Goal: Use online tool/utility: Utilize a website feature to perform a specific function

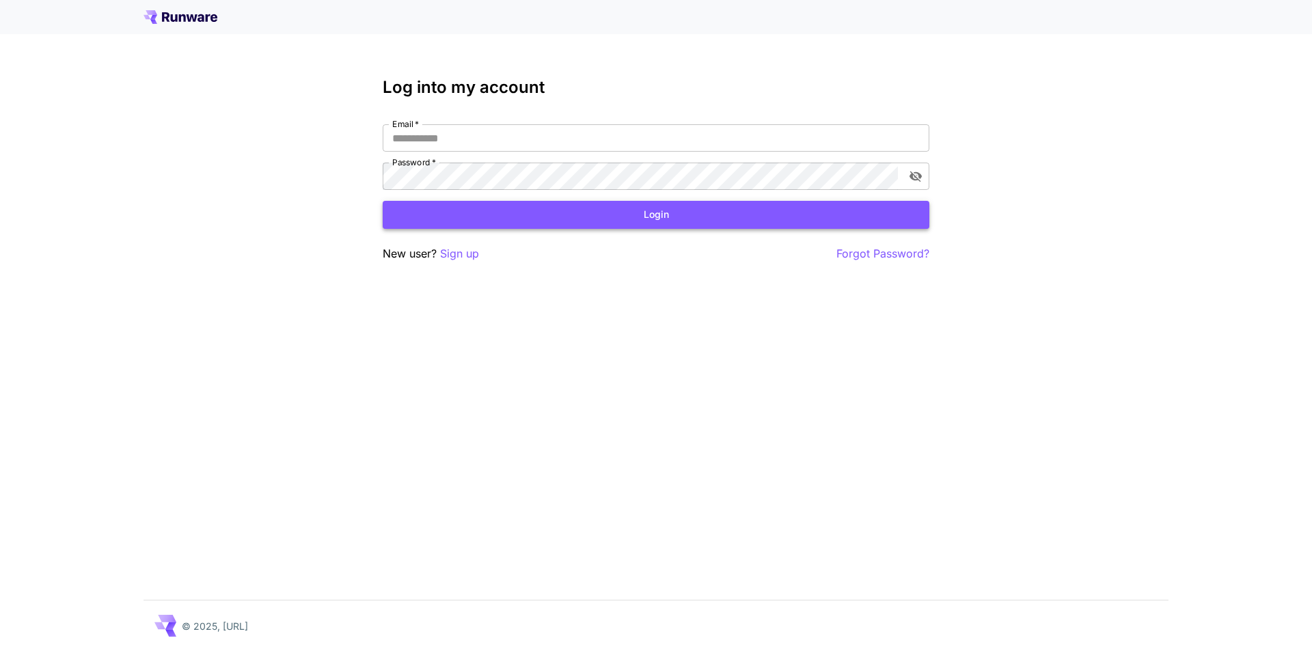
type input "**********"
click at [647, 217] on button "Login" at bounding box center [656, 215] width 547 height 28
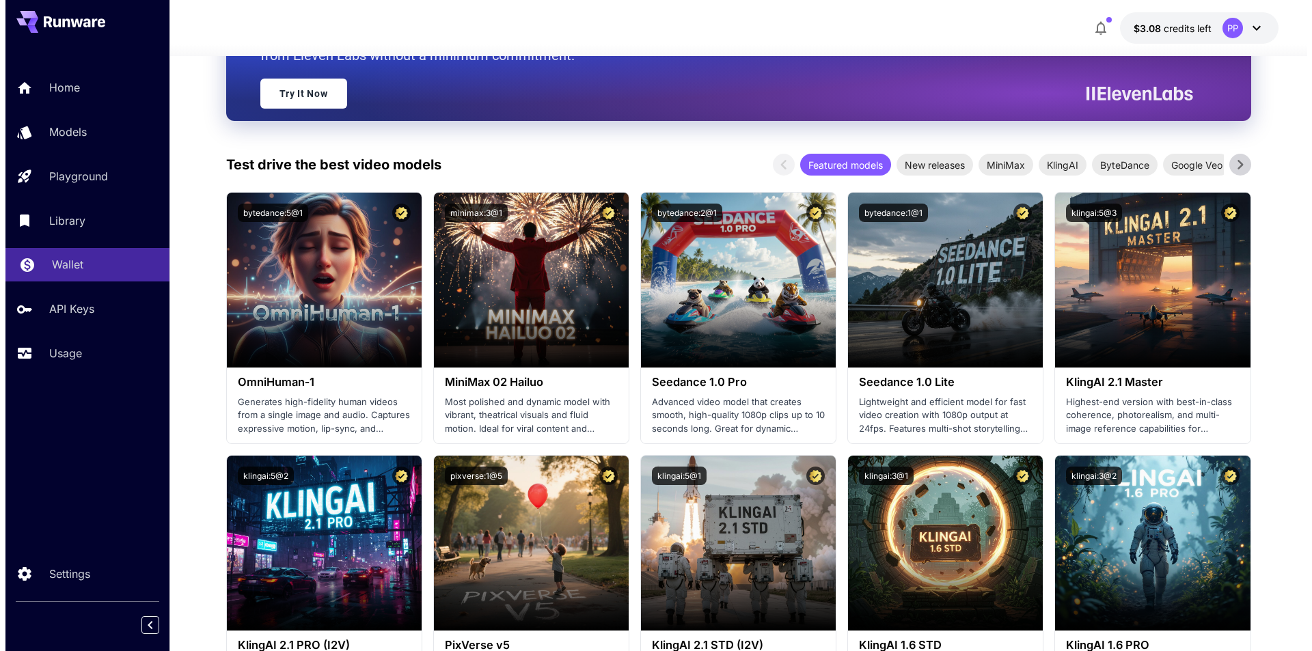
scroll to position [205, 0]
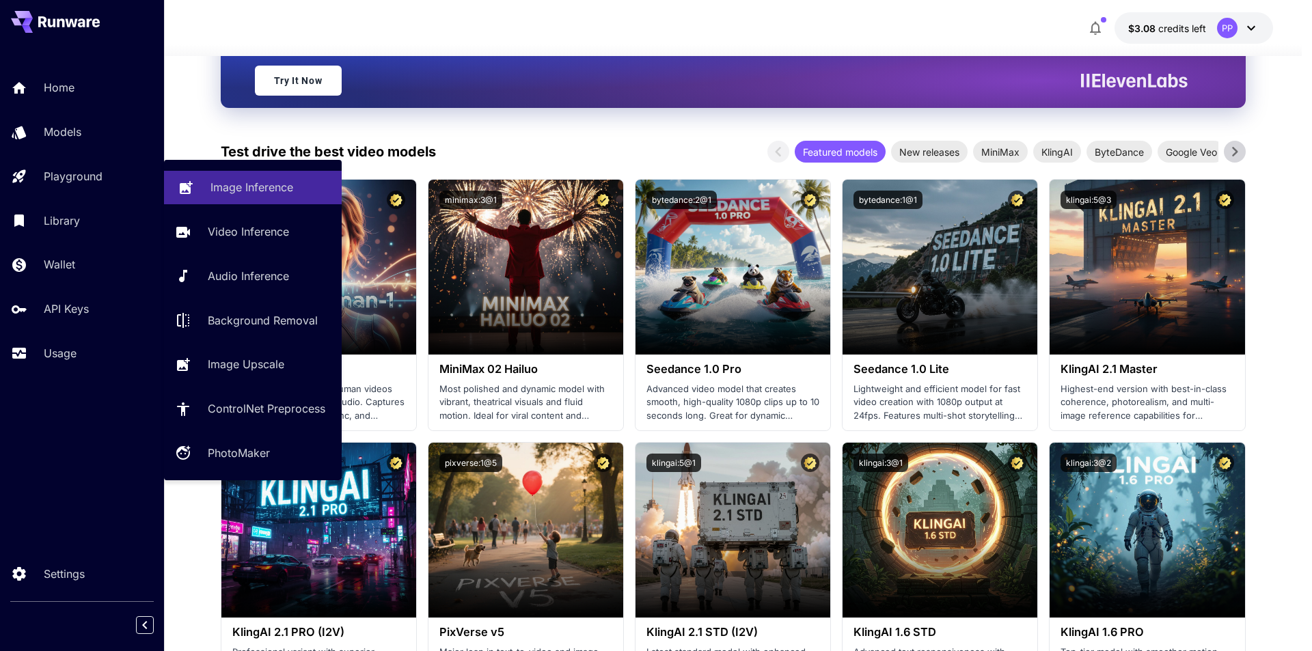
click at [268, 182] on p "Image Inference" at bounding box center [252, 187] width 83 height 16
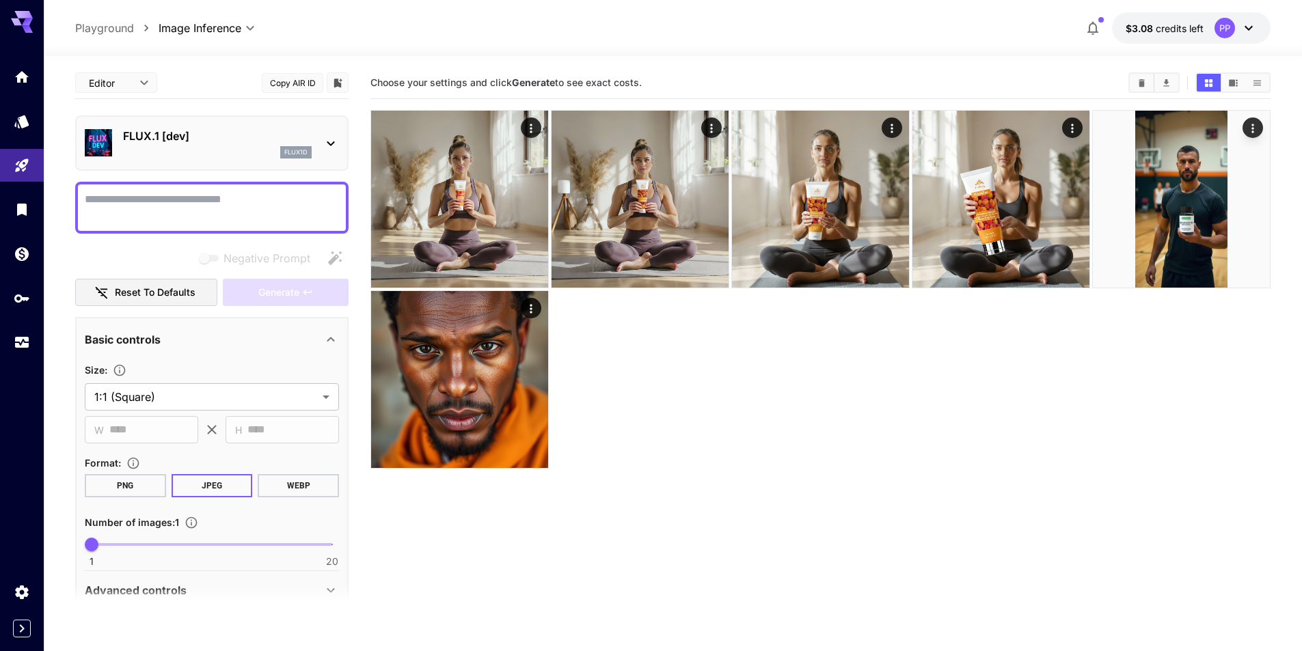
click at [323, 147] on icon at bounding box center [331, 143] width 16 height 16
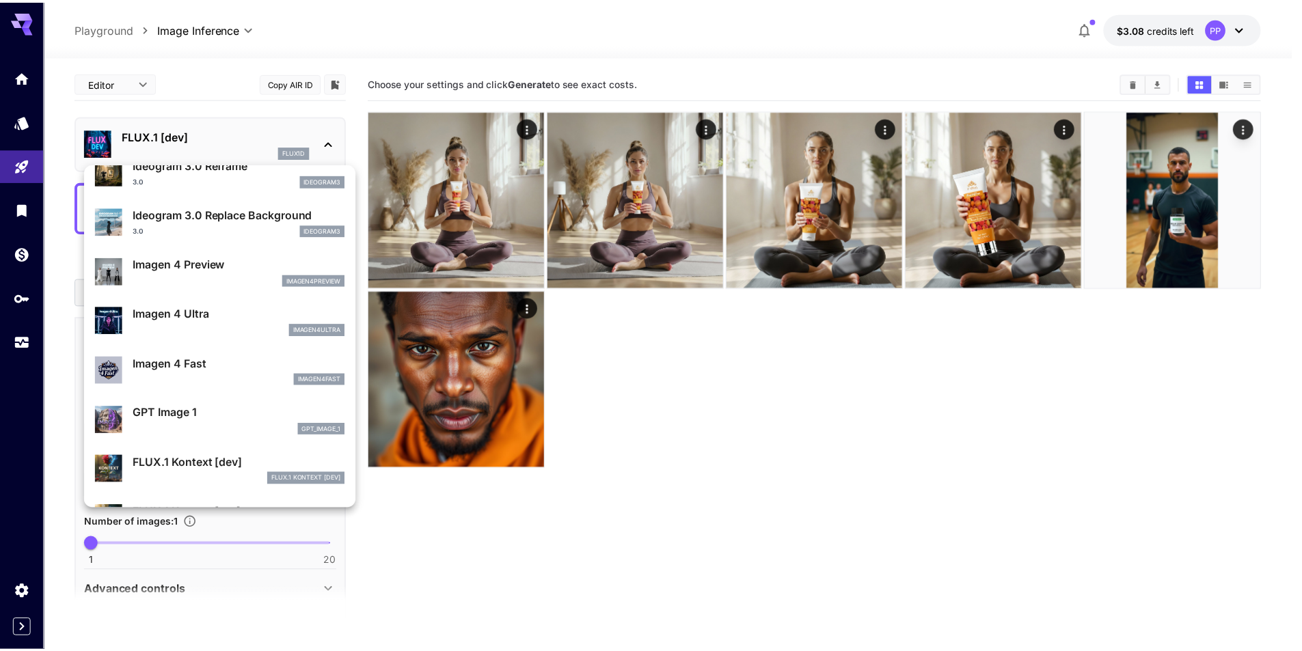
scroll to position [752, 0]
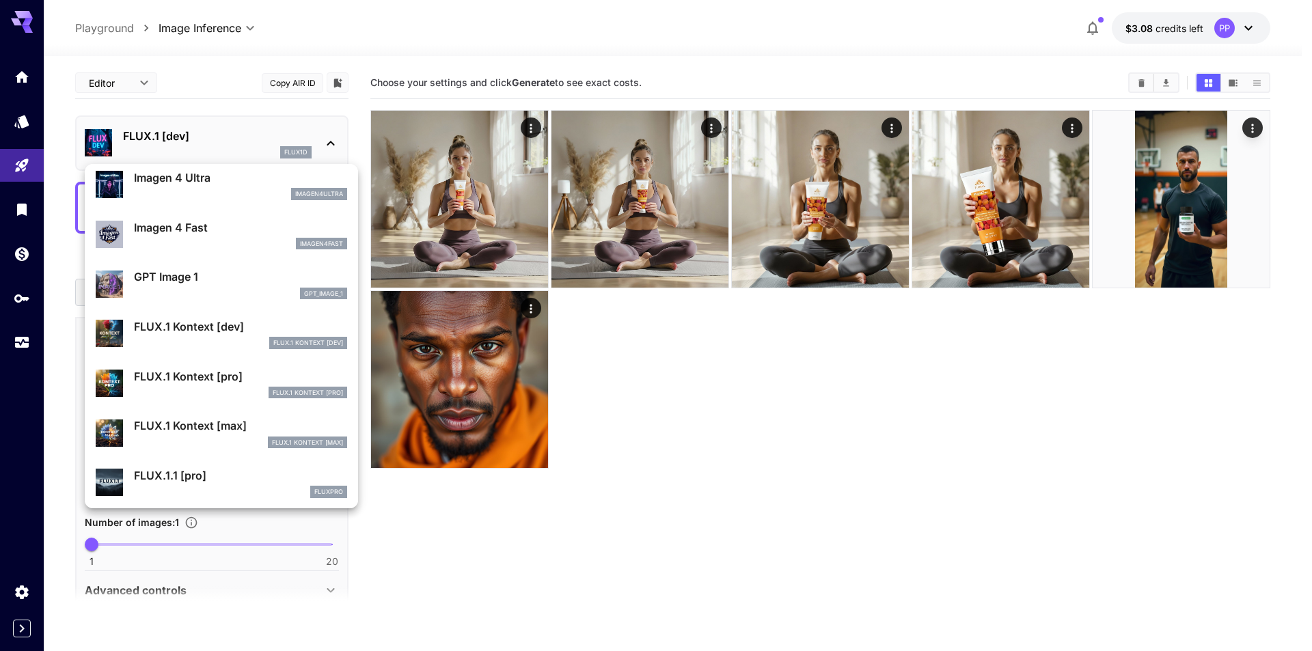
click at [214, 387] on div "FLUX.1 Kontext [pro]" at bounding box center [240, 393] width 213 height 12
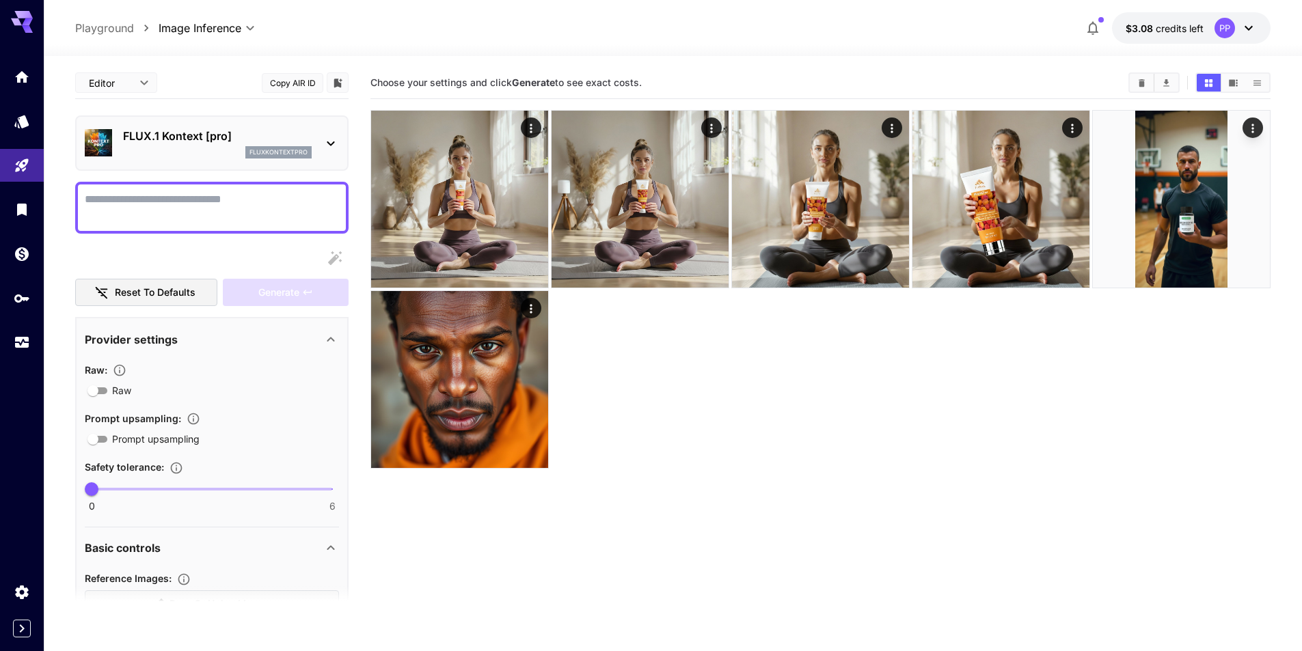
click at [177, 199] on textarea "Raw" at bounding box center [212, 207] width 254 height 33
paste textarea "**********"
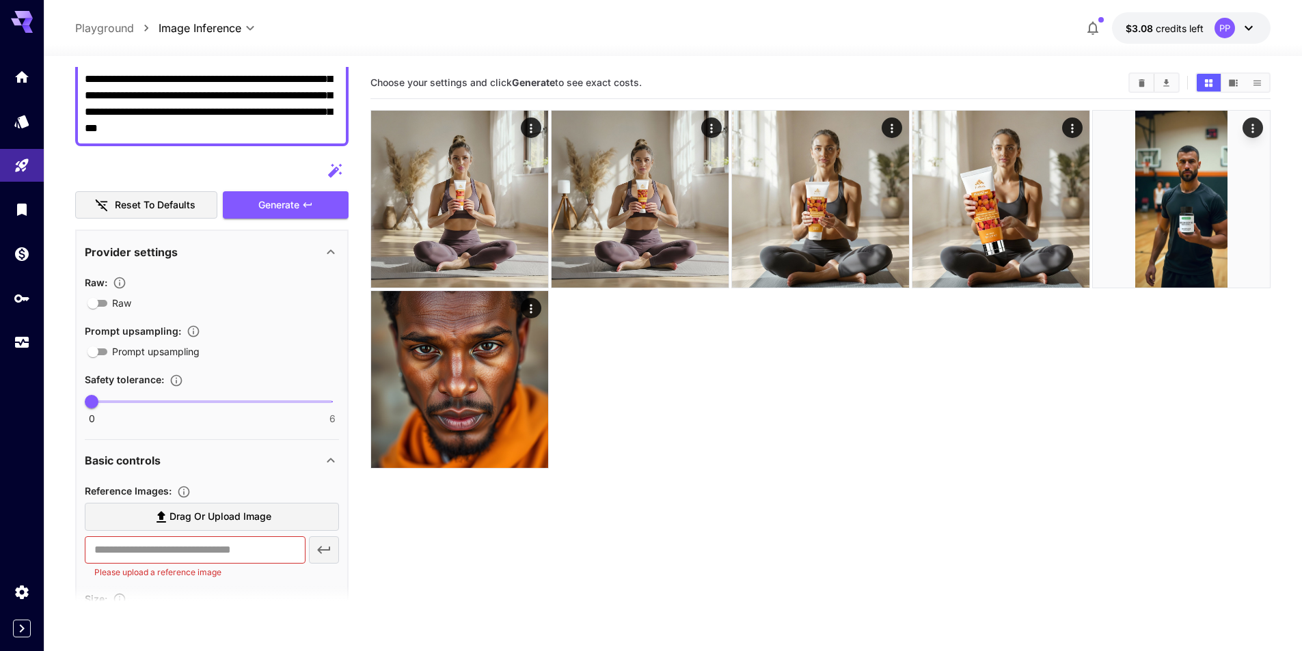
scroll to position [273, 0]
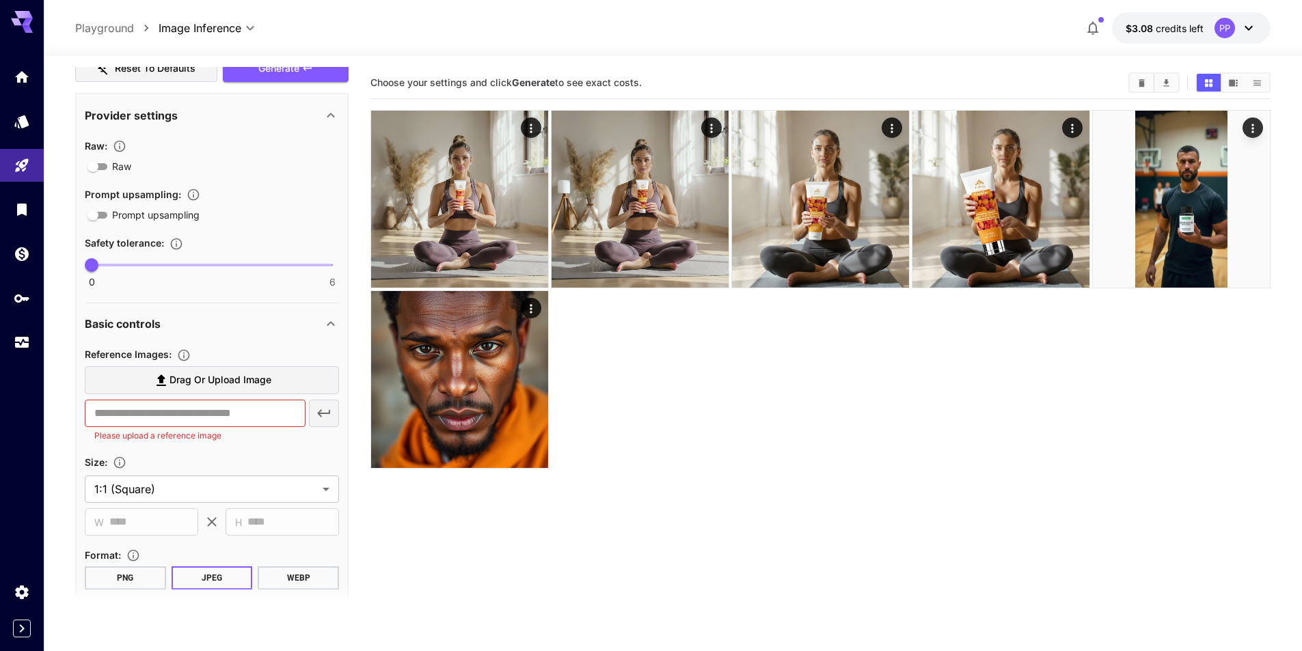
type textarea "**********"
click at [182, 387] on span "Drag or upload image" at bounding box center [221, 380] width 102 height 17
click at [0, 0] on input "Drag or upload image" at bounding box center [0, 0] width 0 height 0
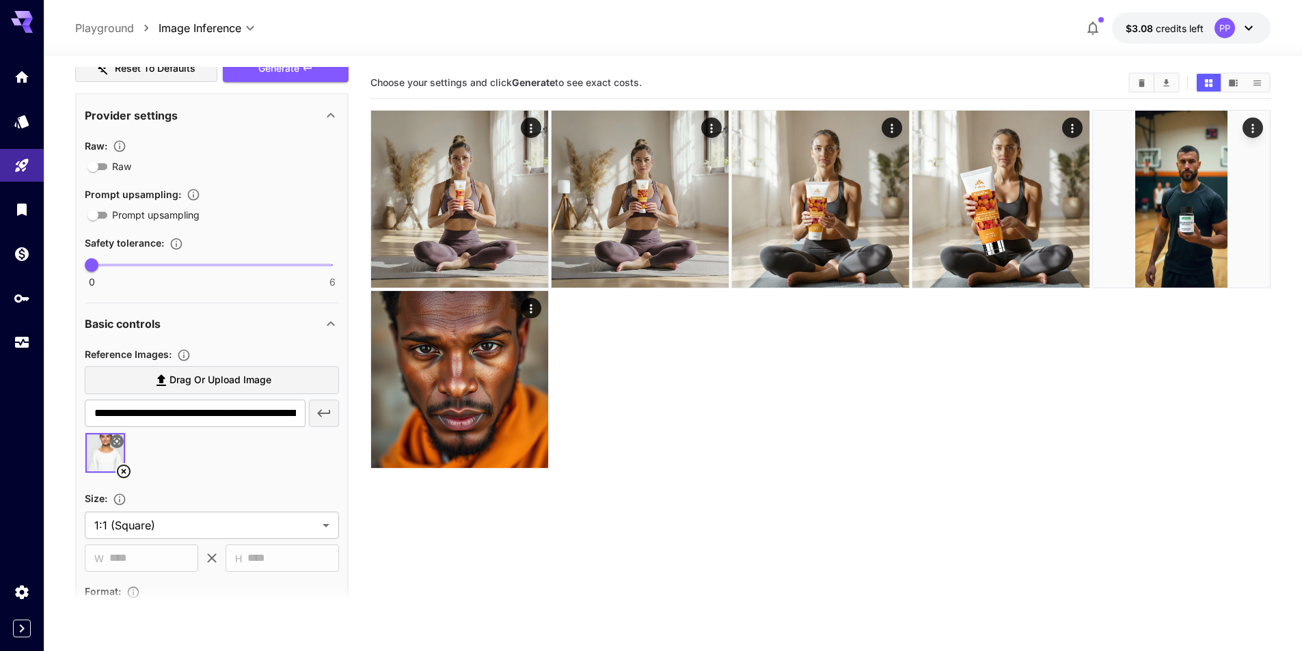
click at [251, 372] on span "Drag or upload image" at bounding box center [221, 380] width 102 height 17
click at [0, 0] on input "Drag or upload image" at bounding box center [0, 0] width 0 height 0
type input "**********"
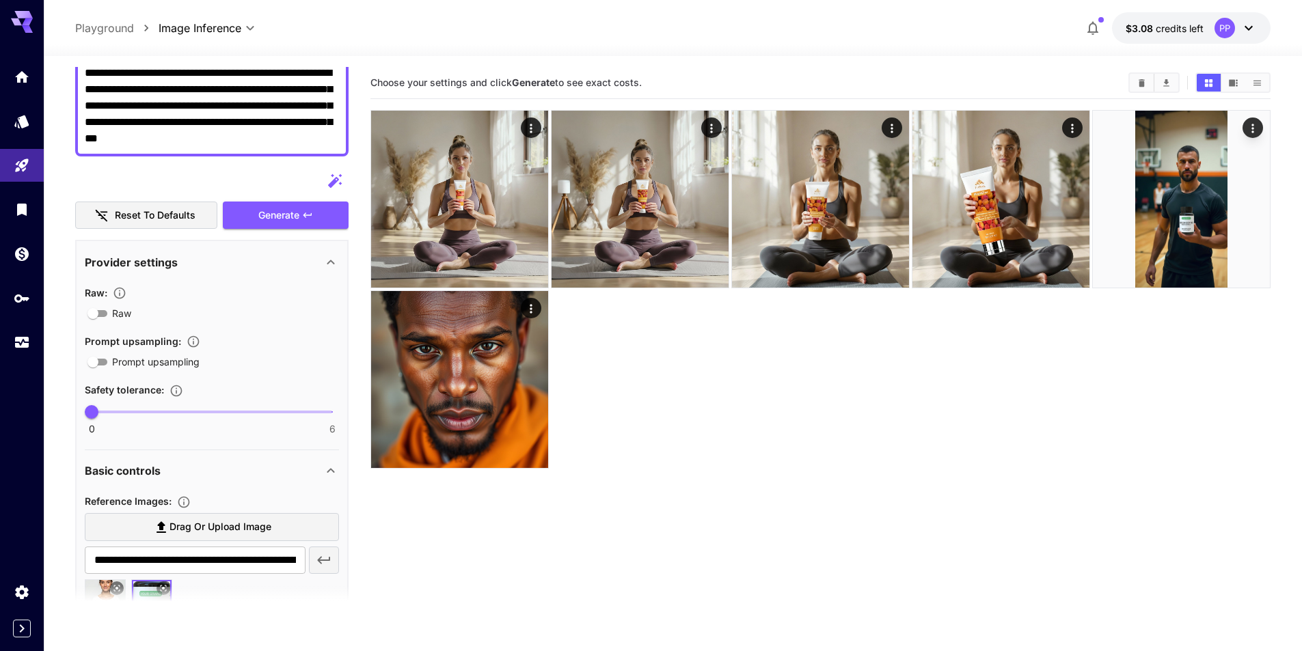
scroll to position [122, 0]
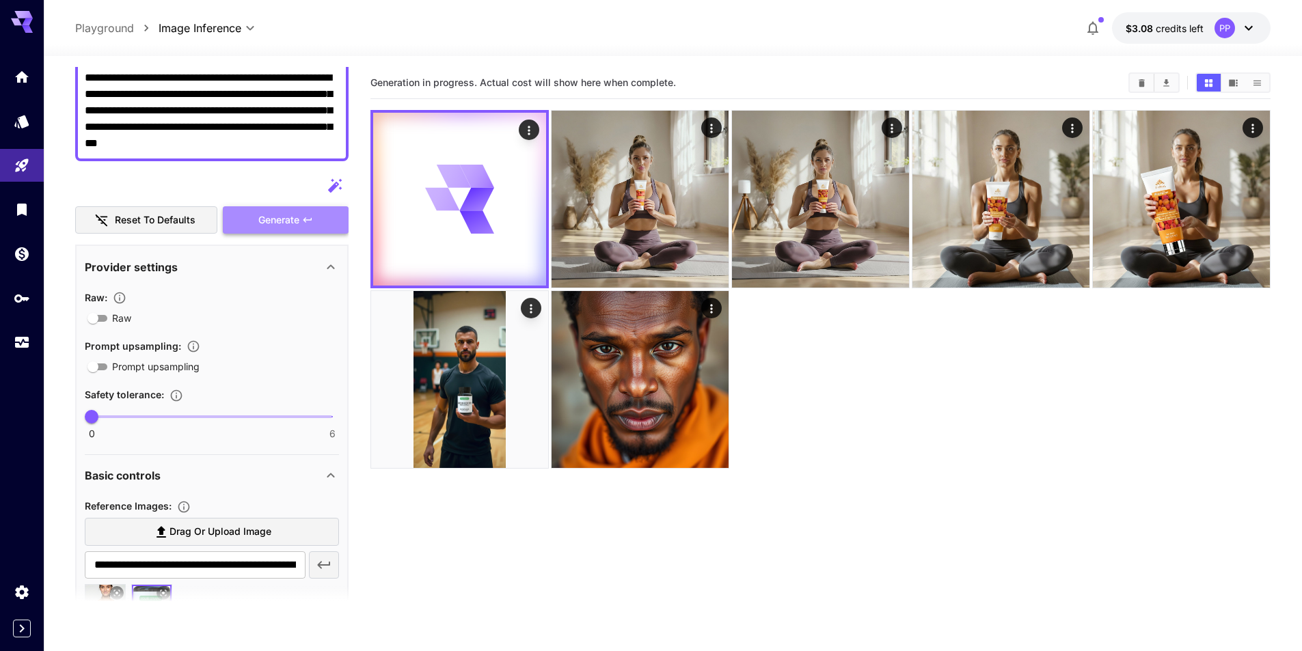
click at [296, 224] on span "Generate" at bounding box center [278, 220] width 41 height 17
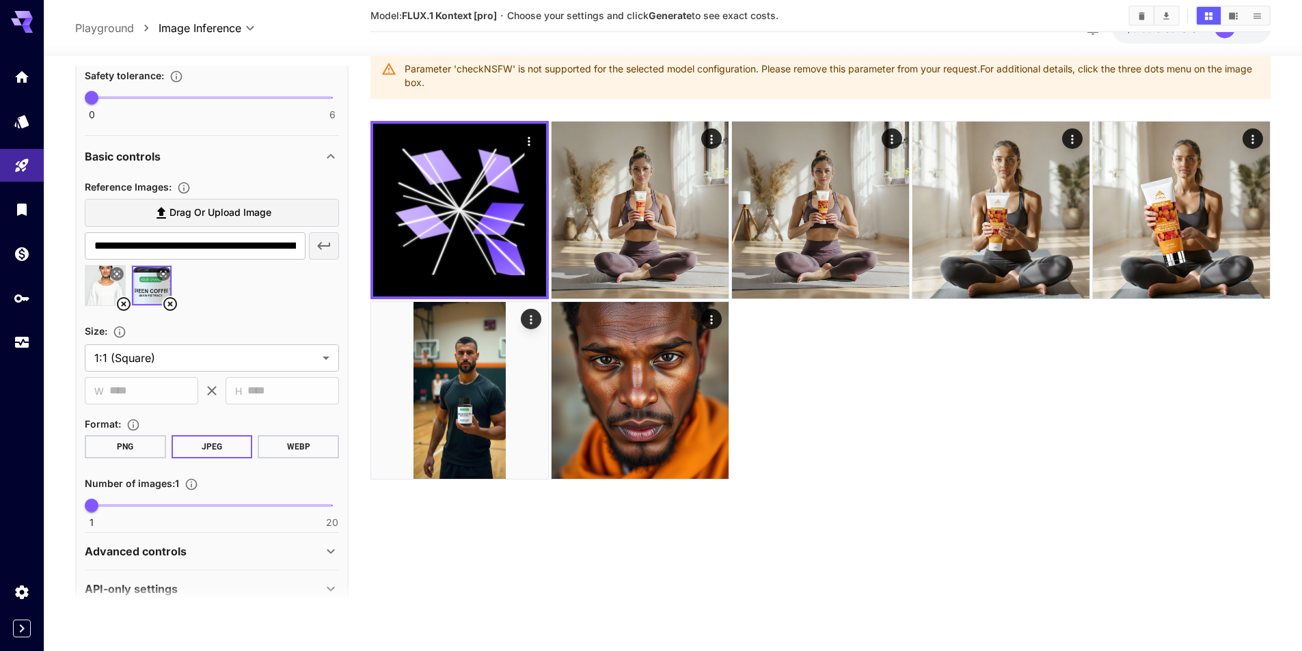
scroll to position [463, 0]
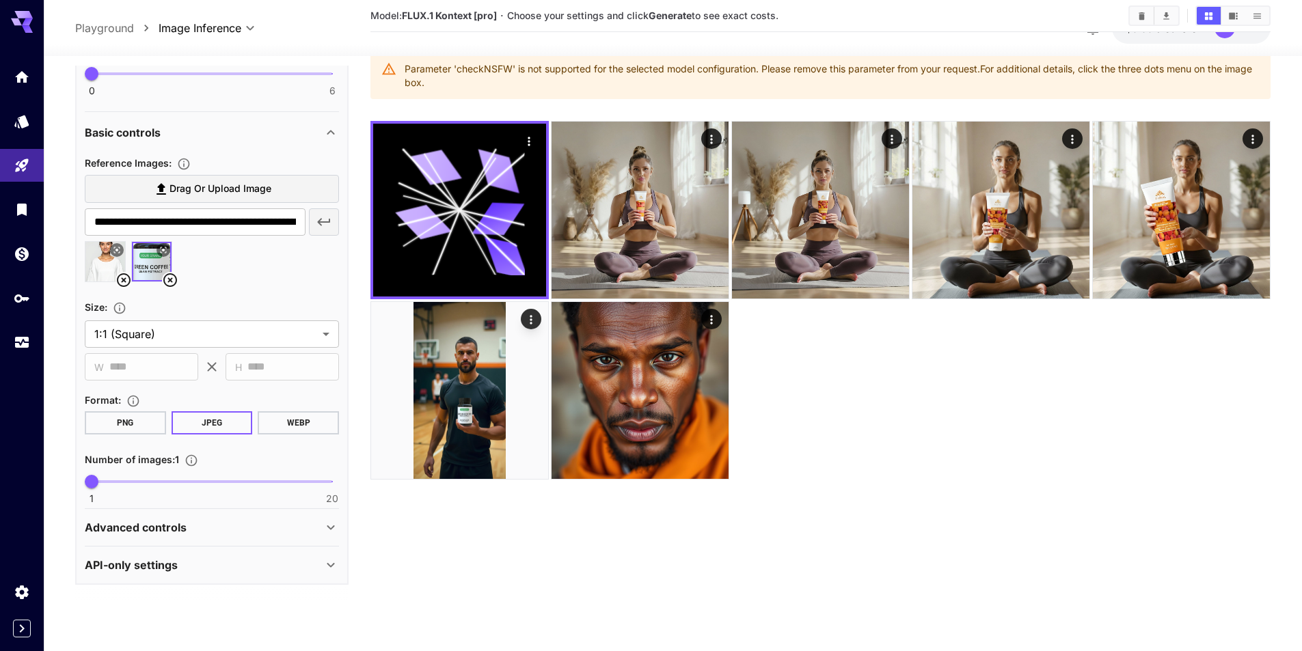
click at [219, 536] on div "Advanced controls" at bounding box center [212, 527] width 254 height 33
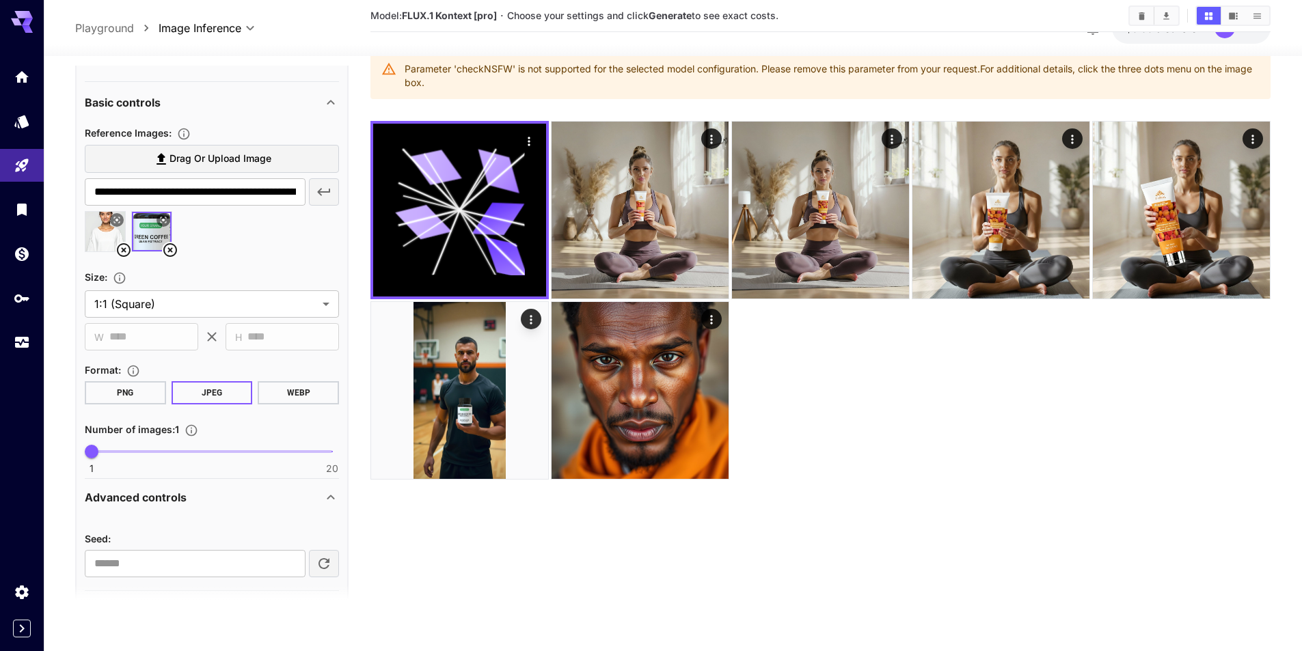
scroll to position [538, 0]
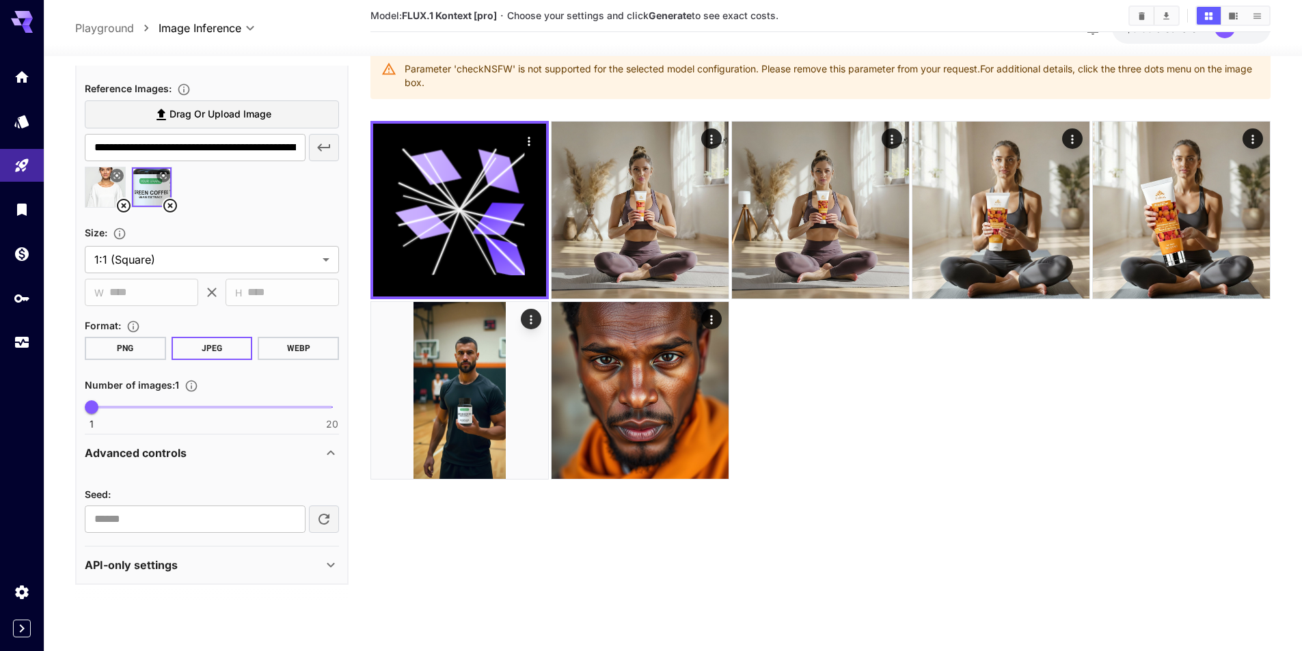
click at [266, 571] on div "API-only settings" at bounding box center [204, 565] width 238 height 16
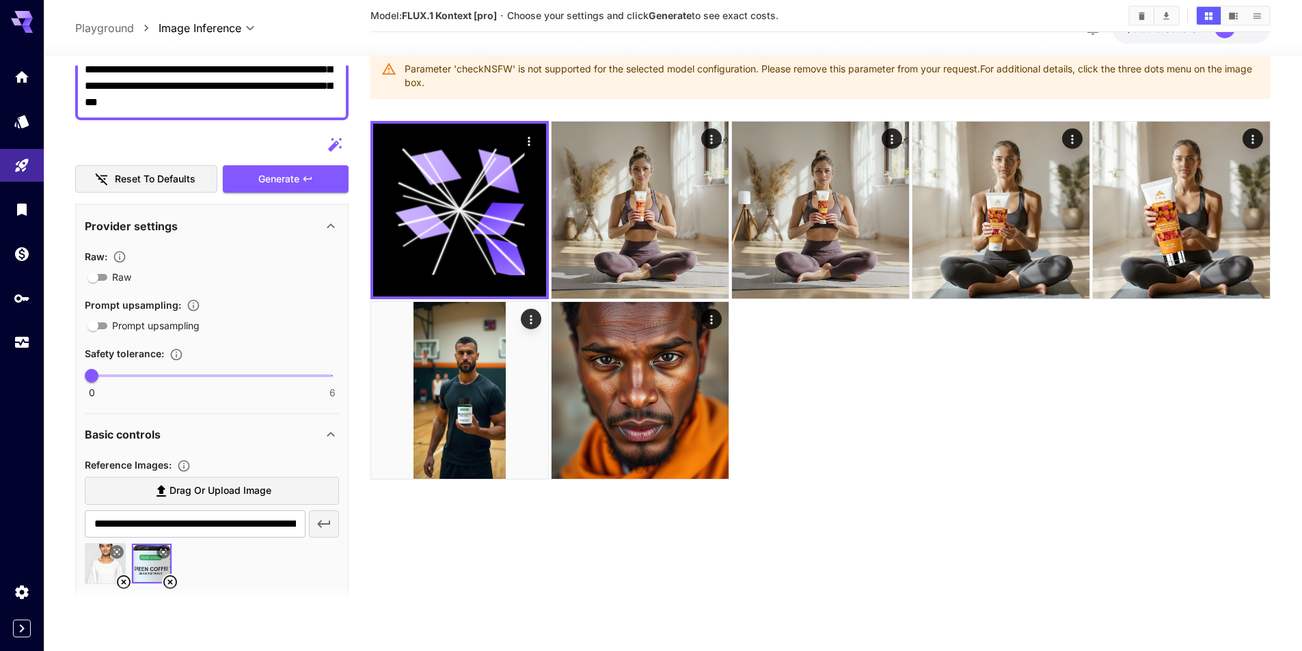
scroll to position [0, 0]
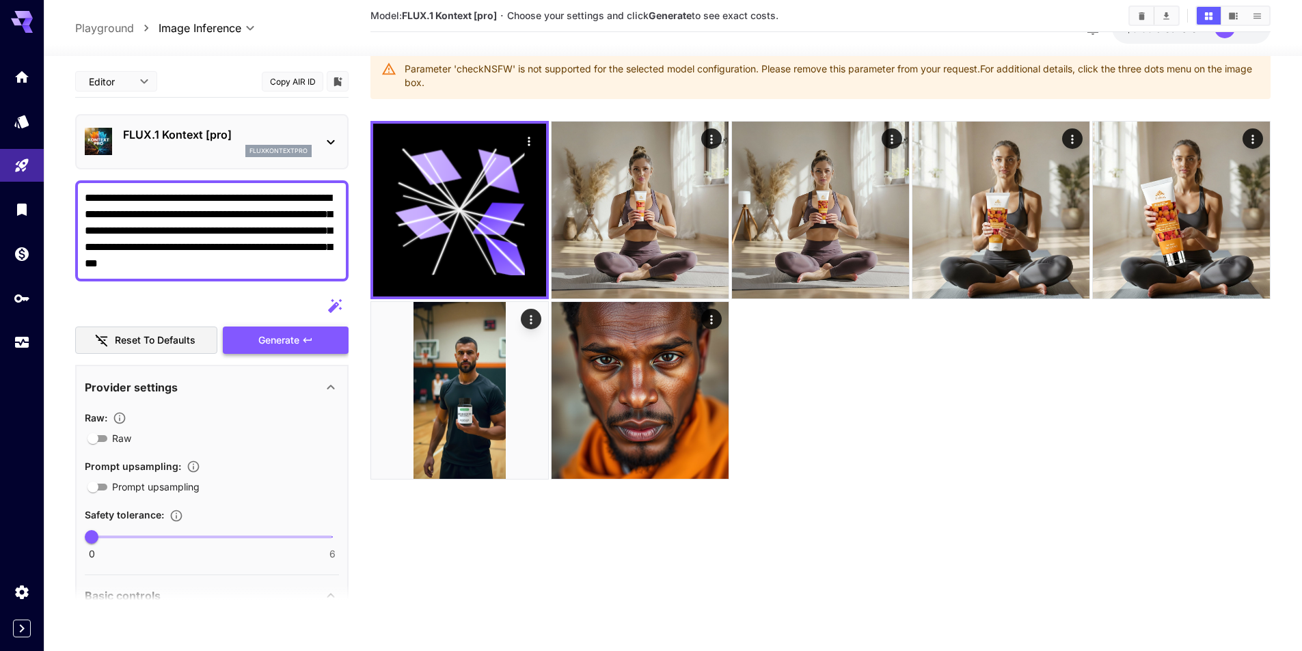
click at [304, 340] on icon "button" at bounding box center [307, 340] width 8 height 5
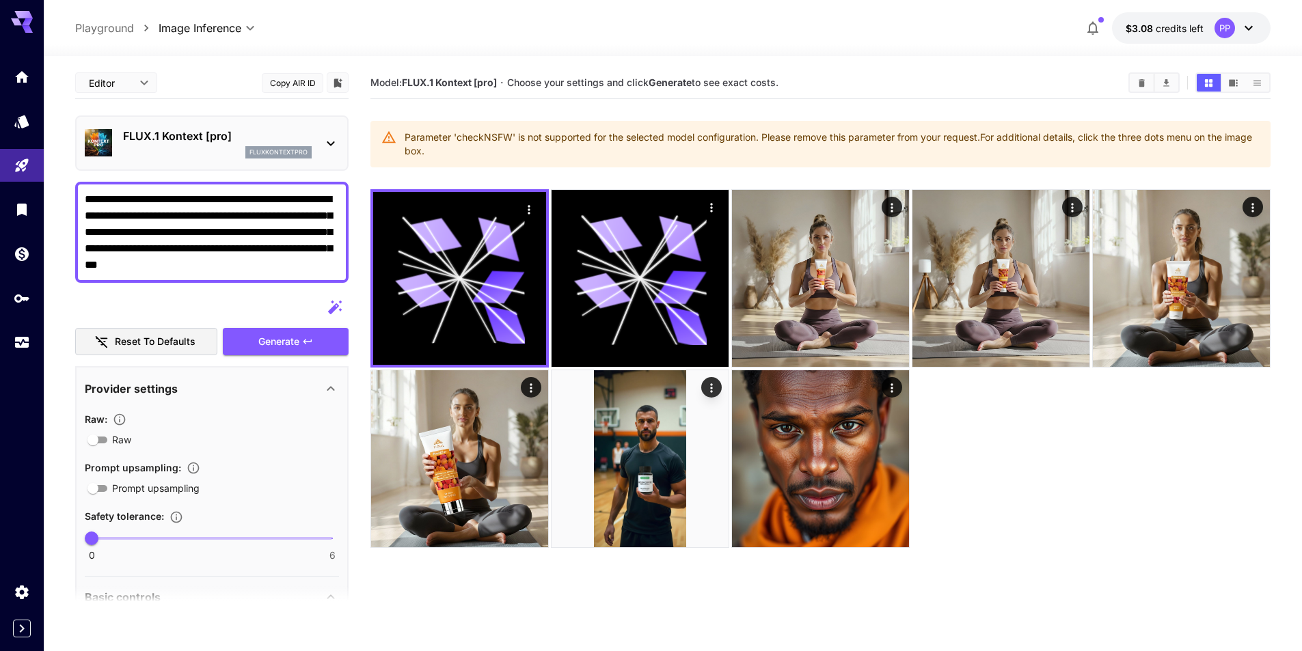
click at [286, 242] on textarea "**********" at bounding box center [212, 232] width 254 height 82
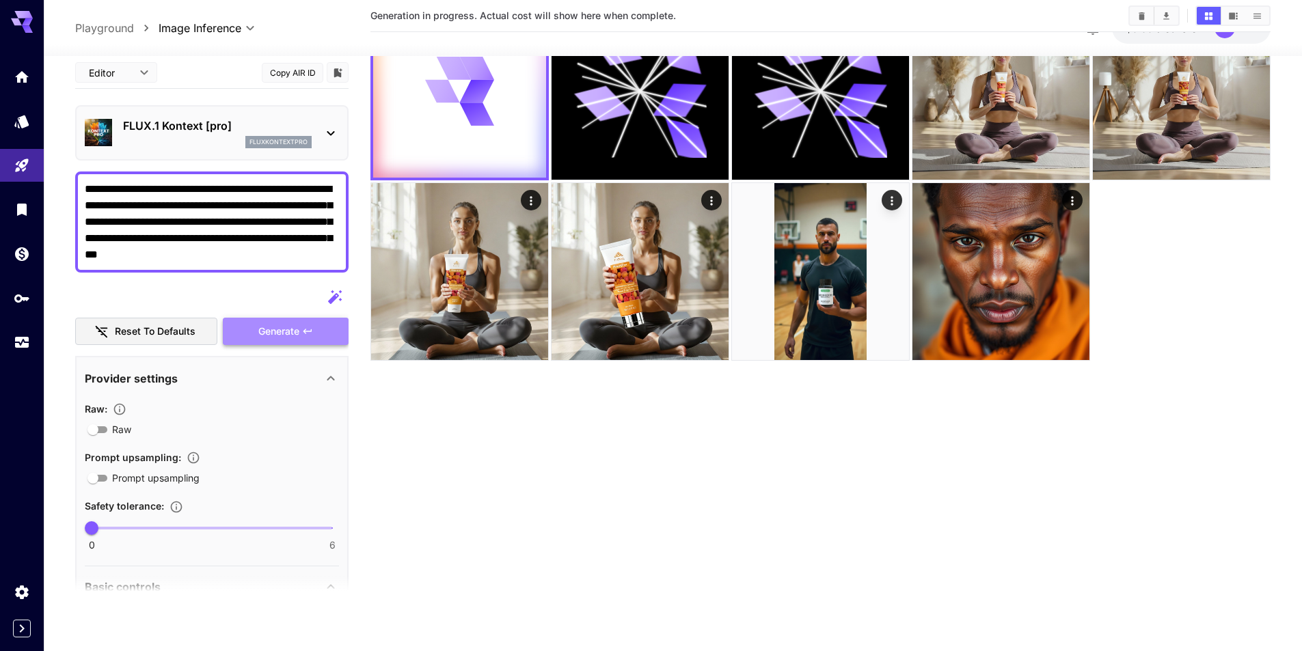
click at [267, 341] on button "Generate" at bounding box center [286, 332] width 126 height 28
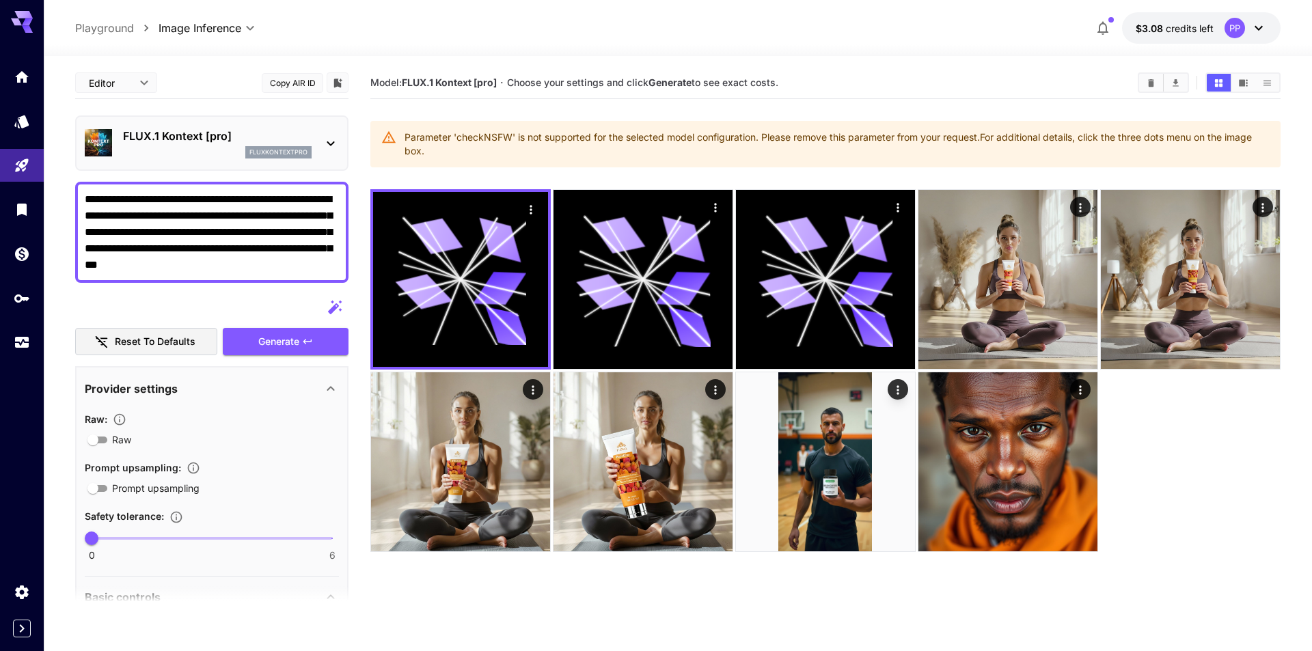
click at [125, 82] on body "**********" at bounding box center [656, 379] width 1312 height 759
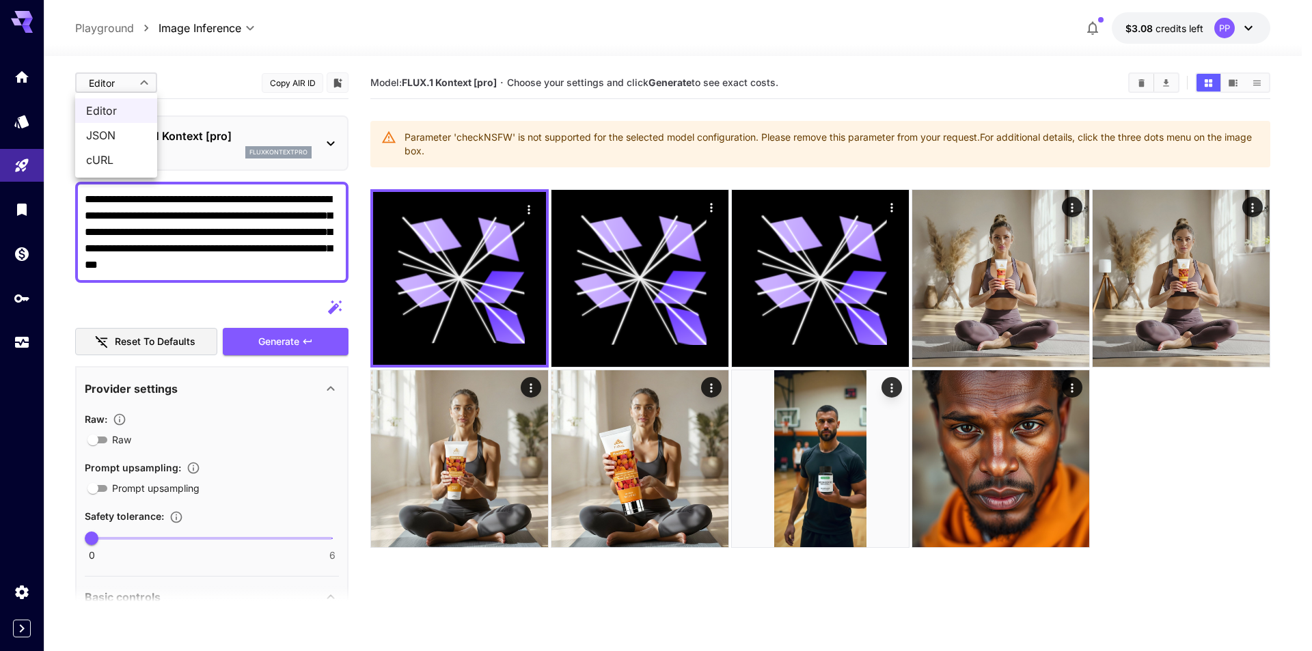
click at [114, 134] on span "JSON" at bounding box center [116, 135] width 60 height 16
type input "****"
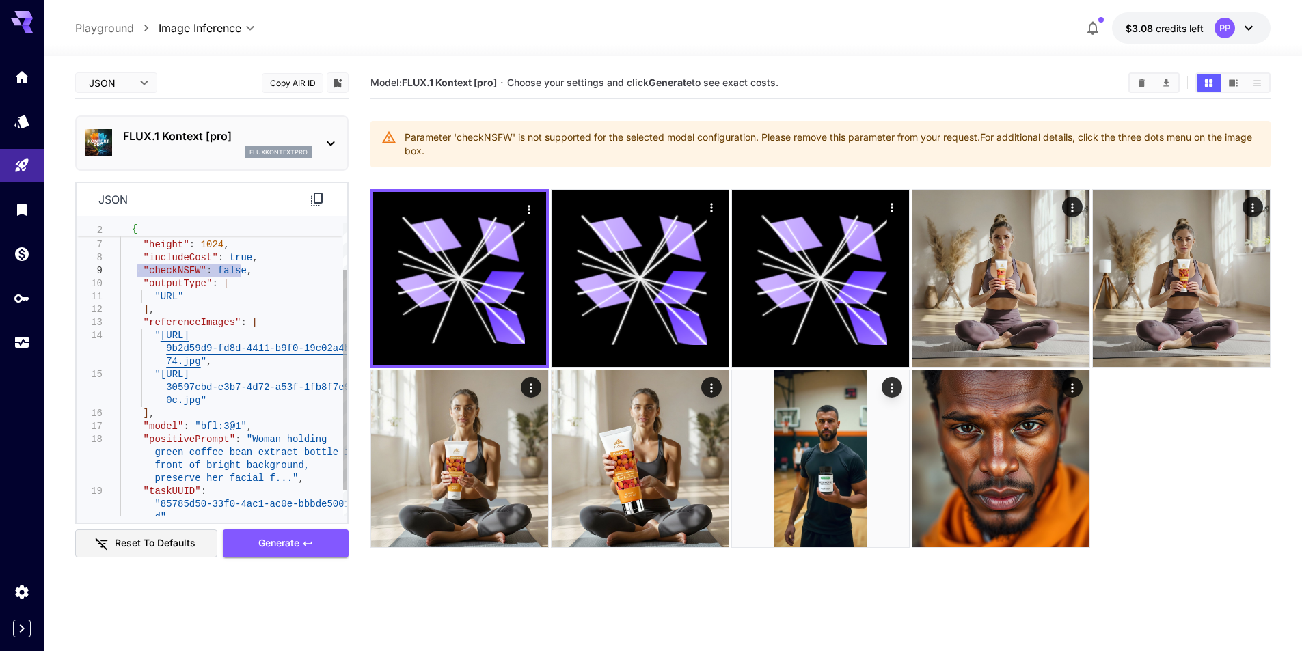
drag, startPoint x: 241, startPoint y: 273, endPoint x: 139, endPoint y: 273, distance: 102.5
click at [139, 273] on div ""includeCost" : true , "checkNSFW" : false , "outputType" : [ "URL" ] , "refere…" at bounding box center [233, 356] width 227 height 390
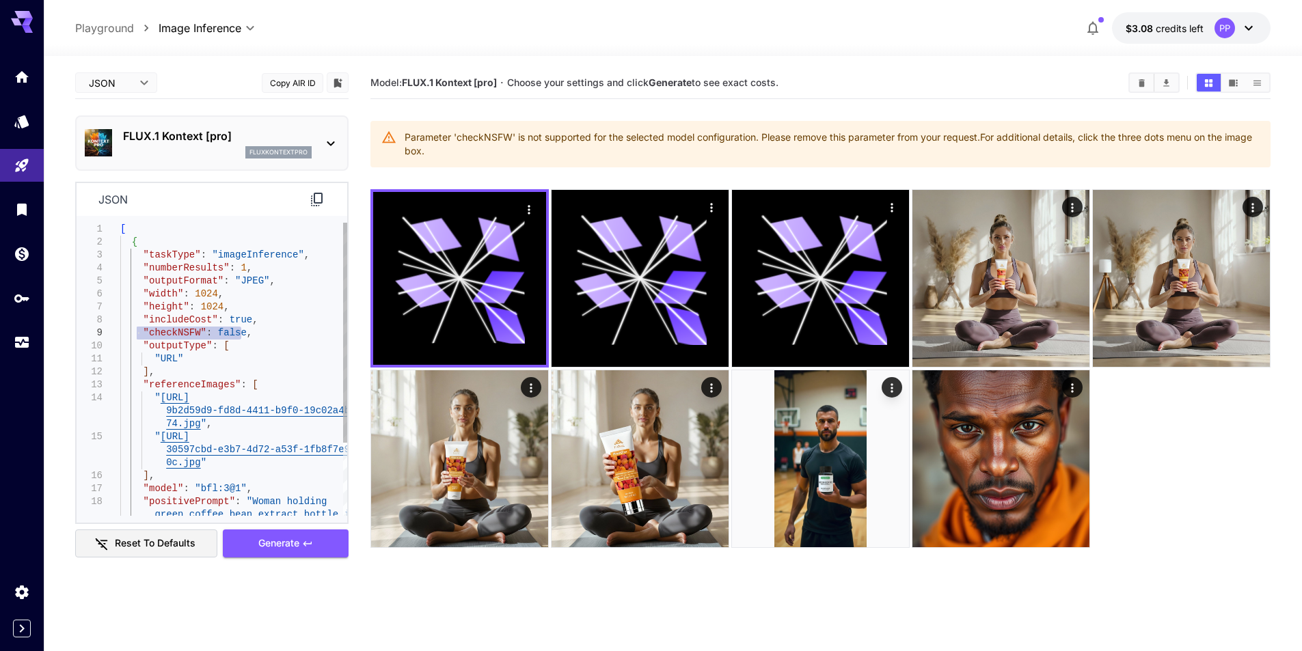
click at [254, 345] on div ""includeCost" : true , "checkNSFW" : false , "outputType" : [ "URL" ] , "refere…" at bounding box center [233, 418] width 227 height 390
click at [251, 332] on div ""includeCost" : true , "checkNSFW" : false , "outputType" : [ "URL" ] , "refere…" at bounding box center [233, 418] width 227 height 390
type textarea "**********"
click at [271, 360] on div ""includeCost" : true , "checkNSFW" : false , "outputType" : [ "URL" ] , "refere…" at bounding box center [233, 418] width 227 height 390
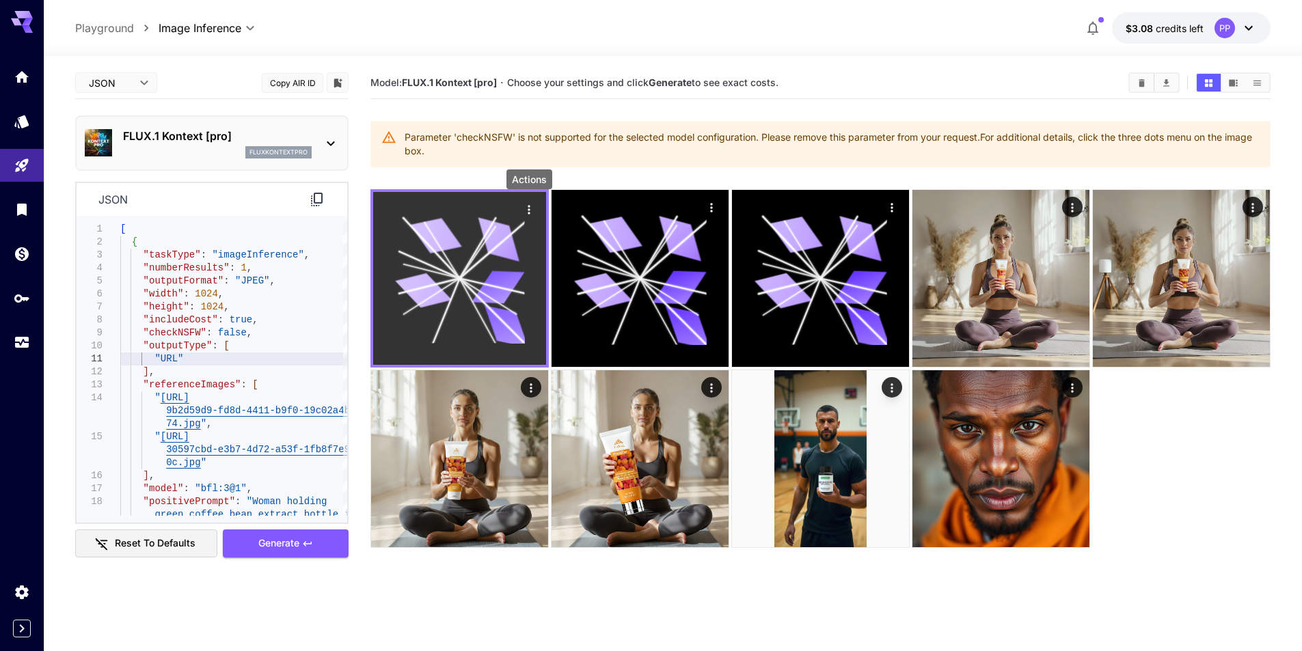
click at [527, 214] on icon "Actions" at bounding box center [529, 210] width 14 height 14
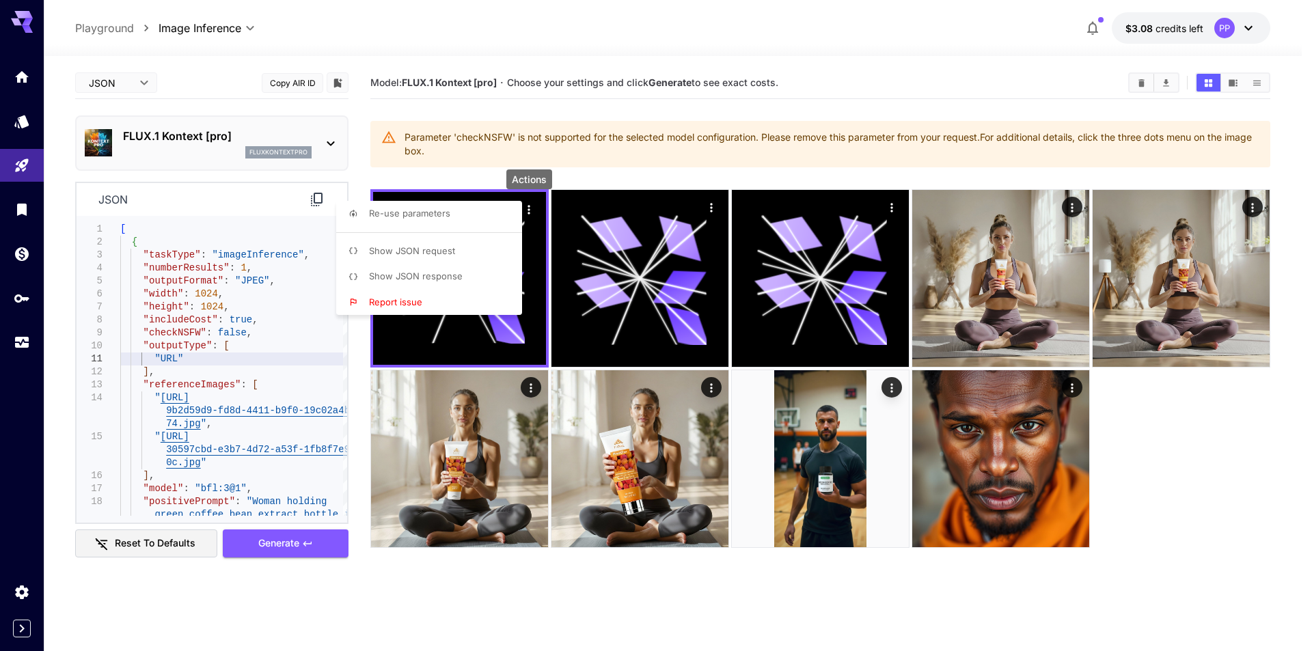
click at [600, 56] on div at bounding box center [656, 325] width 1312 height 651
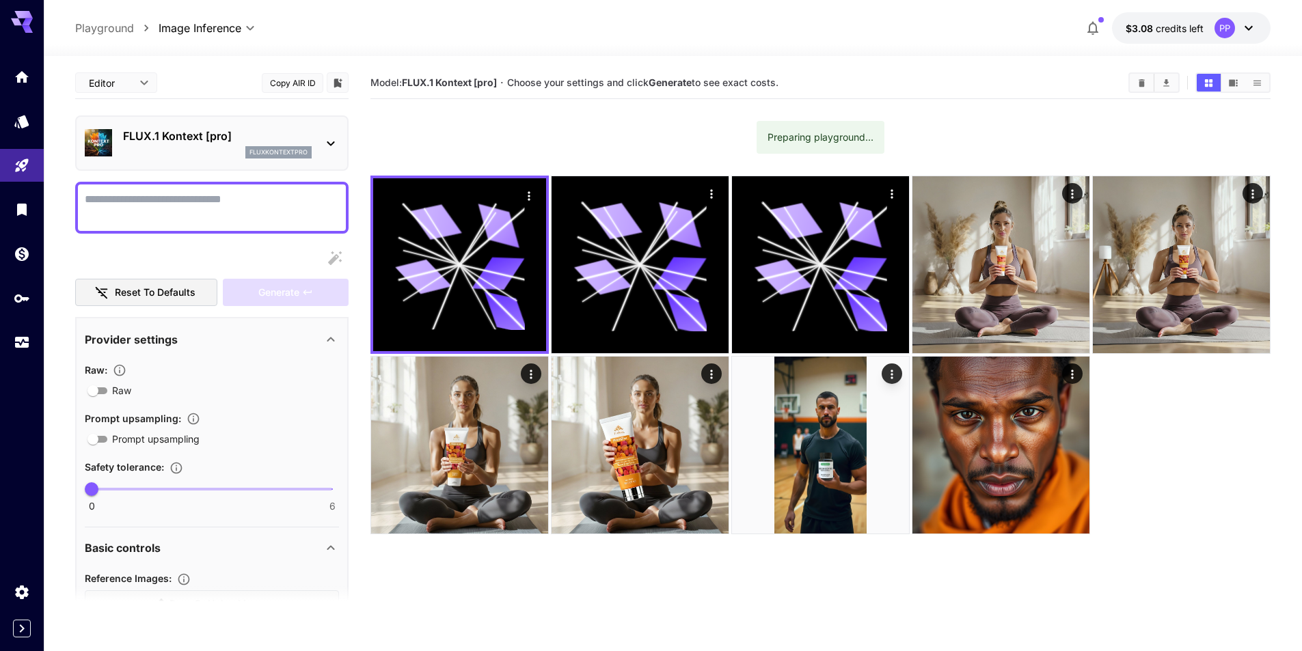
click at [228, 200] on textarea "Raw" at bounding box center [212, 207] width 254 height 33
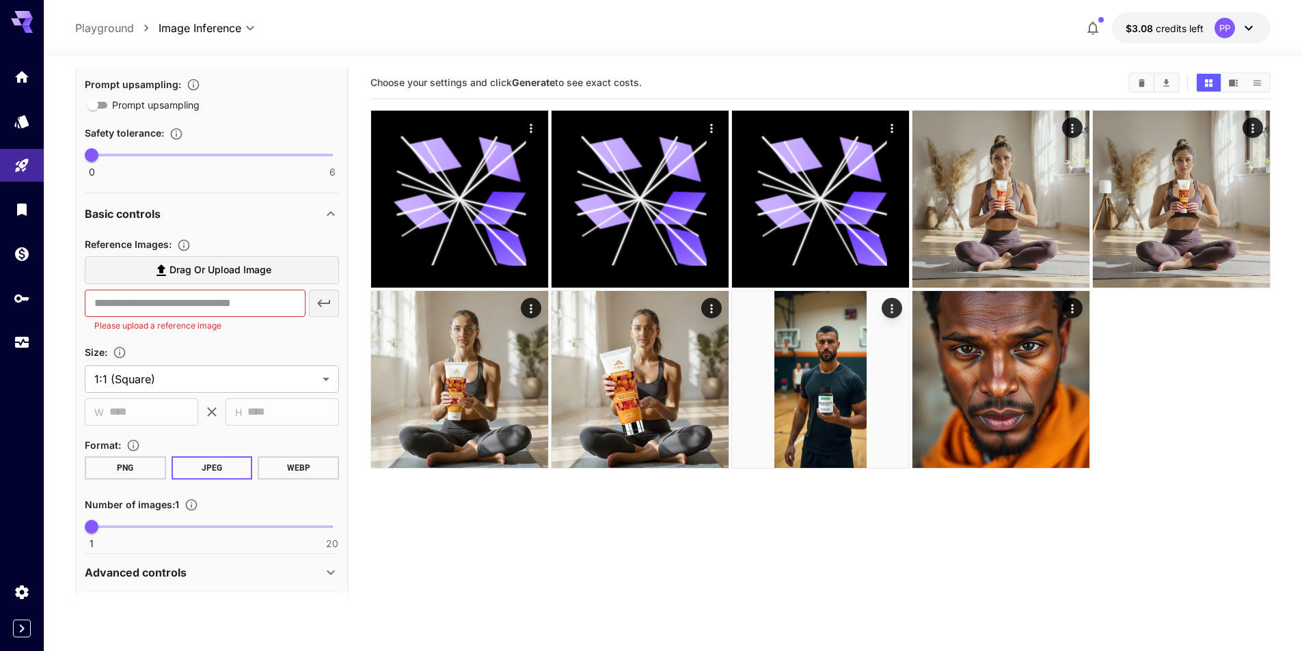
scroll to position [427, 0]
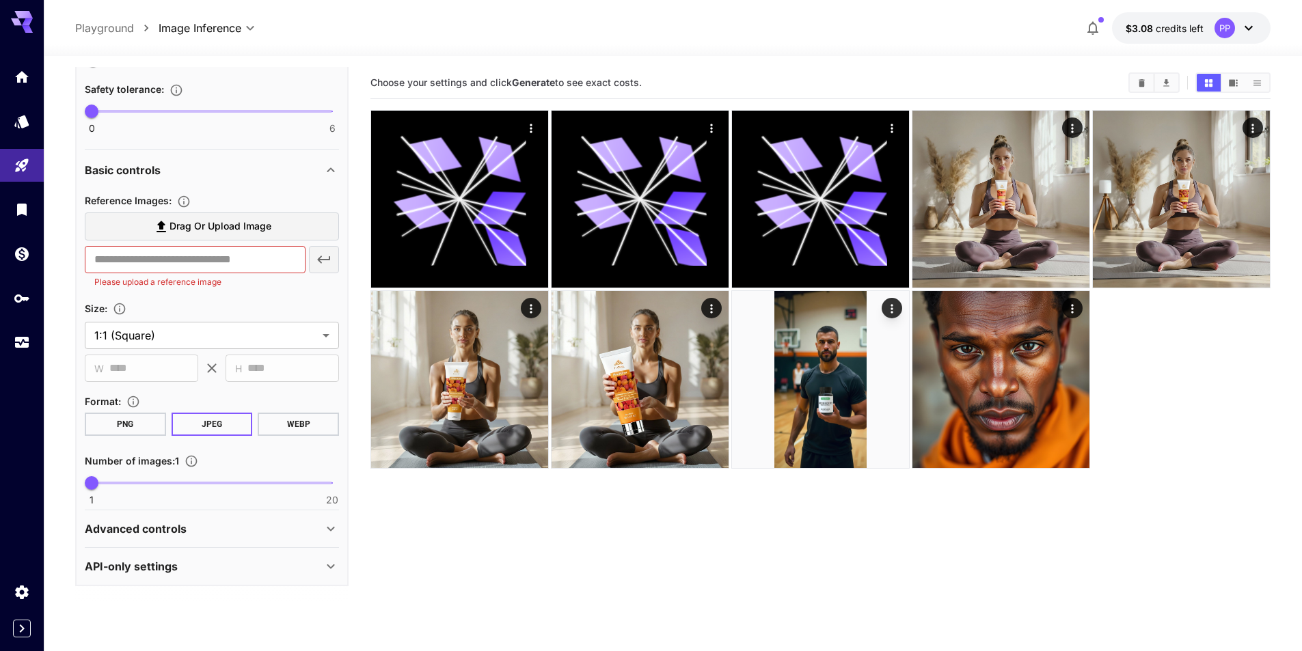
type textarea "**********"
click at [195, 537] on div "Advanced controls" at bounding box center [204, 529] width 238 height 16
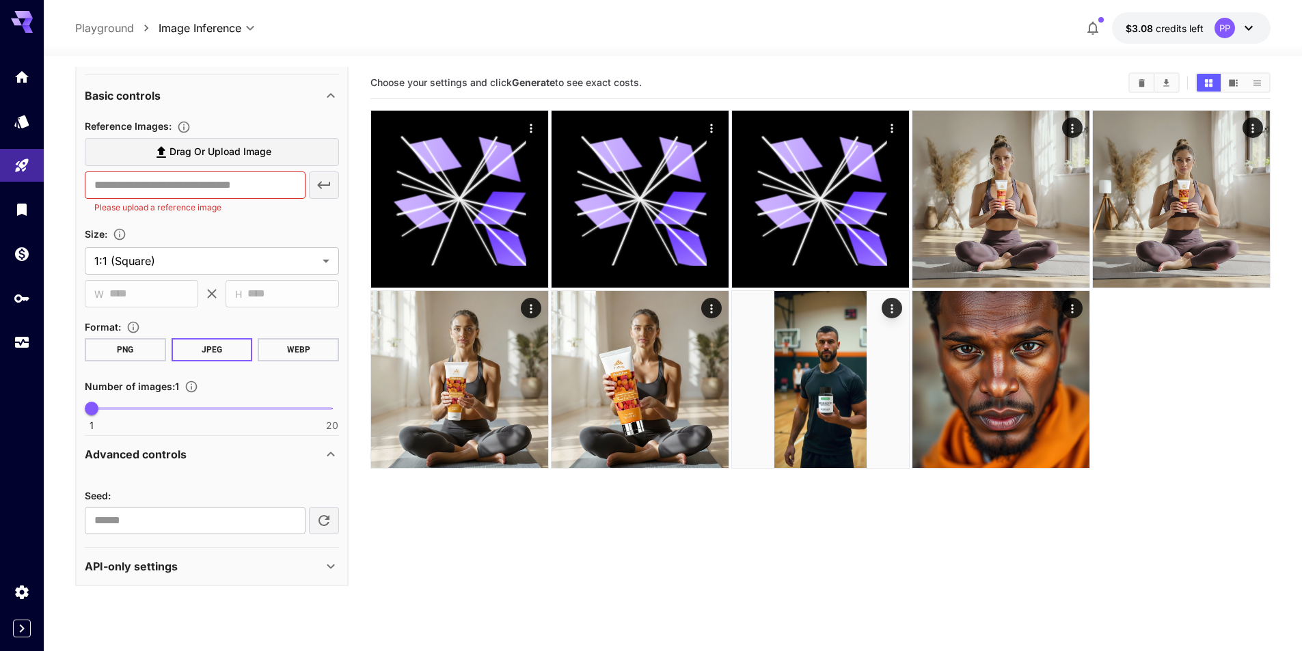
click at [190, 571] on div "API-only settings" at bounding box center [204, 566] width 238 height 16
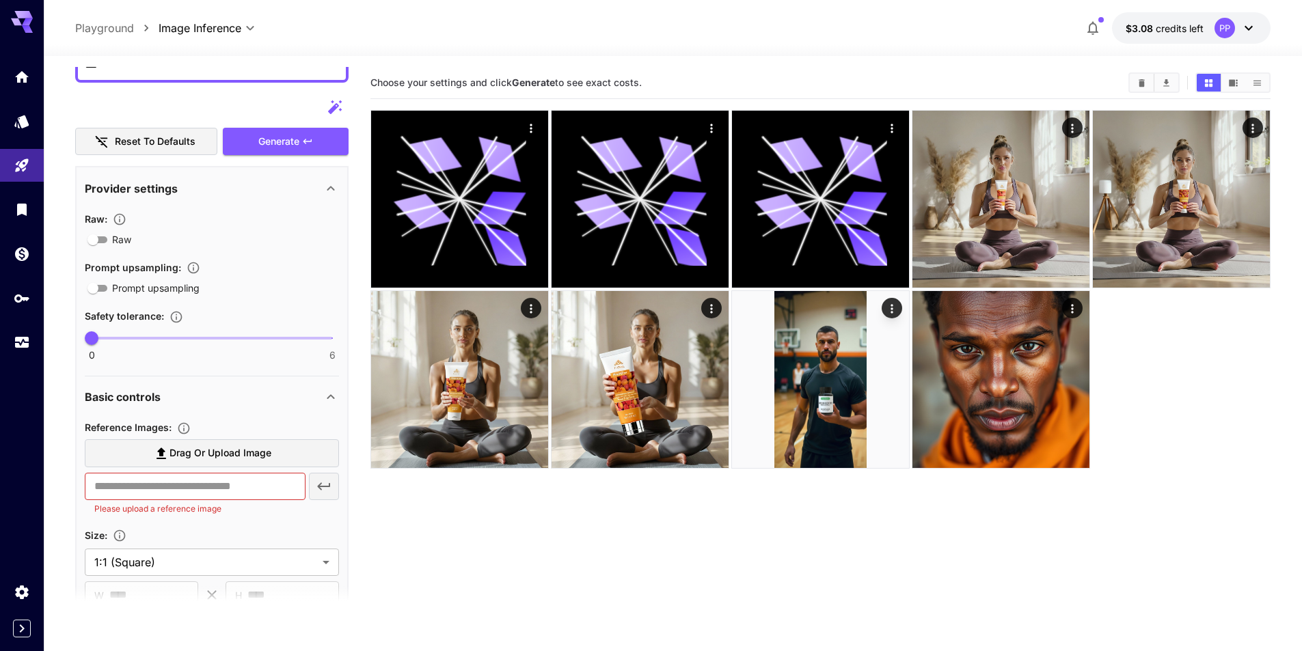
scroll to position [251, 0]
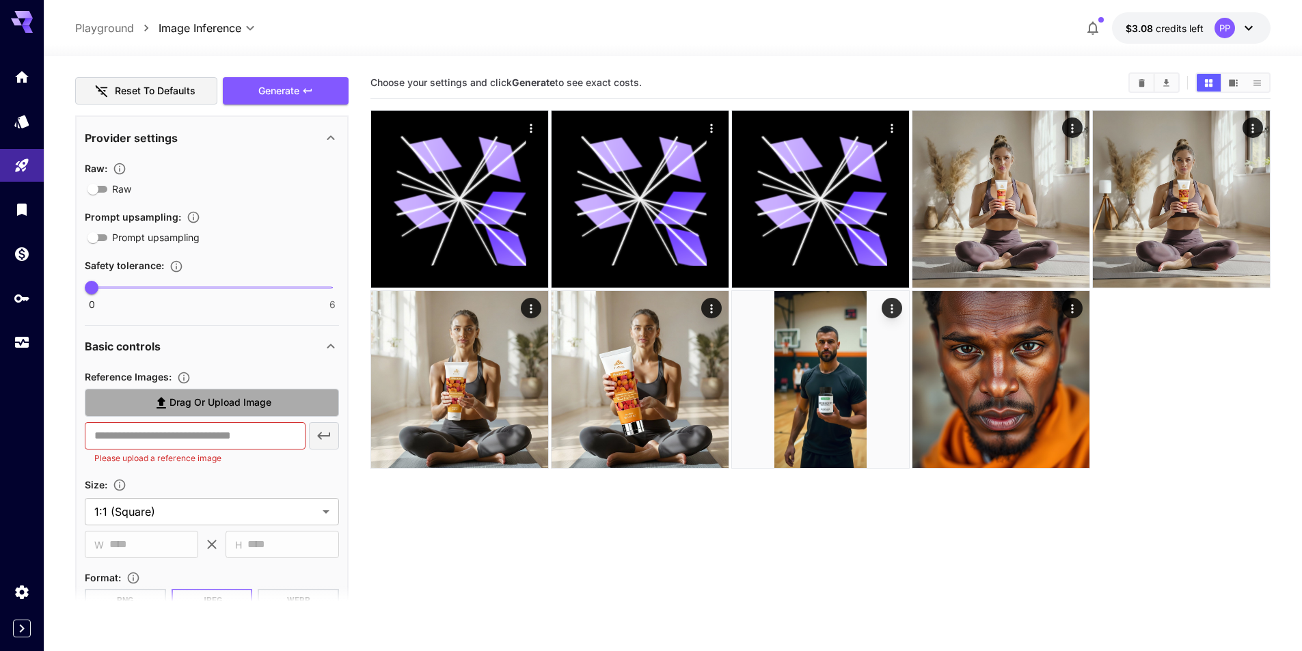
click at [170, 398] on span "Drag or upload image" at bounding box center [221, 402] width 102 height 17
click at [0, 0] on input "Drag or upload image" at bounding box center [0, 0] width 0 height 0
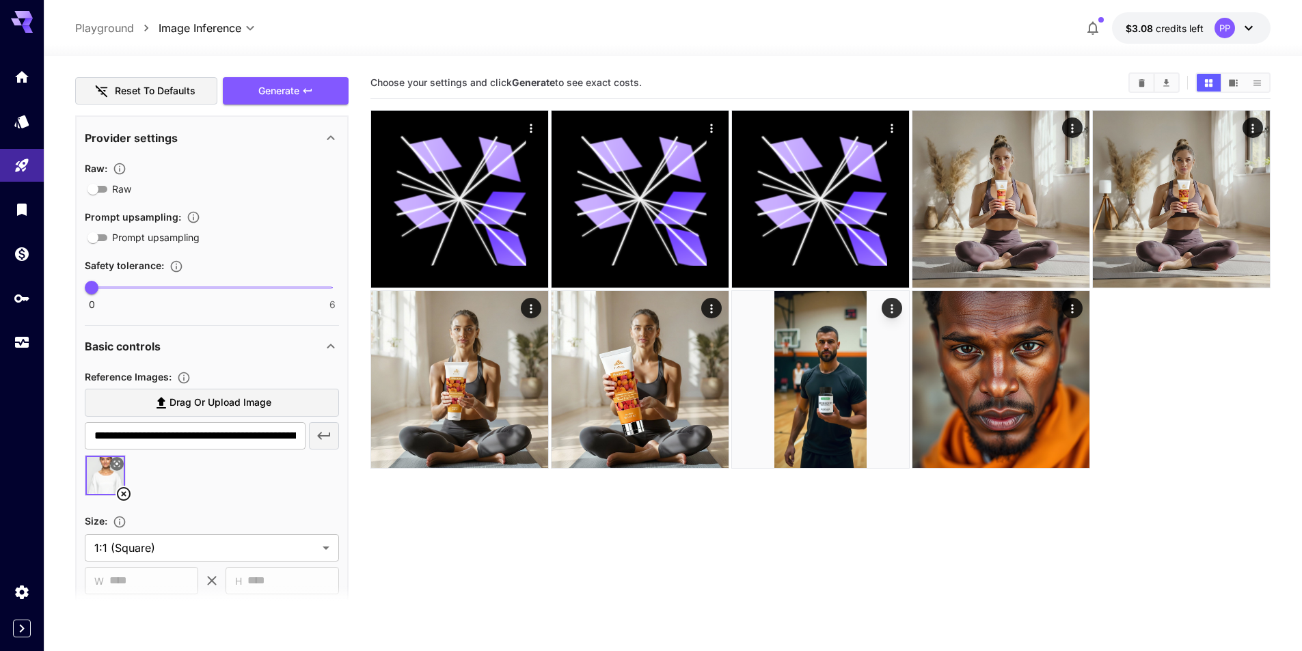
click at [208, 407] on span "Drag or upload image" at bounding box center [221, 402] width 102 height 17
click at [0, 0] on input "Drag or upload image" at bounding box center [0, 0] width 0 height 0
type input "**********"
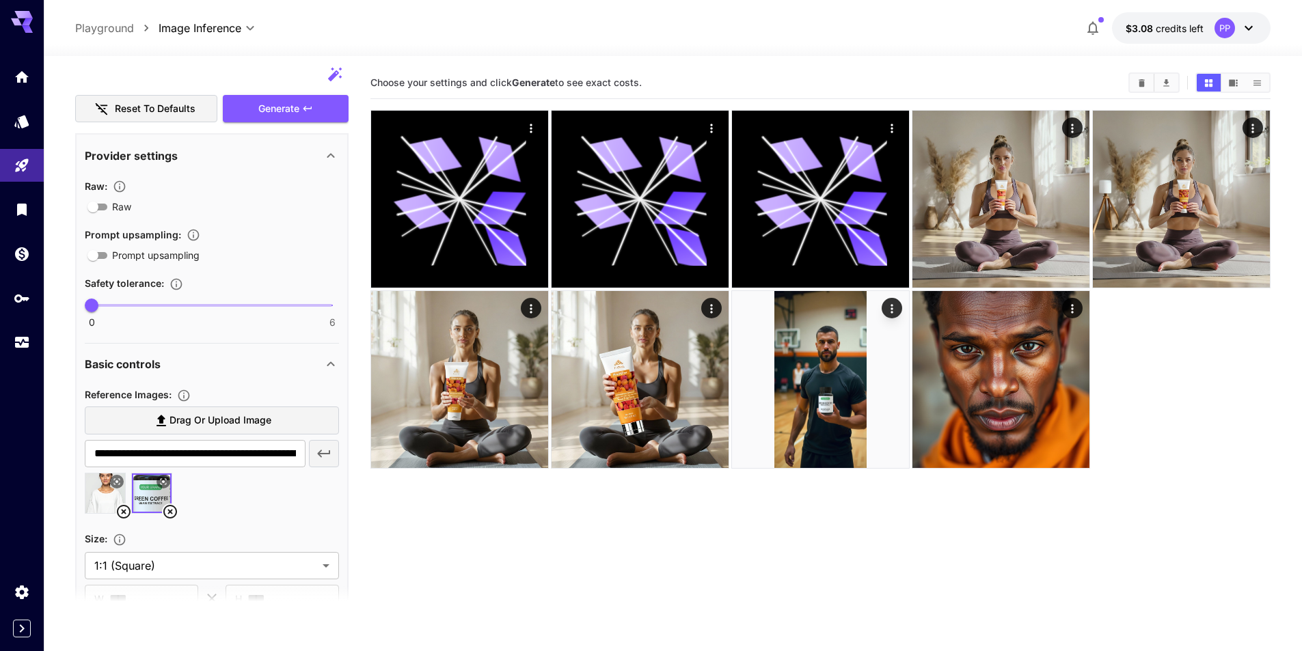
scroll to position [86, 0]
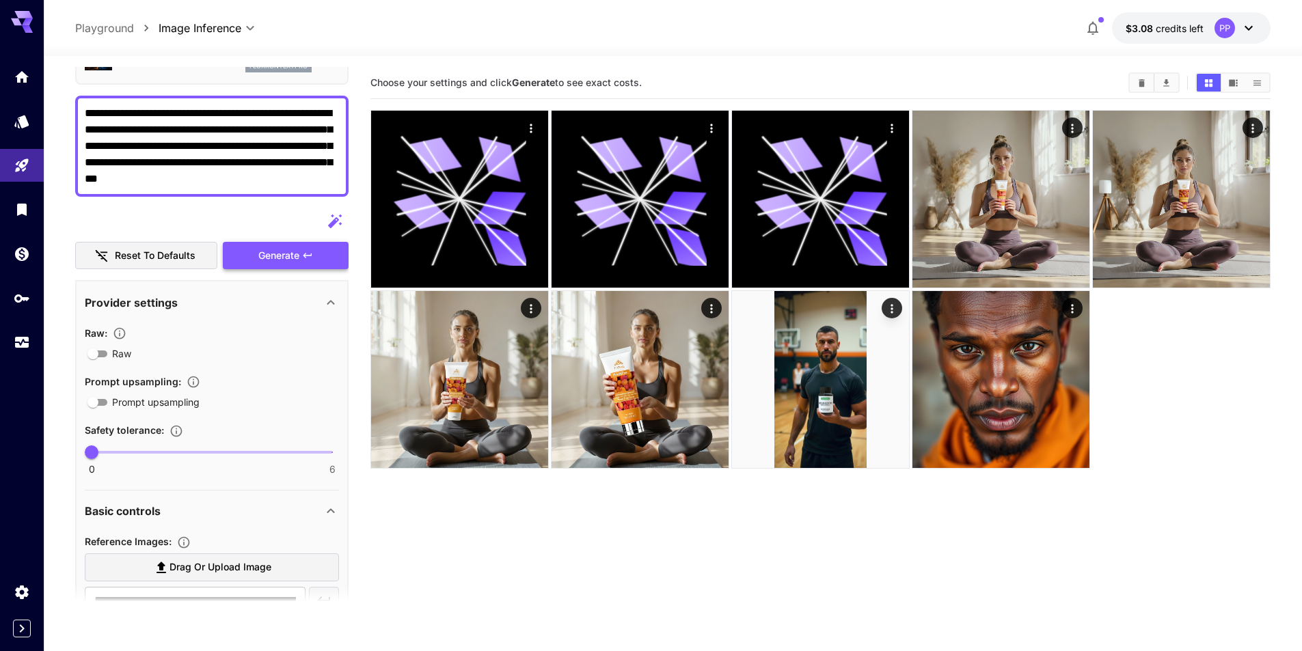
click at [295, 248] on span "Generate" at bounding box center [278, 255] width 41 height 17
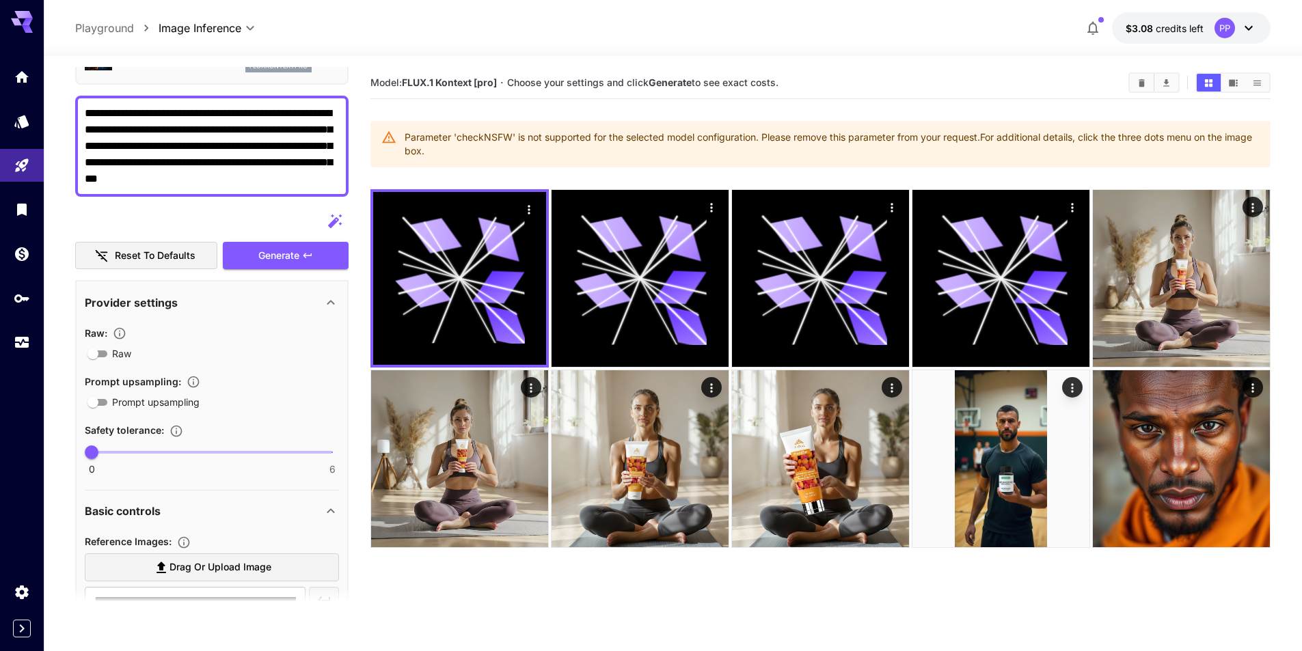
drag, startPoint x: 290, startPoint y: 182, endPoint x: 76, endPoint y: 118, distance: 224.0
click at [76, 118] on div "**********" at bounding box center [211, 146] width 273 height 101
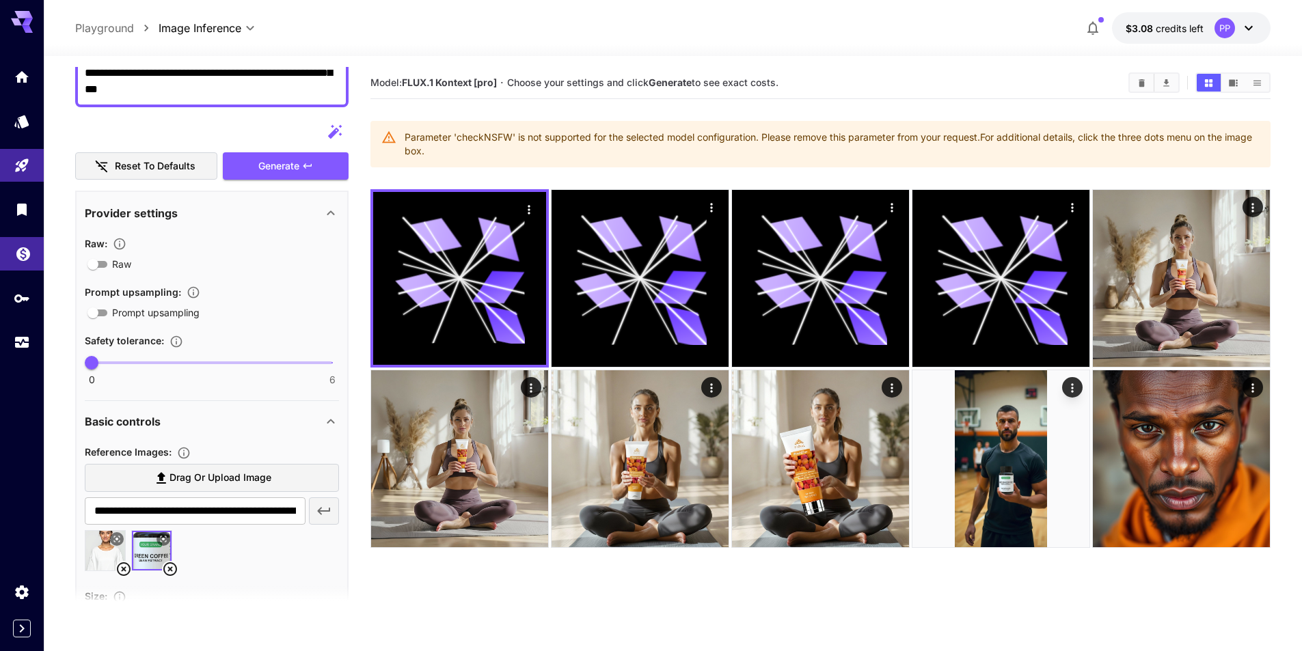
scroll to position [0, 0]
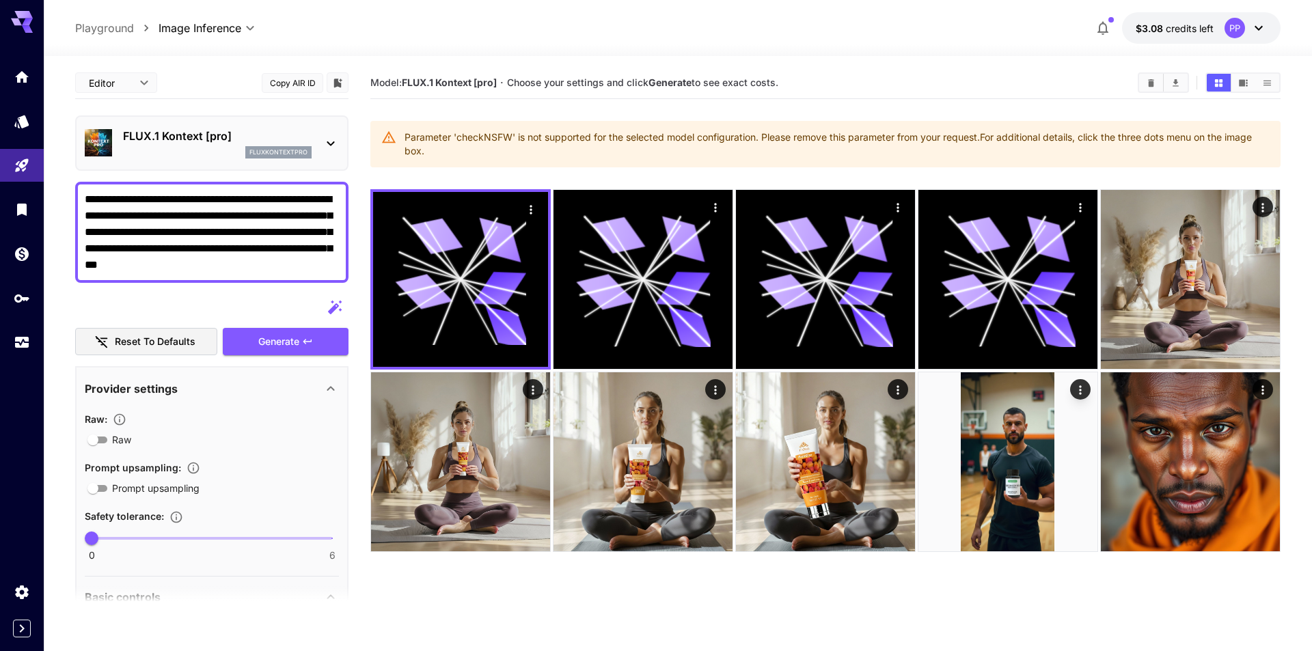
click at [151, 85] on body "**********" at bounding box center [656, 379] width 1312 height 759
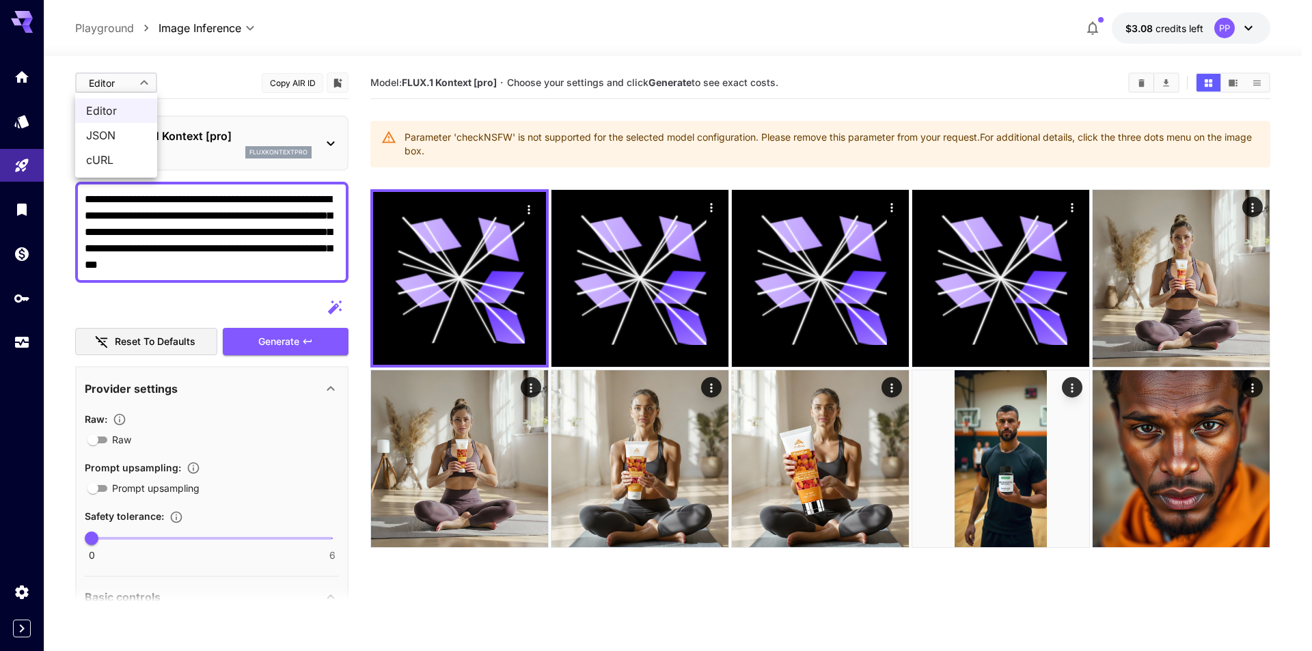
click at [118, 138] on span "JSON" at bounding box center [116, 135] width 60 height 16
type input "****"
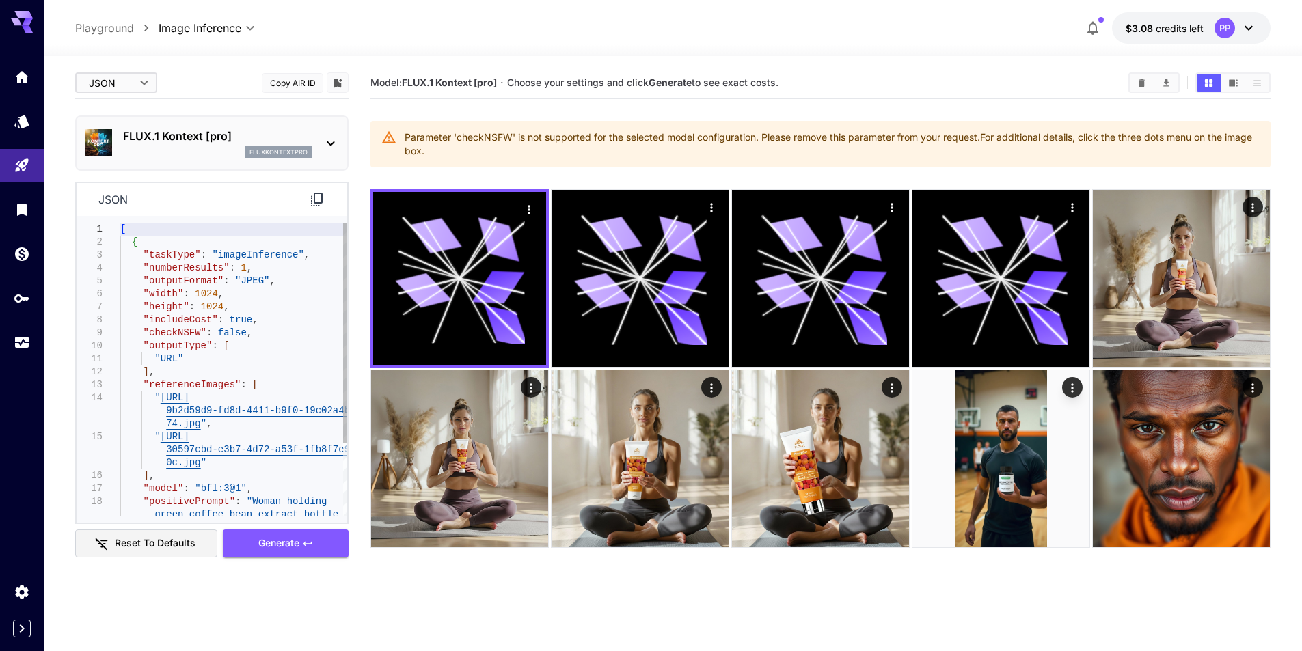
type textarea "**********"
click at [243, 334] on div "[ { "taskType" : "imageInference" , "numberResults" : 1 , "outputFormat" : "JPE…" at bounding box center [233, 418] width 227 height 390
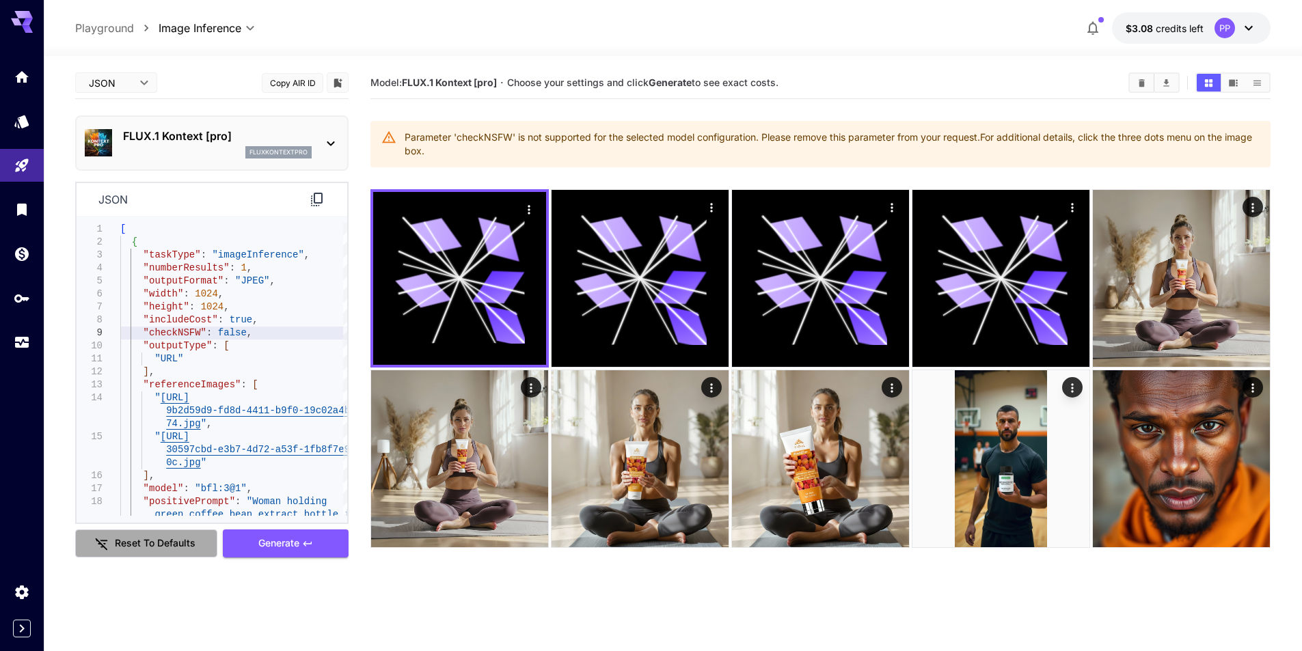
click at [131, 551] on button "Reset to defaults" at bounding box center [146, 544] width 142 height 28
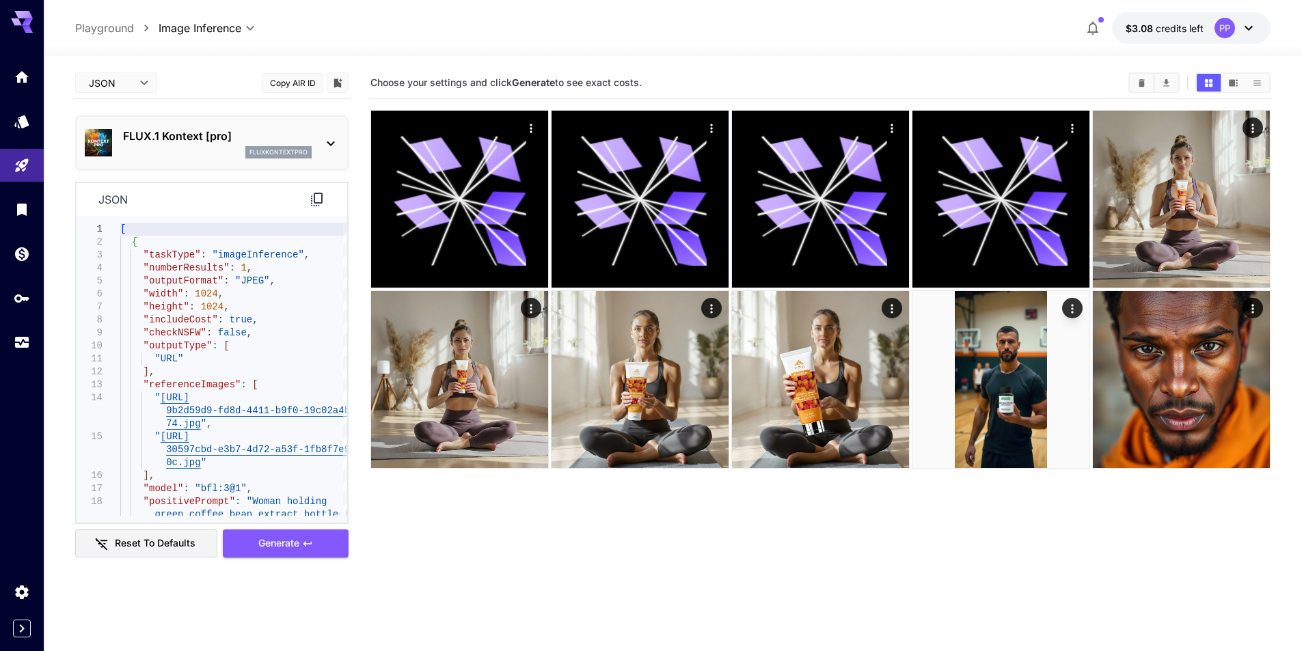
click at [131, 551] on button "Reset to defaults" at bounding box center [146, 544] width 142 height 28
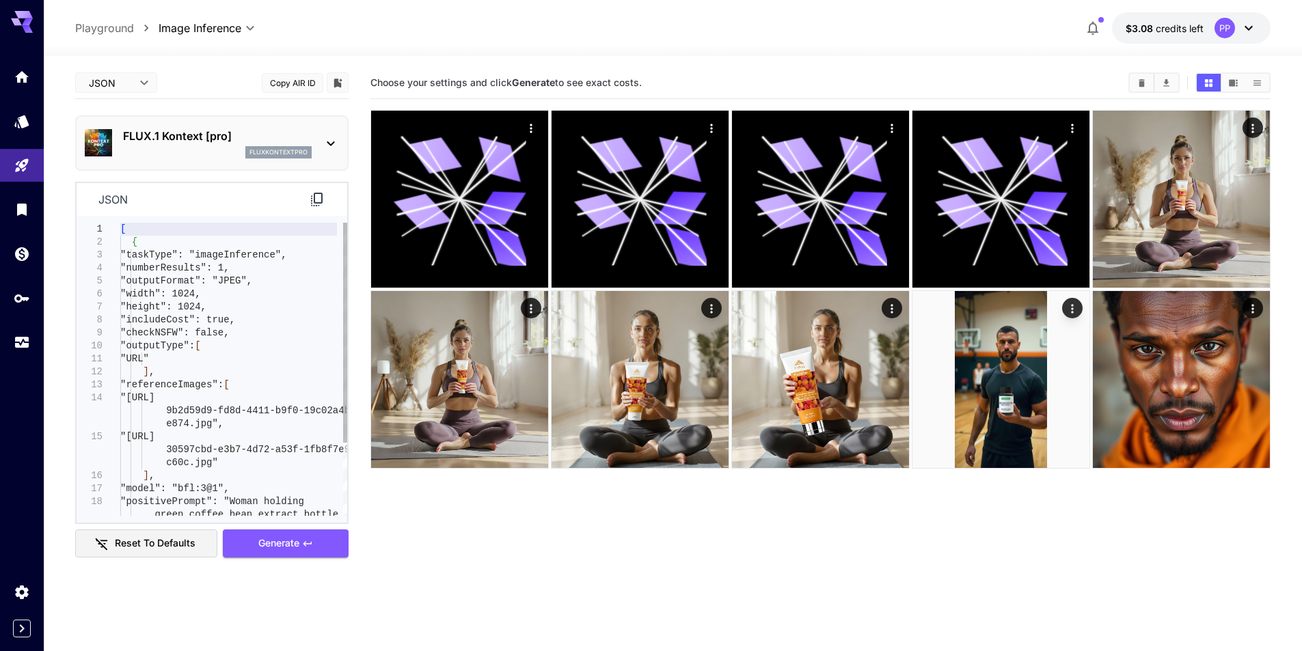
click at [131, 551] on button "Reset to defaults" at bounding box center [146, 544] width 142 height 28
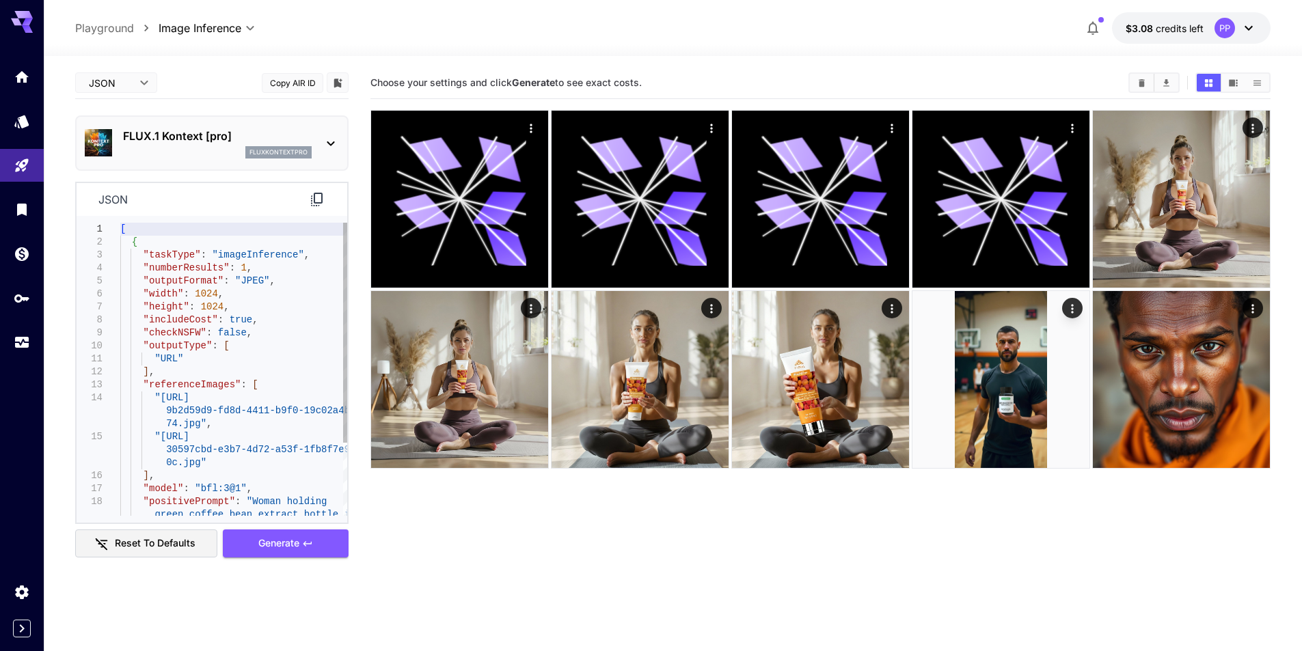
click at [131, 551] on button "Reset to defaults" at bounding box center [146, 544] width 142 height 28
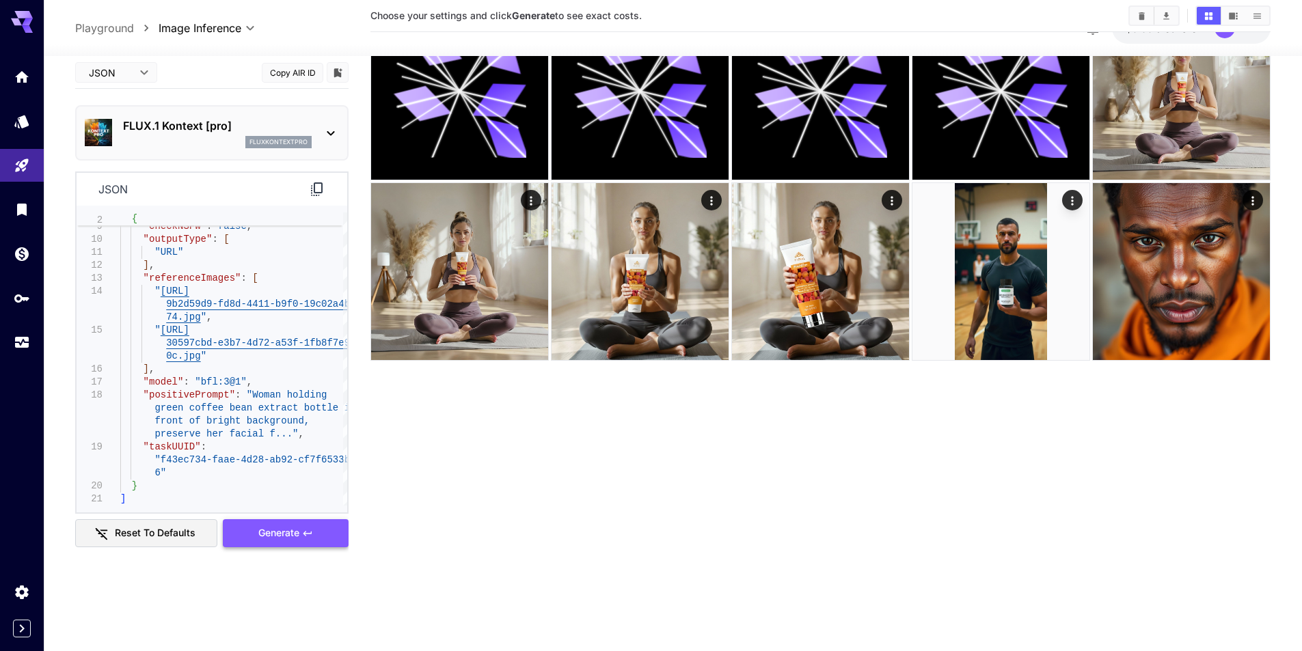
click at [282, 529] on span "Generate" at bounding box center [278, 533] width 41 height 17
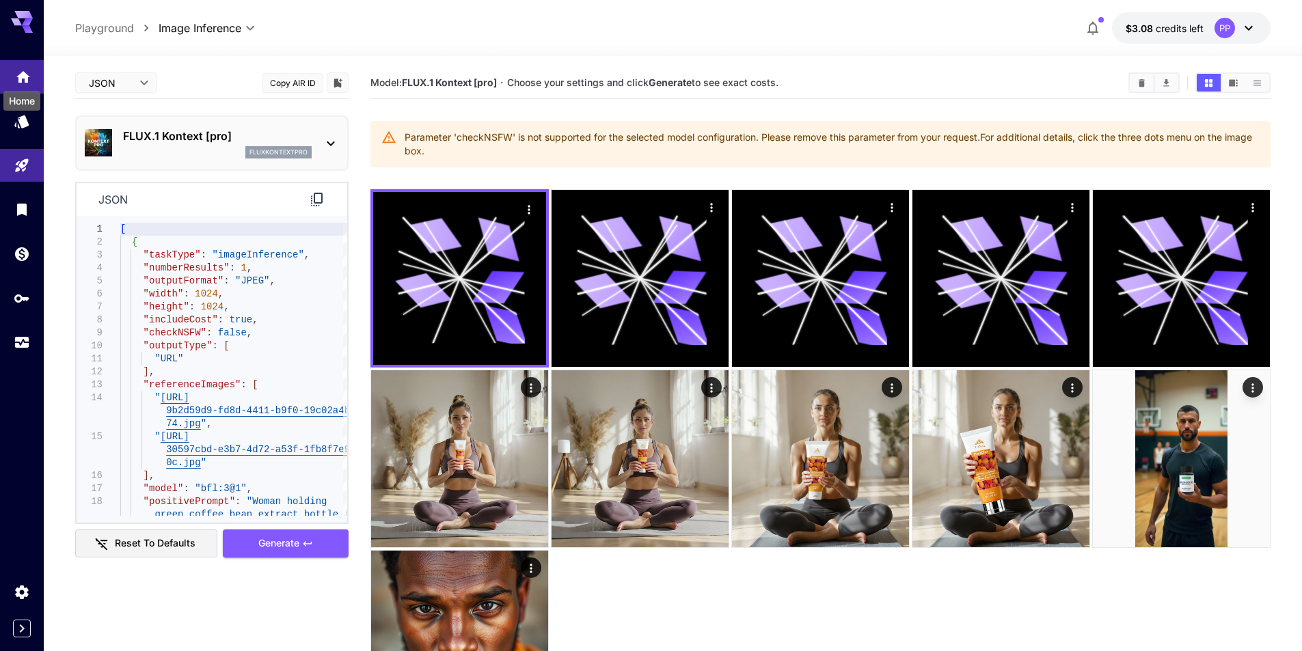
click at [29, 79] on icon "Home" at bounding box center [23, 73] width 16 height 16
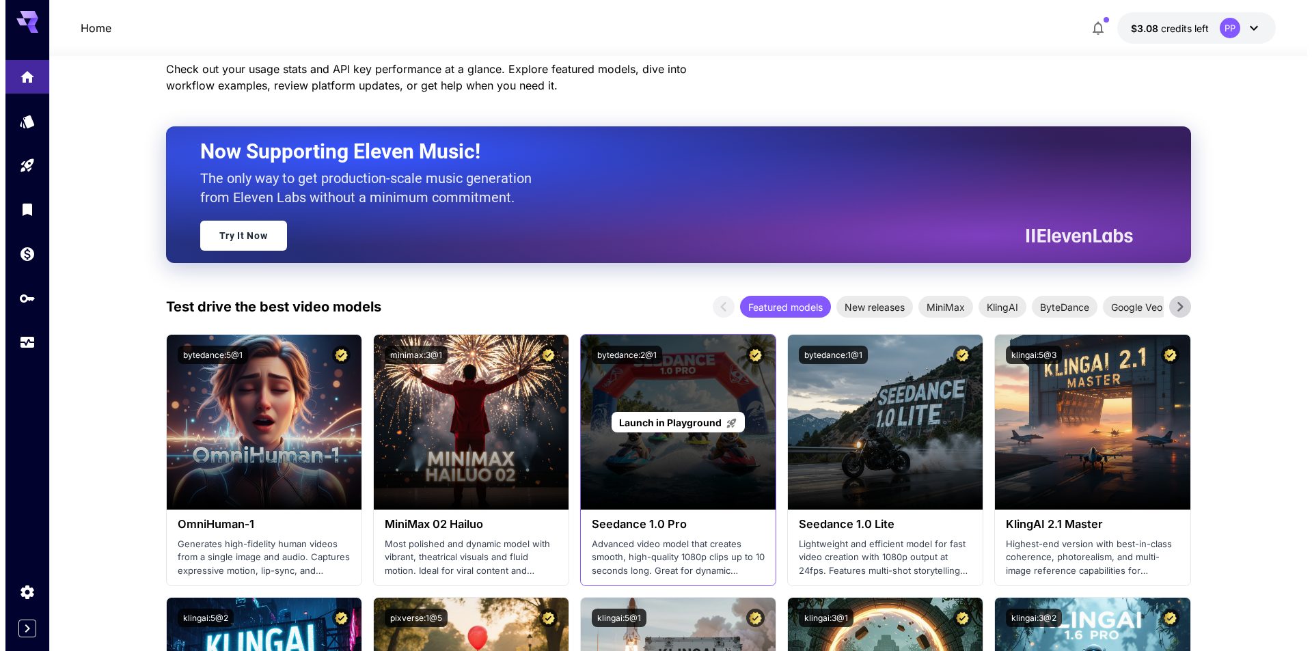
scroll to position [137, 0]
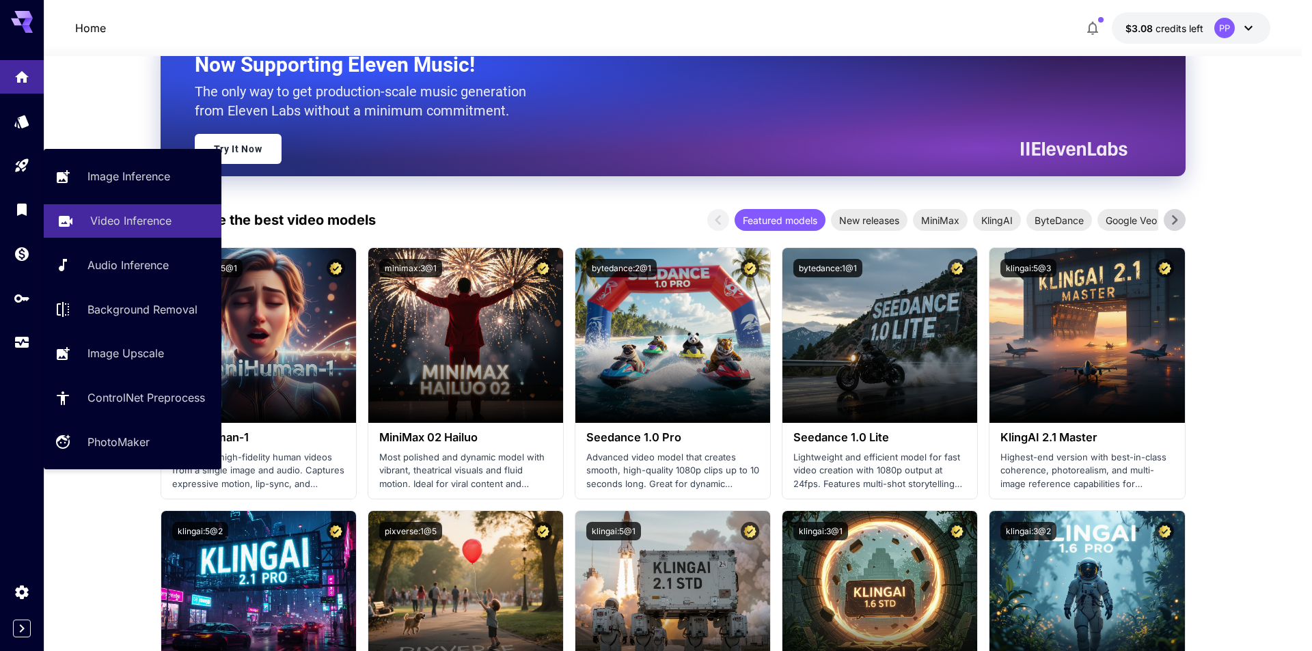
click at [118, 233] on link "Video Inference" at bounding box center [133, 220] width 178 height 33
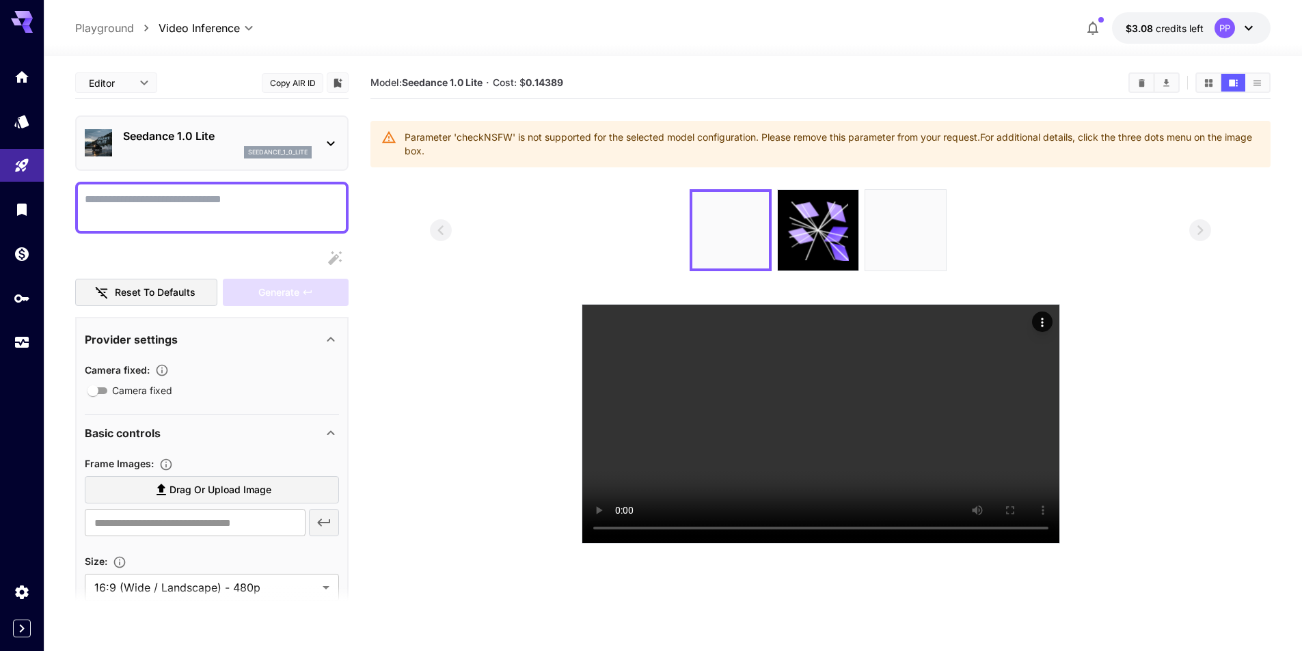
click at [200, 208] on textarea "Camera fixed" at bounding box center [212, 207] width 254 height 33
click at [139, 206] on textarea "Camera fixed" at bounding box center [212, 207] width 254 height 33
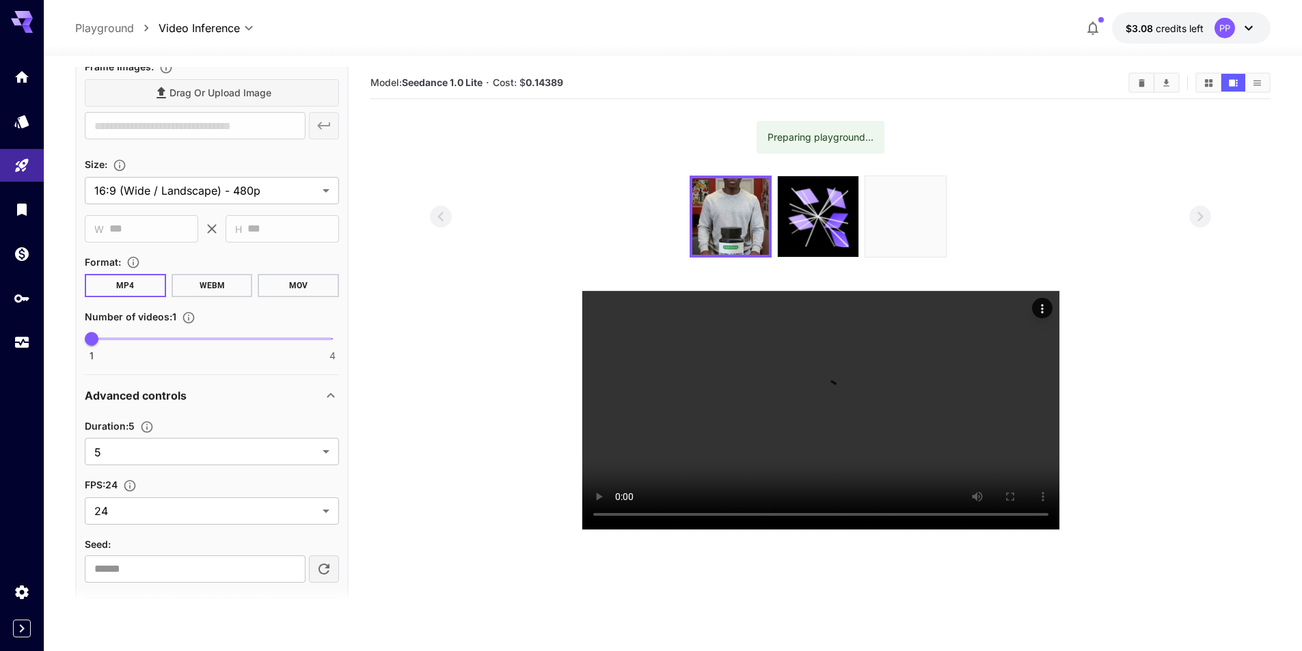
scroll to position [452, 0]
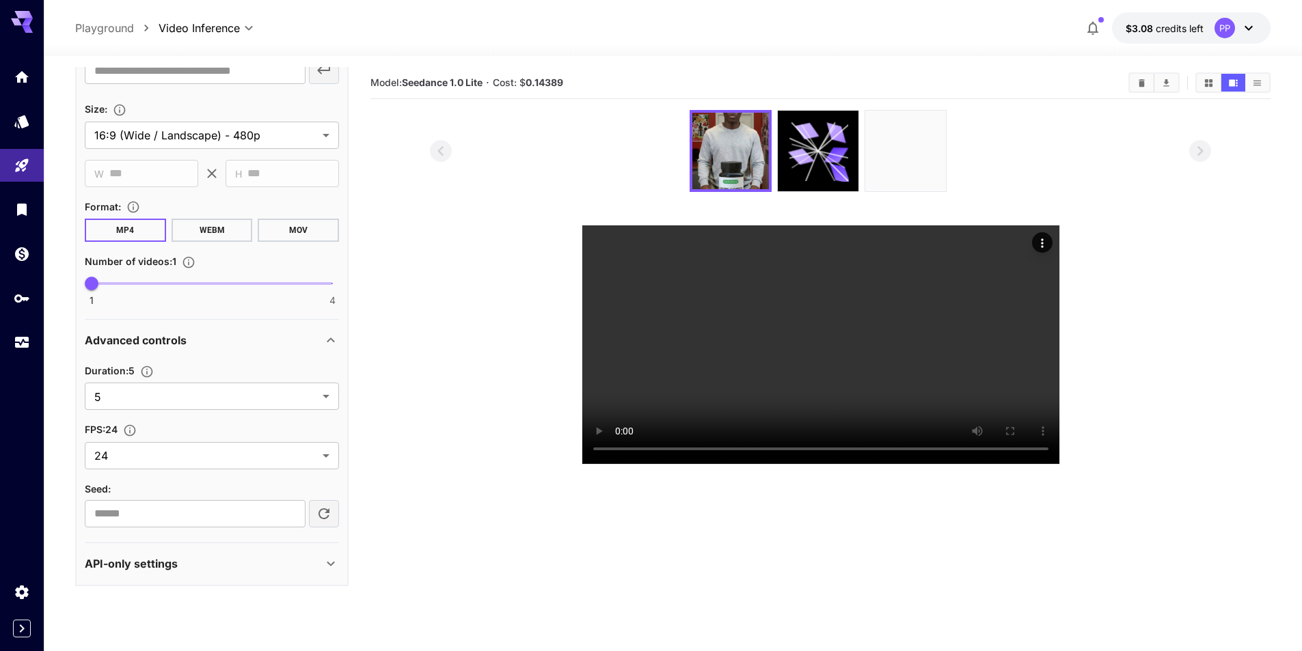
click at [221, 560] on div "API-only settings" at bounding box center [204, 564] width 238 height 16
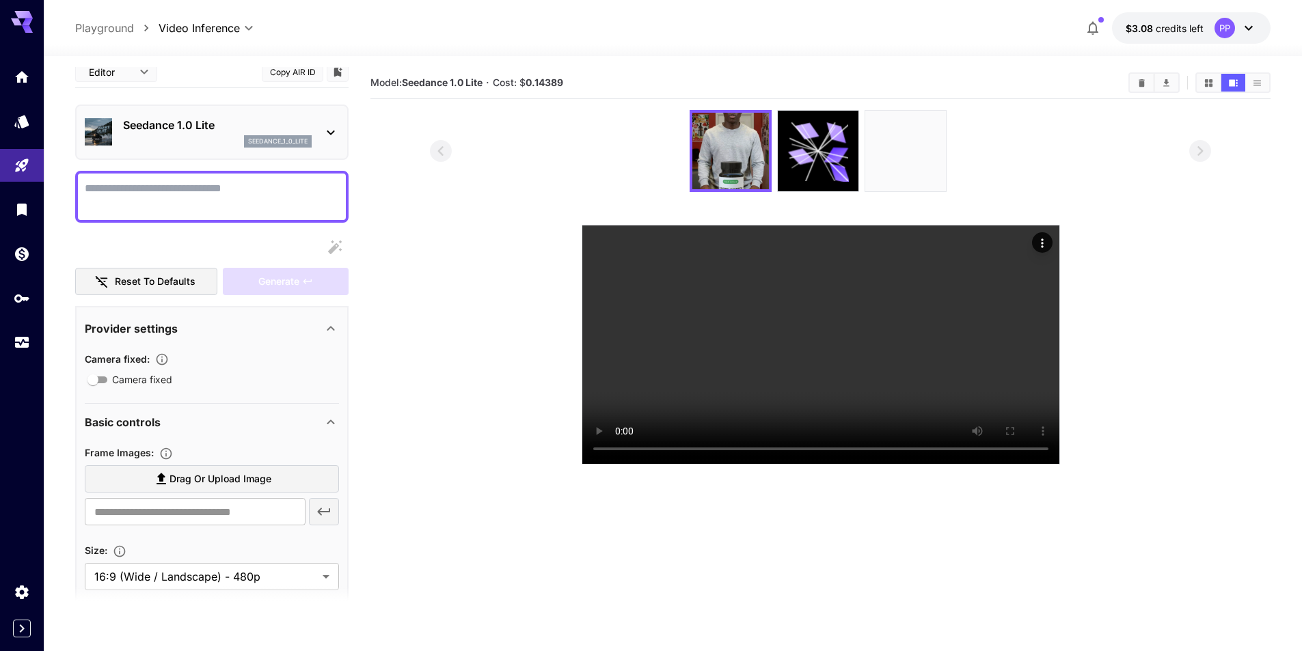
scroll to position [0, 0]
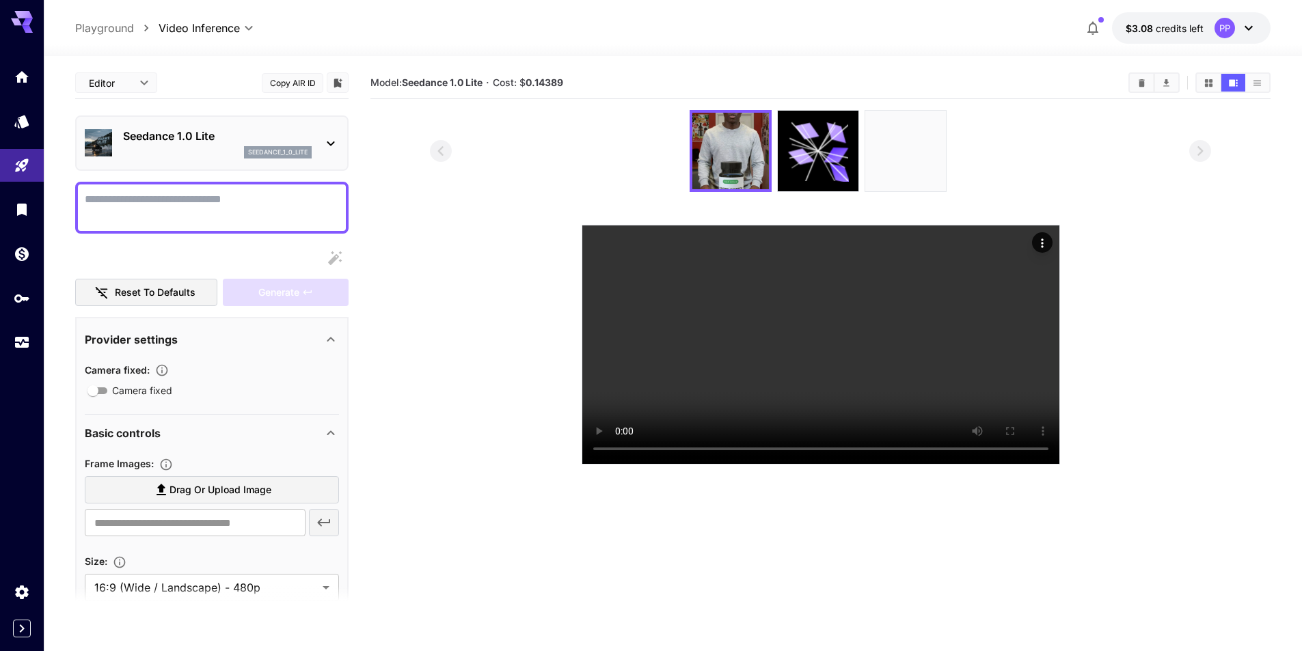
click at [191, 204] on textarea "Camera fixed" at bounding box center [212, 207] width 254 height 33
paste textarea "**********"
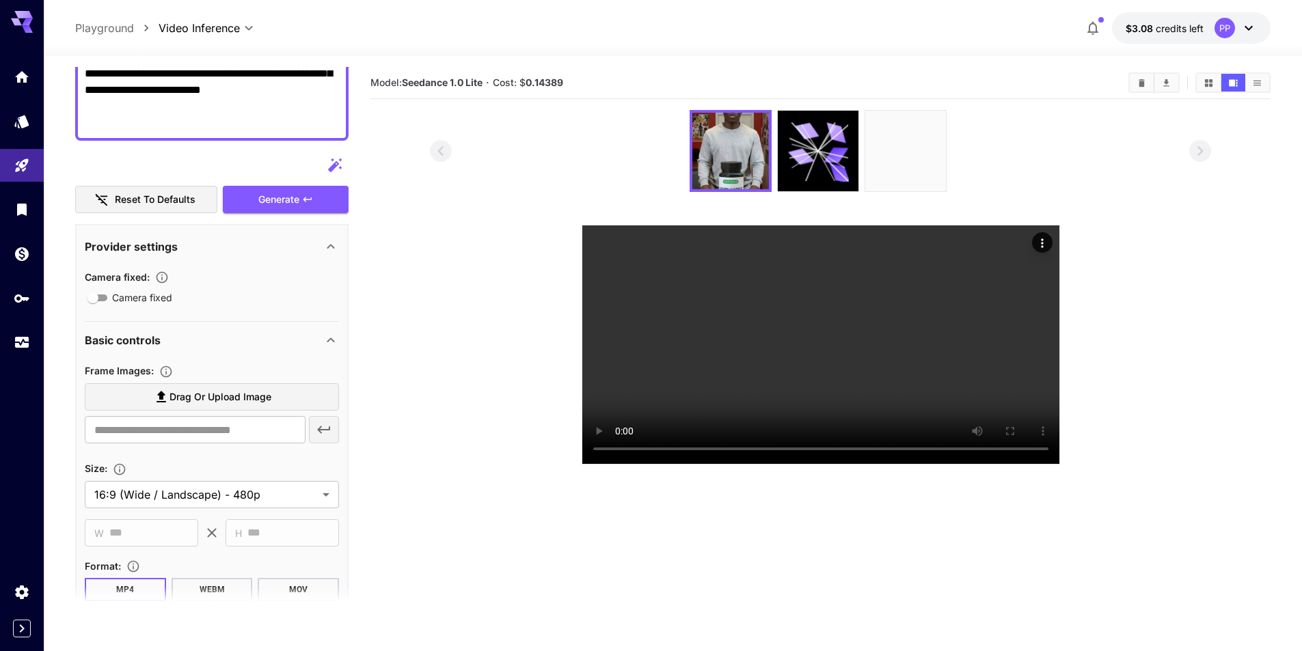
scroll to position [342, 0]
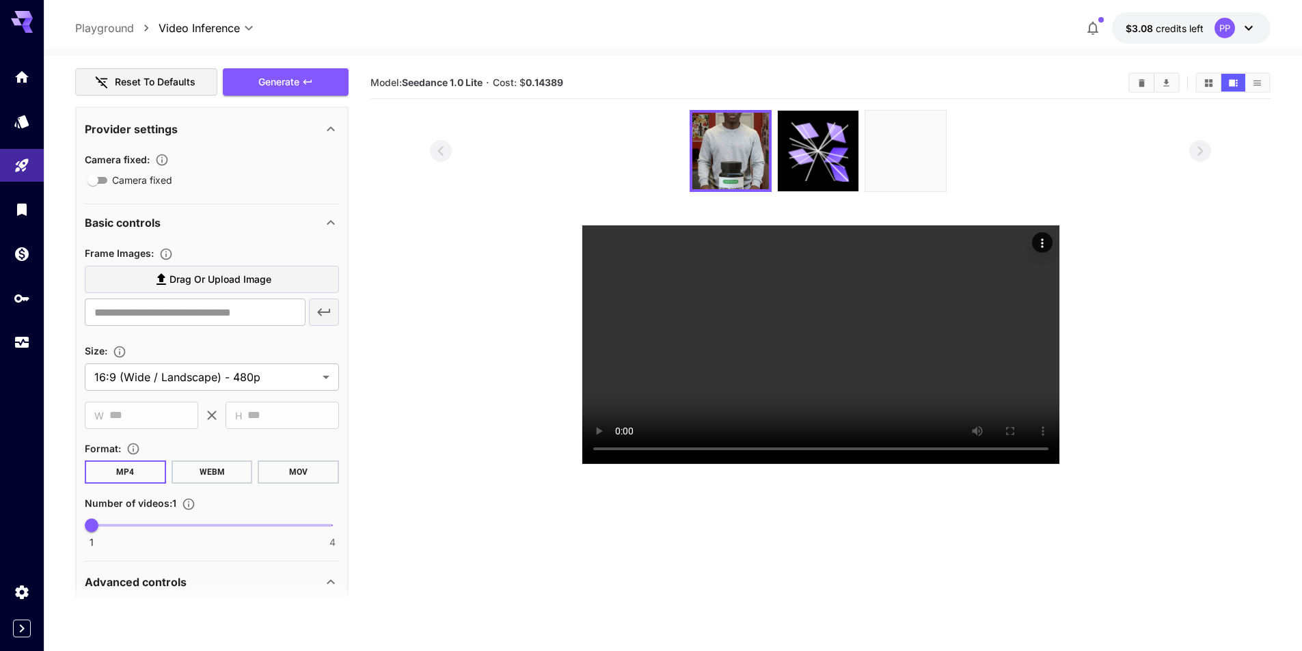
type textarea "**********"
click at [216, 274] on span "Drag or upload image" at bounding box center [221, 279] width 102 height 17
click at [0, 0] on input "Drag or upload image" at bounding box center [0, 0] width 0 height 0
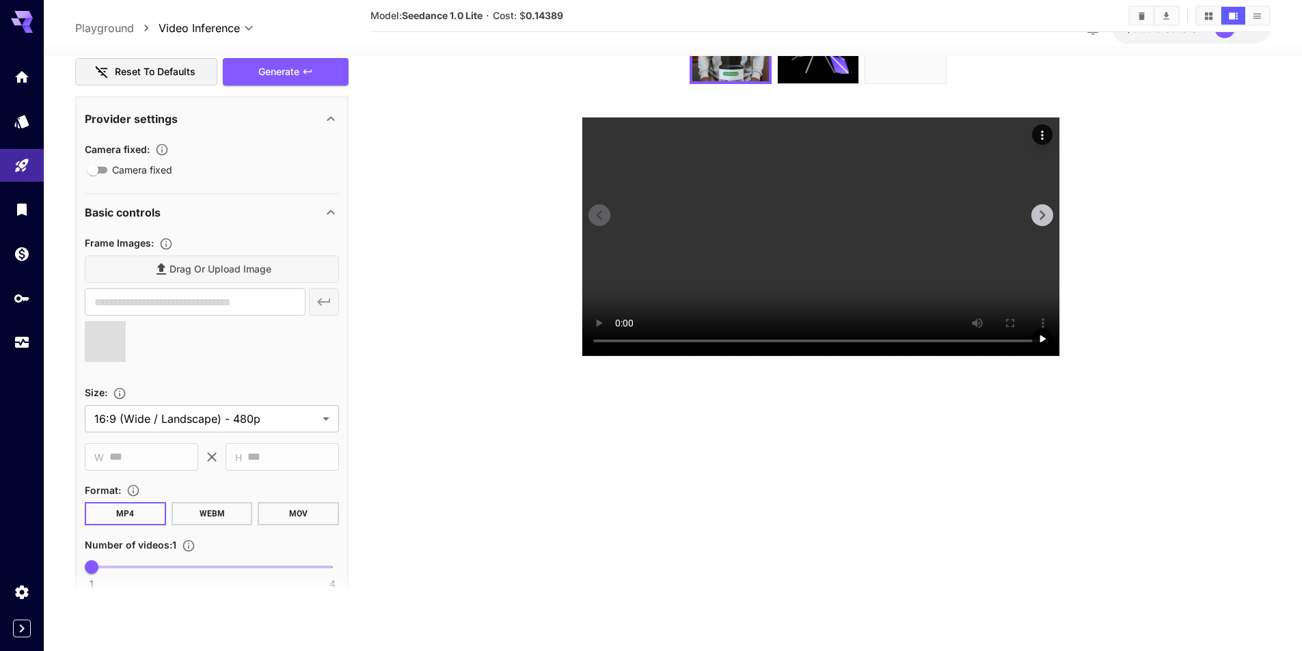
scroll to position [273, 0]
type input "**********"
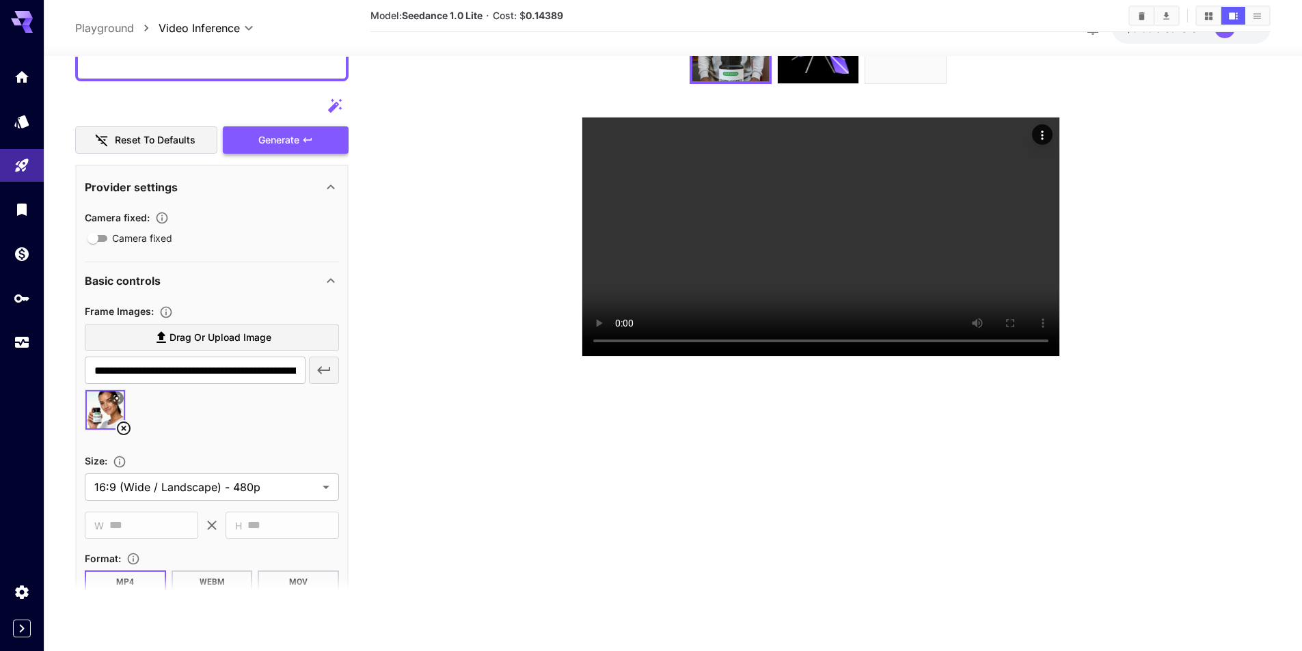
click at [301, 148] on div "Generate" at bounding box center [286, 140] width 126 height 28
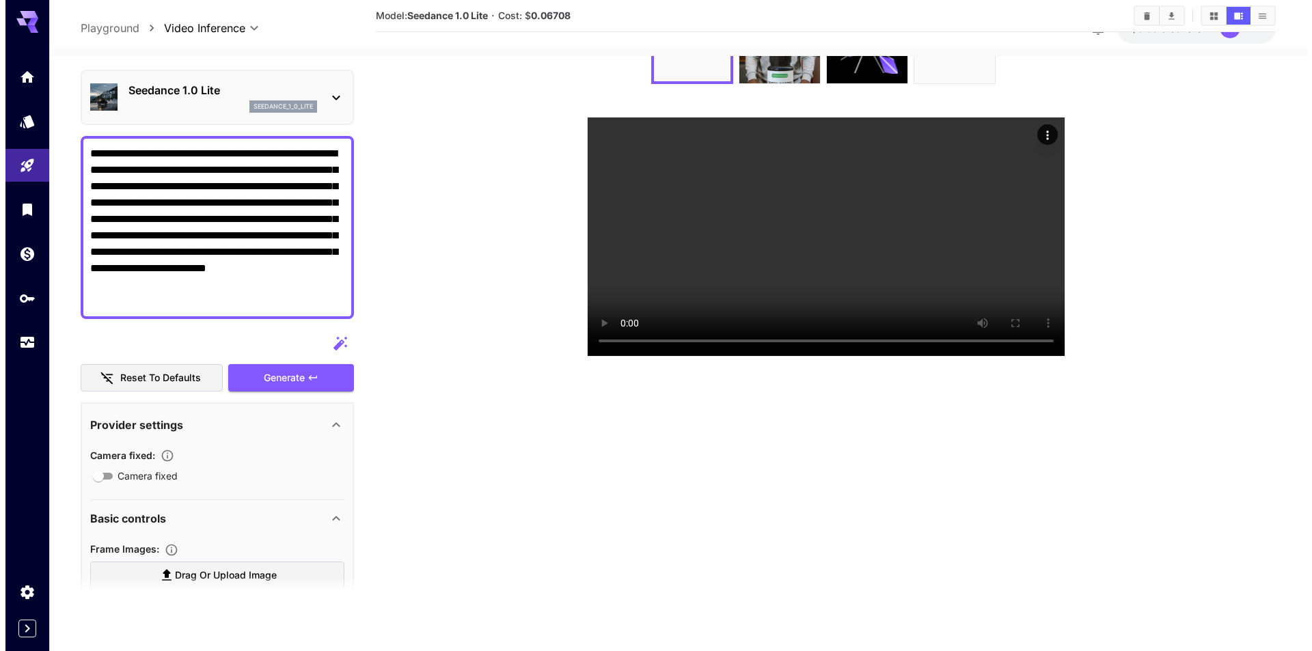
scroll to position [0, 0]
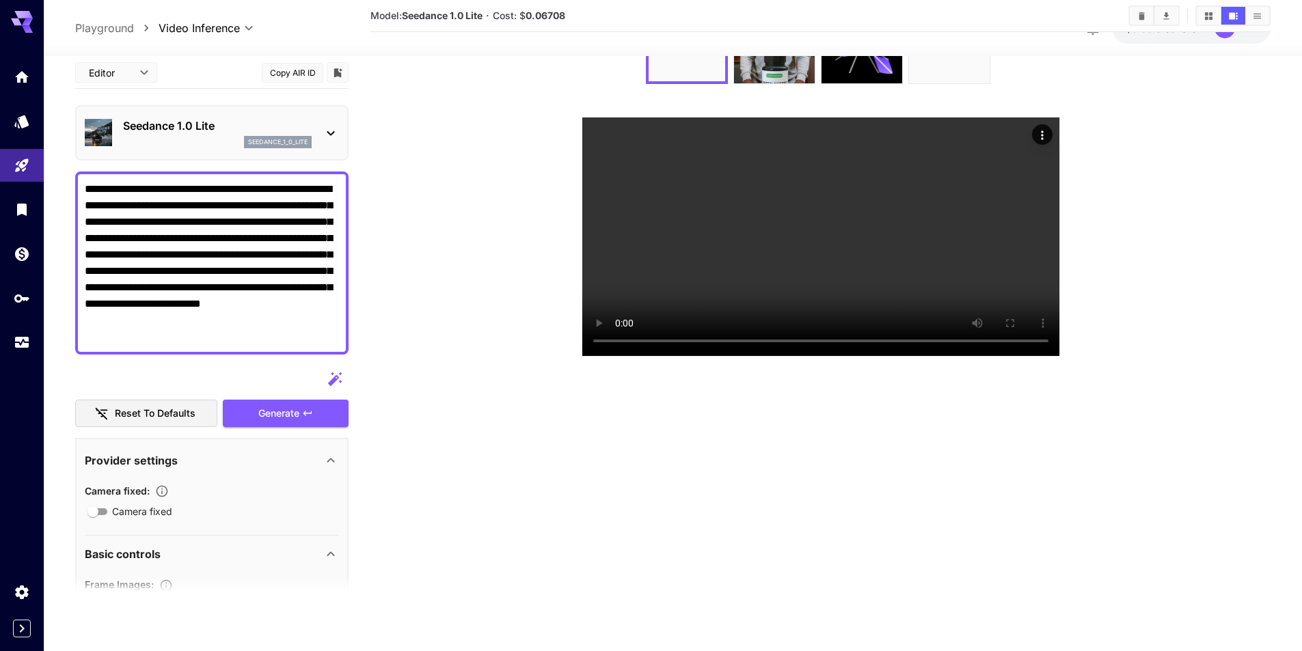
click at [236, 28] on body "**********" at bounding box center [651, 271] width 1302 height 759
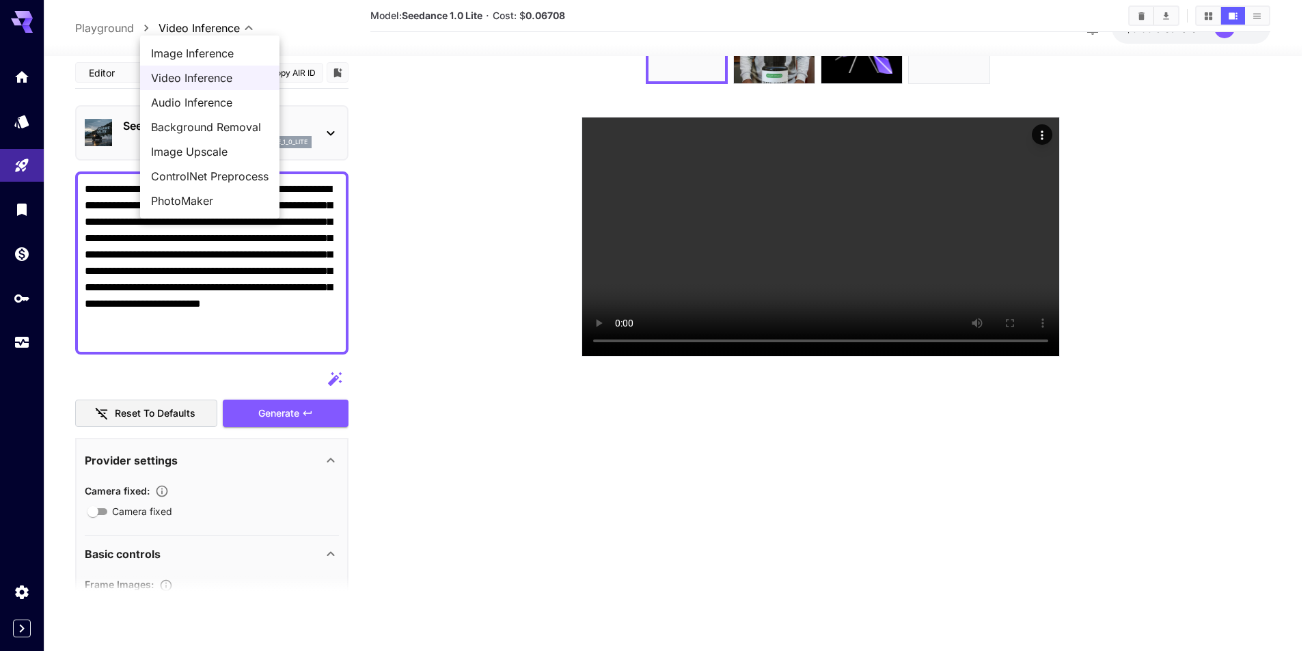
click at [203, 58] on span "Image Inference" at bounding box center [210, 53] width 118 height 16
type input "**********"
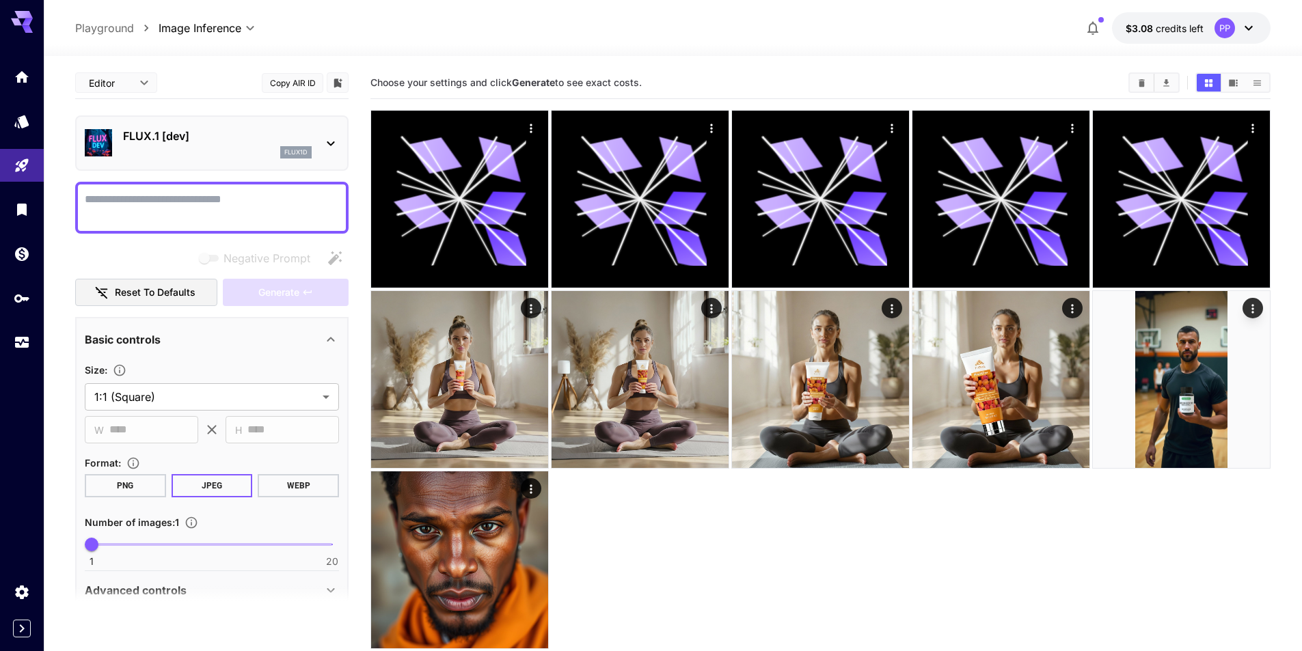
click at [327, 141] on icon at bounding box center [331, 143] width 16 height 16
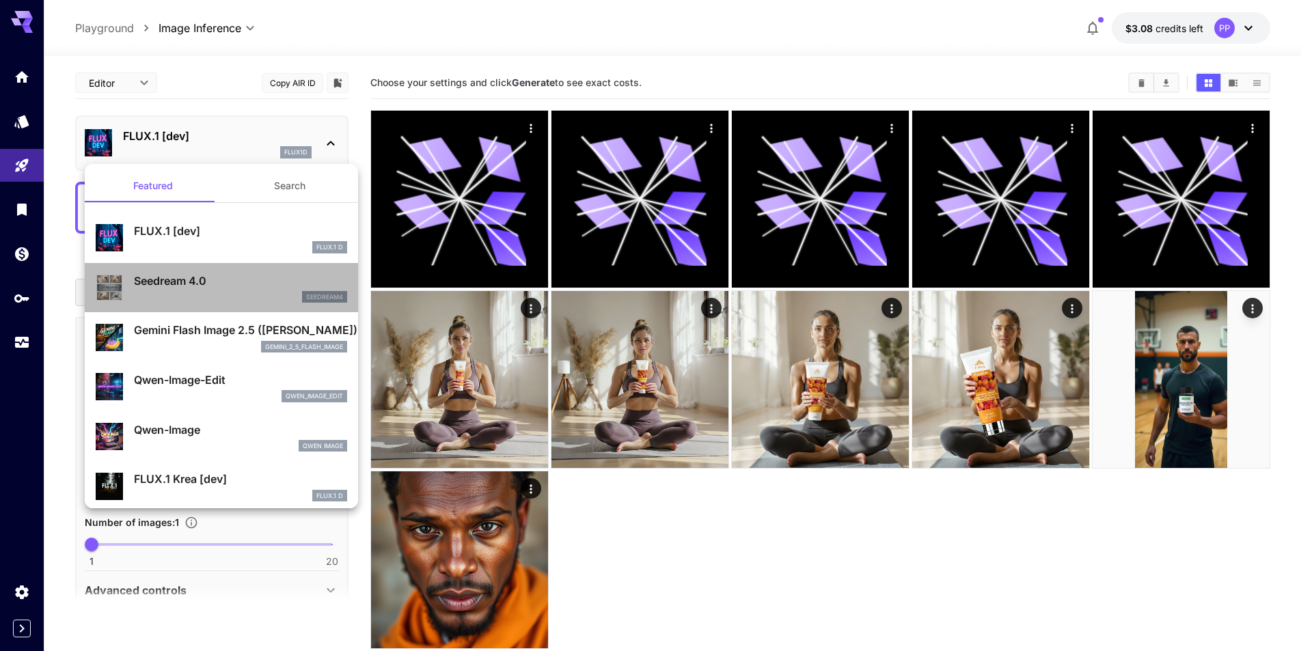
click at [228, 279] on p "Seedream 4.0" at bounding box center [240, 281] width 213 height 16
type input "**********"
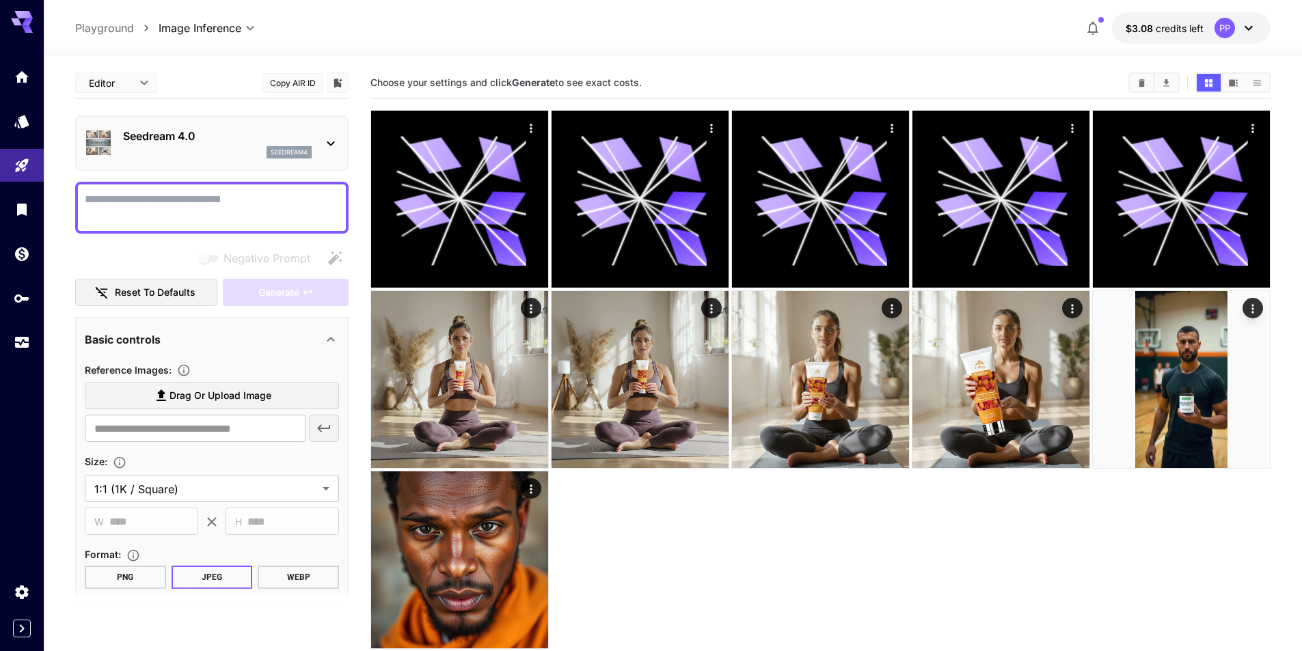
click at [156, 200] on textarea "Negative Prompt" at bounding box center [212, 207] width 254 height 33
paste textarea "**********"
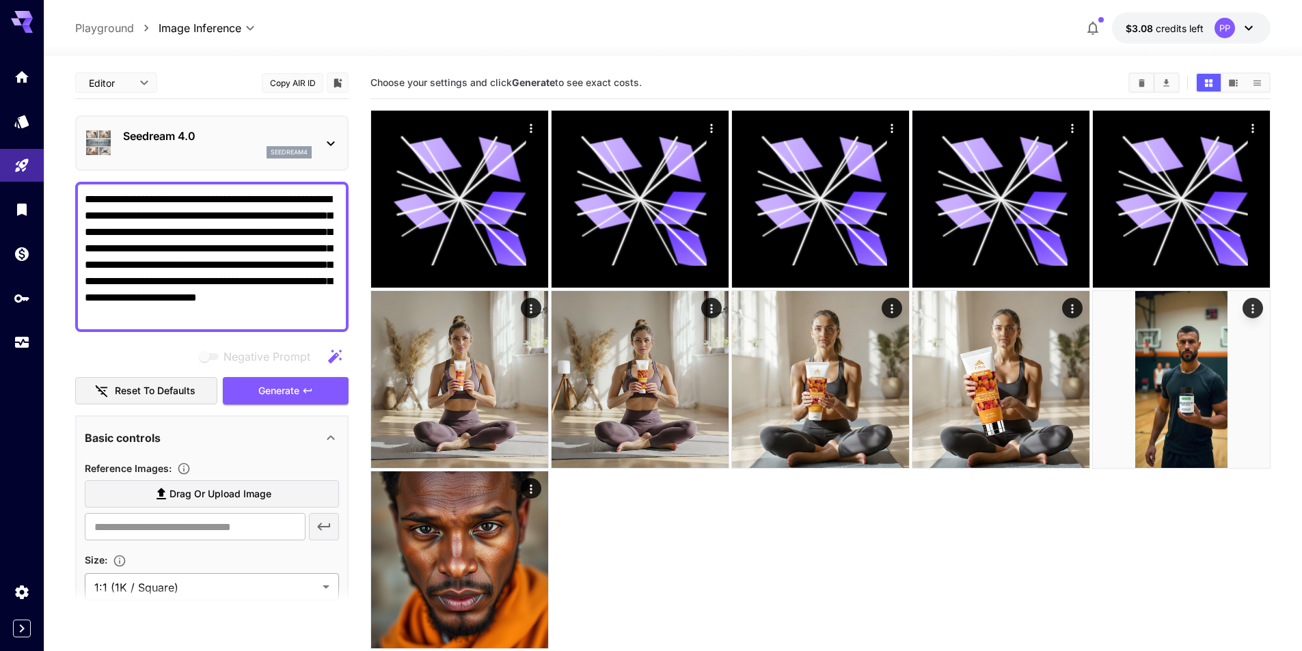
type textarea "**********"
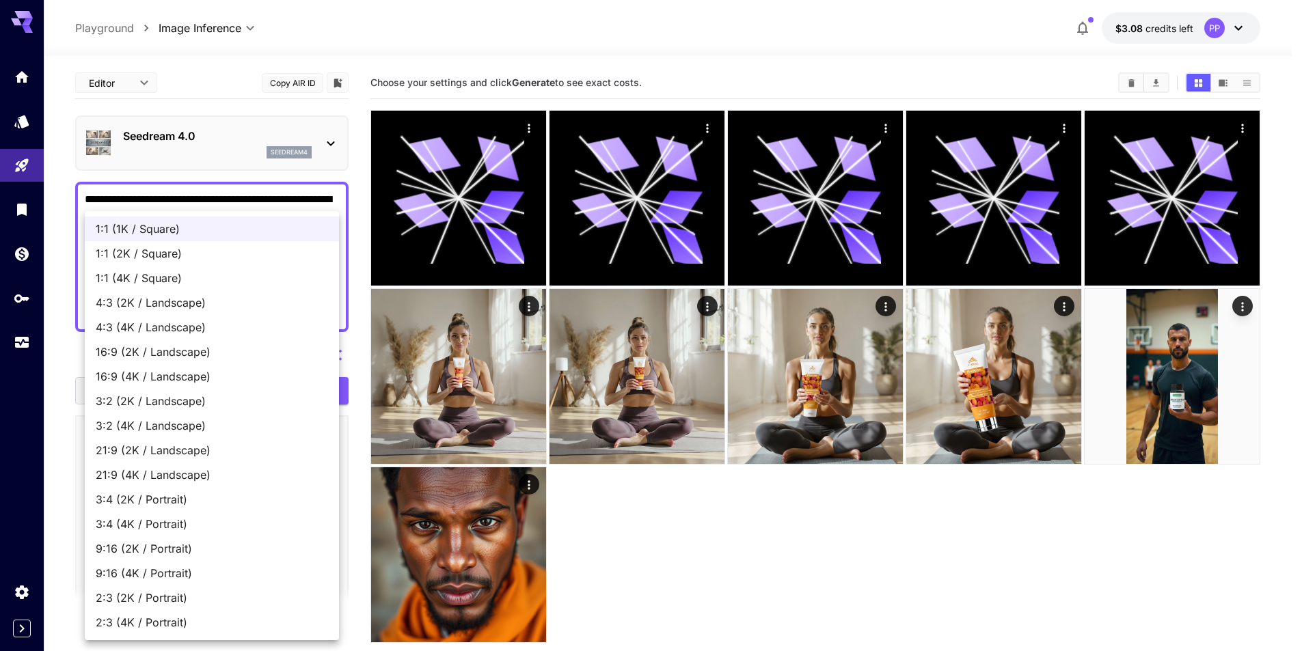
click at [235, 580] on body "**********" at bounding box center [651, 379] width 1302 height 759
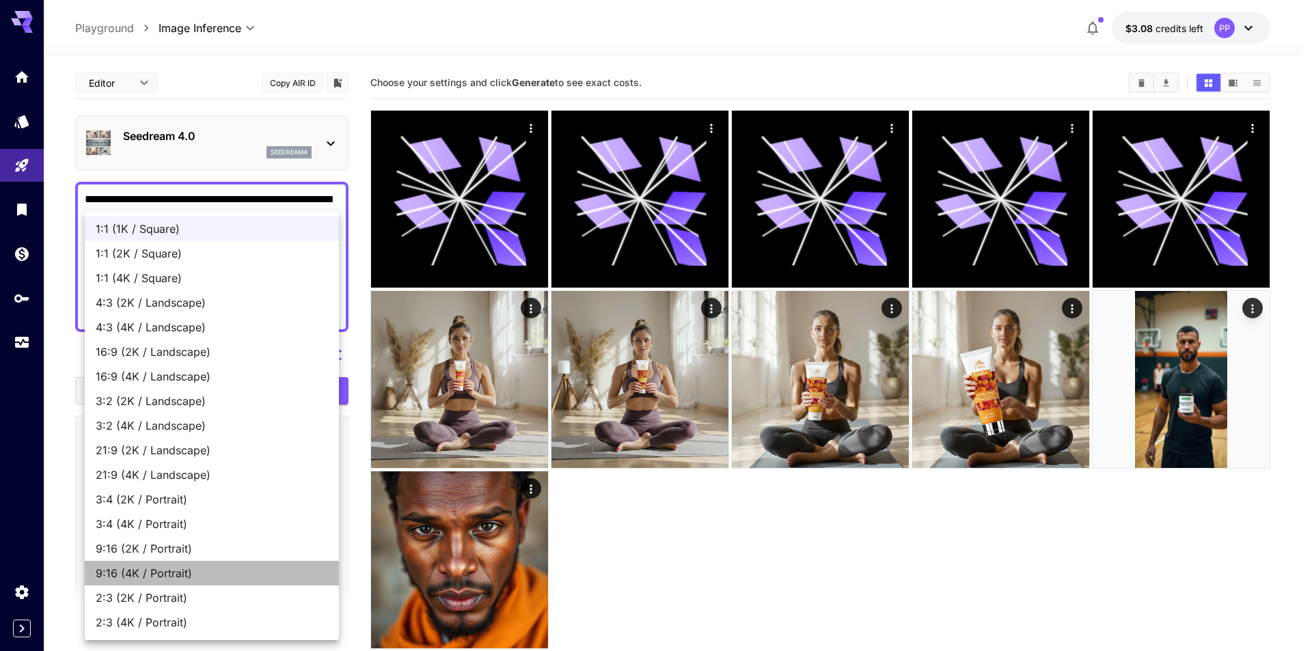
click at [156, 578] on span "9:16 (4K / Portrait)" at bounding box center [212, 573] width 232 height 16
type input "**********"
type input "****"
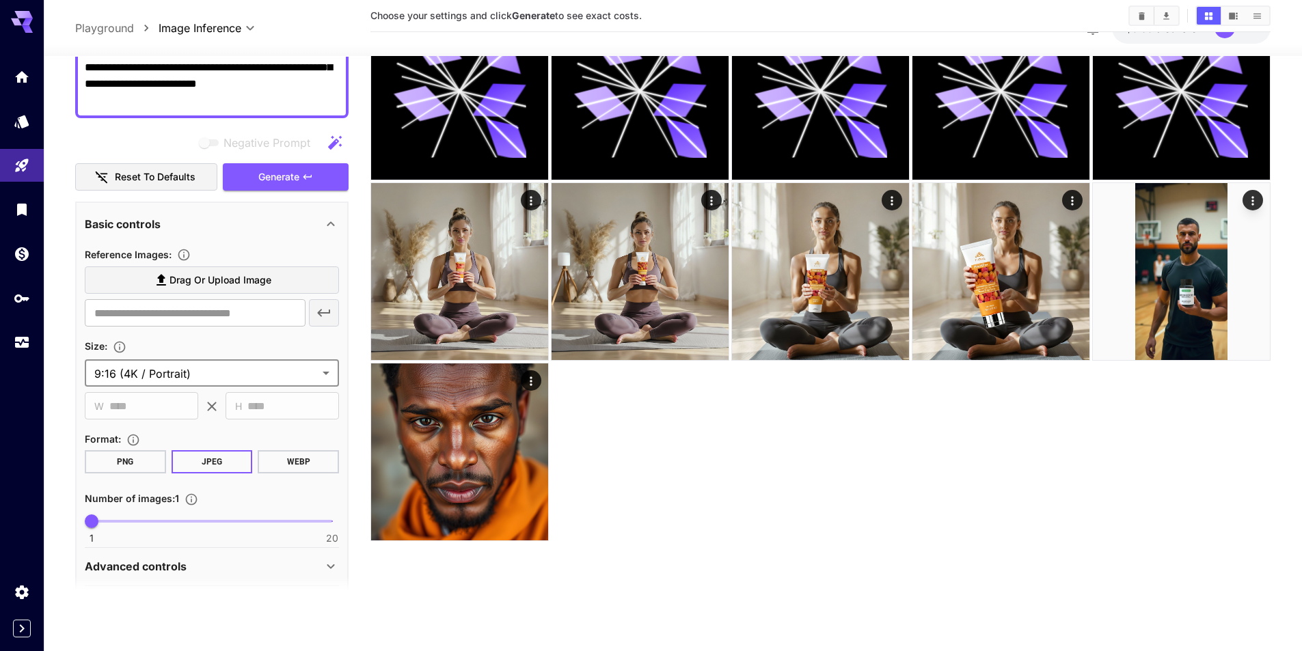
scroll to position [205, 0]
click at [208, 275] on span "Drag or upload image" at bounding box center [221, 279] width 102 height 17
click at [0, 0] on input "Drag or upload image" at bounding box center [0, 0] width 0 height 0
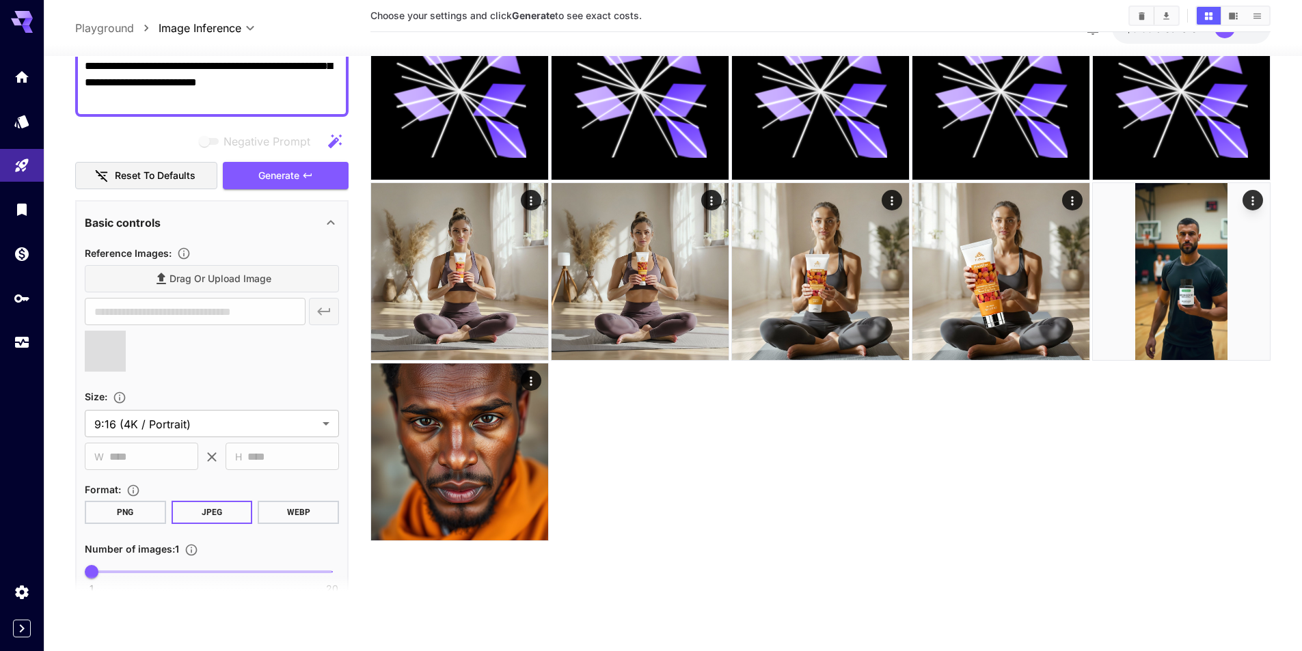
type input "**********"
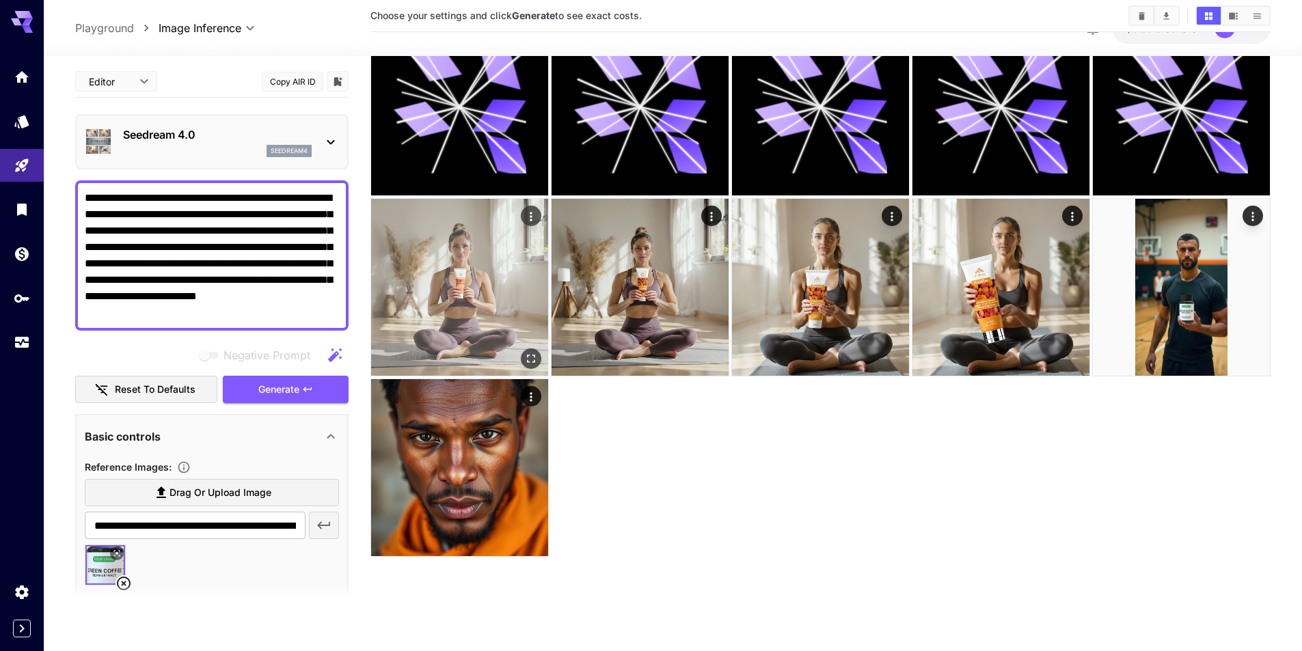
scroll to position [0, 0]
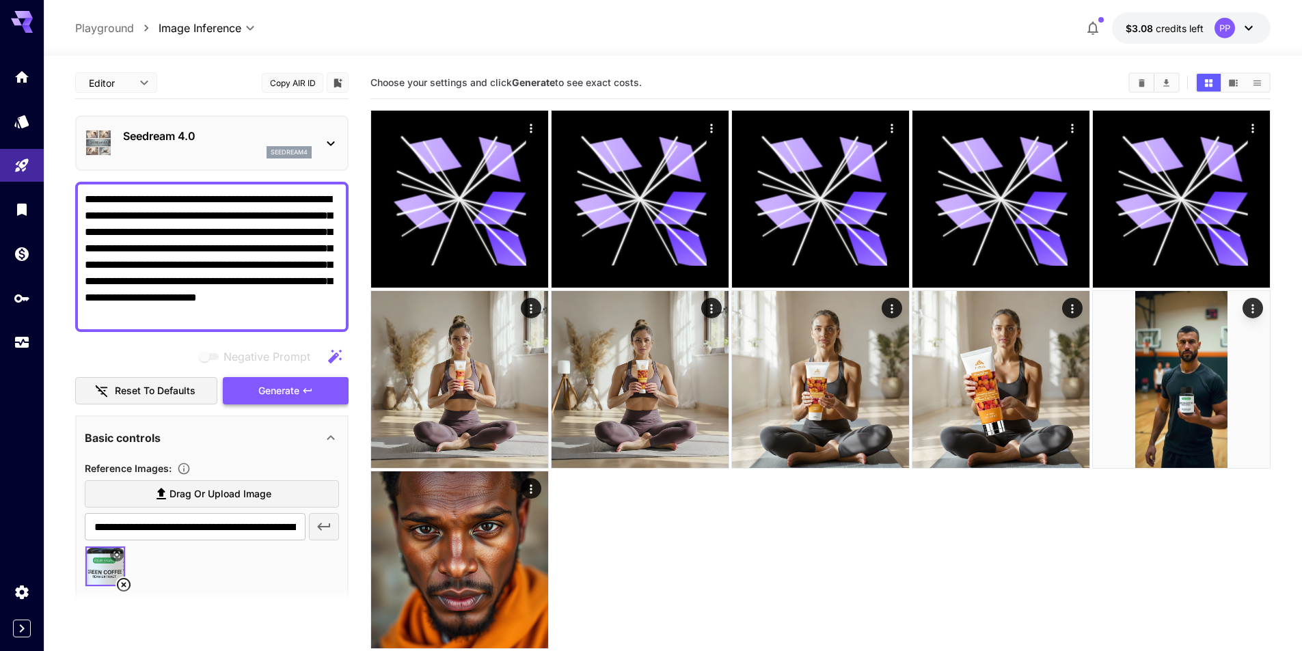
click at [289, 396] on span "Generate" at bounding box center [278, 391] width 41 height 17
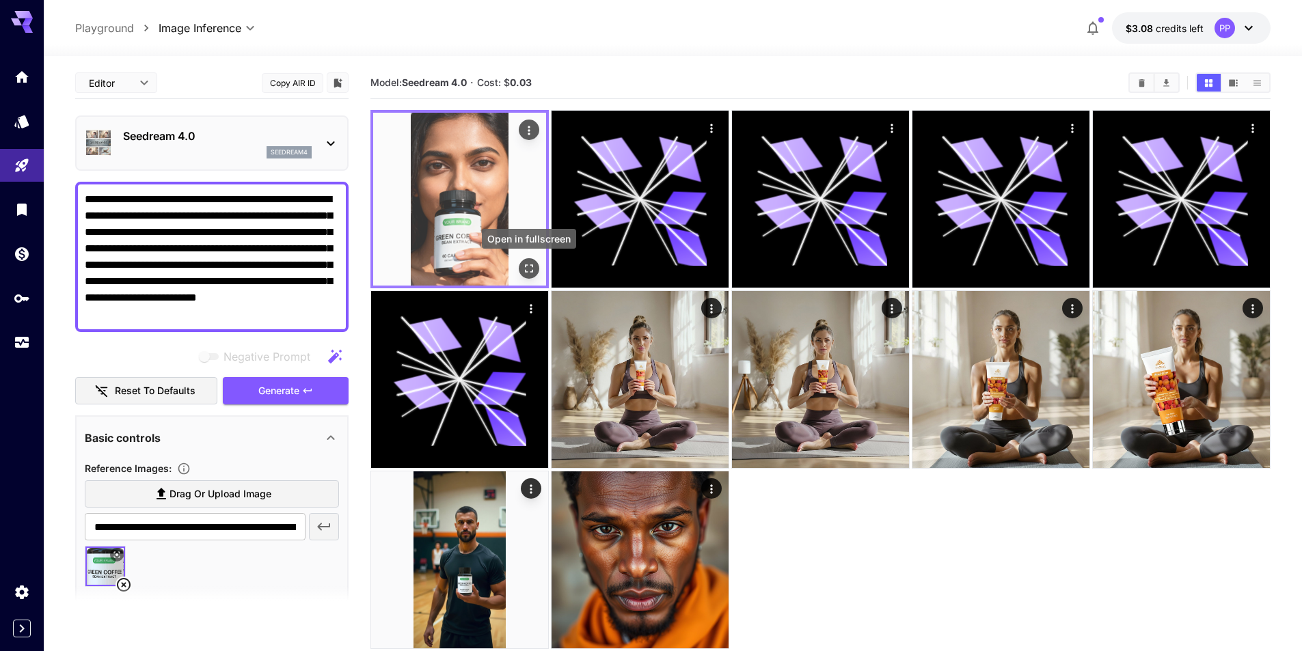
click at [532, 265] on icon "Open in fullscreen" at bounding box center [529, 269] width 8 height 8
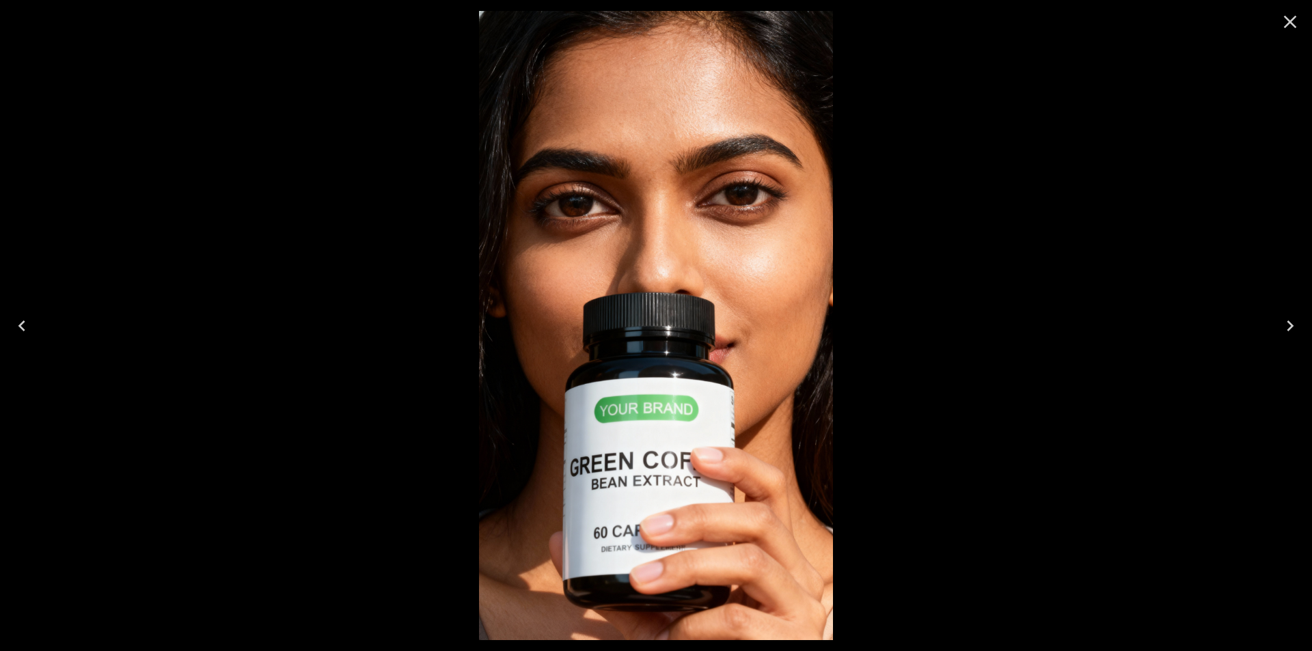
click at [1288, 24] on icon "Close" at bounding box center [1290, 22] width 13 height 13
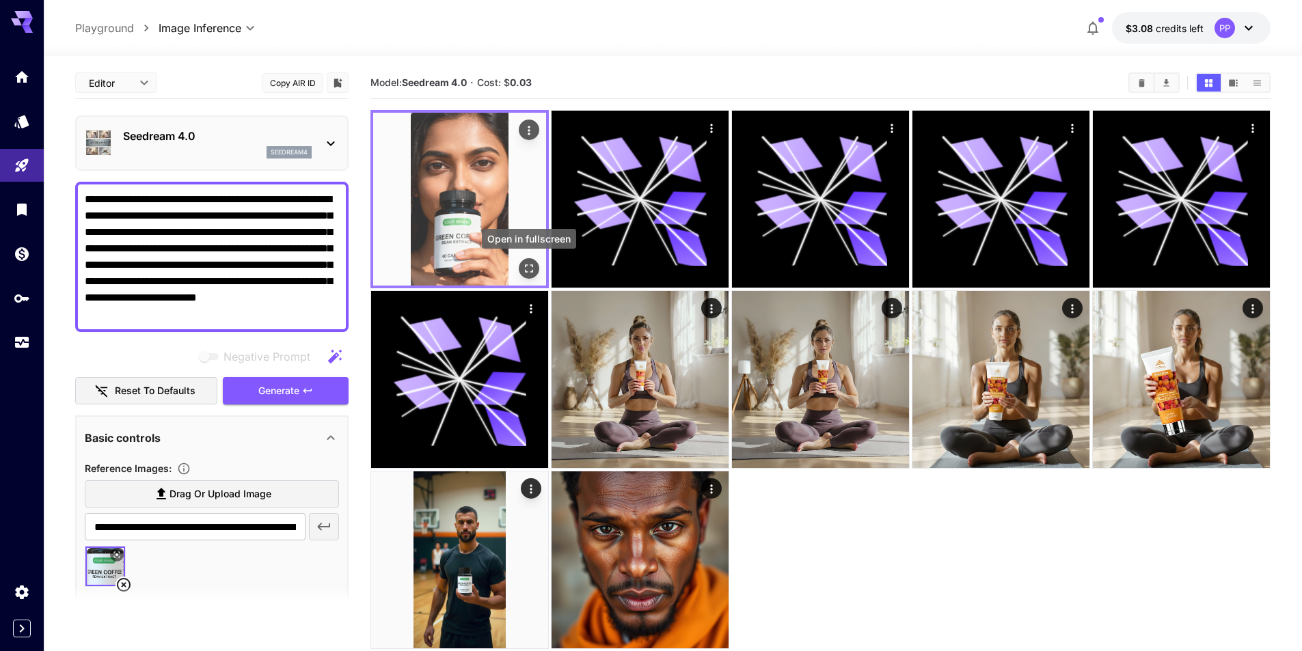
click at [529, 262] on icon "Open in fullscreen" at bounding box center [529, 269] width 14 height 14
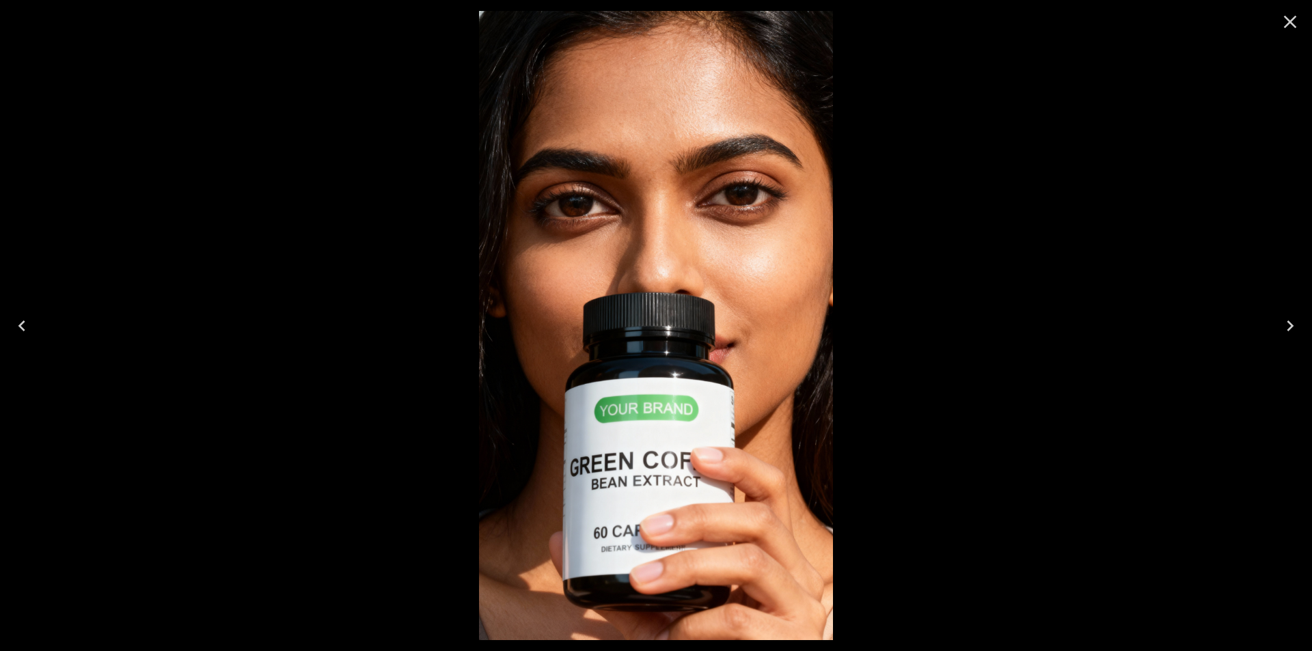
click at [1299, 26] on icon "Close" at bounding box center [1291, 22] width 22 height 22
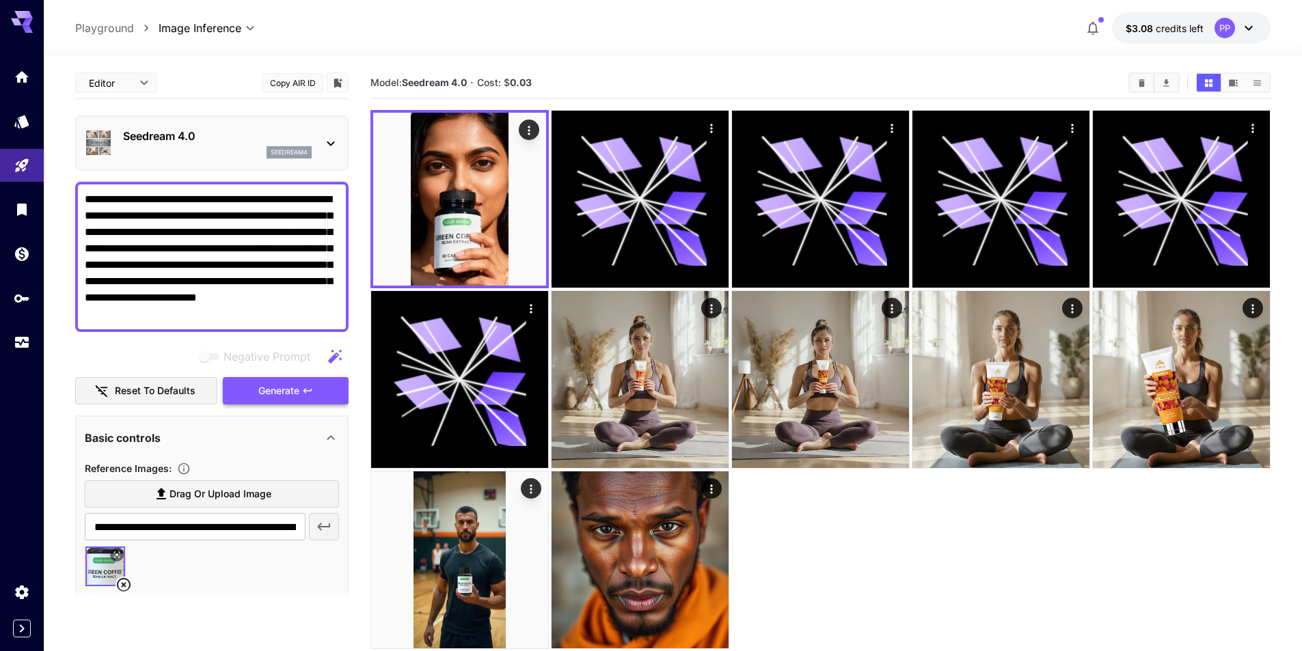
click at [298, 389] on span "Generate" at bounding box center [278, 391] width 41 height 17
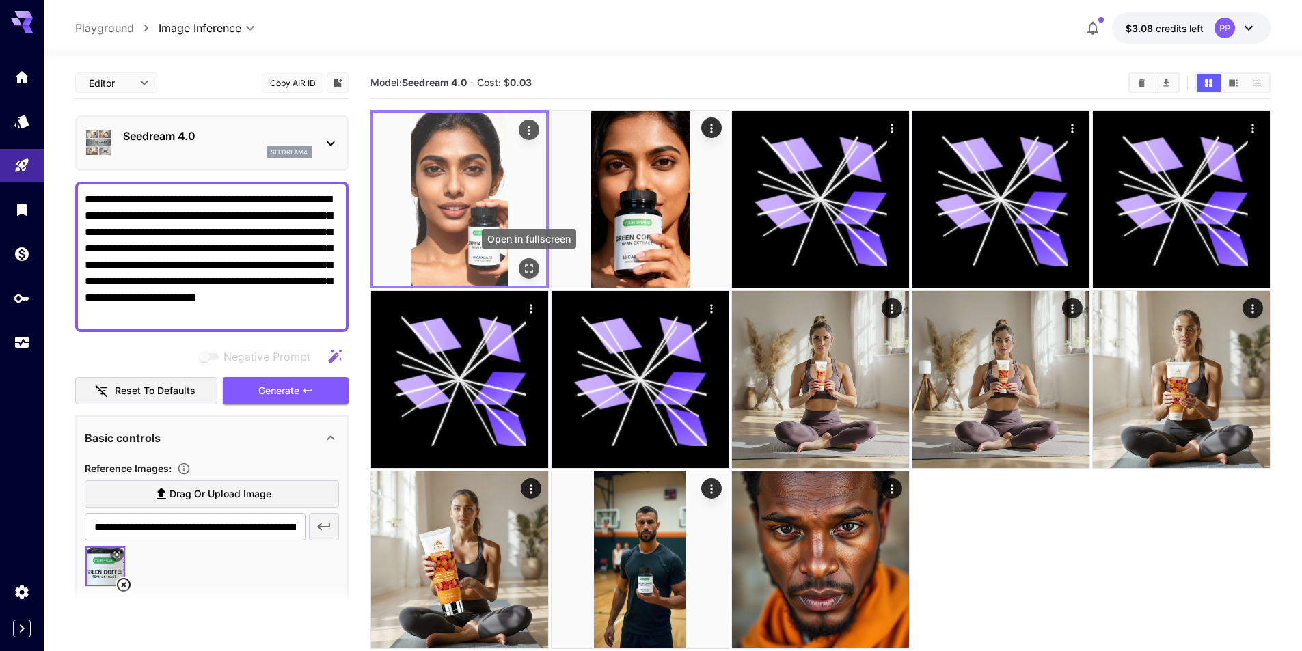
click at [534, 266] on icon "Open in fullscreen" at bounding box center [529, 269] width 14 height 14
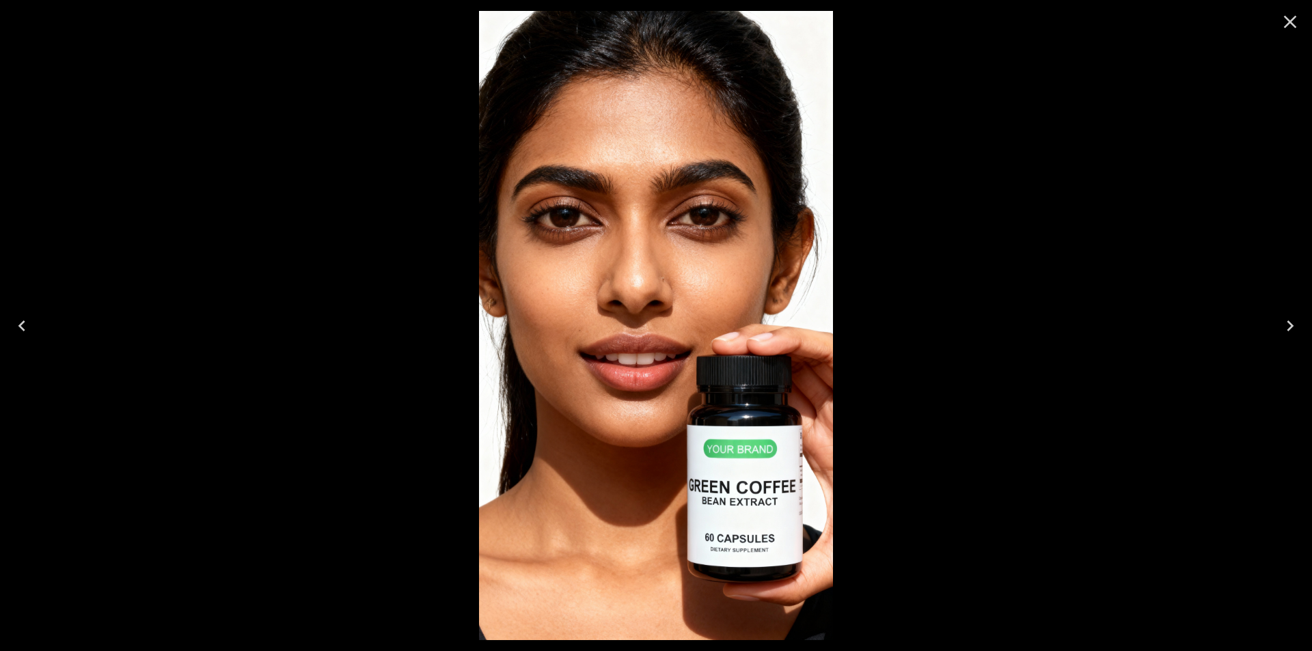
click at [1290, 26] on icon "Close" at bounding box center [1291, 22] width 22 height 22
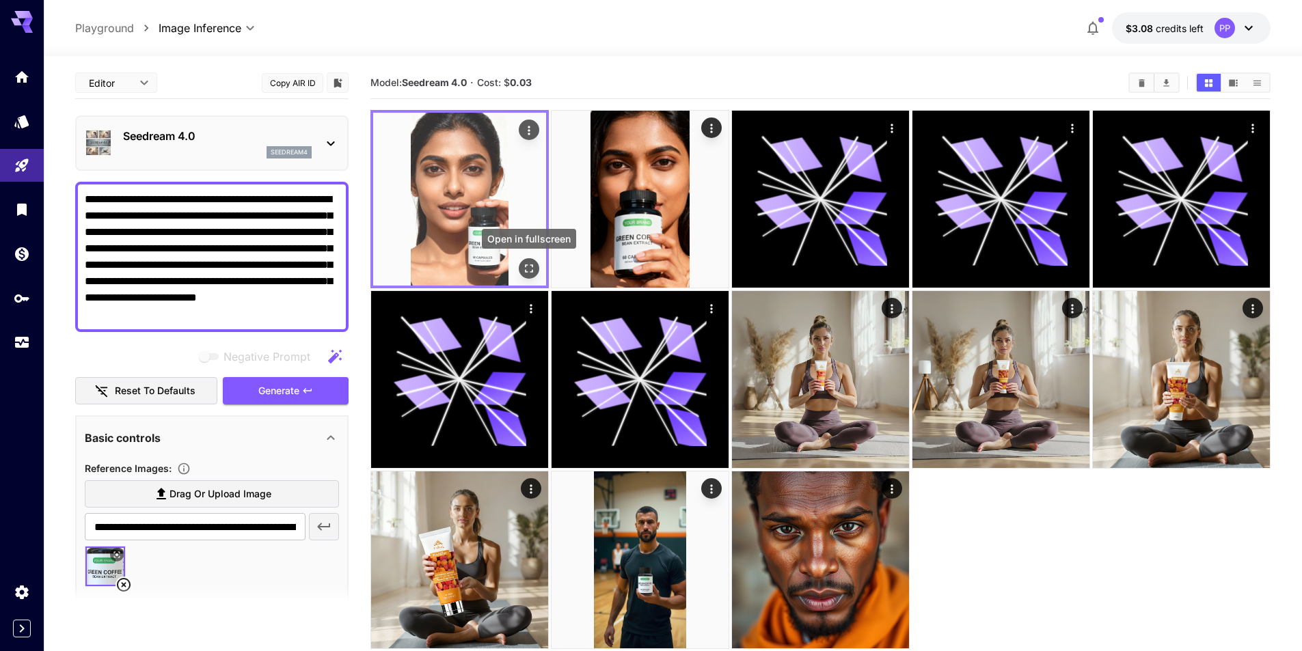
click at [525, 262] on icon "Open in fullscreen" at bounding box center [529, 269] width 14 height 14
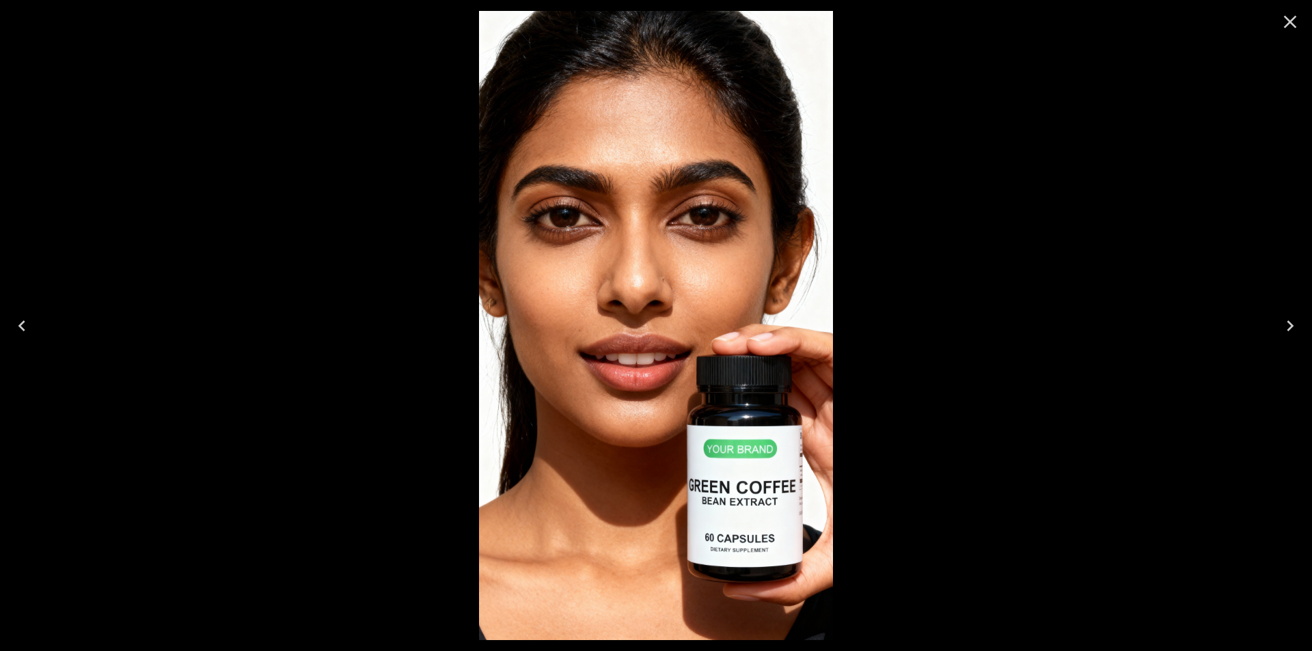
click at [1296, 18] on icon "Close" at bounding box center [1291, 22] width 22 height 22
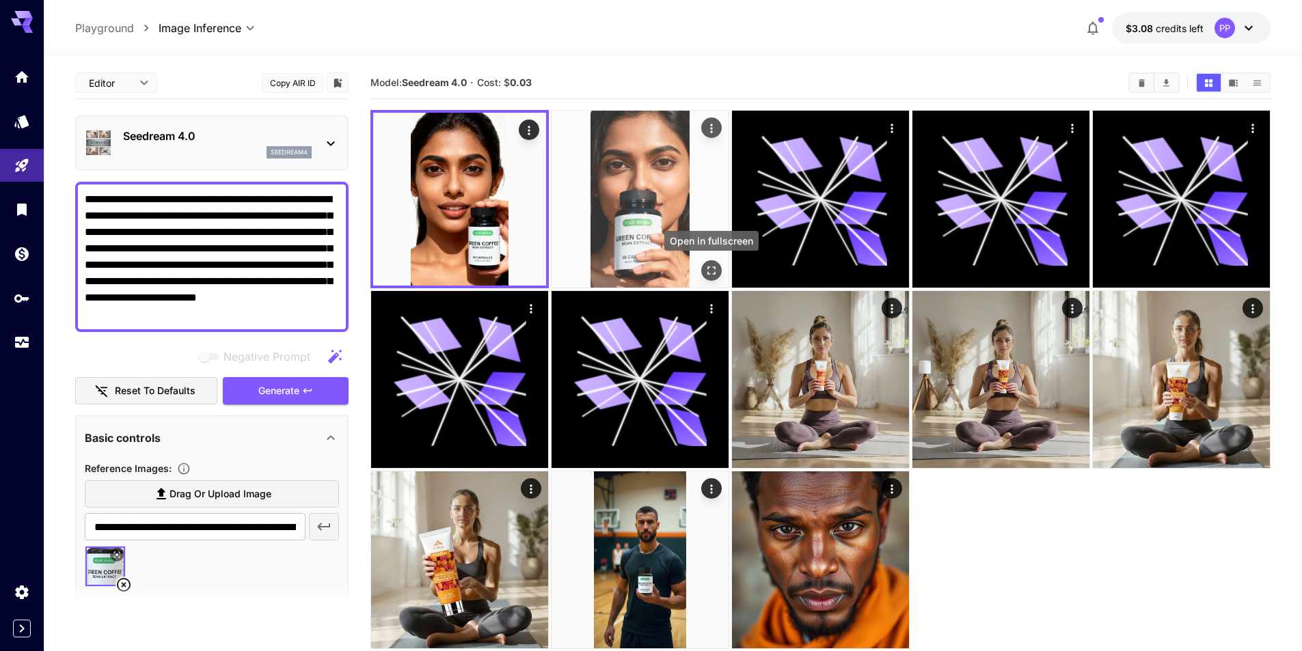
click at [707, 274] on icon "Open in fullscreen" at bounding box center [712, 271] width 14 height 14
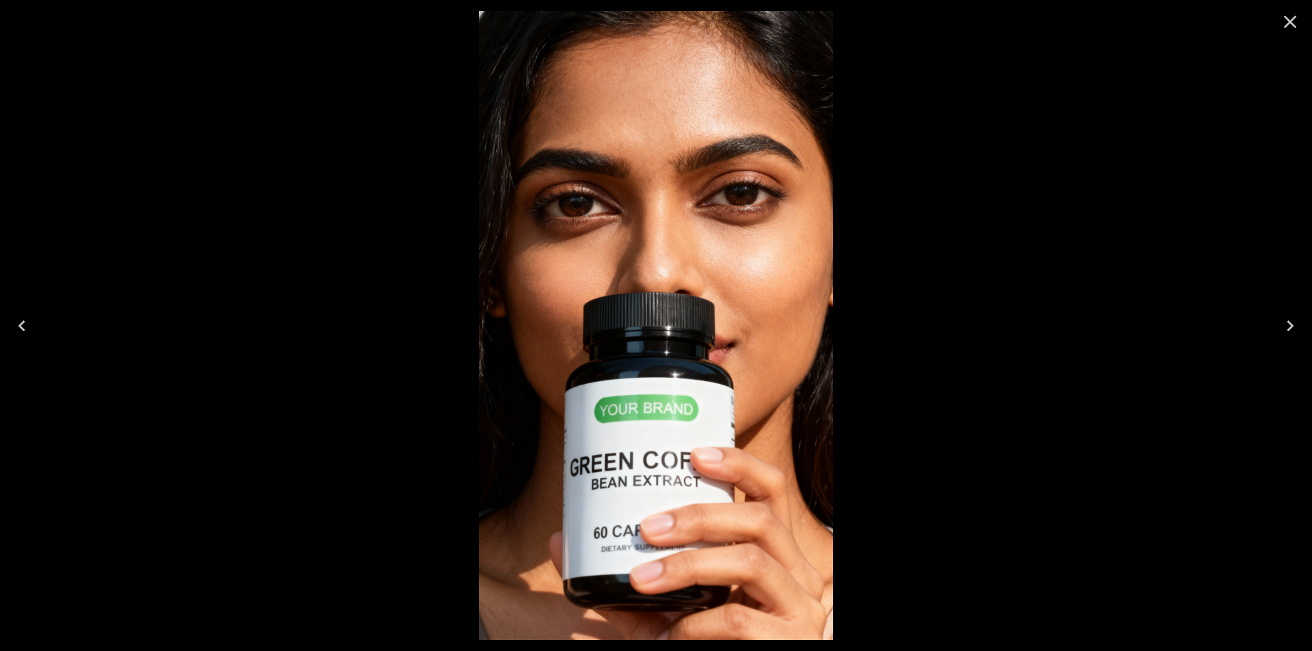
click at [1291, 31] on icon "Close" at bounding box center [1291, 22] width 22 height 22
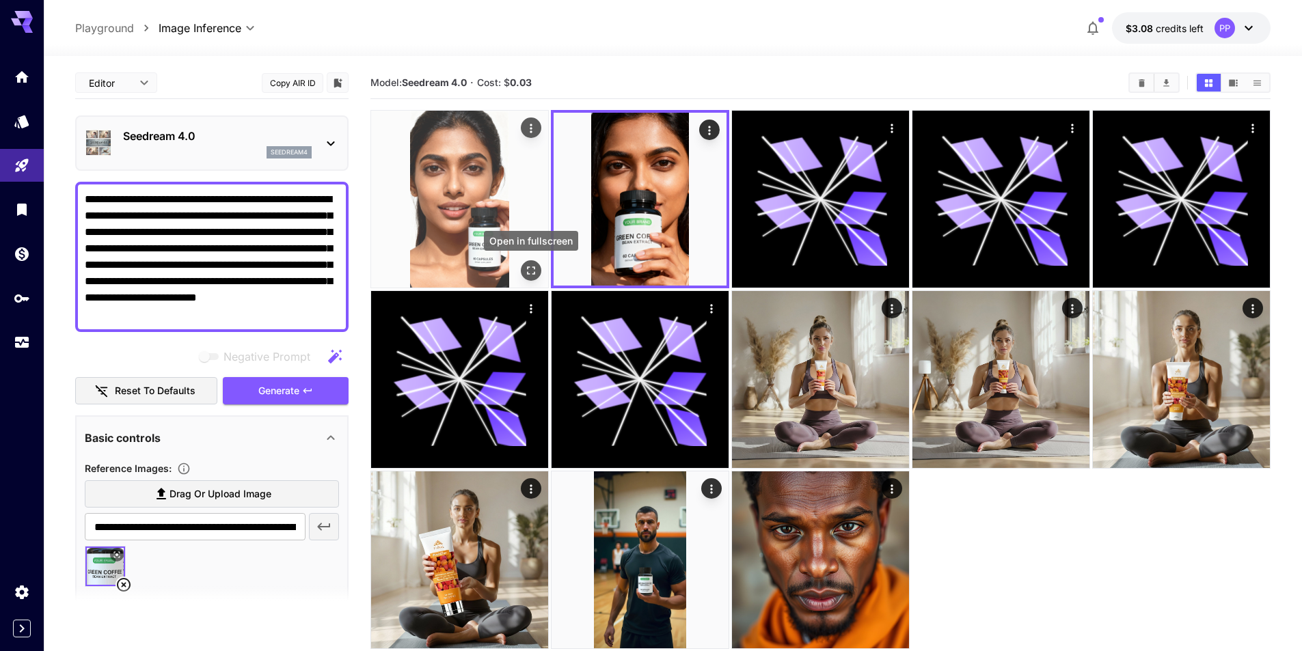
click at [532, 265] on icon "Open in fullscreen" at bounding box center [531, 271] width 14 height 14
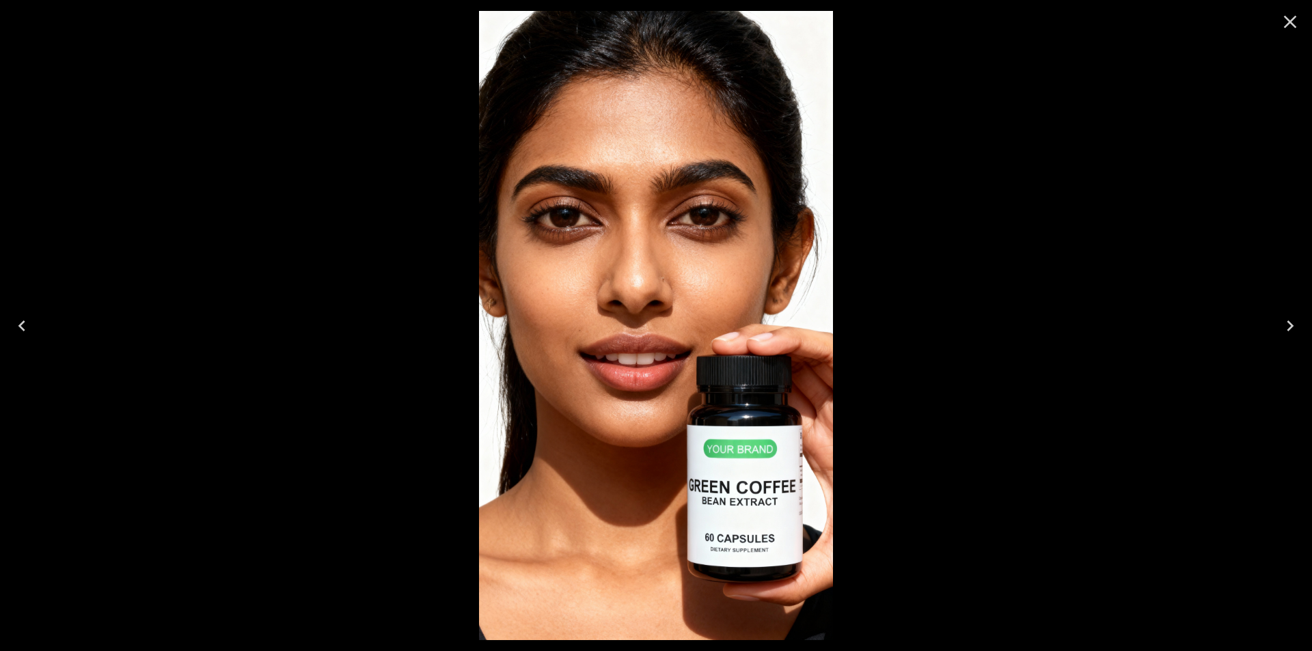
click at [1293, 18] on icon "Close" at bounding box center [1291, 22] width 22 height 22
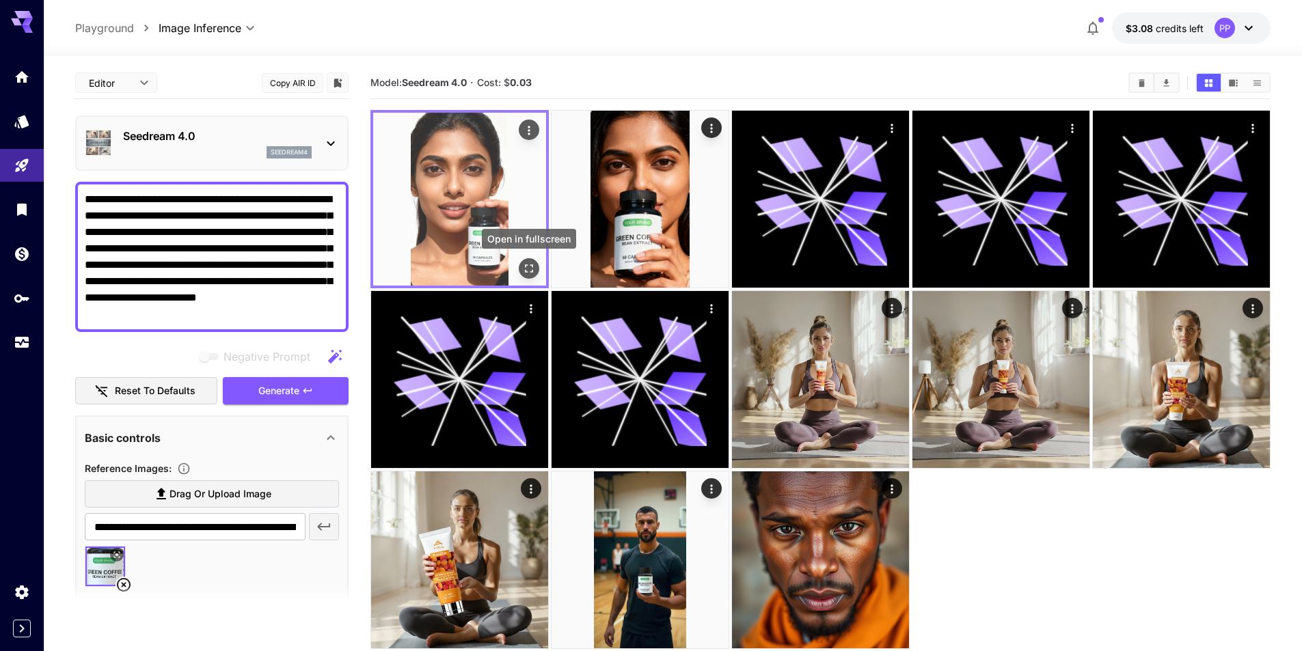
click at [534, 271] on icon "Open in fullscreen" at bounding box center [529, 269] width 14 height 14
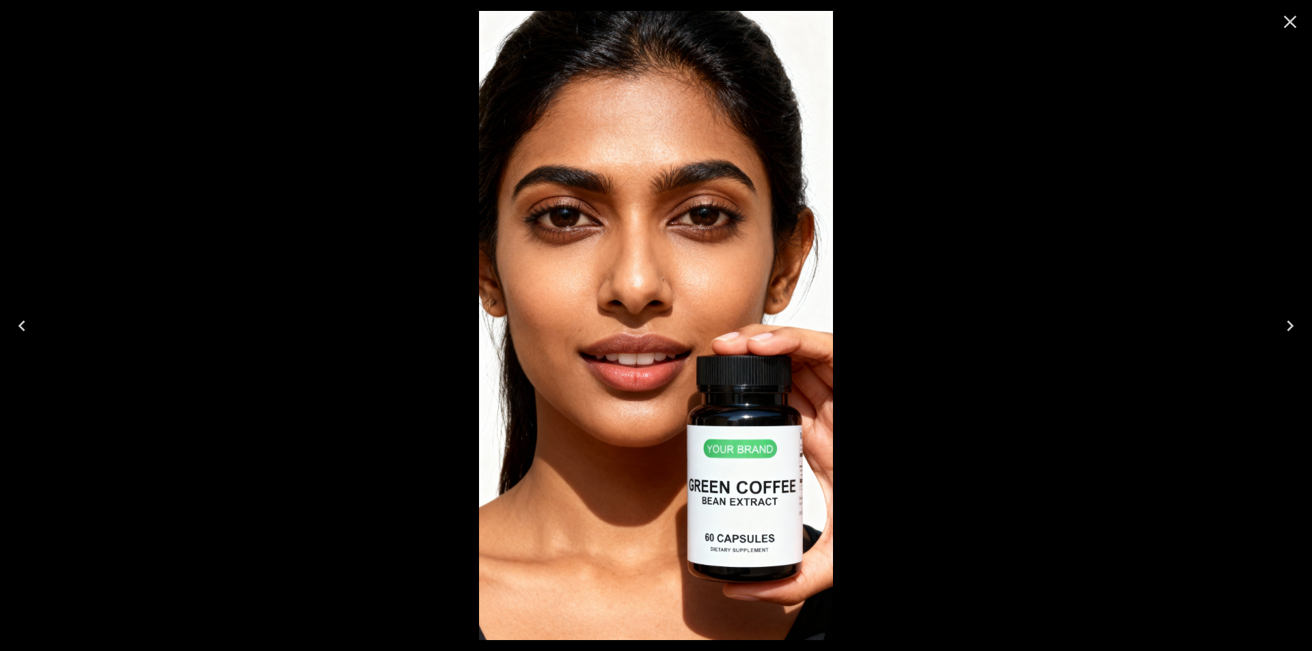
click at [1290, 14] on icon "Close" at bounding box center [1291, 22] width 22 height 22
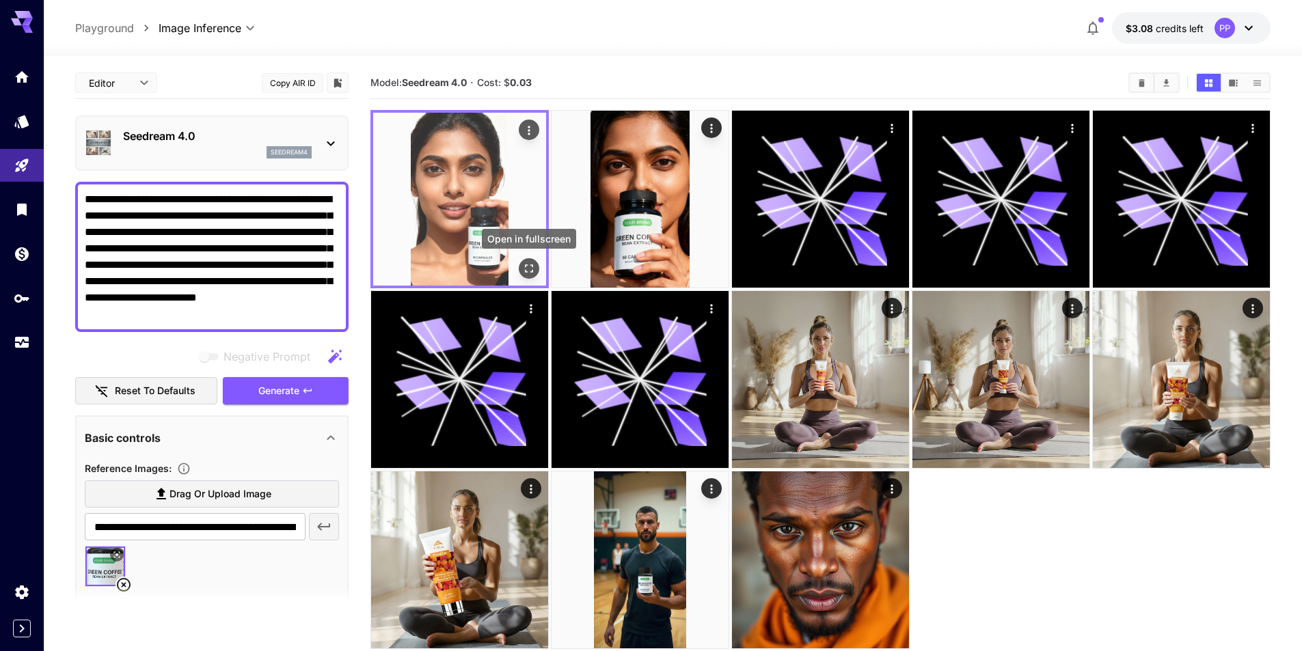
click at [528, 271] on icon "Open in fullscreen" at bounding box center [529, 269] width 14 height 14
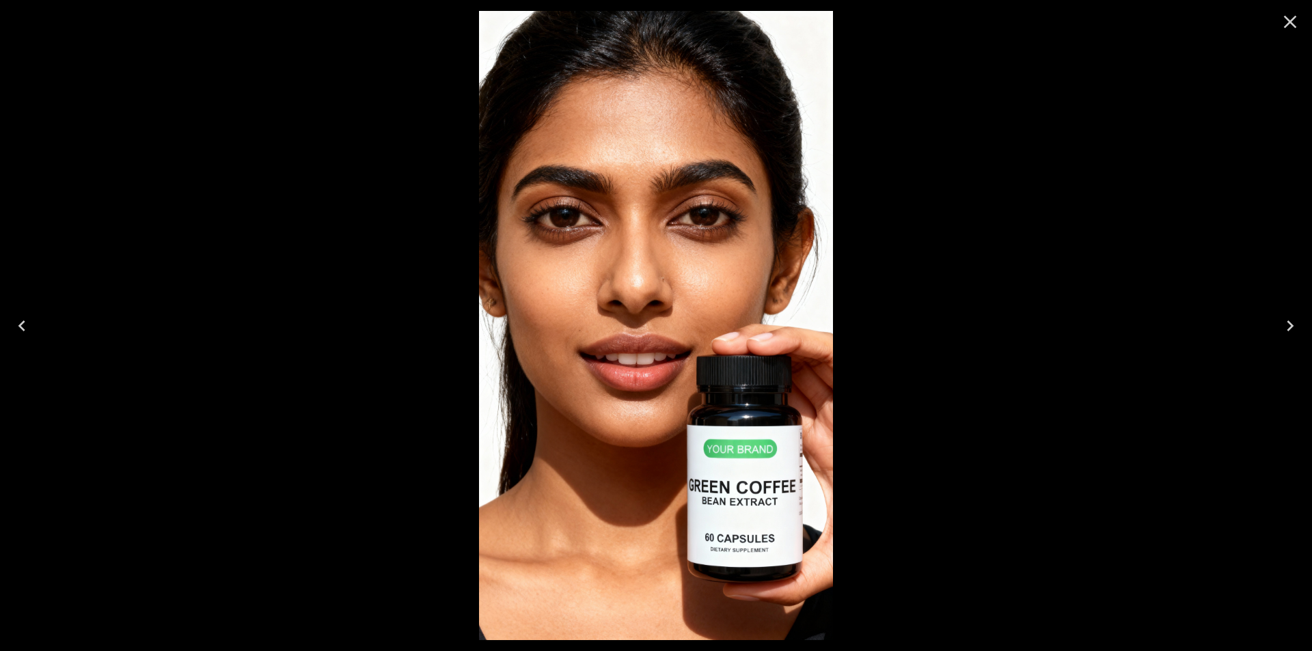
click at [1286, 18] on icon "Close" at bounding box center [1290, 22] width 13 height 13
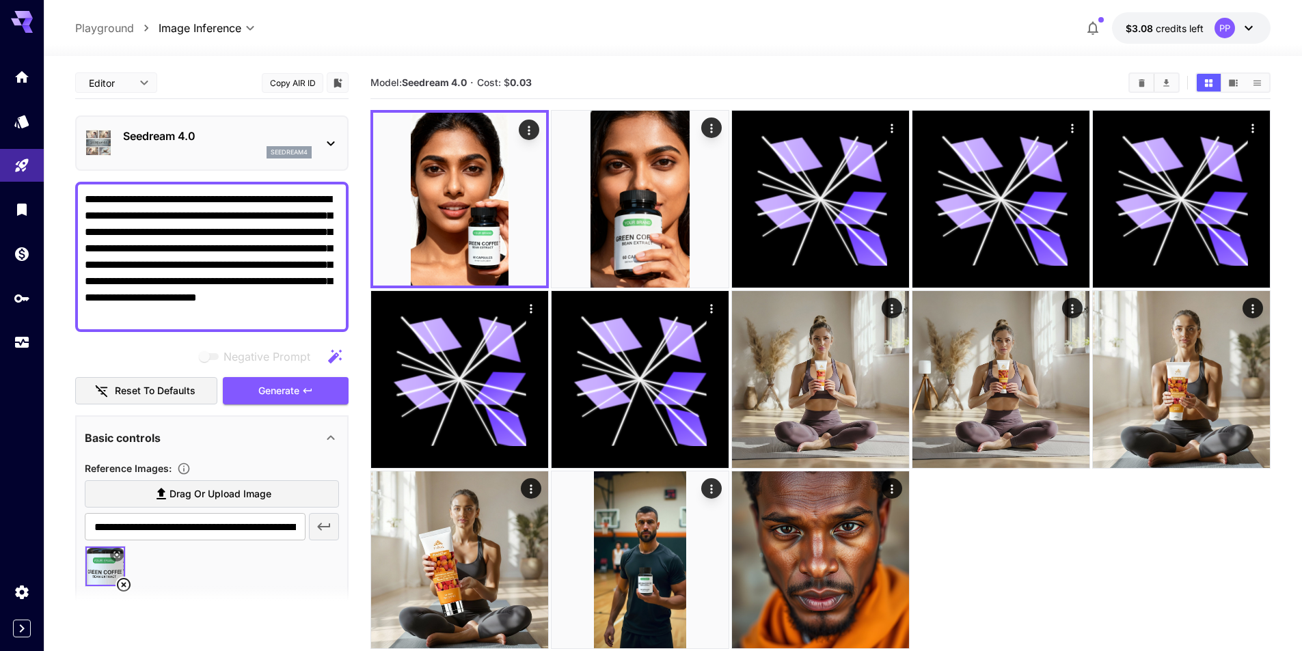
click at [126, 200] on textarea "**********" at bounding box center [212, 256] width 254 height 131
click at [212, 193] on textarea "**********" at bounding box center [212, 256] width 254 height 131
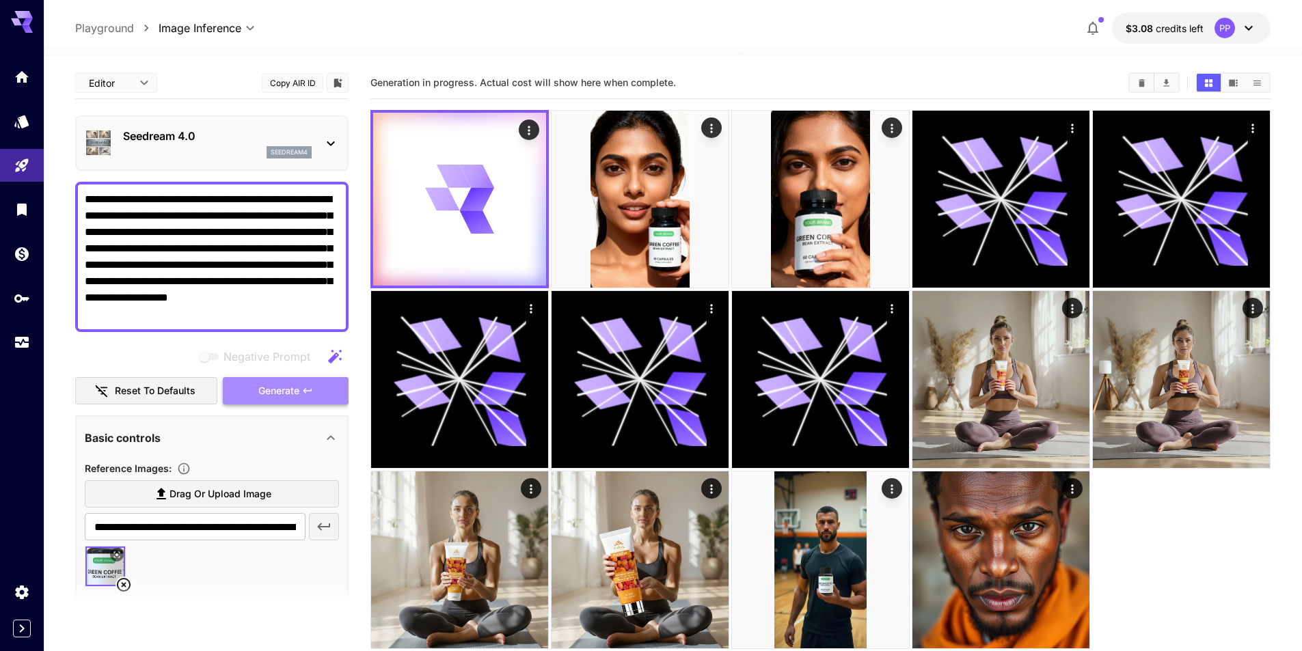
click at [287, 393] on span "Generate" at bounding box center [278, 391] width 41 height 17
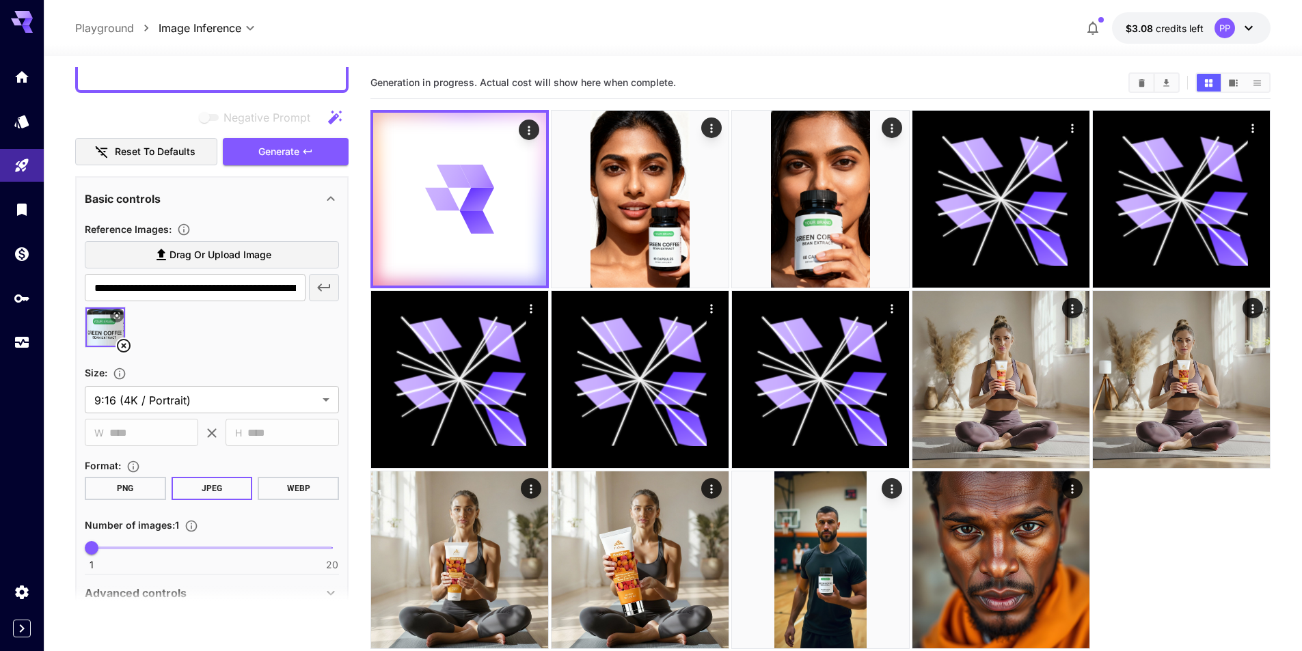
scroll to position [304, 0]
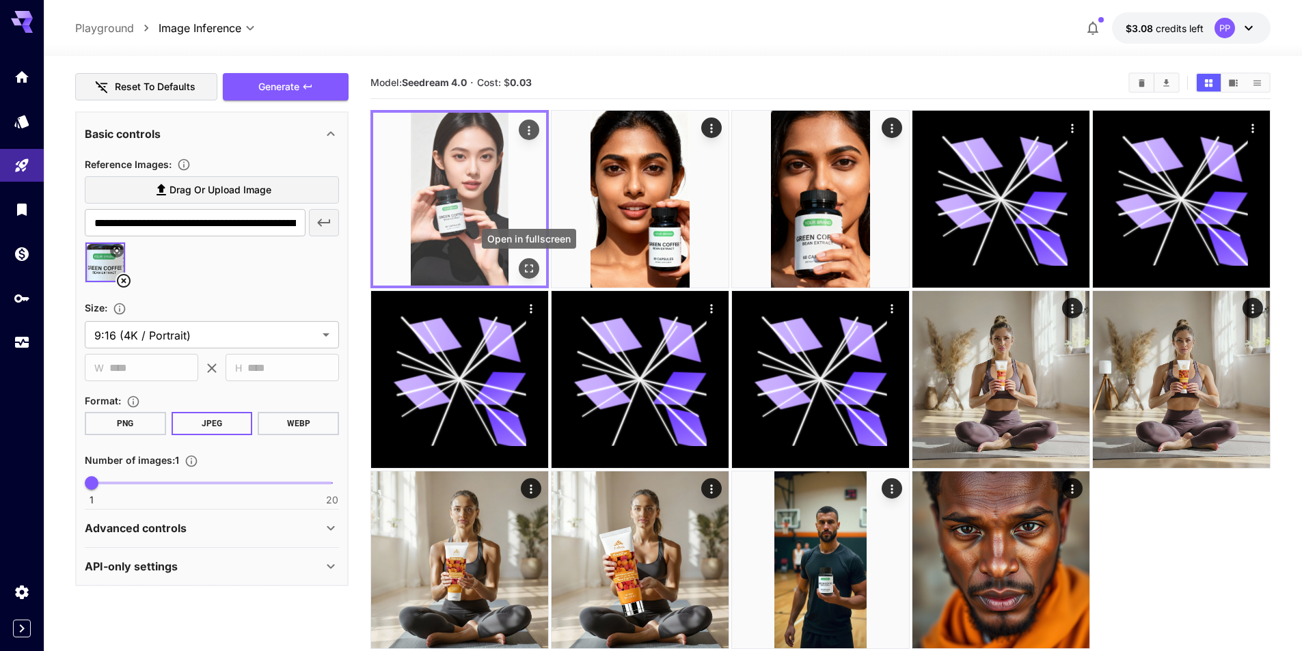
click at [527, 265] on icon "Open in fullscreen" at bounding box center [529, 269] width 8 height 8
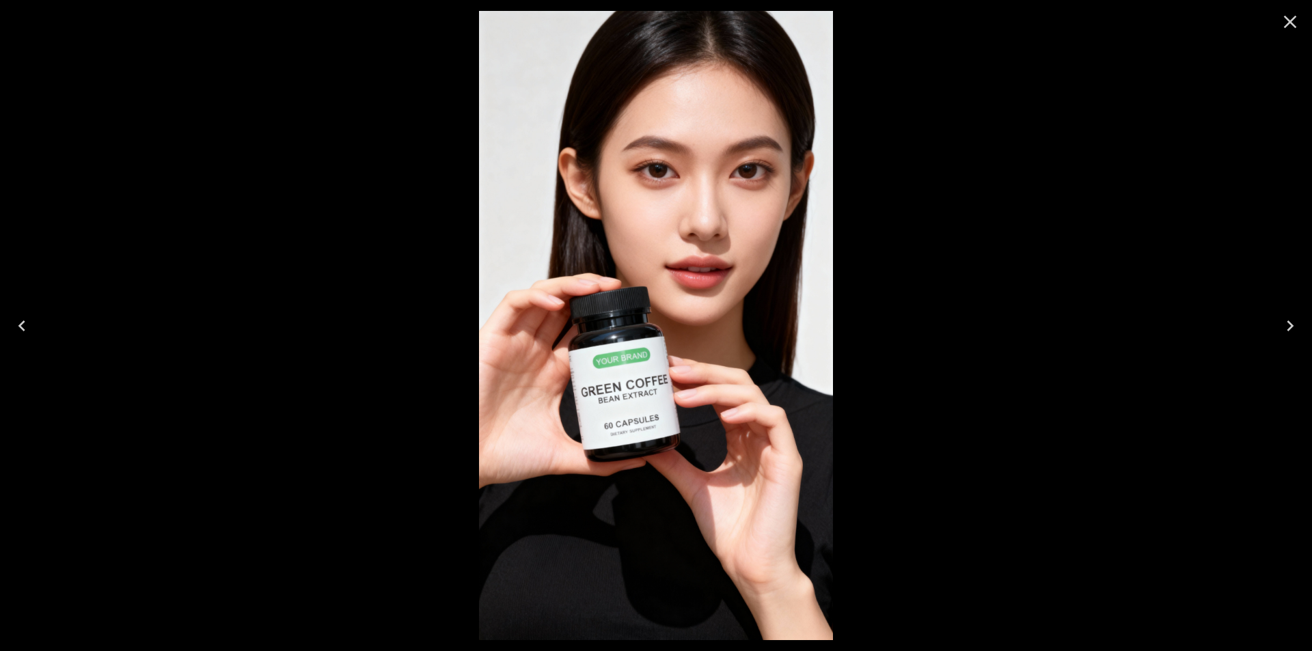
click at [671, 431] on img at bounding box center [656, 326] width 354 height 630
click at [1298, 26] on icon "Close" at bounding box center [1291, 22] width 22 height 22
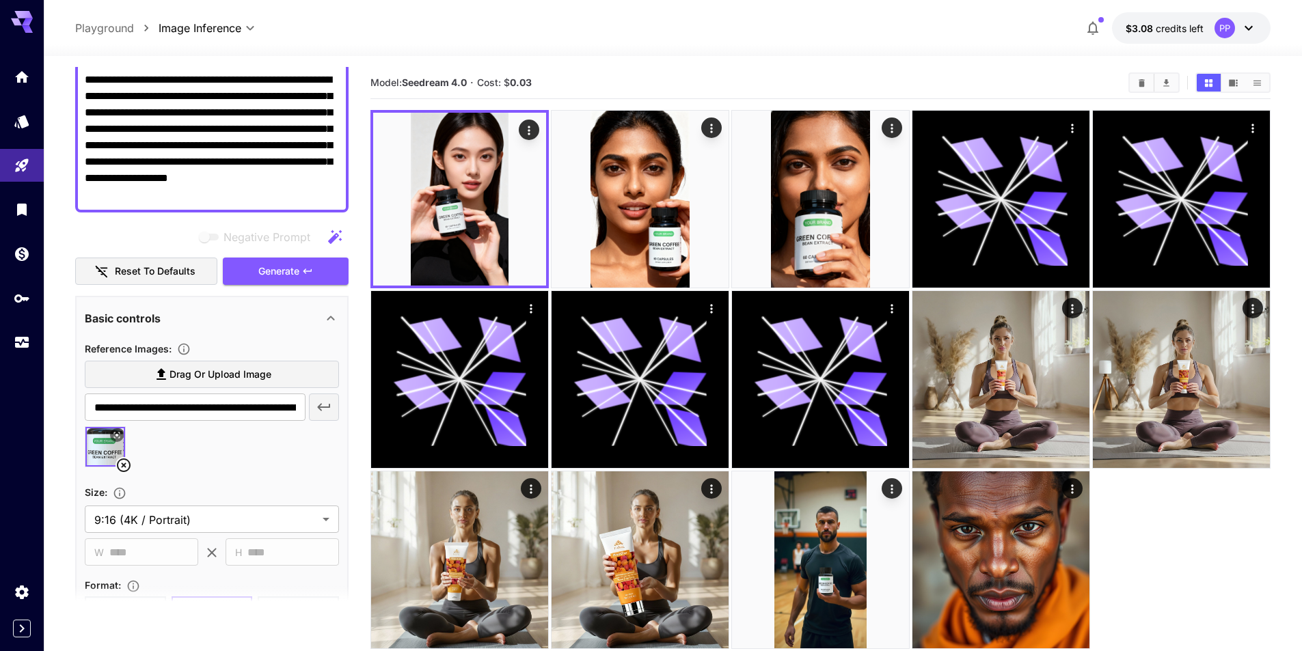
scroll to position [99, 0]
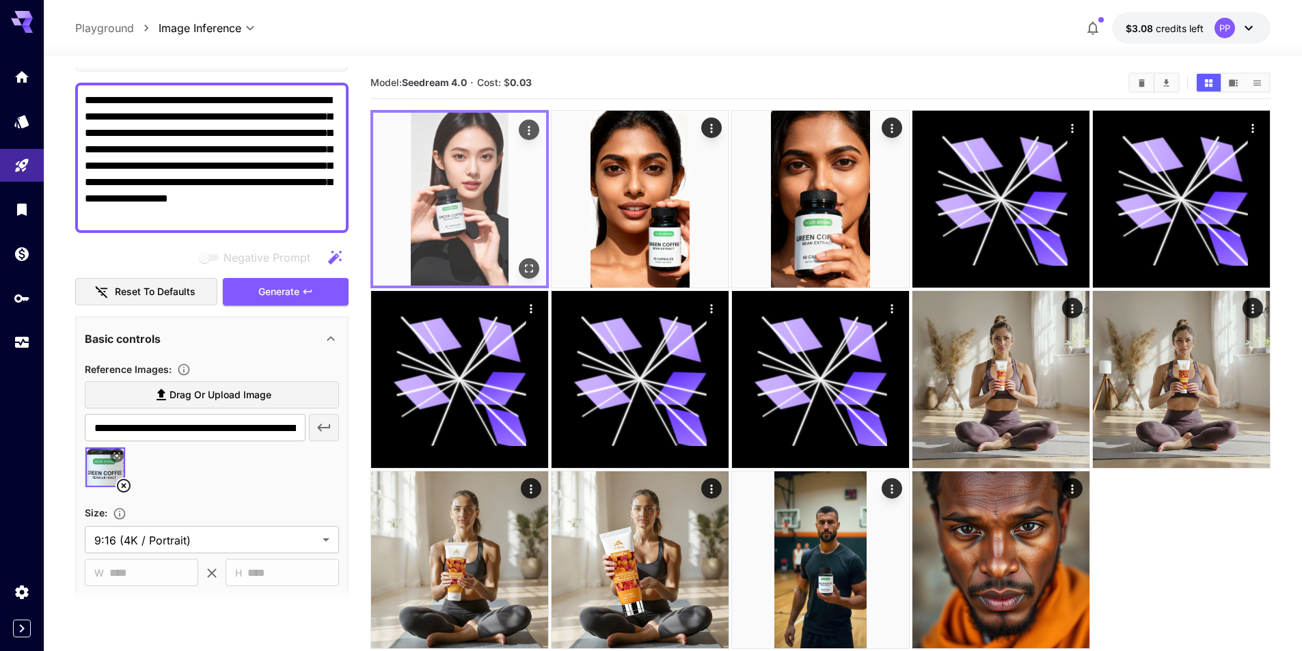
click at [473, 232] on img at bounding box center [459, 199] width 173 height 173
click at [497, 219] on img at bounding box center [459, 199] width 173 height 173
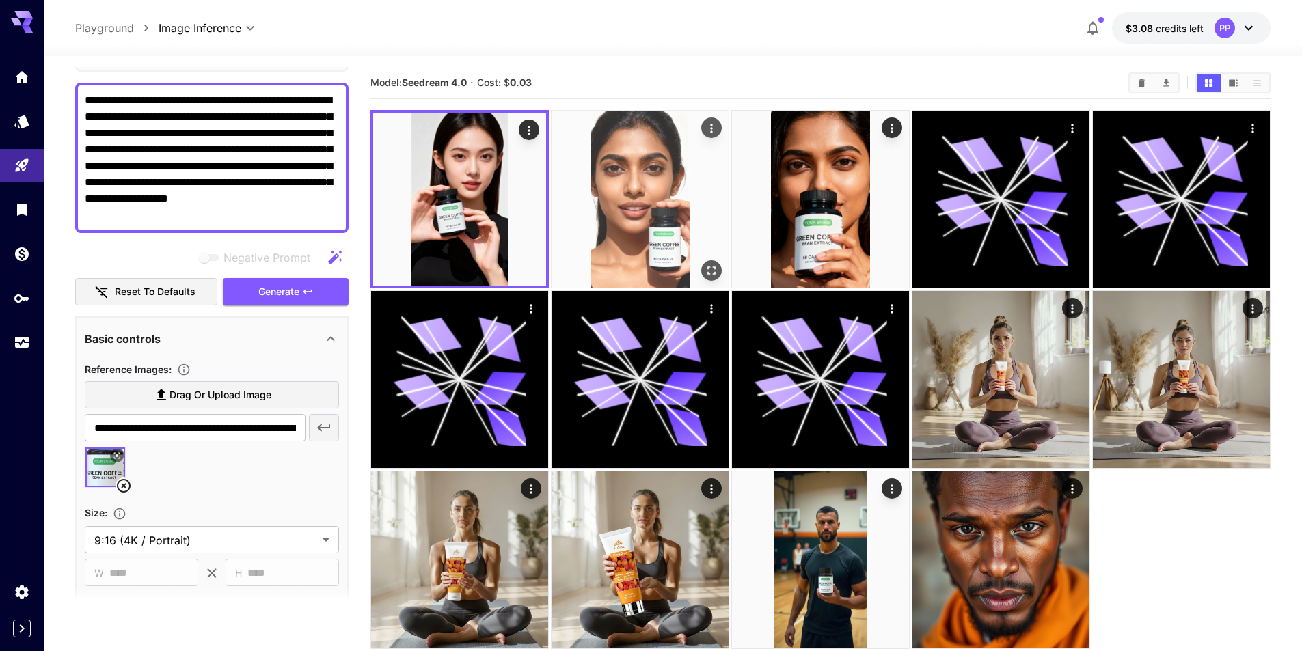
click at [666, 217] on img at bounding box center [640, 199] width 177 height 177
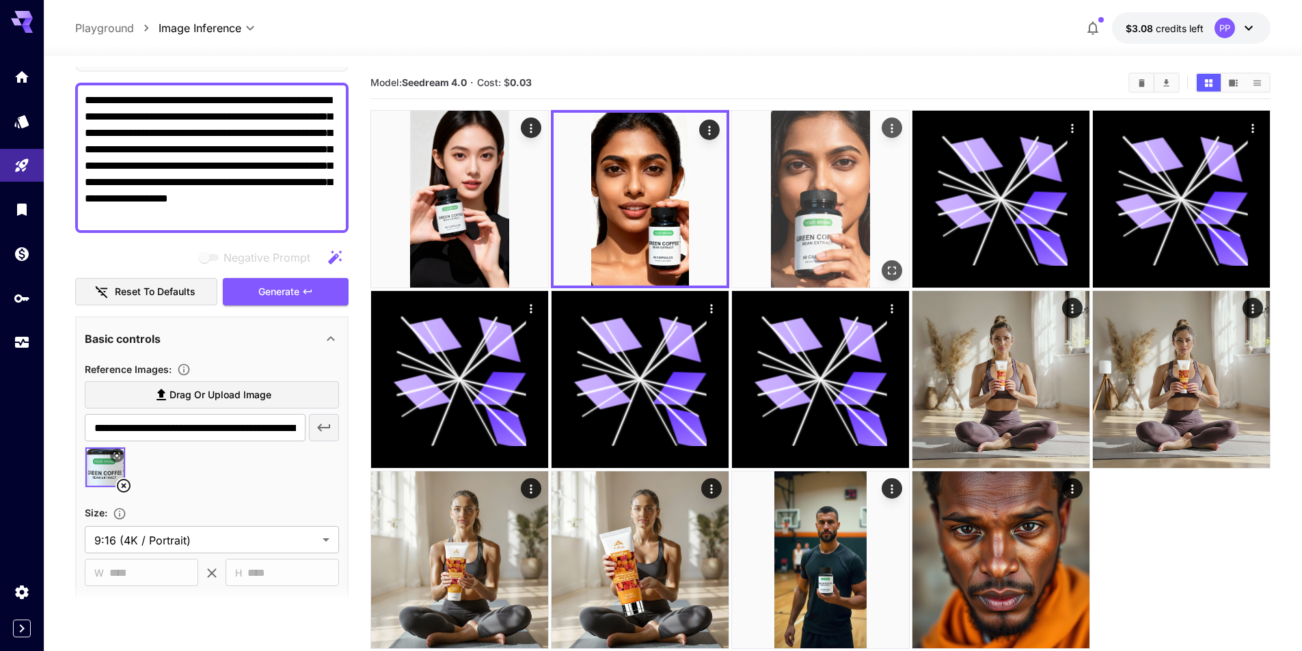
click at [815, 195] on img at bounding box center [820, 199] width 177 height 177
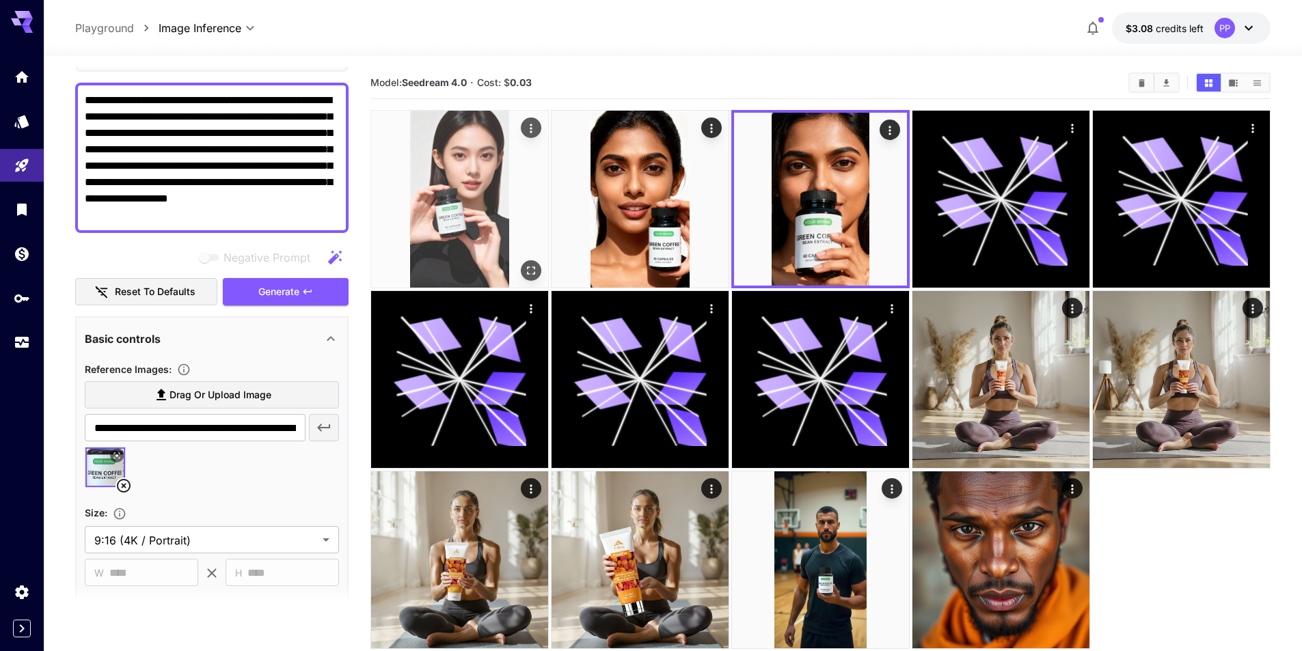
click at [522, 199] on img at bounding box center [459, 199] width 177 height 177
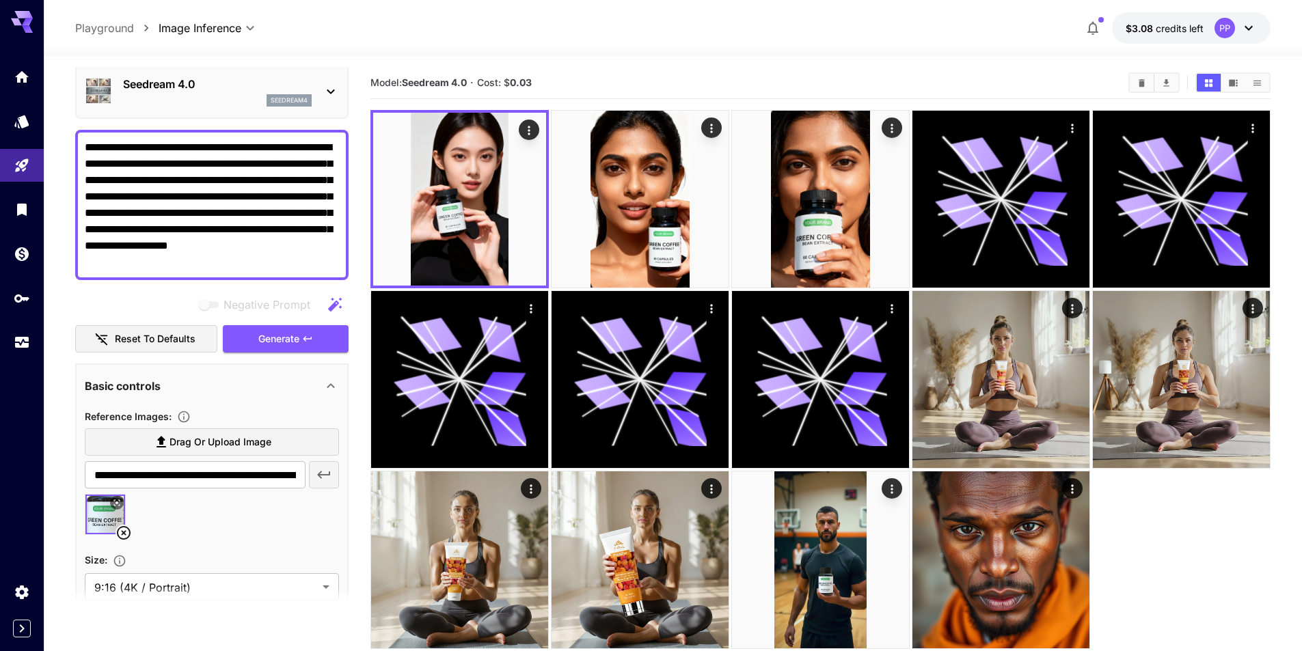
scroll to position [31, 0]
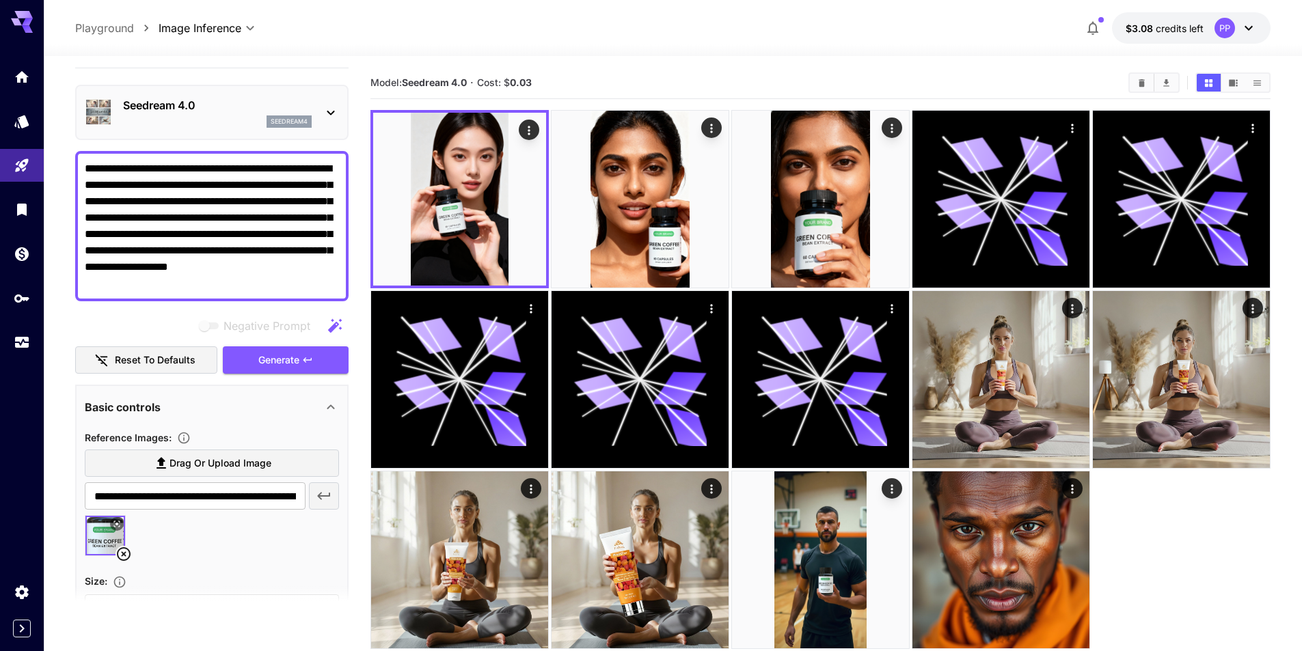
click at [102, 167] on textarea "**********" at bounding box center [212, 226] width 254 height 131
type textarea "**********"
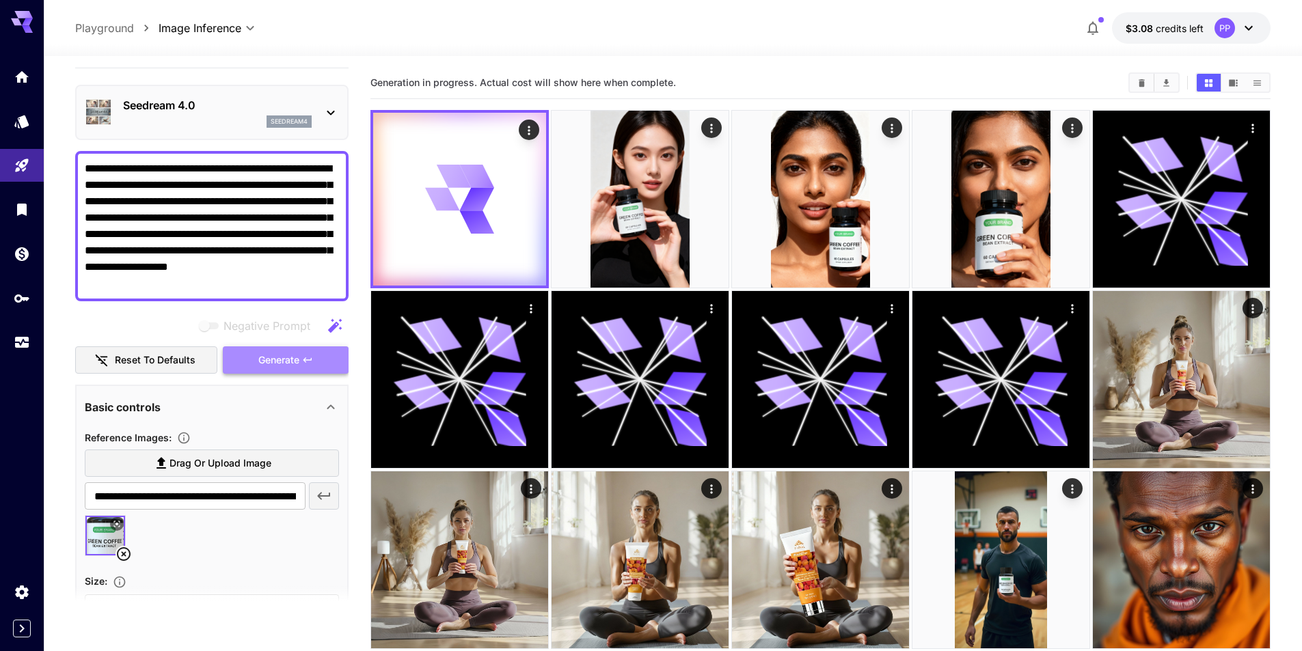
click at [271, 361] on span "Generate" at bounding box center [278, 360] width 41 height 17
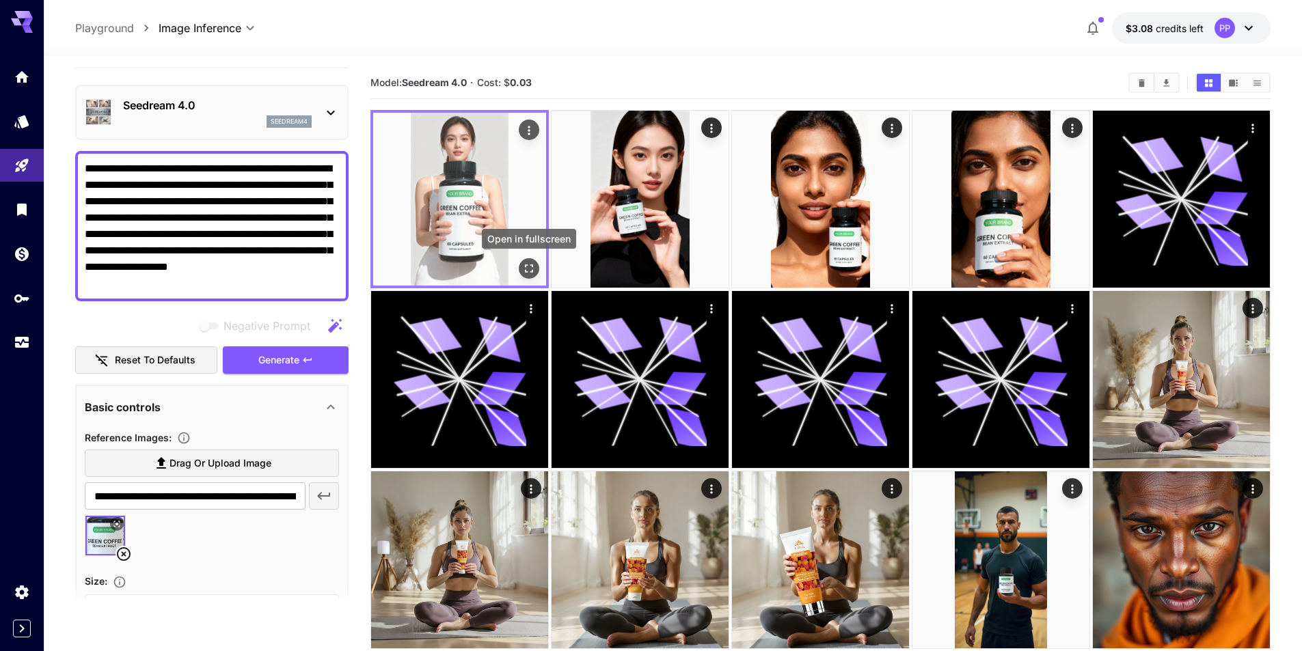
click at [530, 271] on icon "Open in fullscreen" at bounding box center [529, 269] width 14 height 14
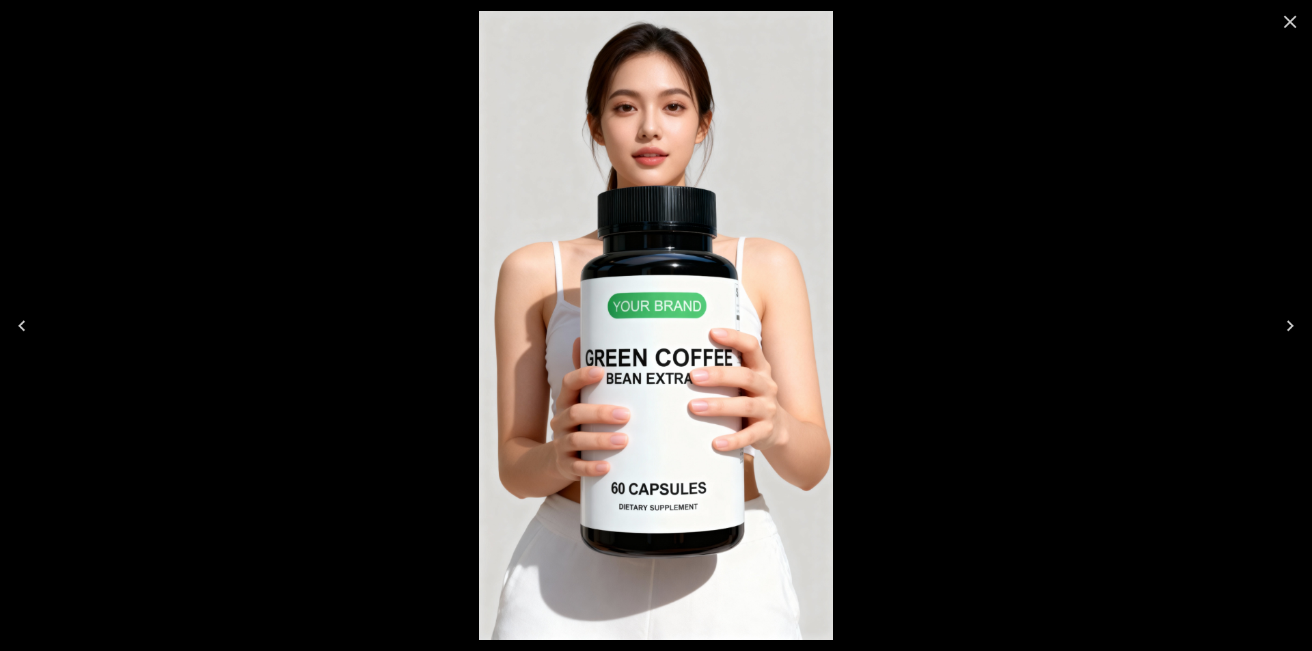
click at [1290, 27] on icon "Close" at bounding box center [1291, 22] width 22 height 22
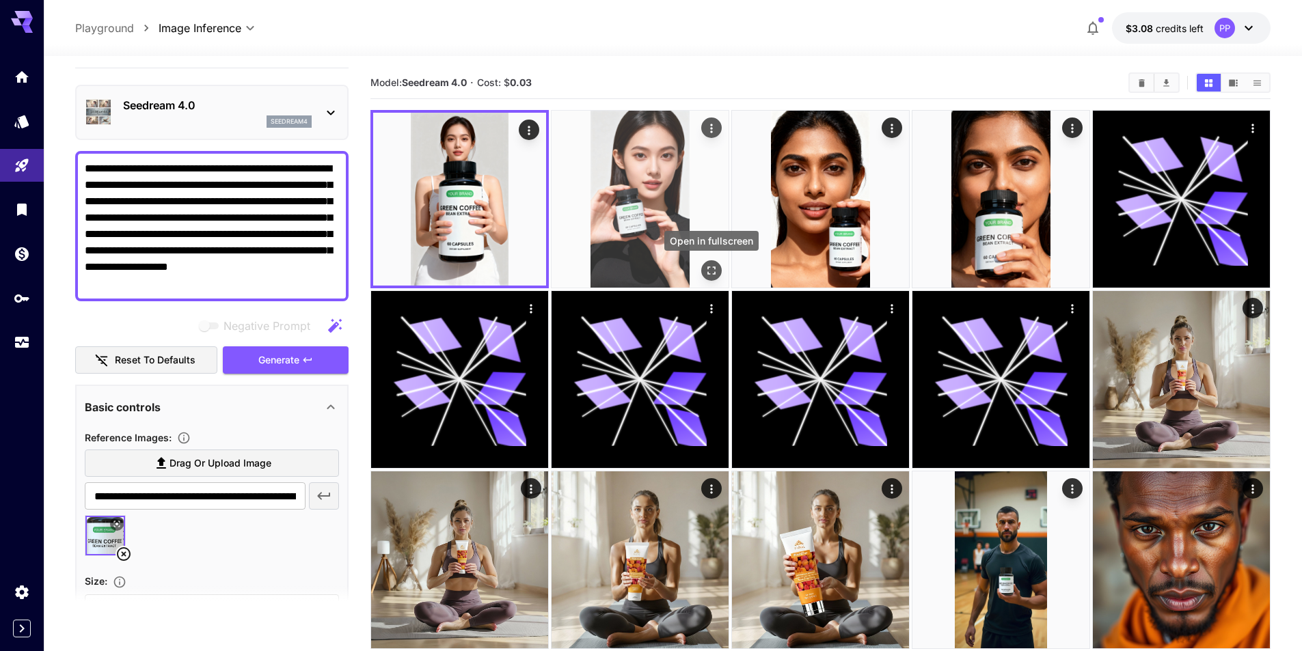
click at [708, 265] on icon "Open in fullscreen" at bounding box center [712, 271] width 14 height 14
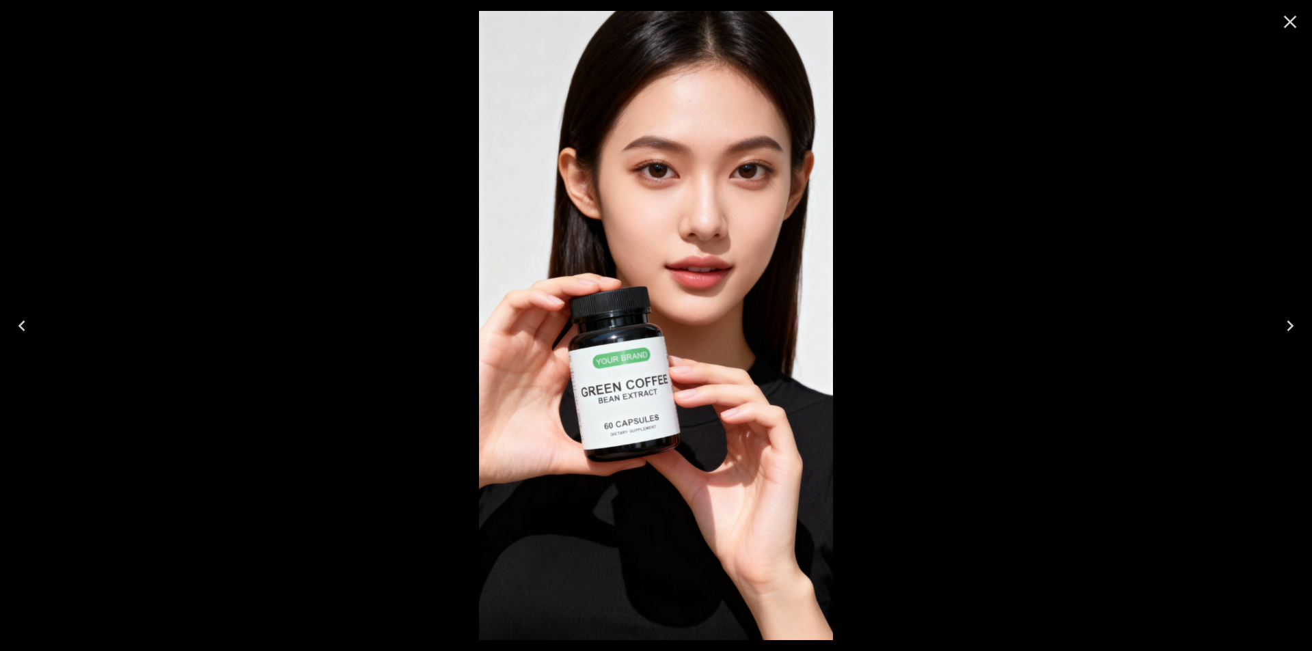
click at [1295, 18] on icon "Close" at bounding box center [1291, 22] width 22 height 22
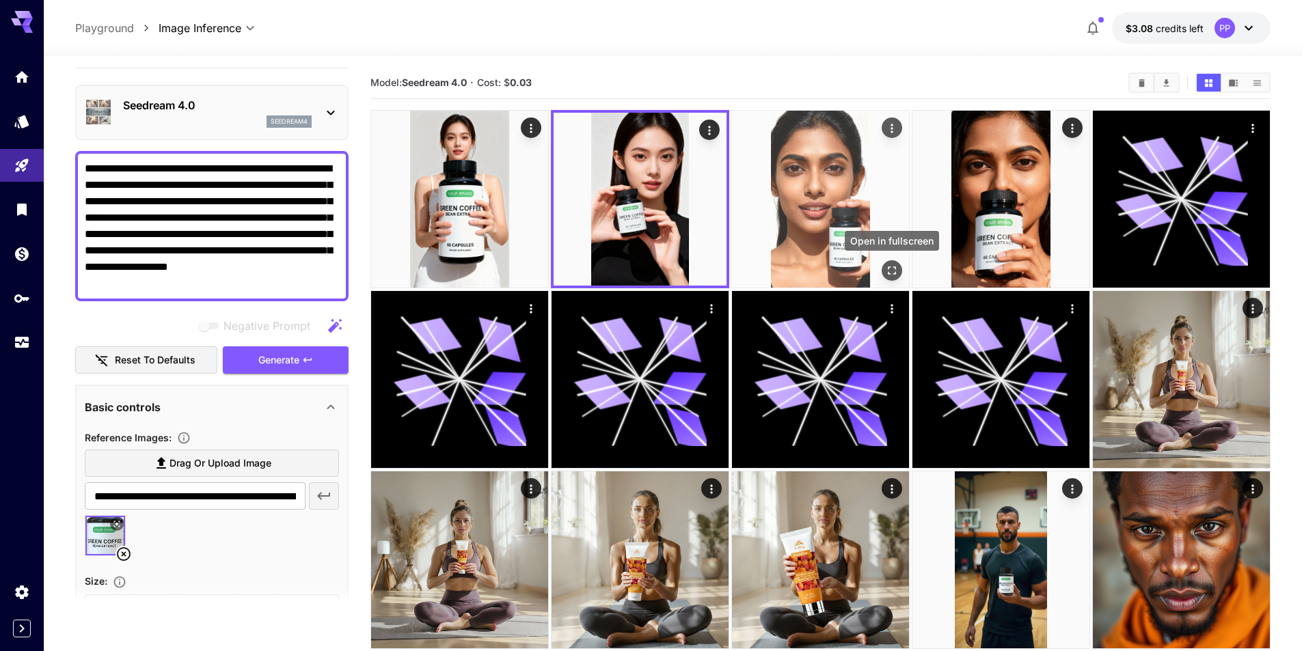
click at [891, 265] on icon "Open in fullscreen" at bounding box center [892, 271] width 14 height 14
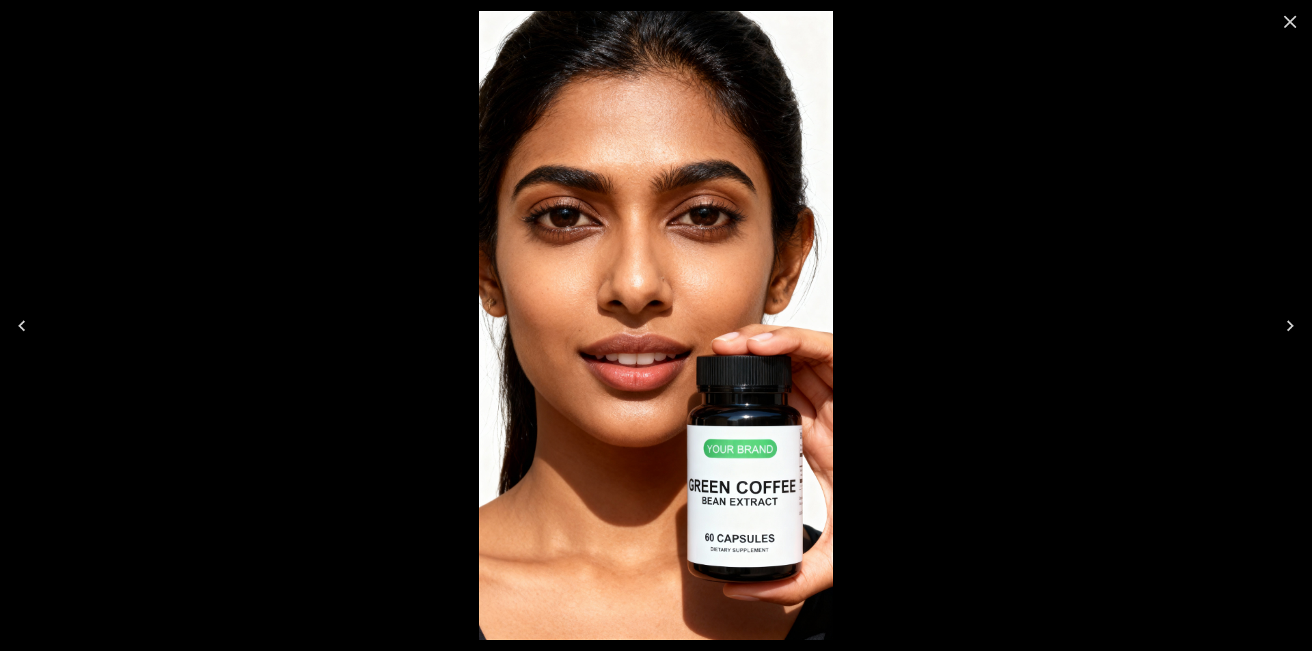
click at [1289, 25] on icon "Close" at bounding box center [1291, 22] width 22 height 22
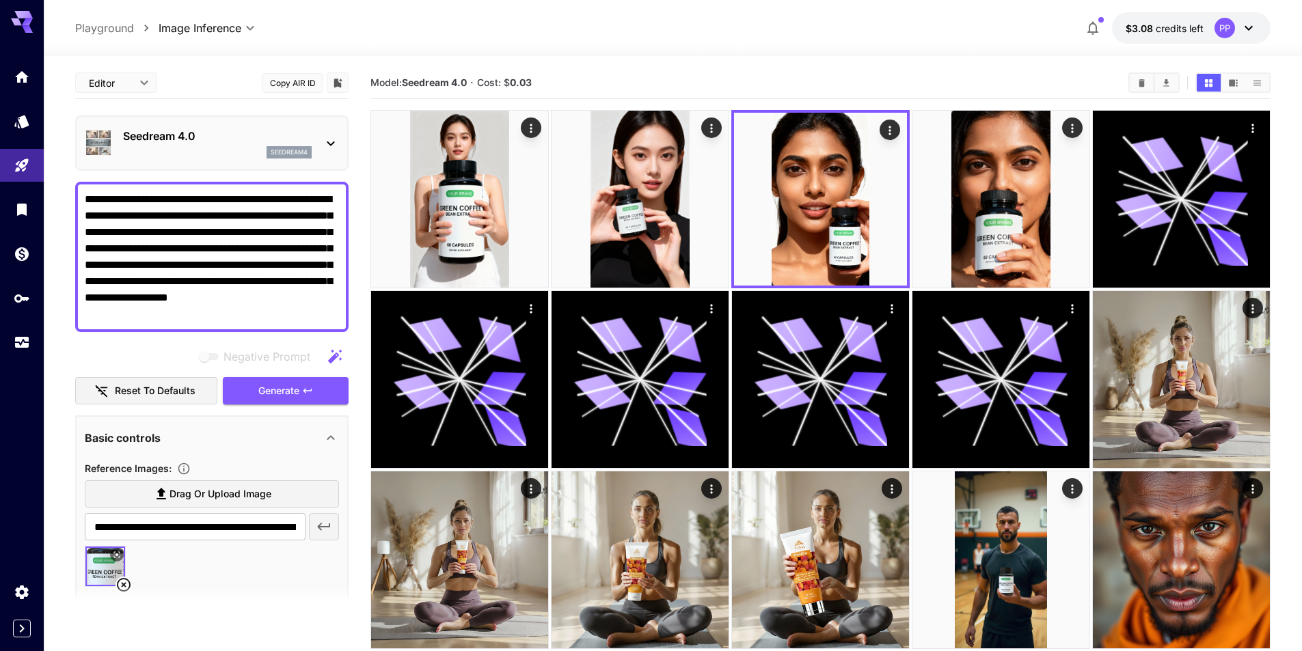
scroll to position [31, 0]
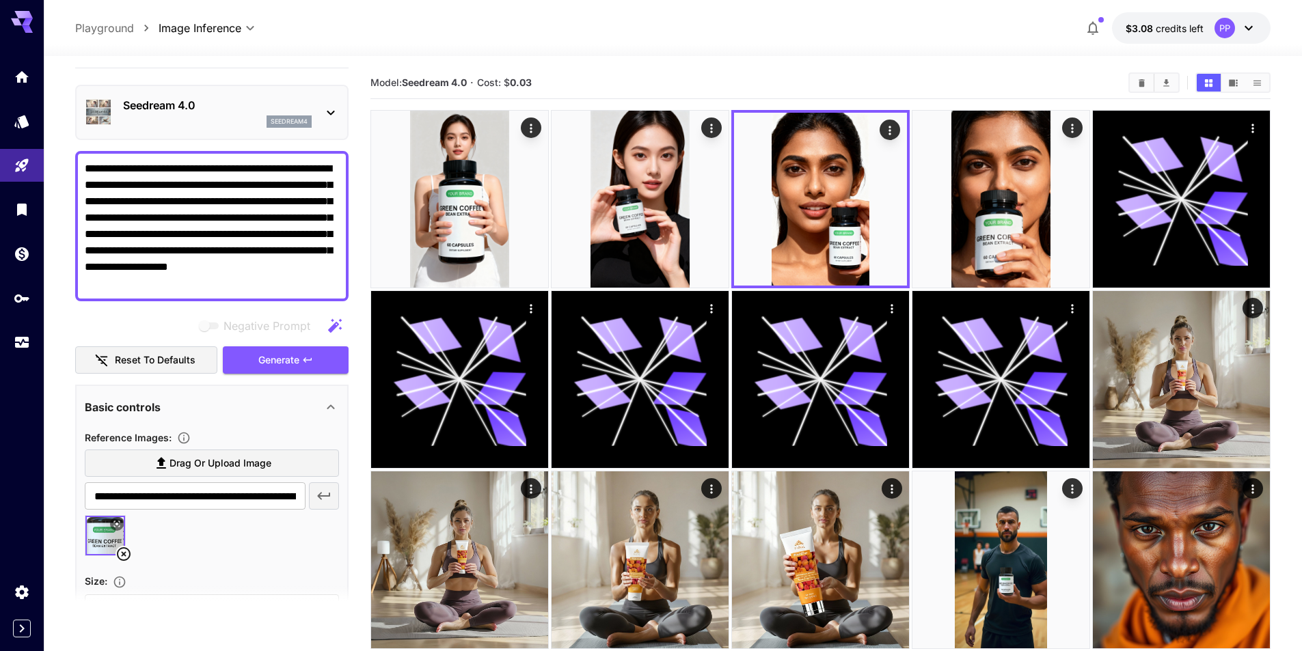
drag, startPoint x: 634, startPoint y: 191, endPoint x: 750, endPoint y: 48, distance: 184.1
click at [750, 48] on div at bounding box center [673, 48] width 1258 height 16
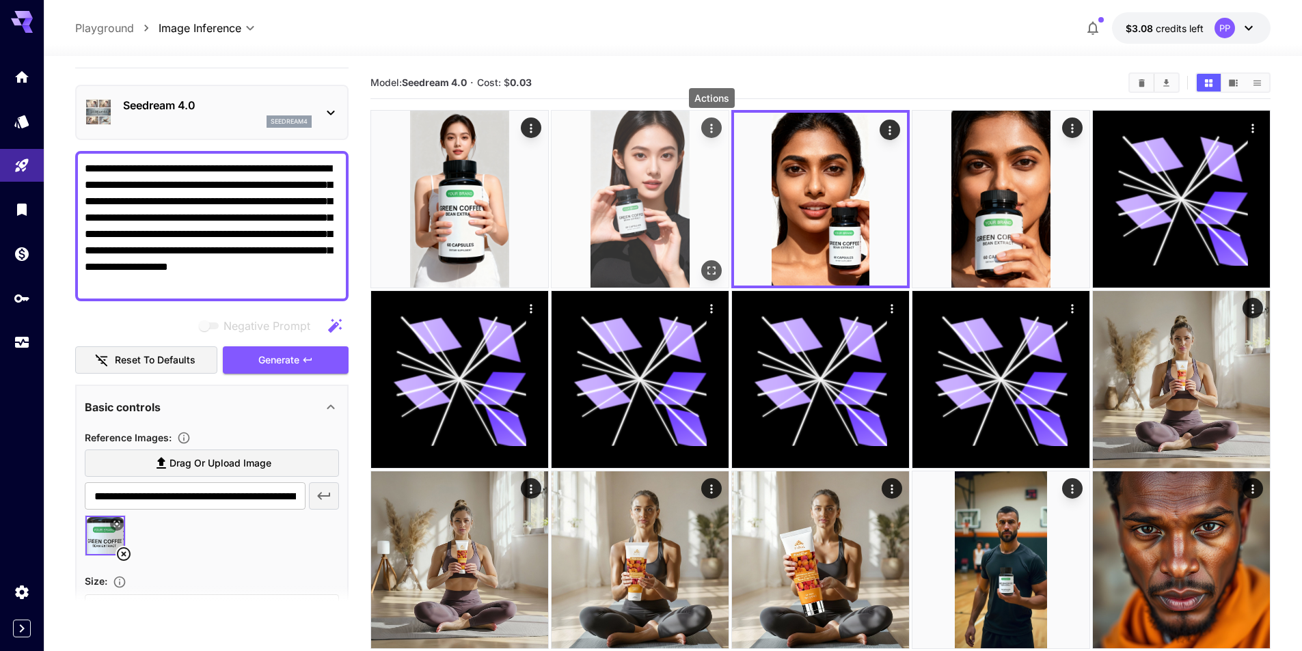
click at [713, 129] on icon "Actions" at bounding box center [712, 129] width 14 height 14
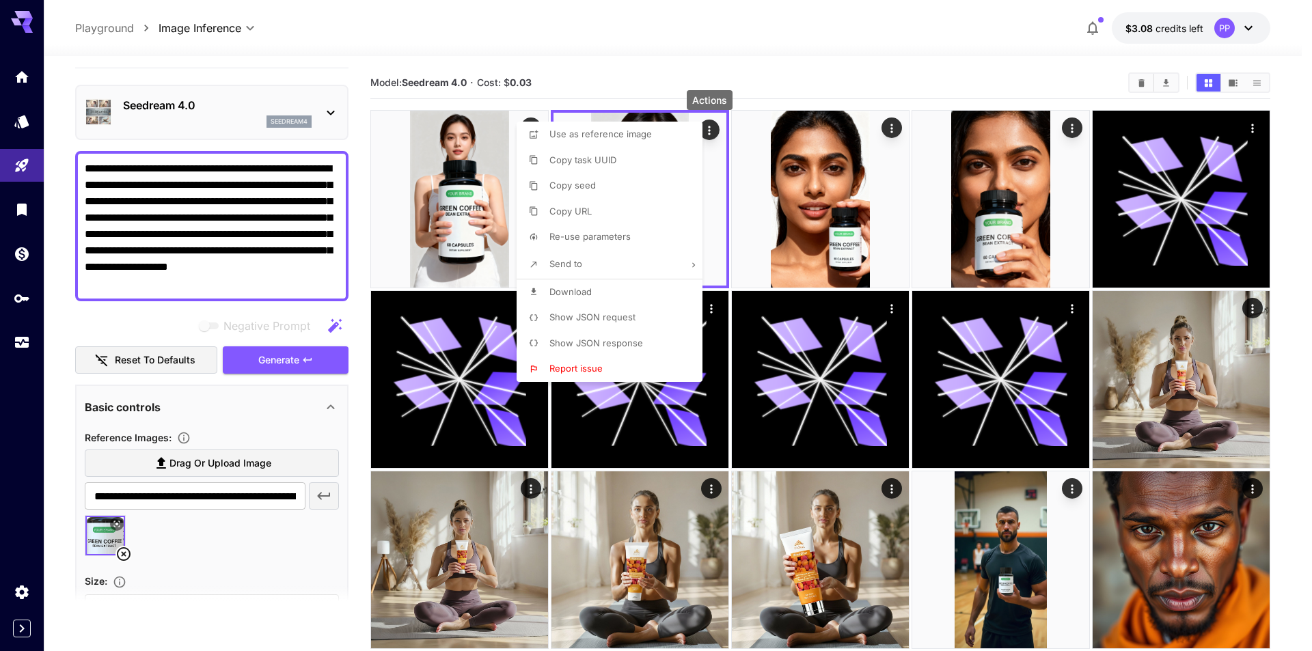
click at [597, 291] on li "Download" at bounding box center [614, 293] width 194 height 26
click at [330, 107] on div at bounding box center [656, 325] width 1312 height 651
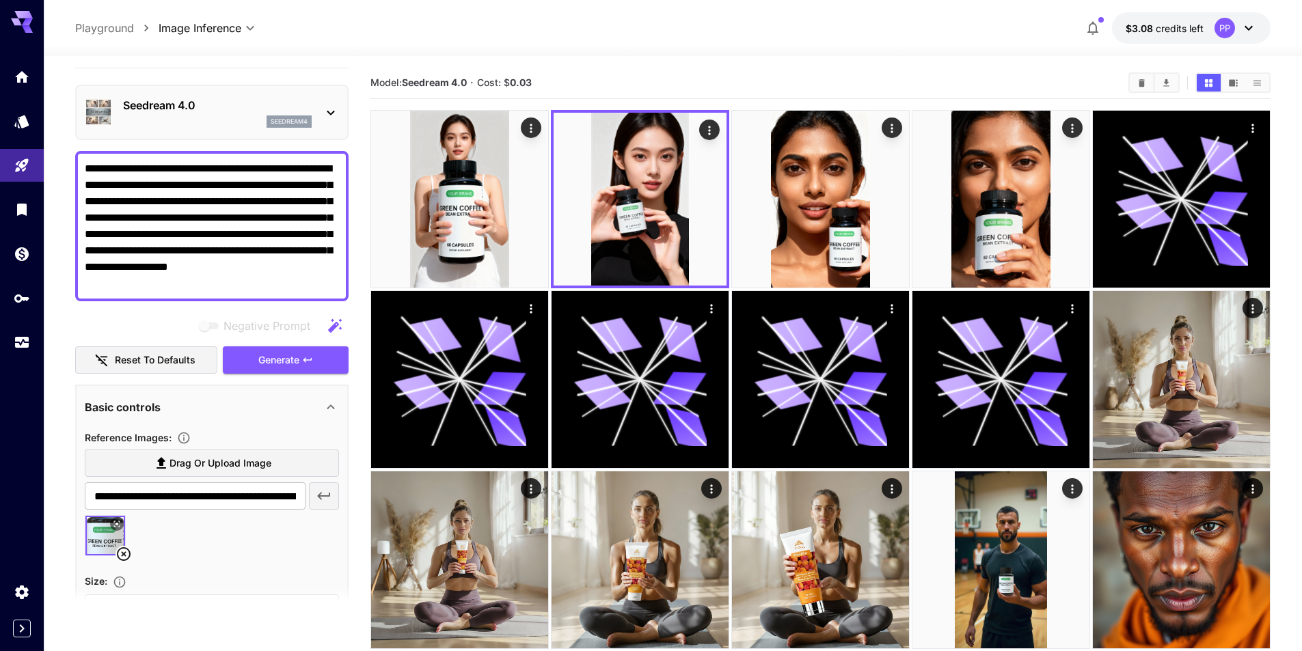
click at [335, 117] on icon at bounding box center [331, 113] width 16 height 16
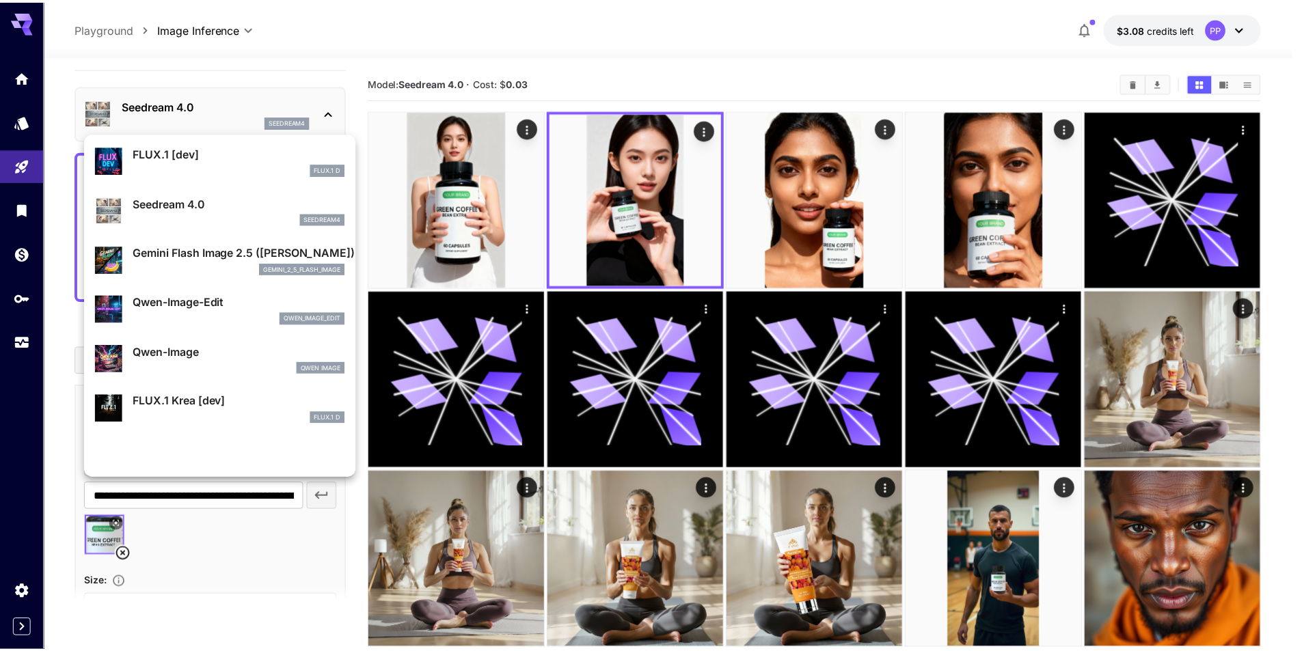
scroll to position [68, 0]
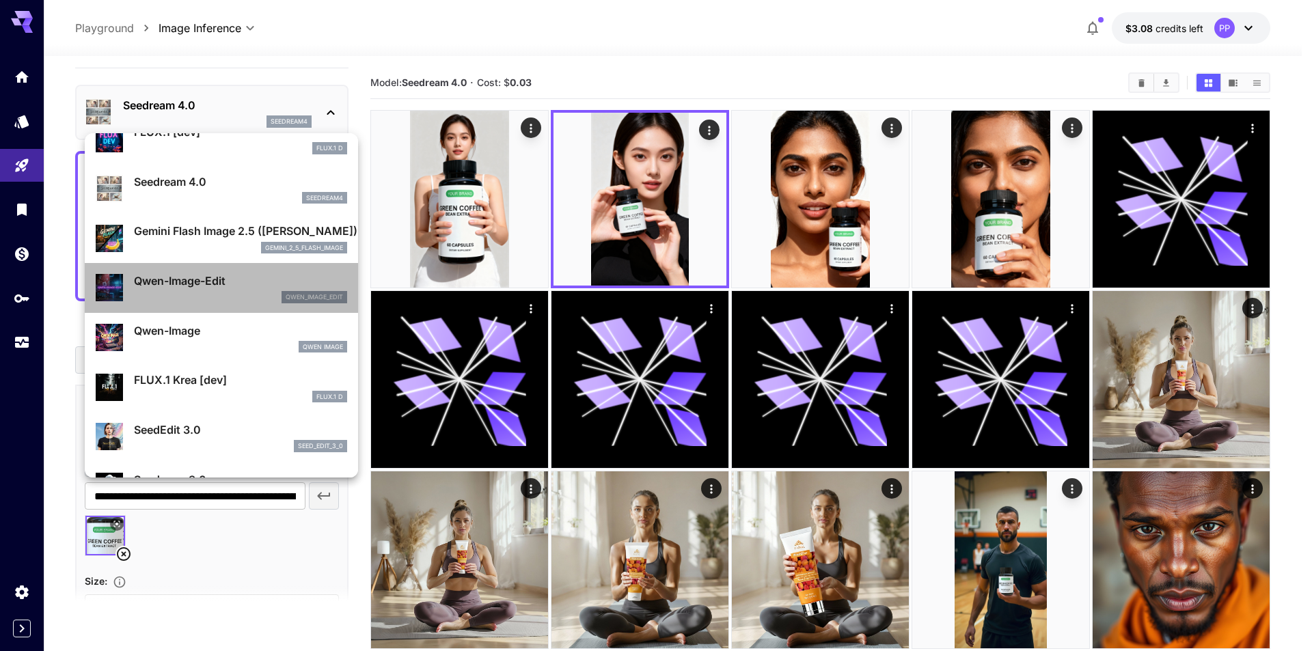
click at [231, 301] on div "qwen_image_edit" at bounding box center [240, 297] width 213 height 12
type input "**********"
type input "***"
type input "****"
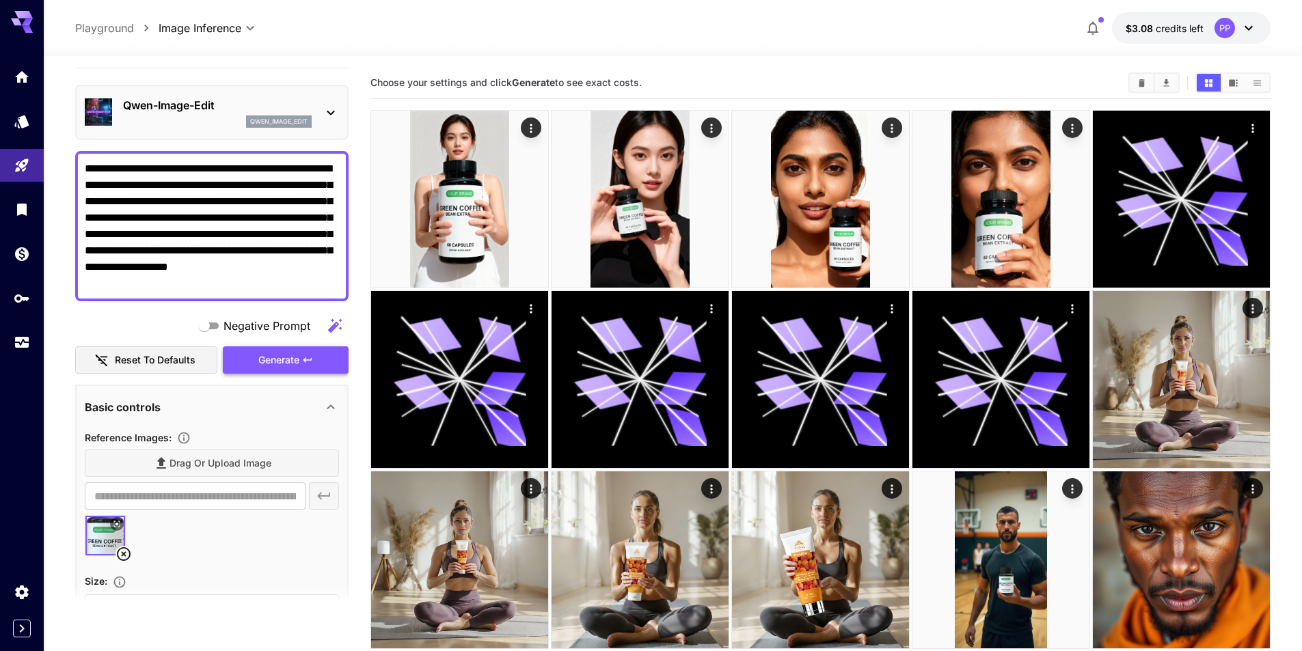
click at [288, 364] on span "Generate" at bounding box center [278, 360] width 41 height 17
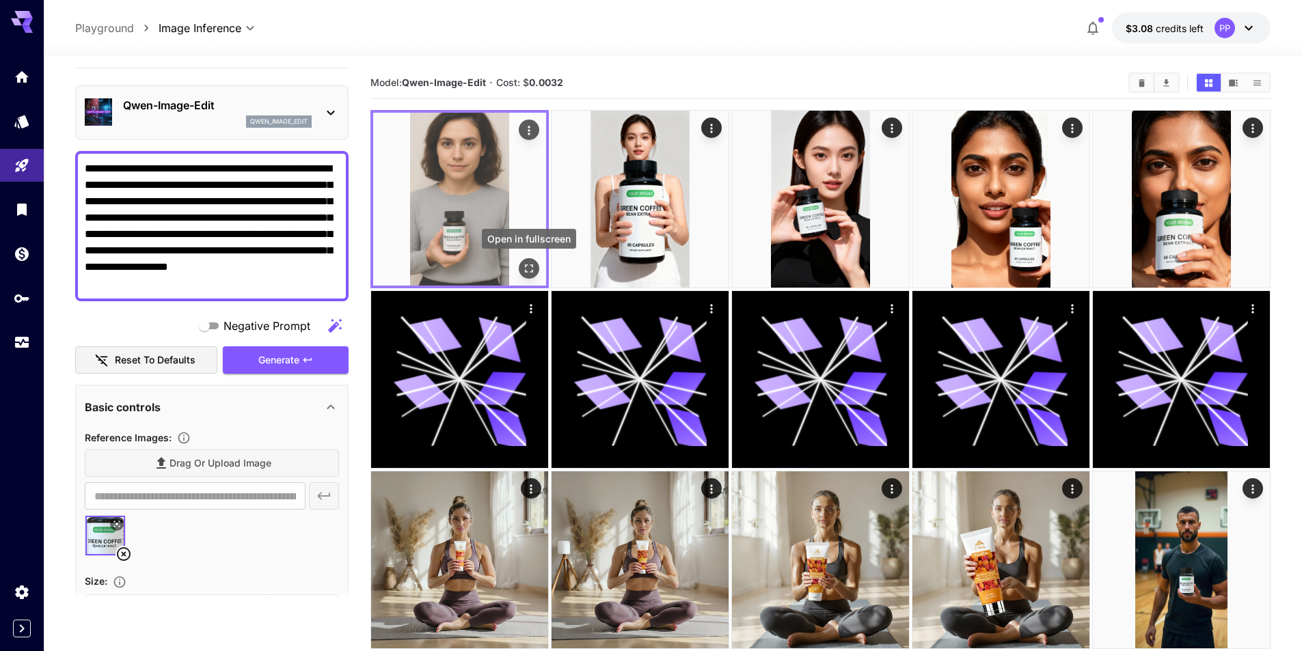
click at [528, 269] on icon "Open in fullscreen" at bounding box center [529, 269] width 14 height 14
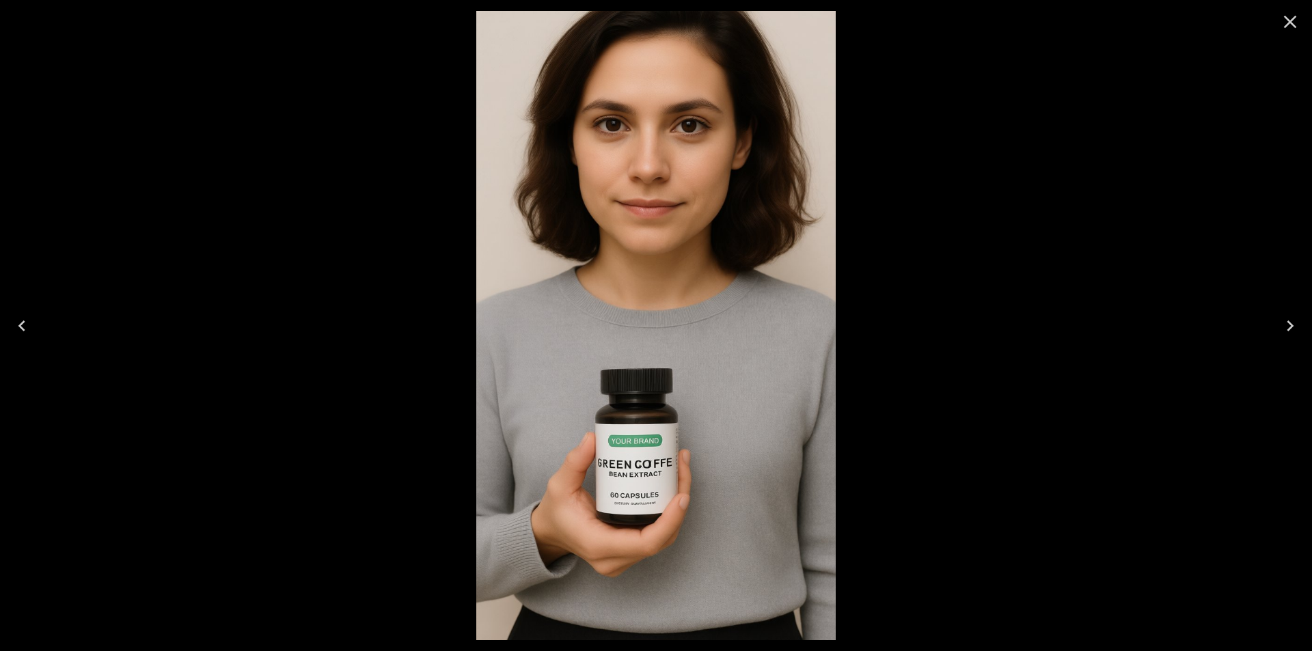
click at [672, 485] on img at bounding box center [656, 326] width 360 height 630
click at [633, 455] on img at bounding box center [656, 326] width 360 height 630
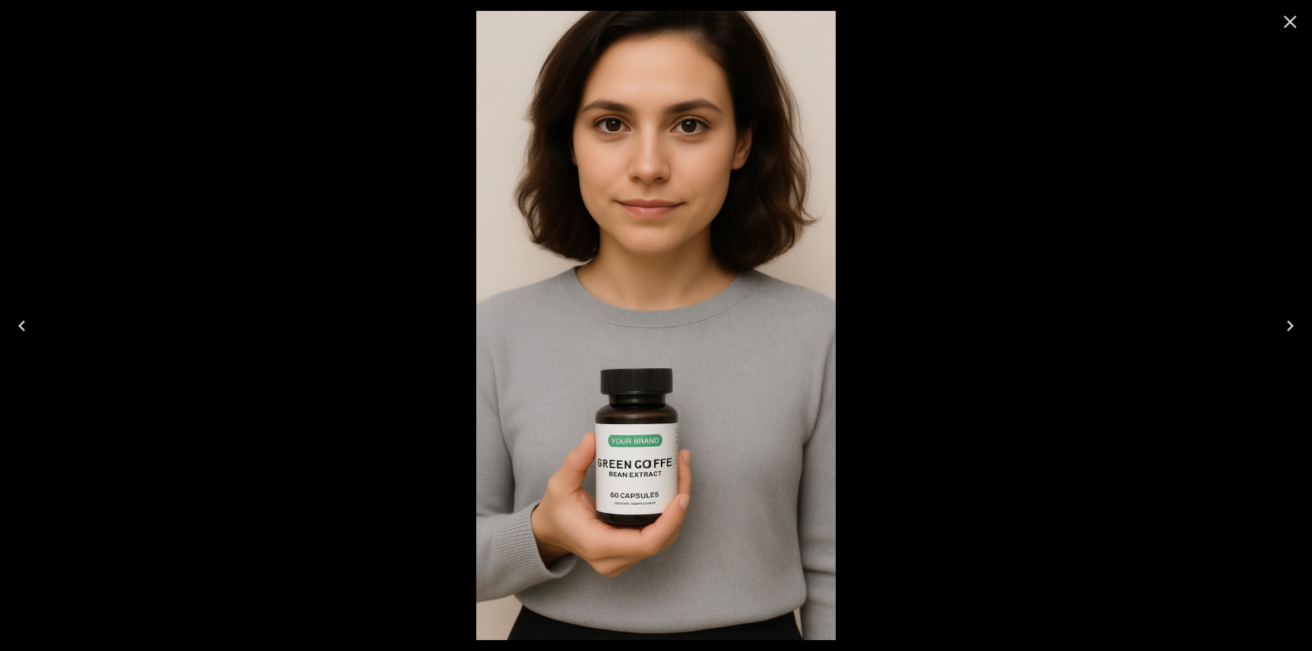
click at [1296, 18] on icon "Close" at bounding box center [1291, 22] width 22 height 22
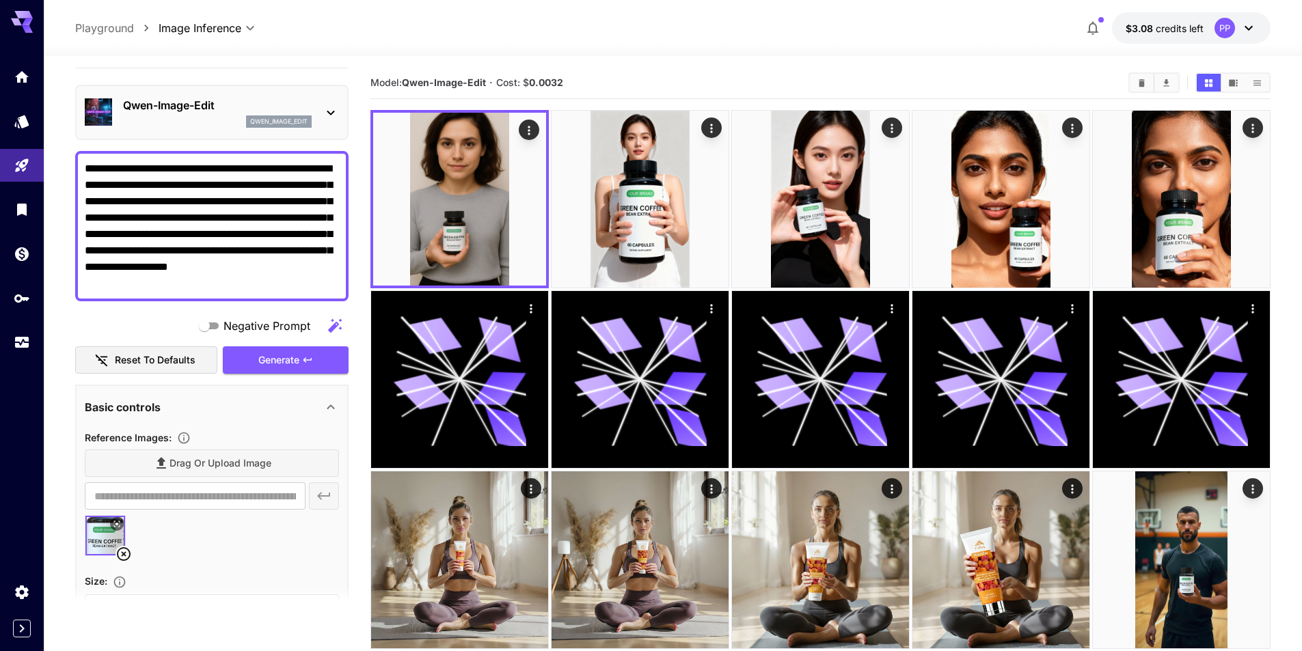
click at [308, 197] on textarea "**********" at bounding box center [212, 226] width 254 height 131
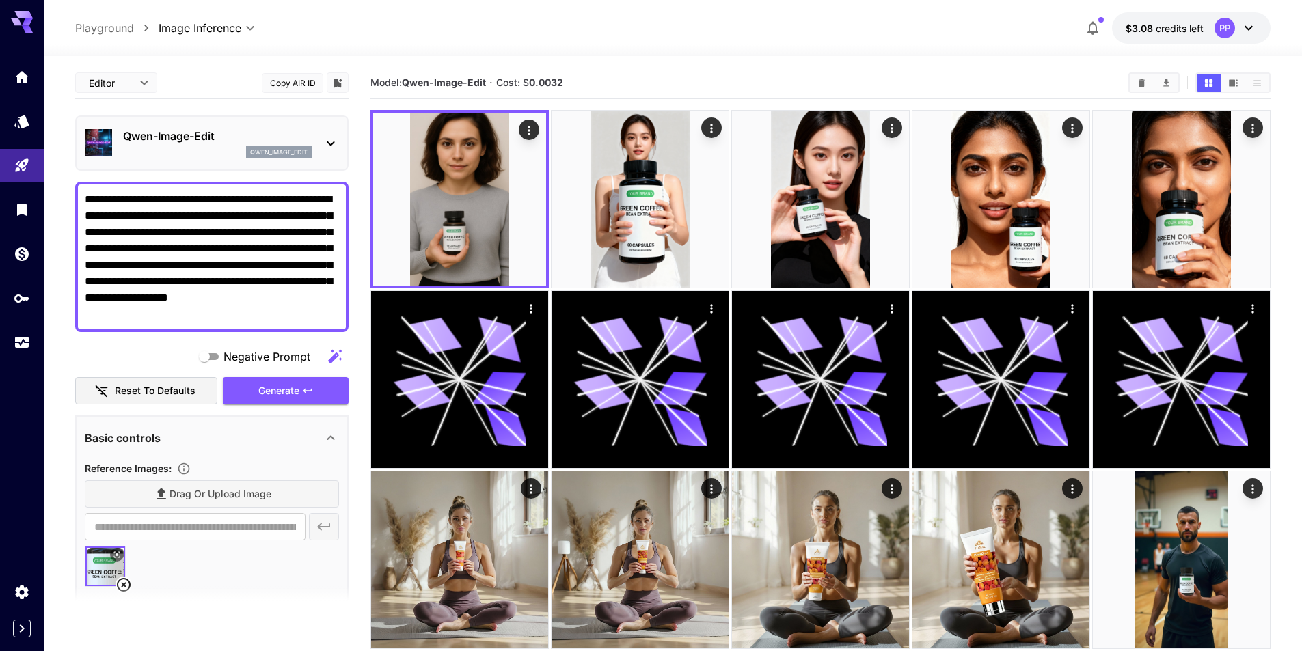
click at [259, 319] on textarea "**********" at bounding box center [212, 256] width 254 height 131
paste textarea "**********"
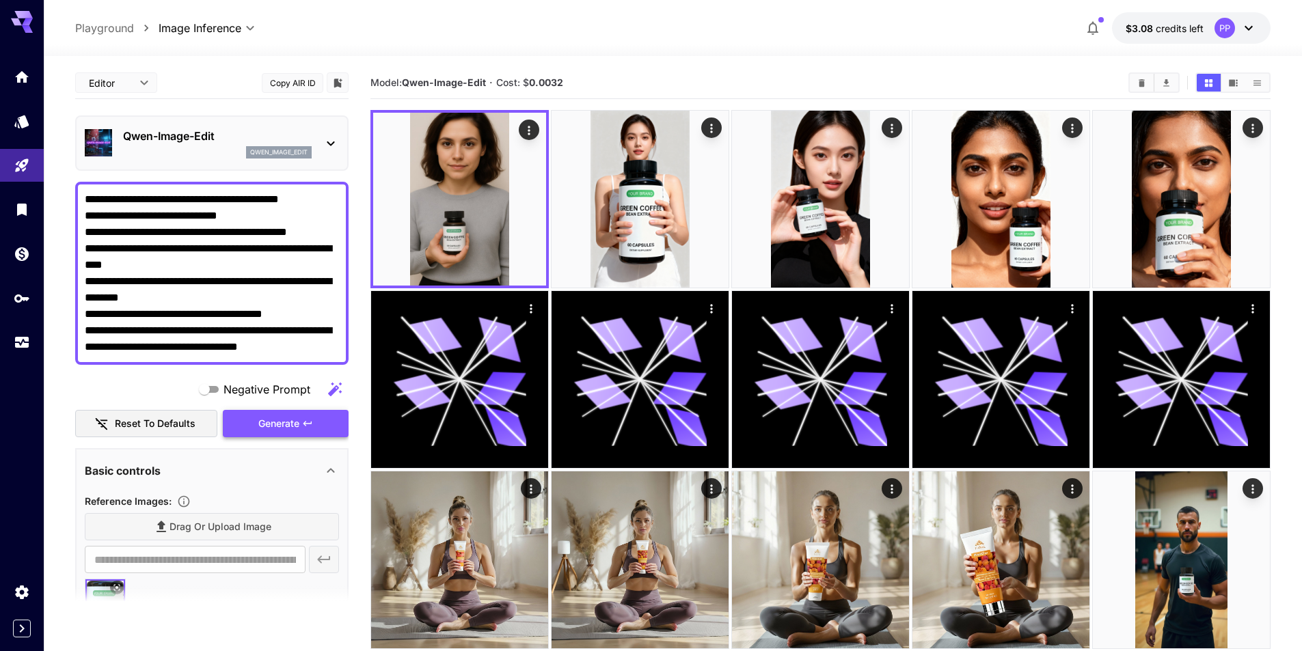
type textarea "**********"
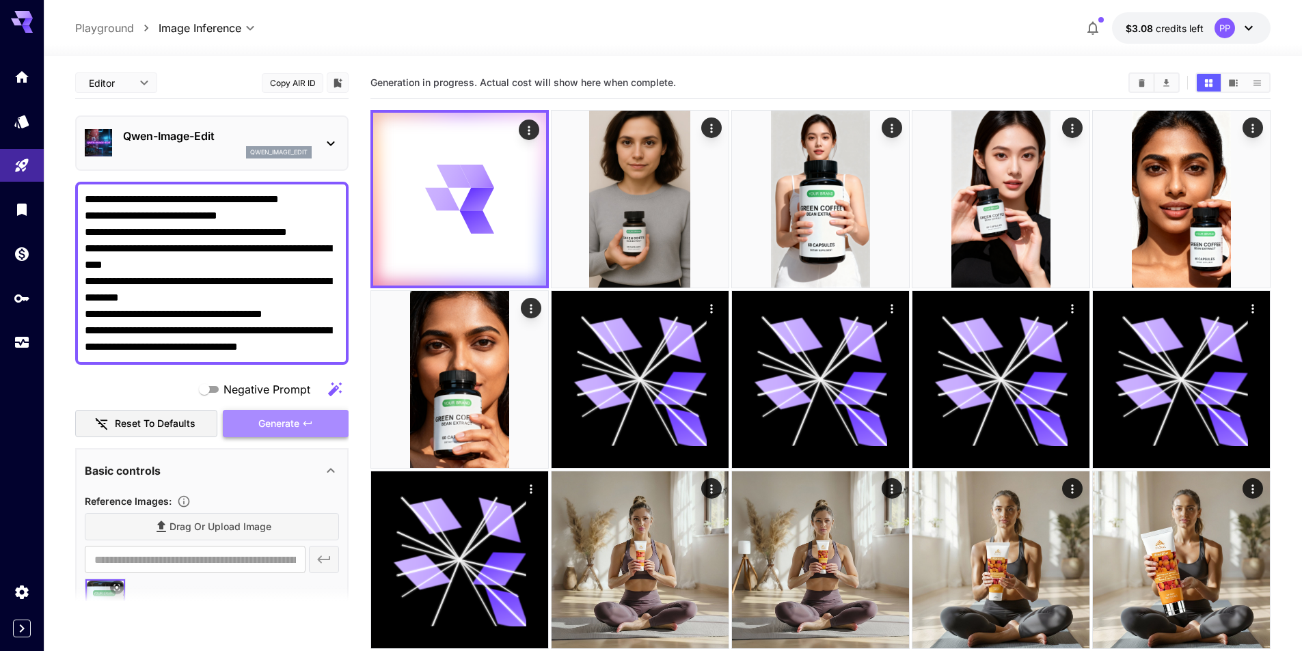
click at [288, 425] on span "Generate" at bounding box center [278, 424] width 41 height 17
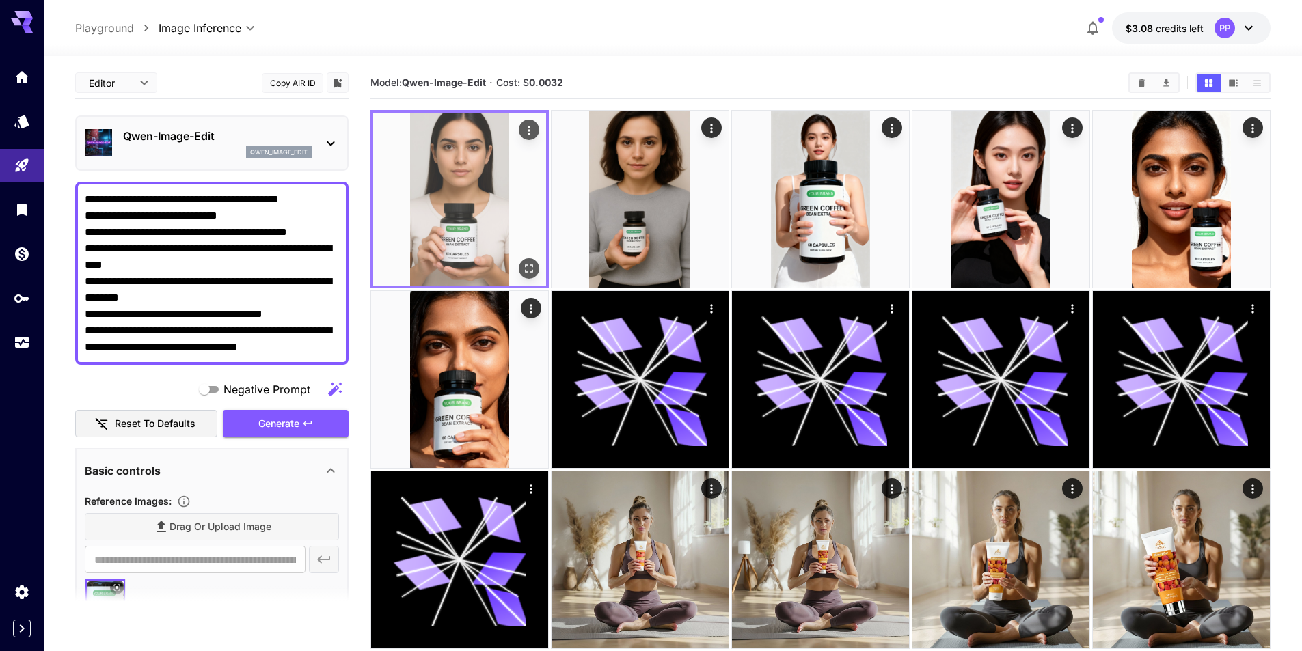
click at [463, 206] on img at bounding box center [459, 199] width 173 height 173
click at [541, 262] on img at bounding box center [459, 199] width 173 height 173
click at [530, 266] on icon "Open in fullscreen" at bounding box center [529, 269] width 14 height 14
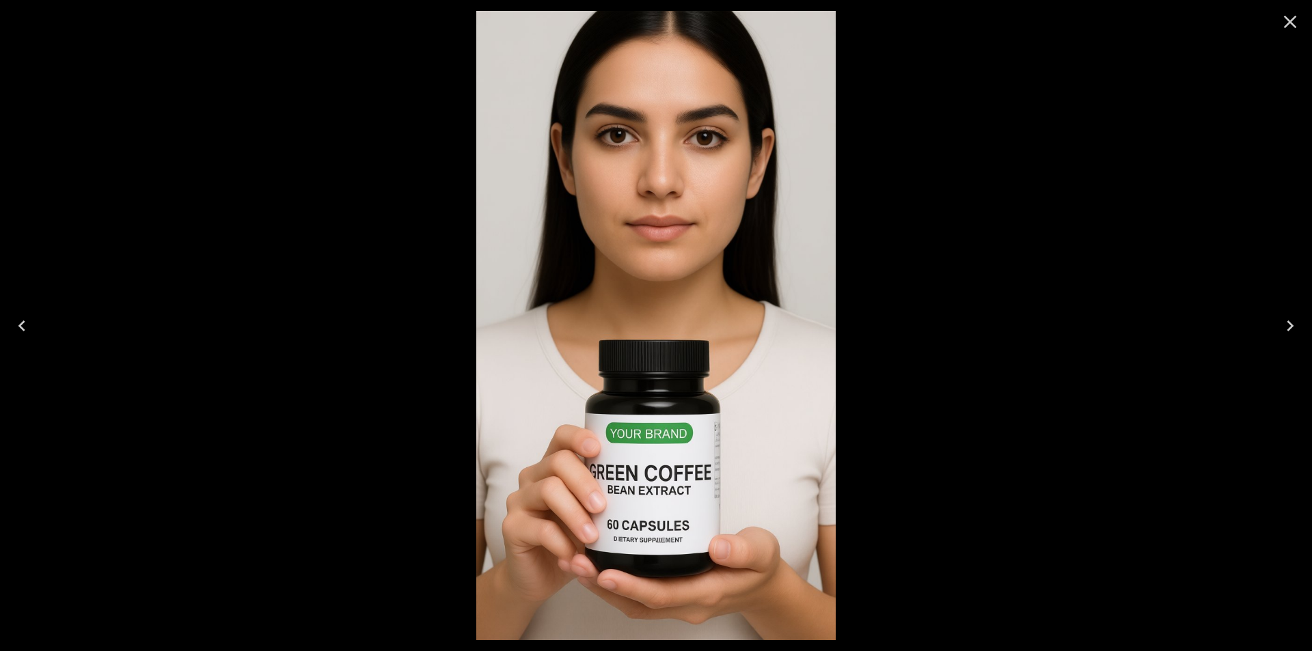
click at [1293, 23] on icon "Close" at bounding box center [1291, 22] width 22 height 22
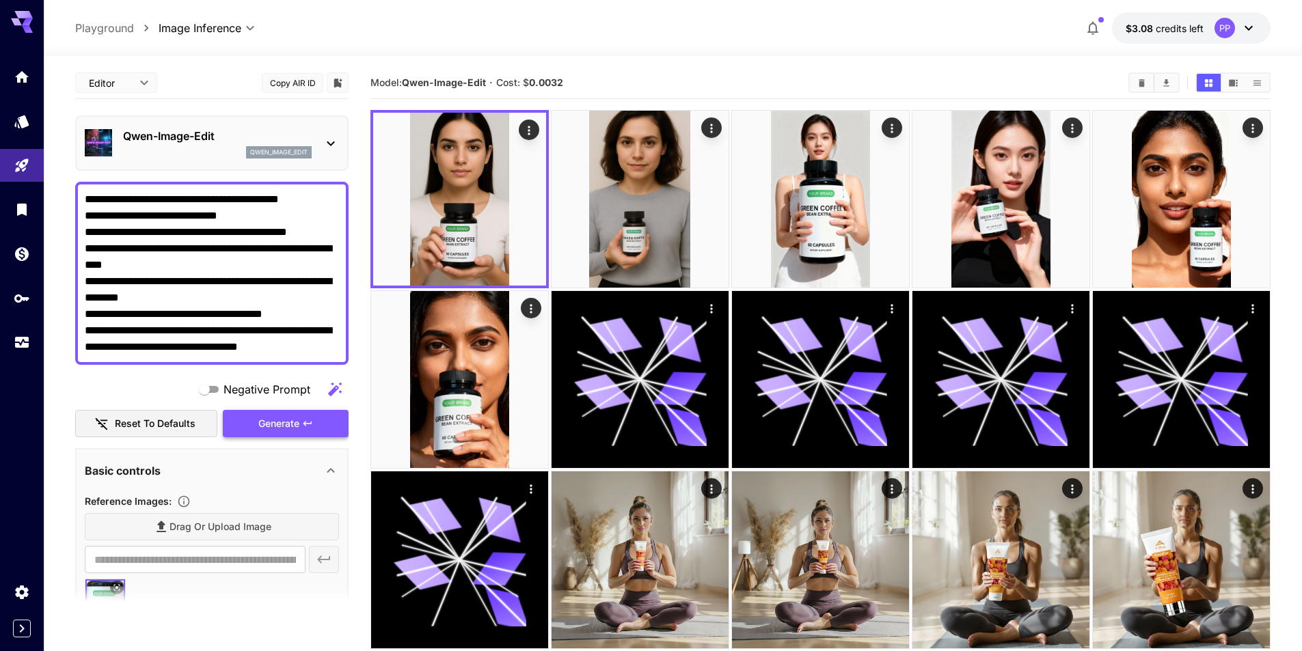
click at [252, 416] on button "Generate" at bounding box center [286, 424] width 126 height 28
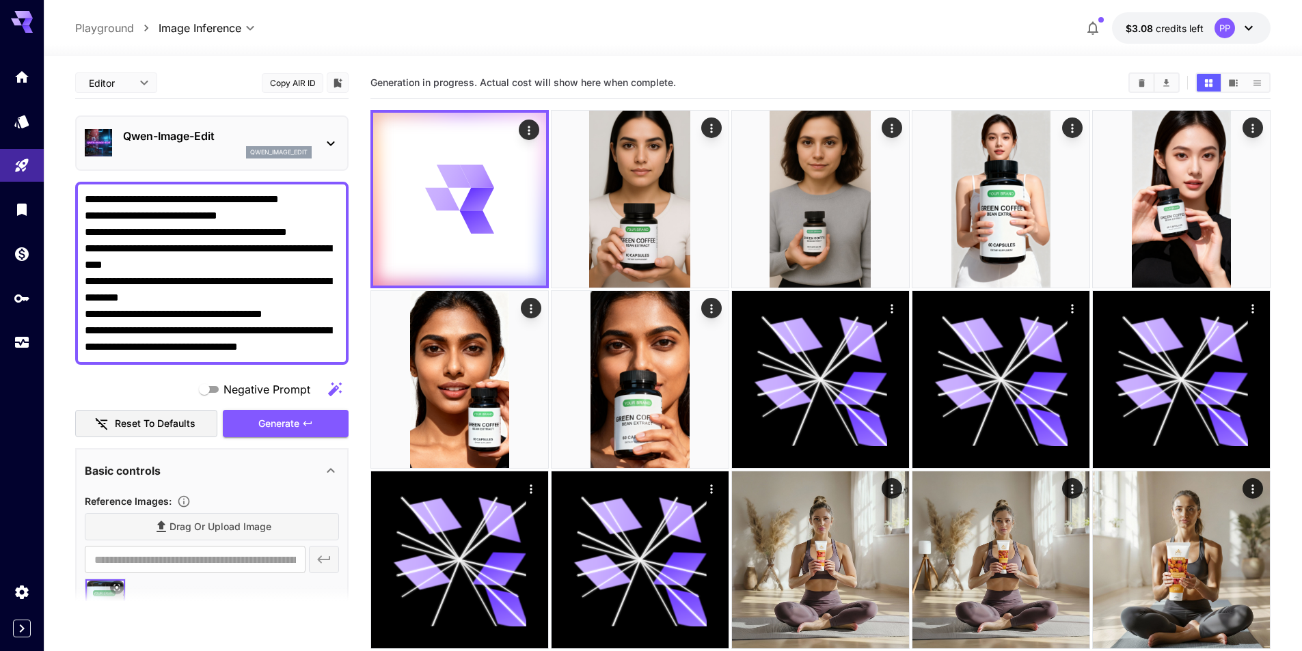
click at [206, 200] on textarea "**********" at bounding box center [212, 273] width 254 height 164
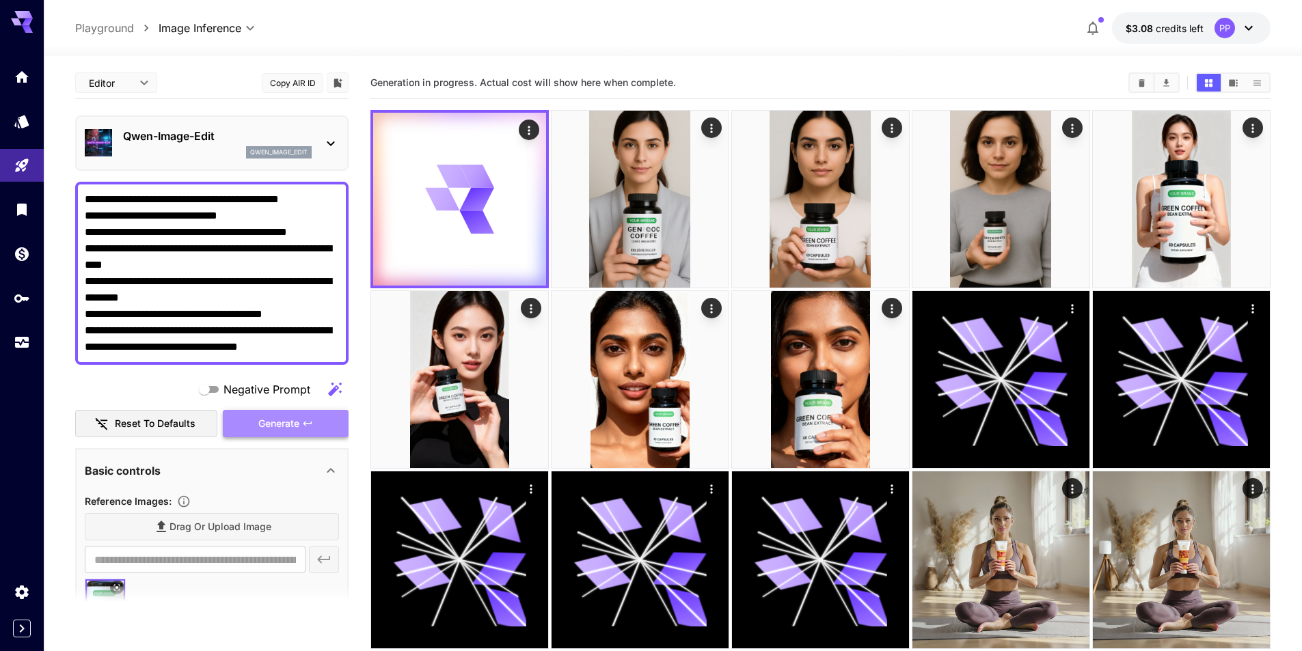
click at [301, 418] on button "Generate" at bounding box center [286, 424] width 126 height 28
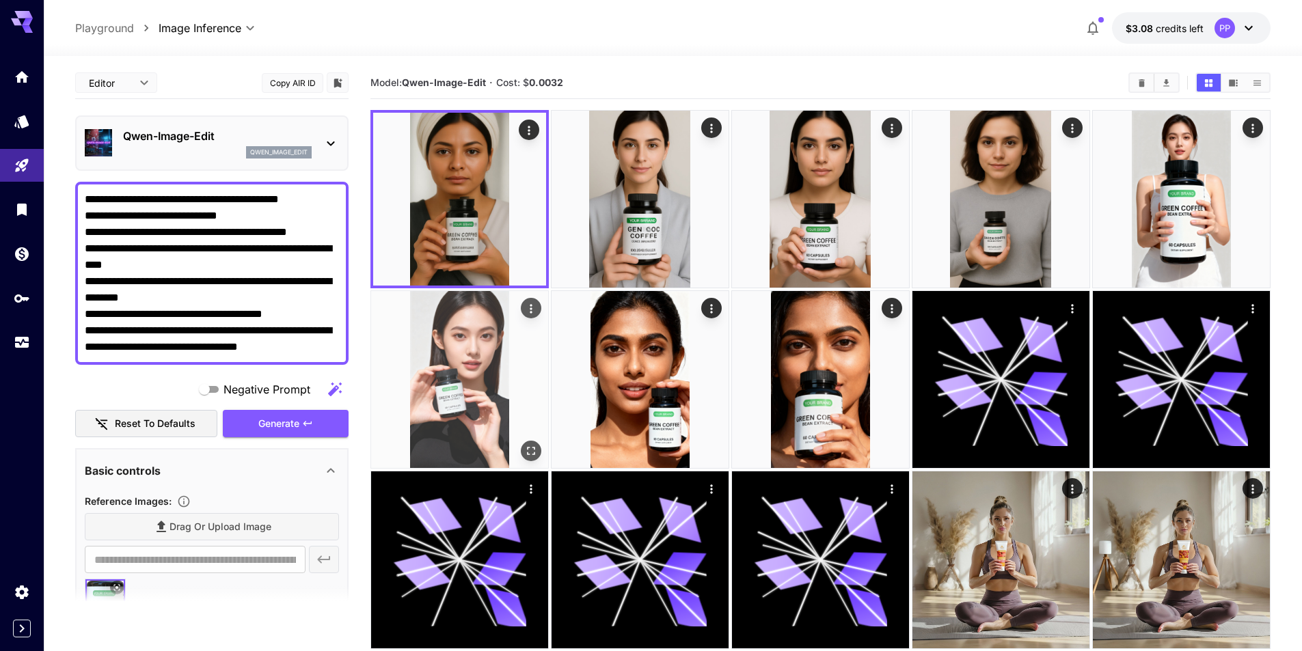
click at [449, 381] on img at bounding box center [459, 379] width 177 height 177
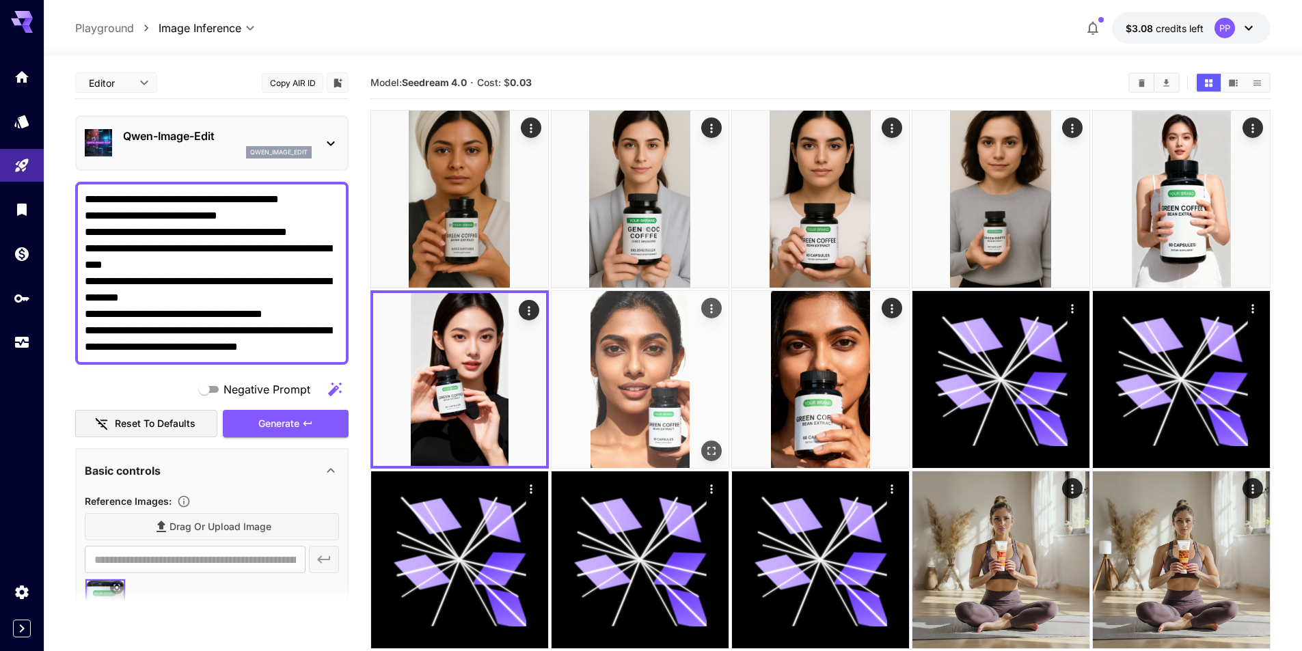
click at [628, 374] on img at bounding box center [640, 379] width 177 height 177
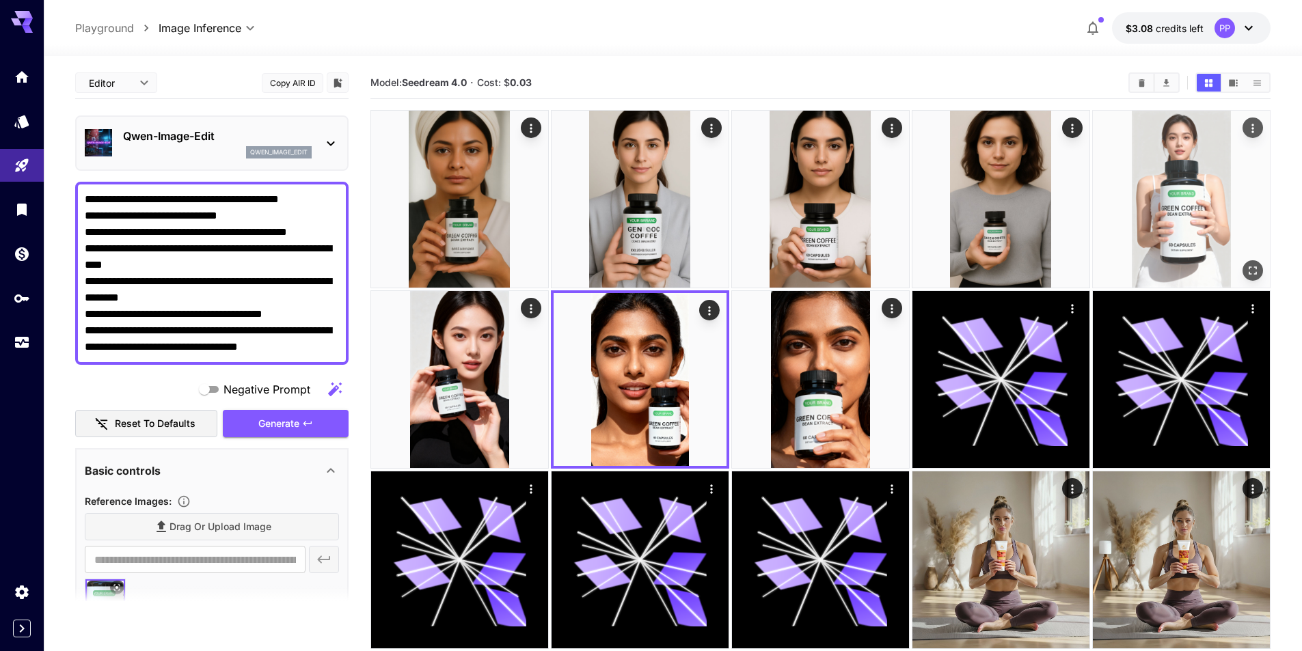
click at [1184, 199] on img at bounding box center [1181, 199] width 177 height 177
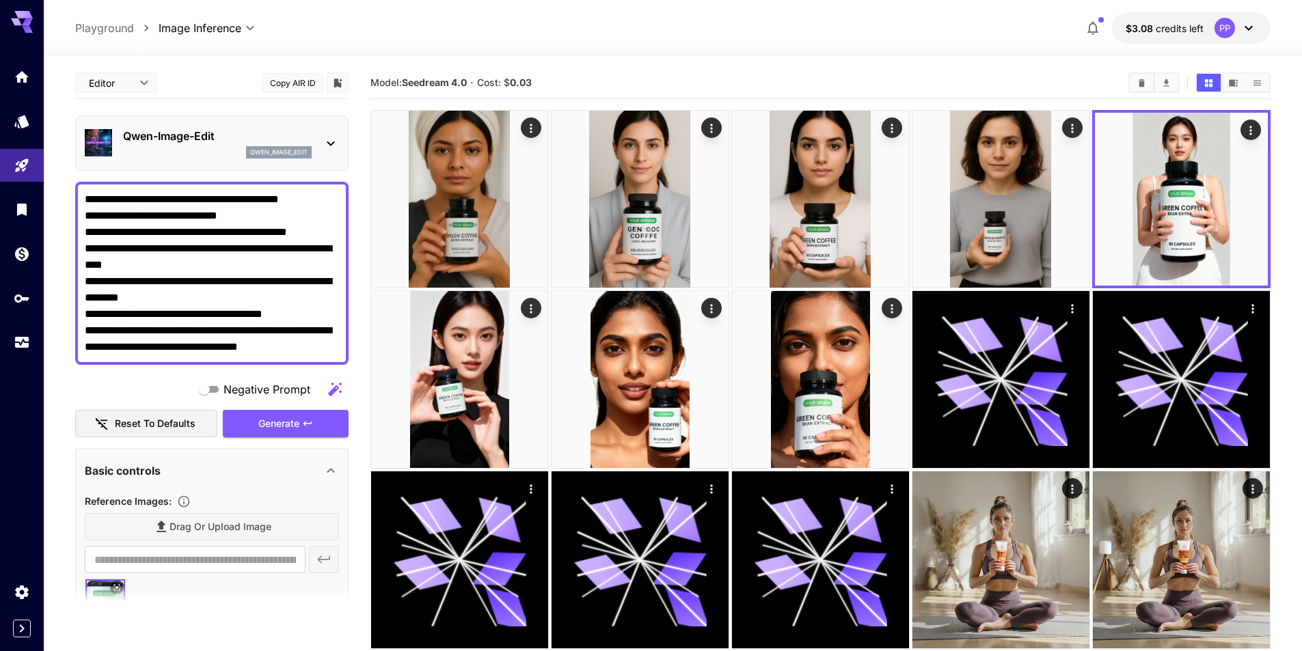
click at [333, 141] on icon at bounding box center [331, 143] width 16 height 16
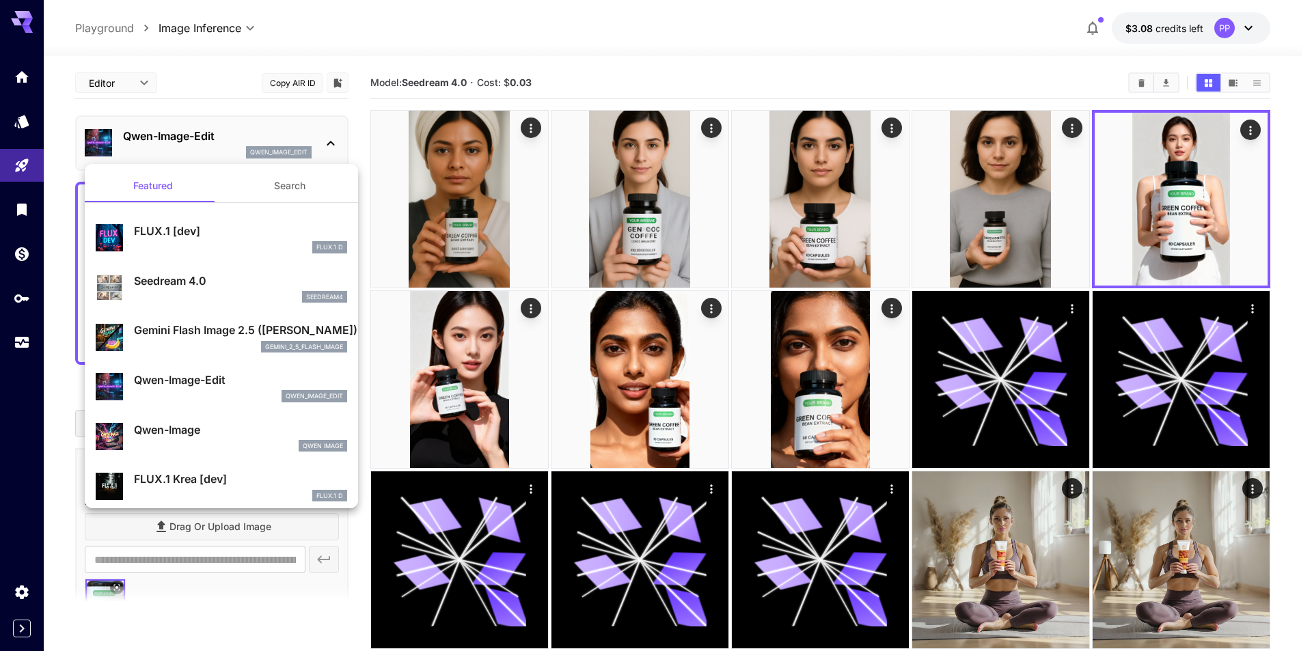
click at [216, 273] on p "Seedream 4.0" at bounding box center [240, 281] width 213 height 16
type input "**********"
type input "****"
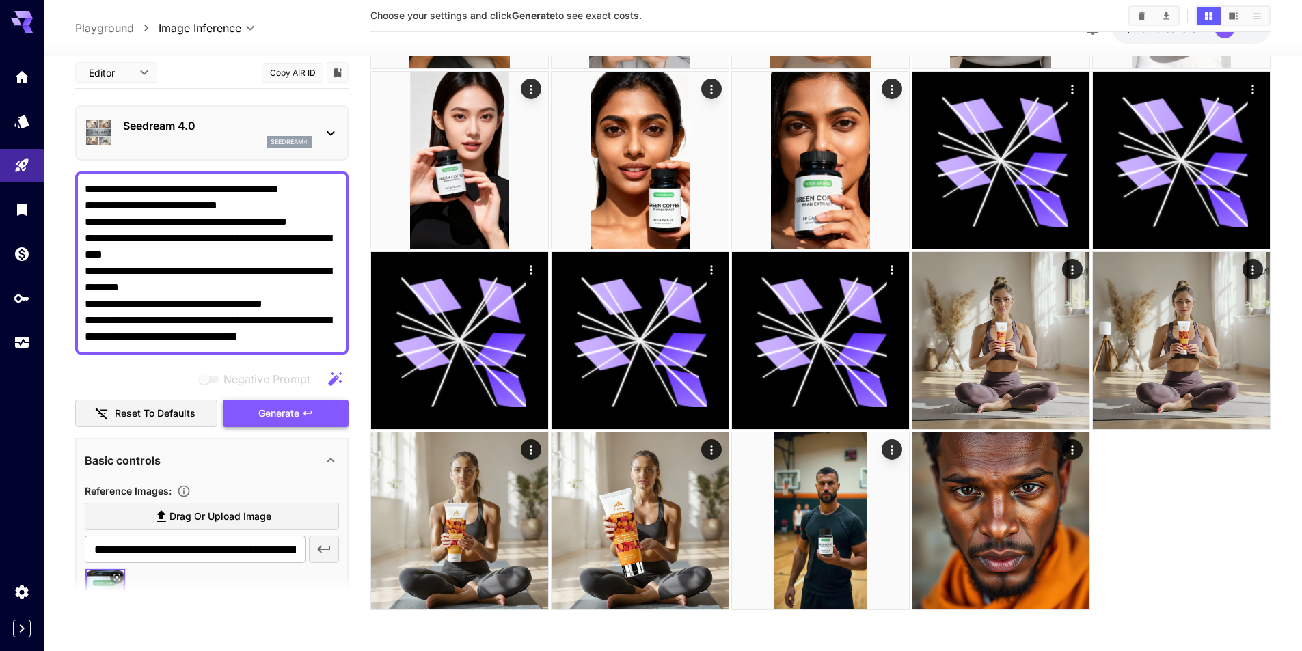
click at [303, 417] on icon "button" at bounding box center [307, 413] width 11 height 11
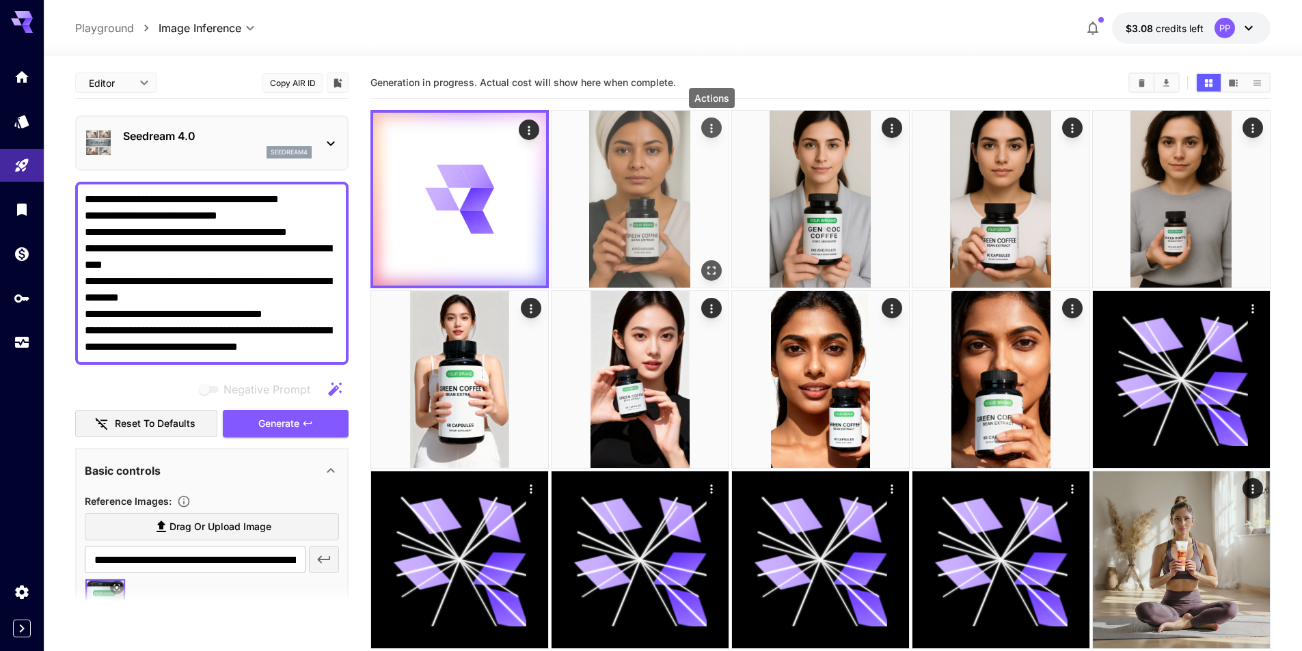
click at [710, 127] on icon "Actions" at bounding box center [712, 129] width 14 height 14
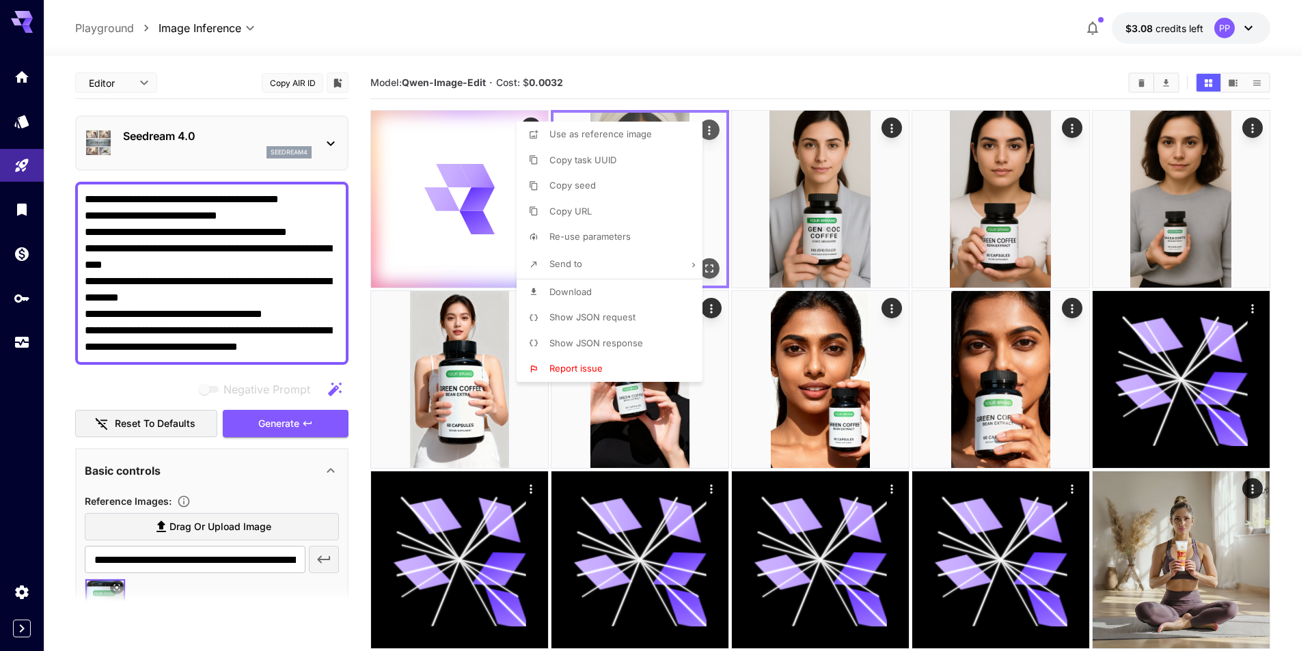
click at [710, 127] on div at bounding box center [656, 325] width 1312 height 651
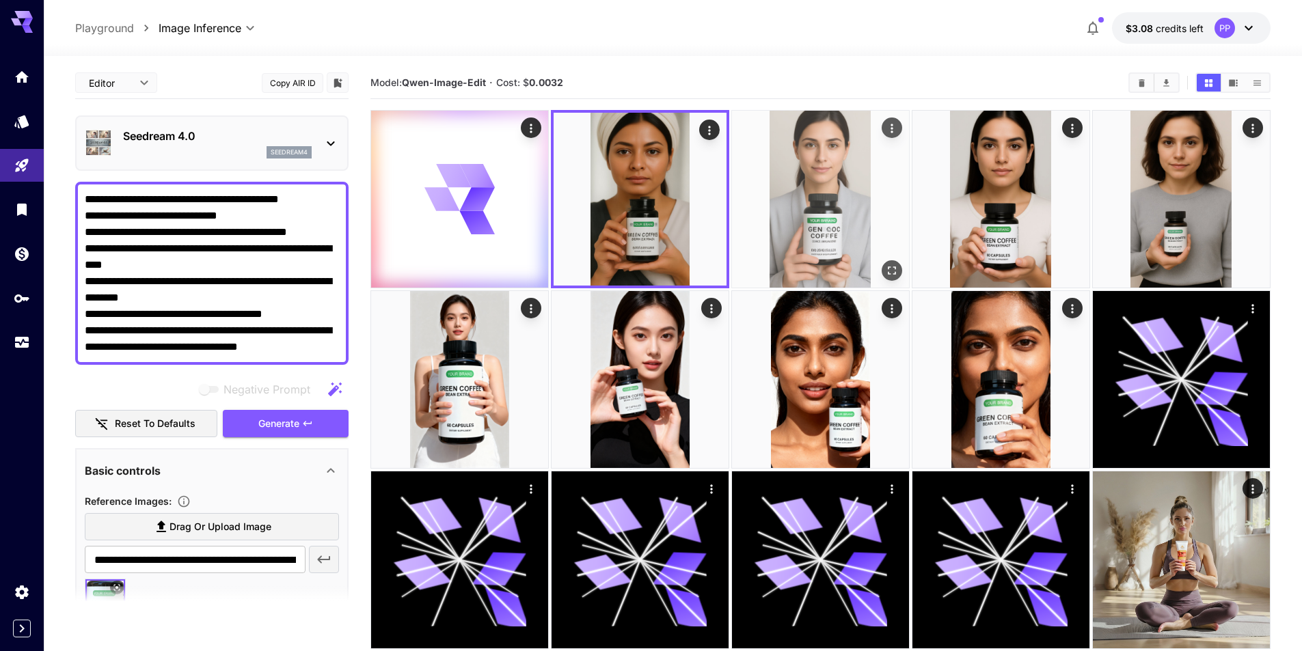
click at [844, 202] on img at bounding box center [820, 199] width 177 height 177
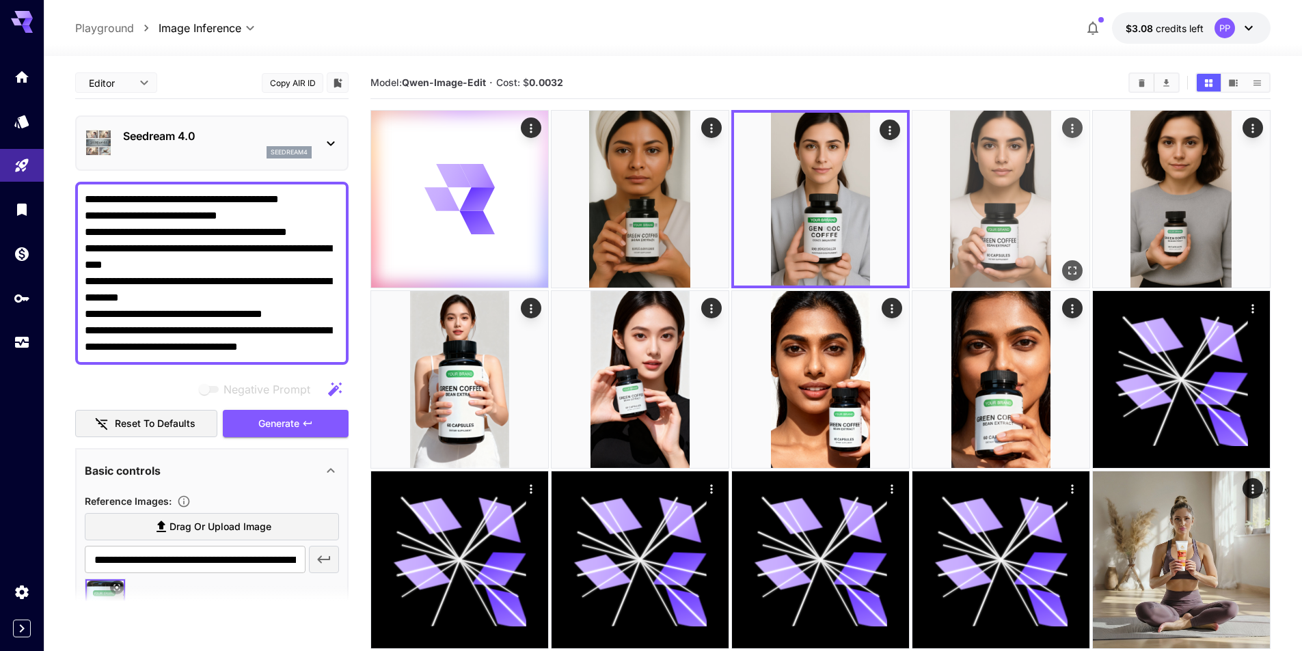
click at [1016, 224] on img at bounding box center [1000, 199] width 177 height 177
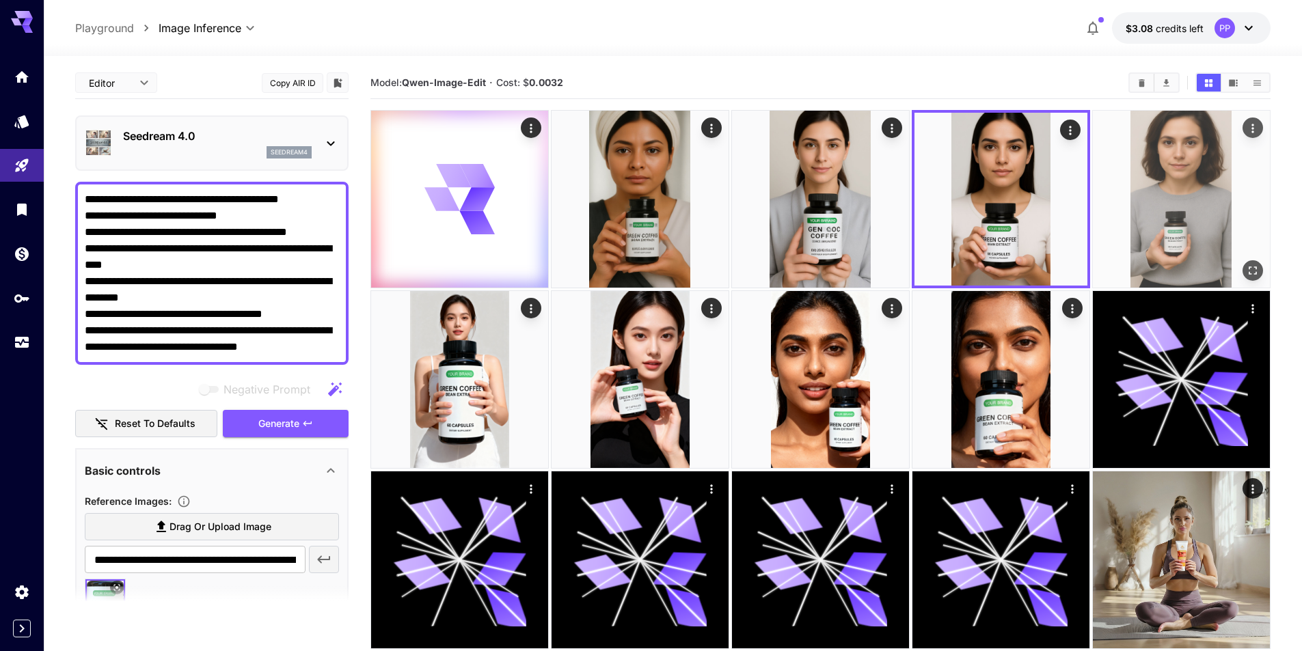
click at [1172, 230] on img at bounding box center [1181, 199] width 177 height 177
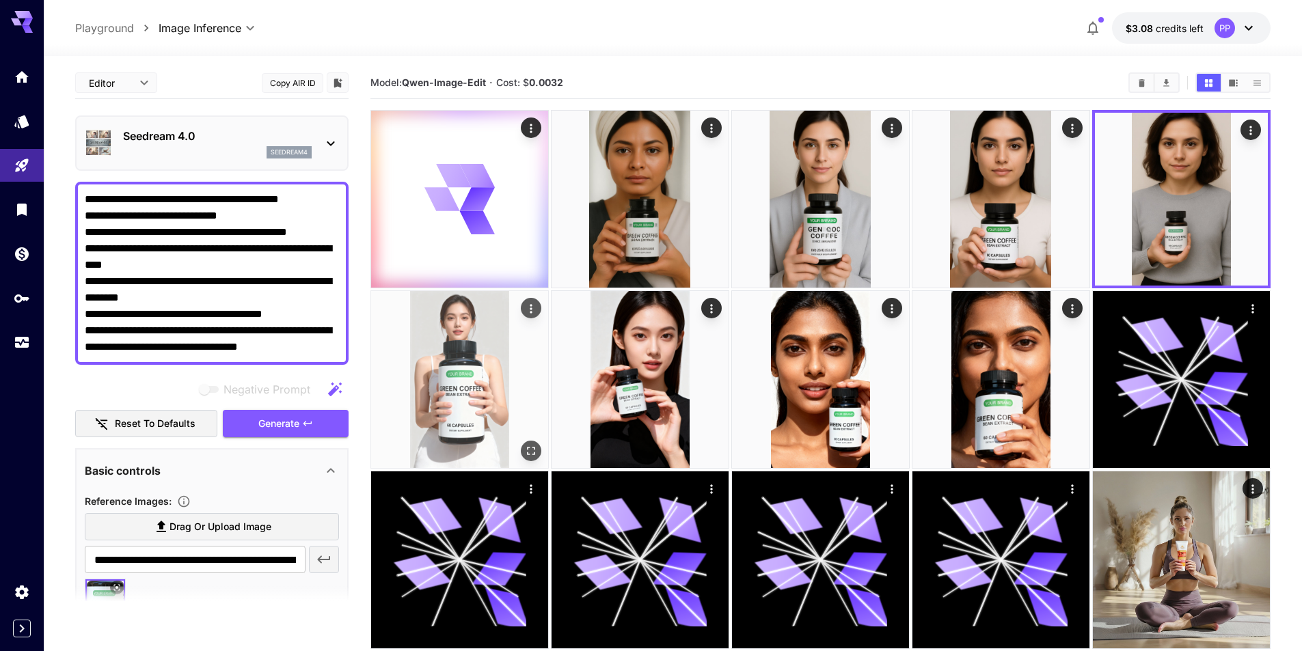
click at [457, 379] on img at bounding box center [459, 379] width 177 height 177
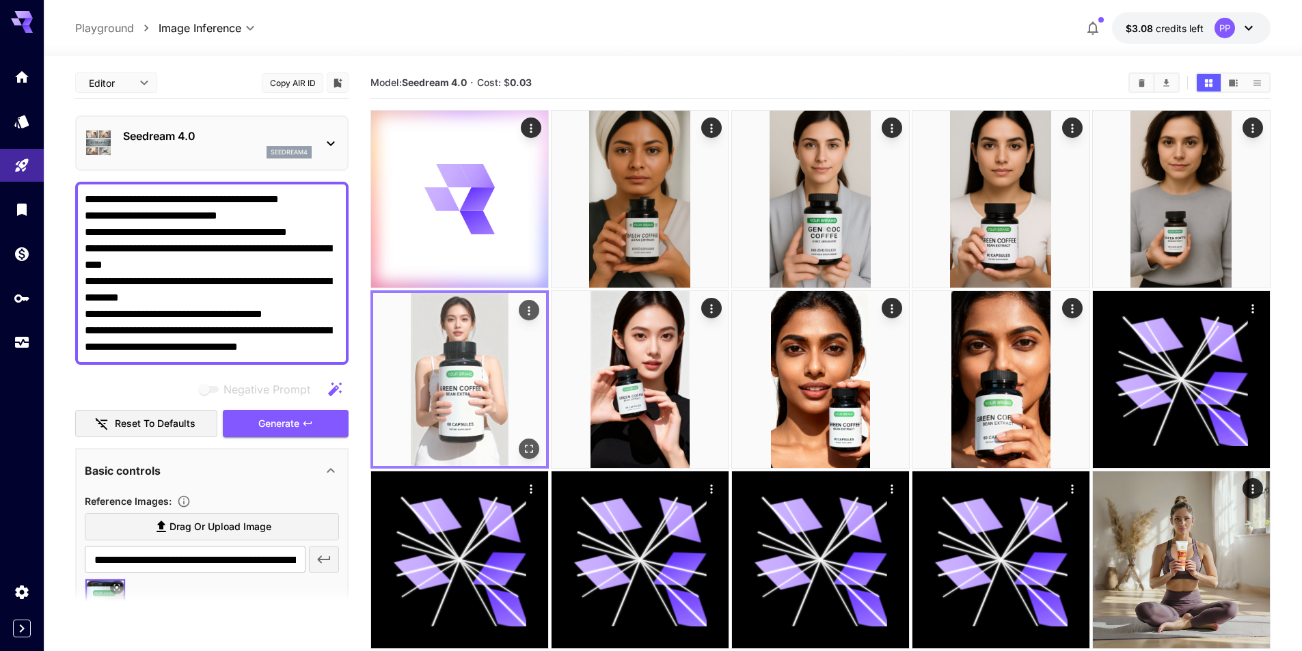
click at [468, 375] on img at bounding box center [459, 379] width 173 height 173
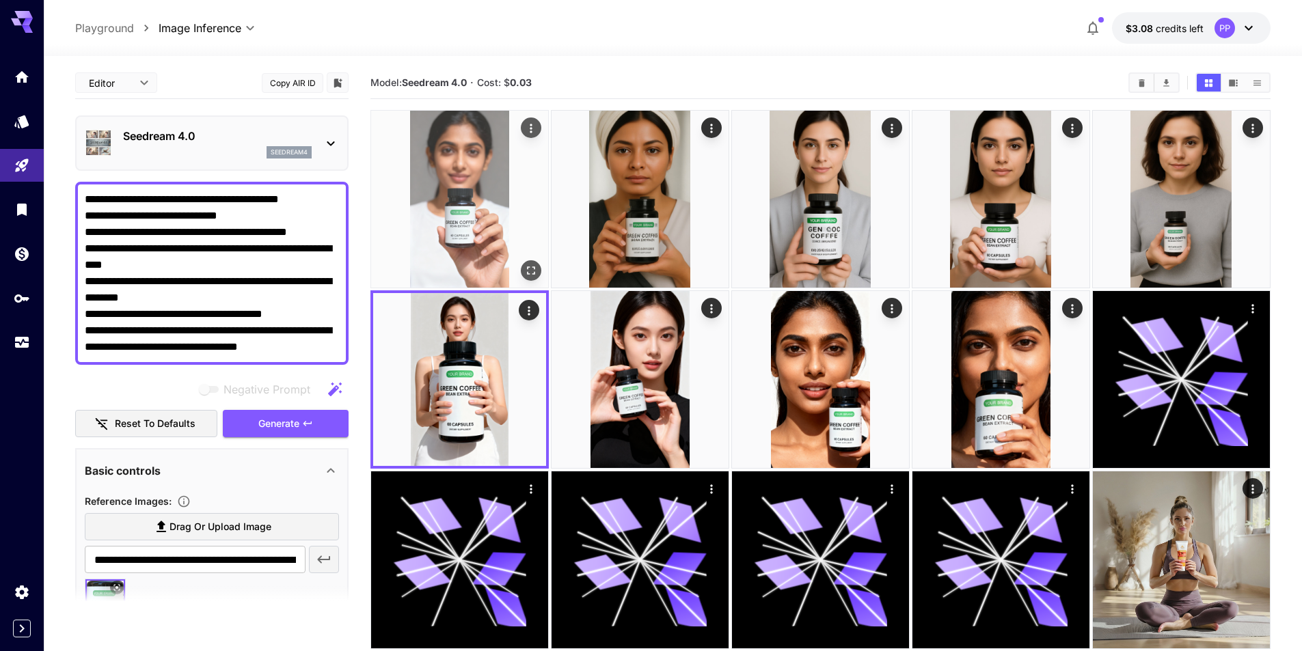
click at [464, 221] on img at bounding box center [459, 199] width 177 height 177
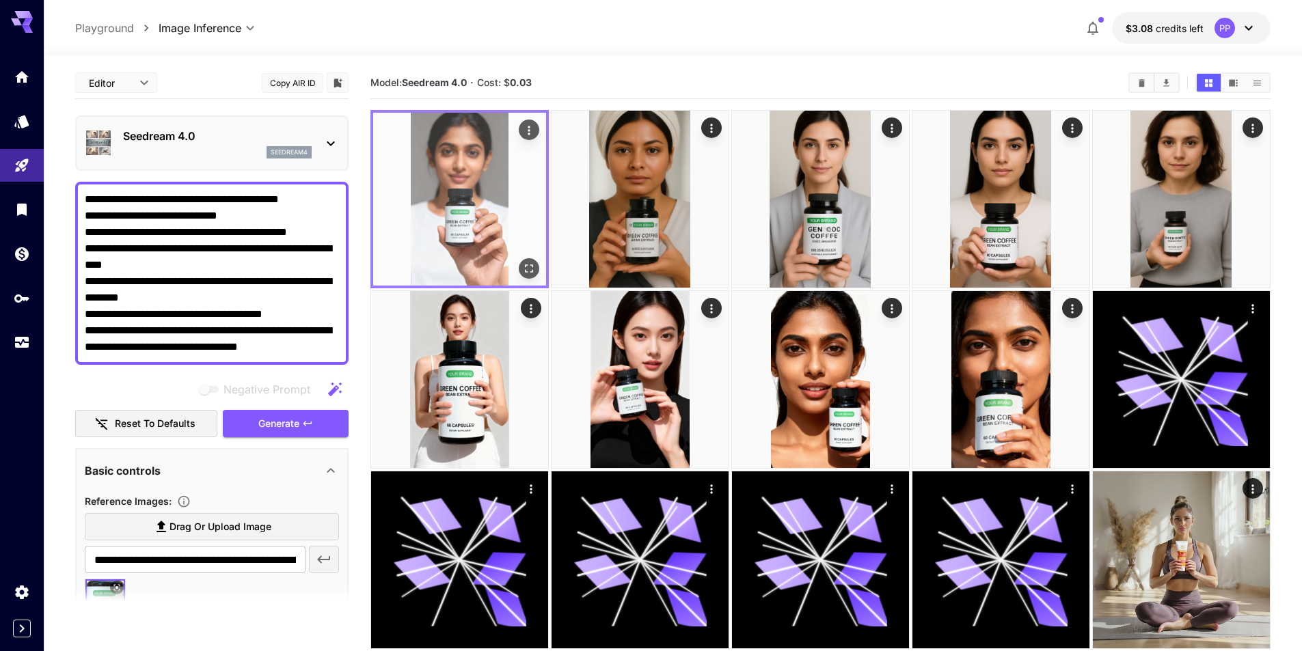
click at [511, 187] on img at bounding box center [459, 199] width 173 height 173
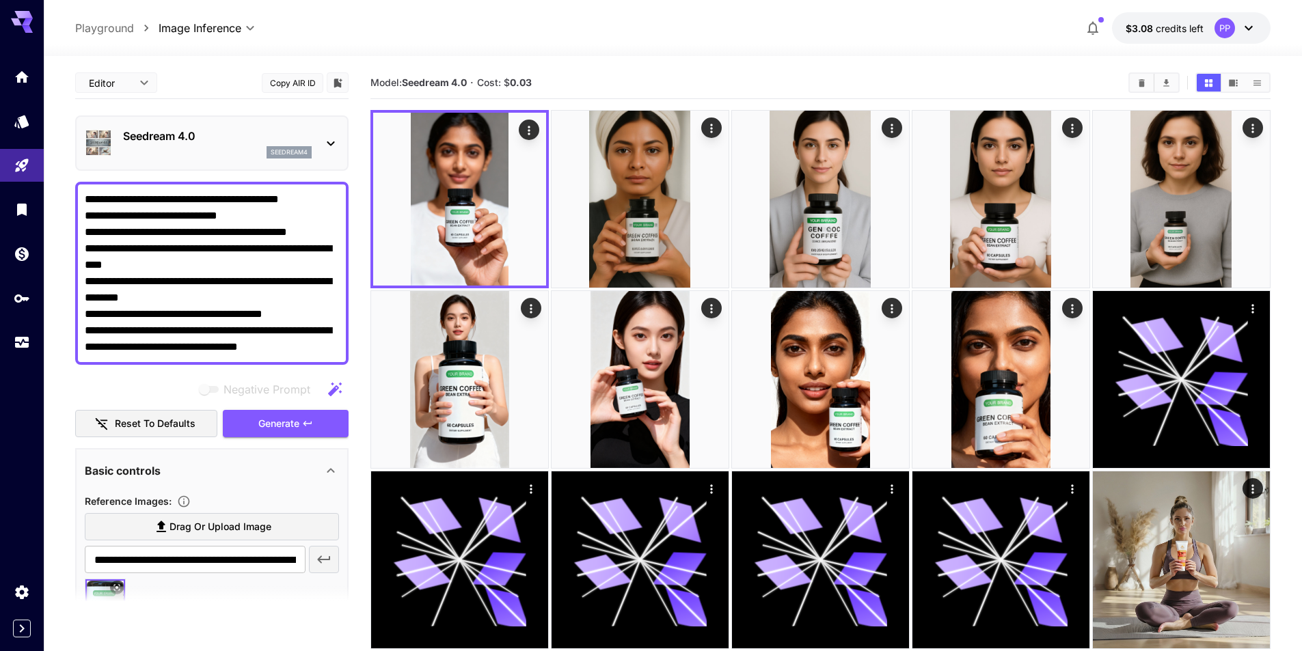
drag, startPoint x: 275, startPoint y: 282, endPoint x: 170, endPoint y: 295, distance: 106.1
click at [170, 295] on textarea "**********" at bounding box center [212, 273] width 254 height 164
click at [255, 350] on textarea "**********" at bounding box center [212, 273] width 254 height 164
paste textarea "**********"
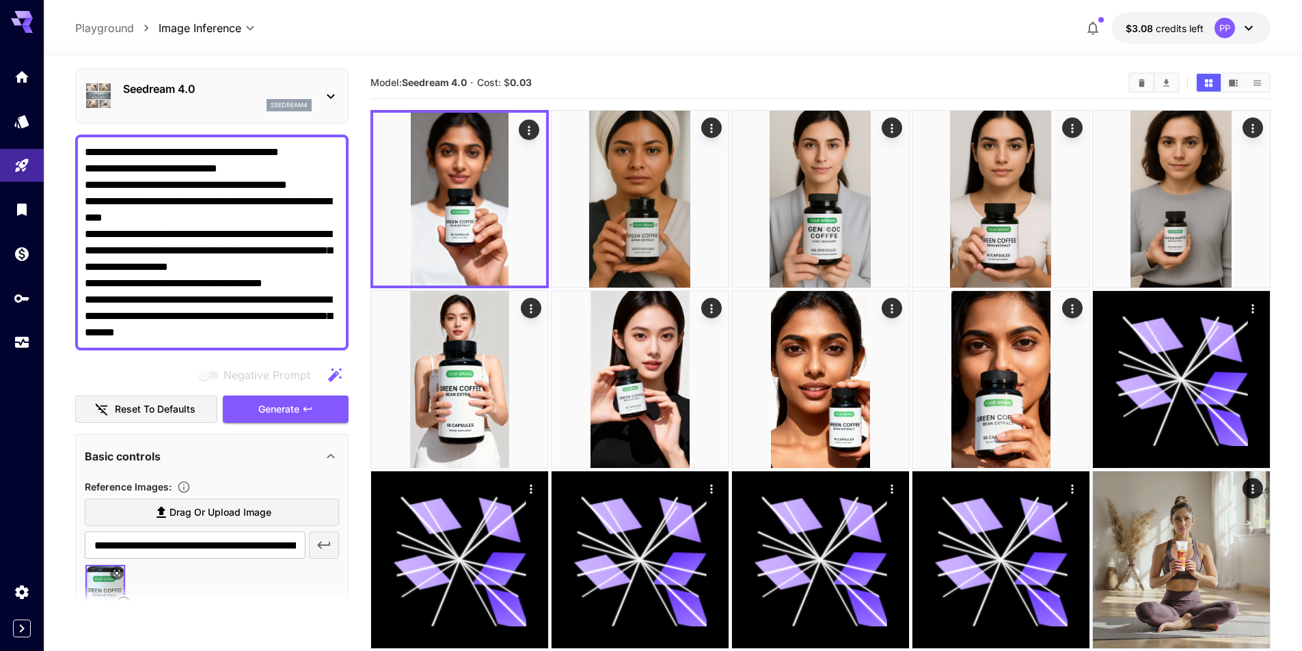
scroll to position [68, 0]
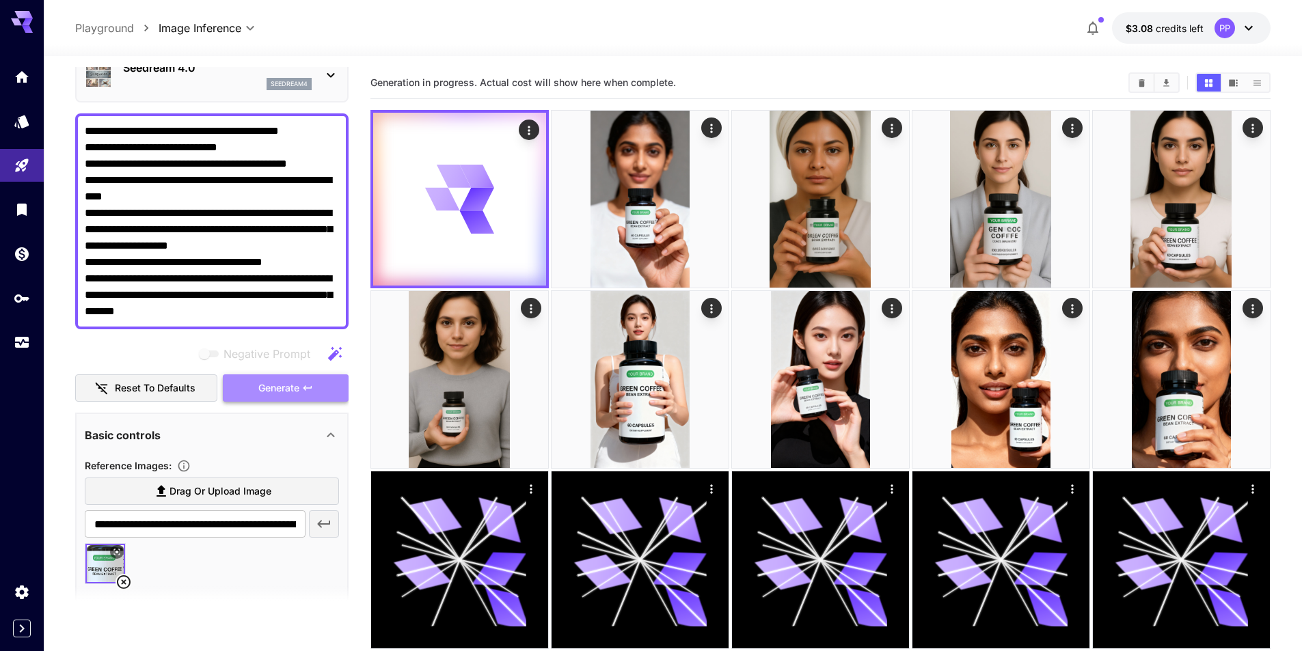
click at [269, 392] on span "Generate" at bounding box center [278, 388] width 41 height 17
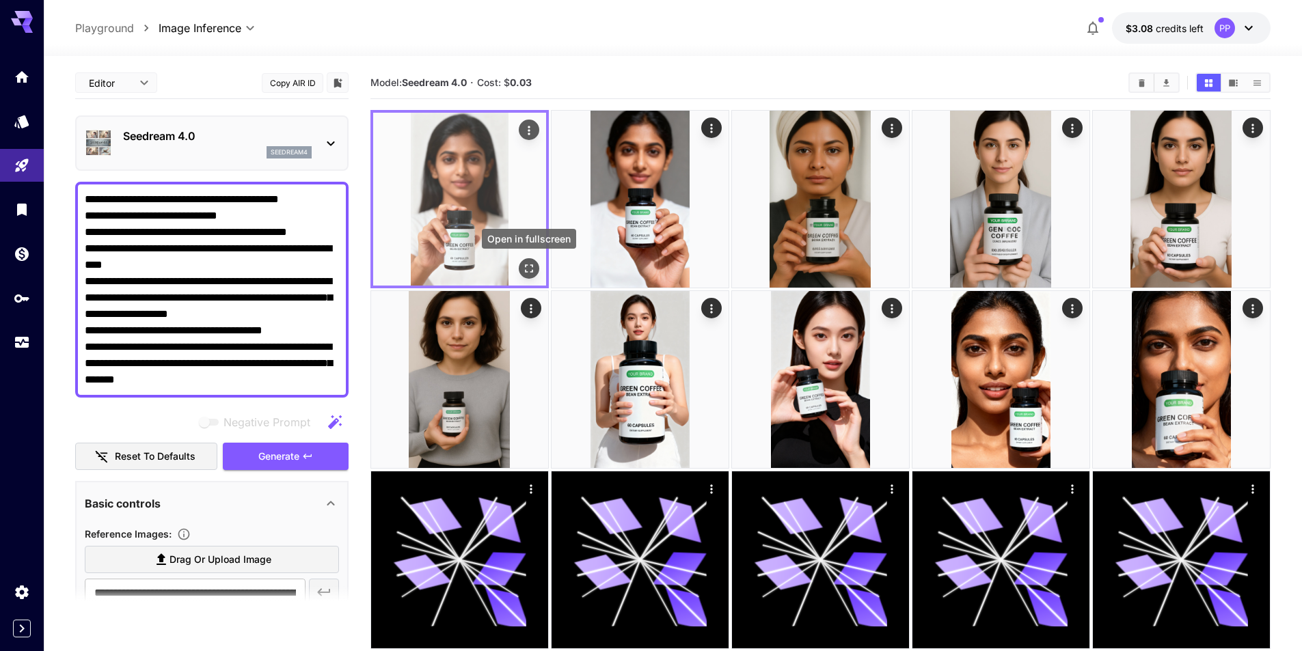
click at [528, 268] on icon "Open in fullscreen" at bounding box center [529, 269] width 14 height 14
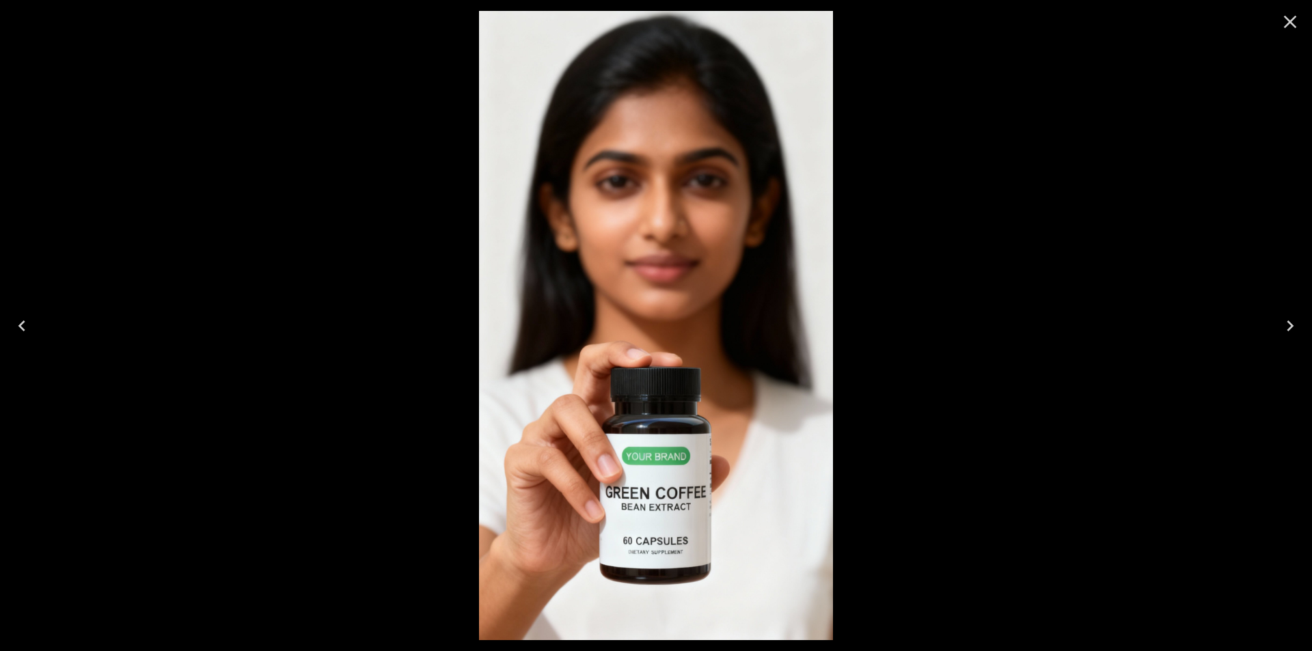
click at [1295, 21] on icon "Close" at bounding box center [1291, 22] width 22 height 22
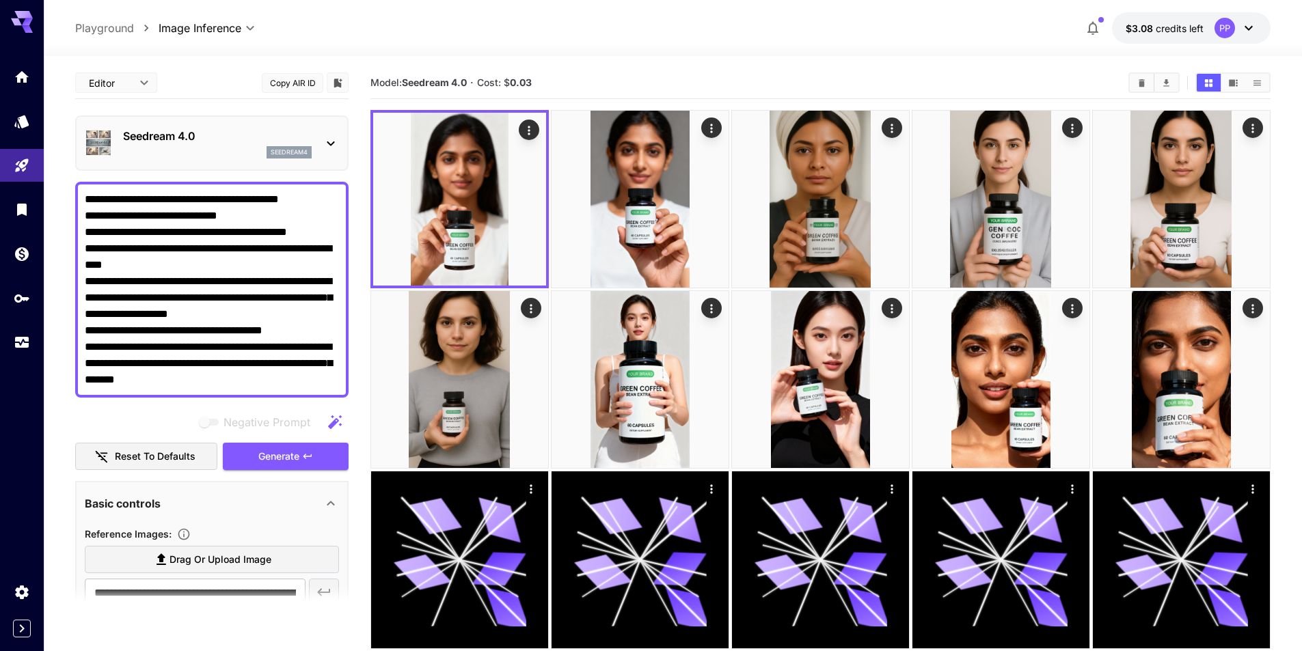
click at [228, 377] on textarea "**********" at bounding box center [212, 289] width 254 height 197
paste textarea
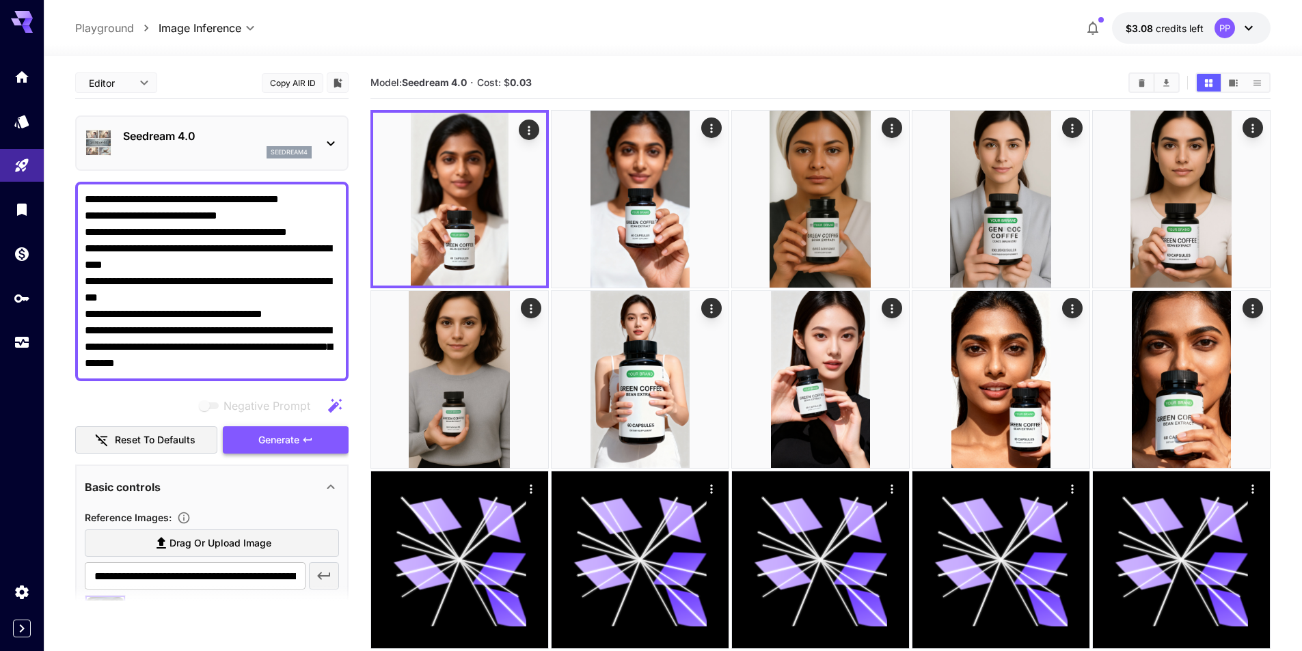
type textarea "**********"
click at [288, 444] on span "Generate" at bounding box center [278, 440] width 41 height 17
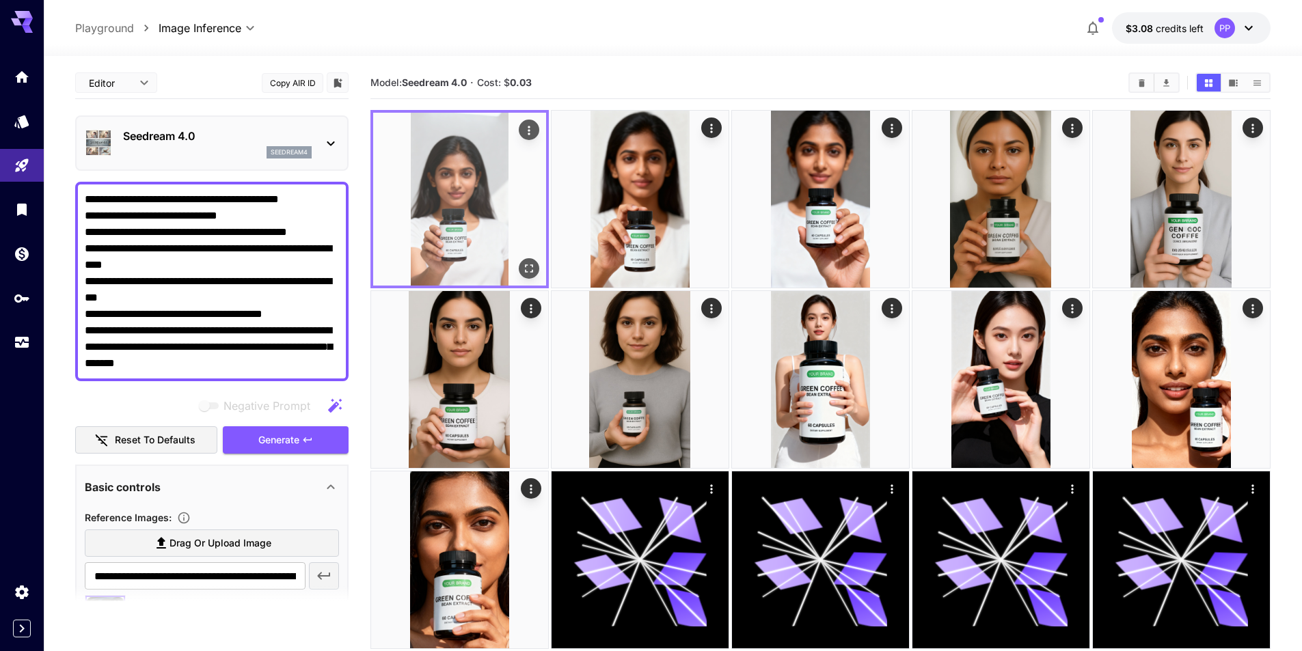
click at [463, 200] on img at bounding box center [459, 199] width 173 height 173
click at [524, 269] on icon "Open in fullscreen" at bounding box center [529, 269] width 14 height 14
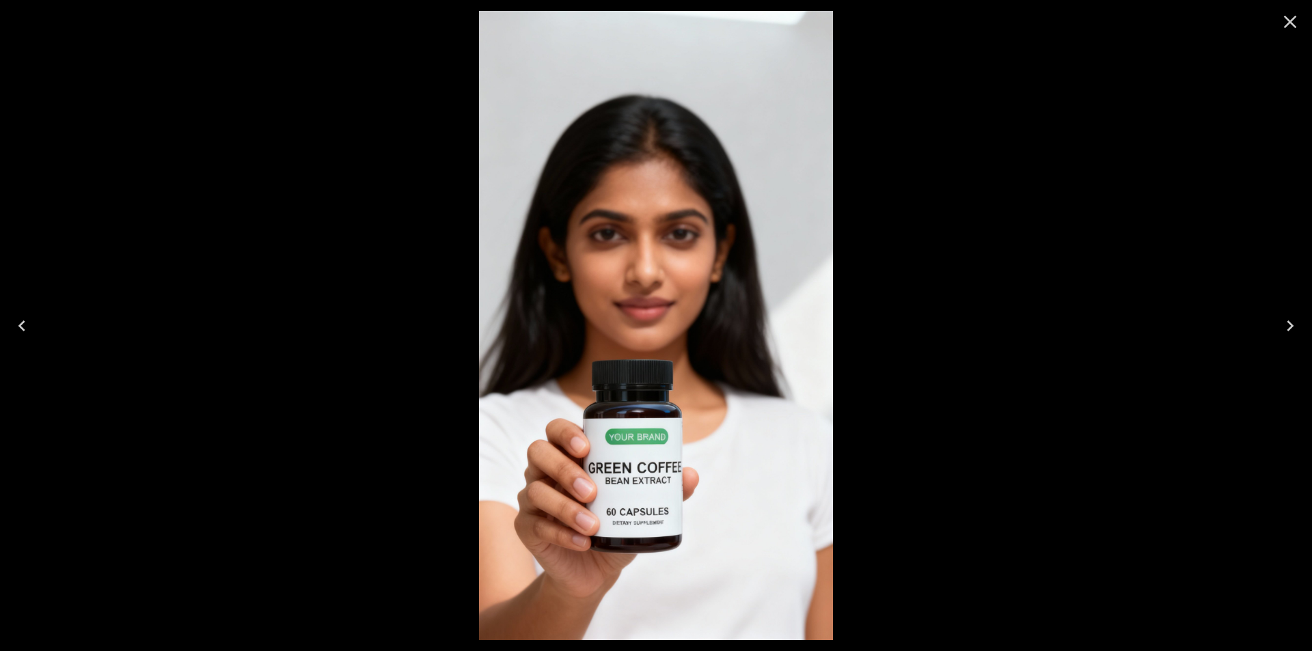
click at [1091, 111] on div at bounding box center [656, 325] width 1312 height 651
click at [1284, 20] on icon "Close" at bounding box center [1291, 22] width 22 height 22
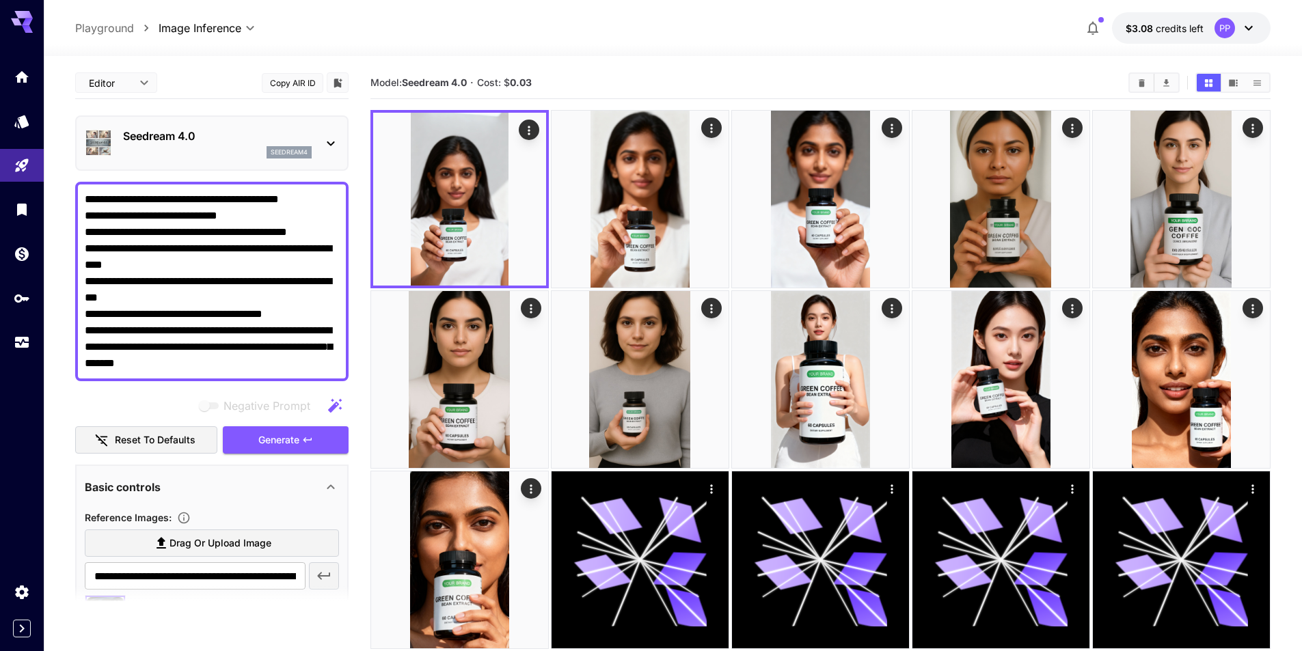
drag, startPoint x: 124, startPoint y: 200, endPoint x: 310, endPoint y: 207, distance: 186.0
click at [310, 207] on textarea "**********" at bounding box center [212, 281] width 254 height 180
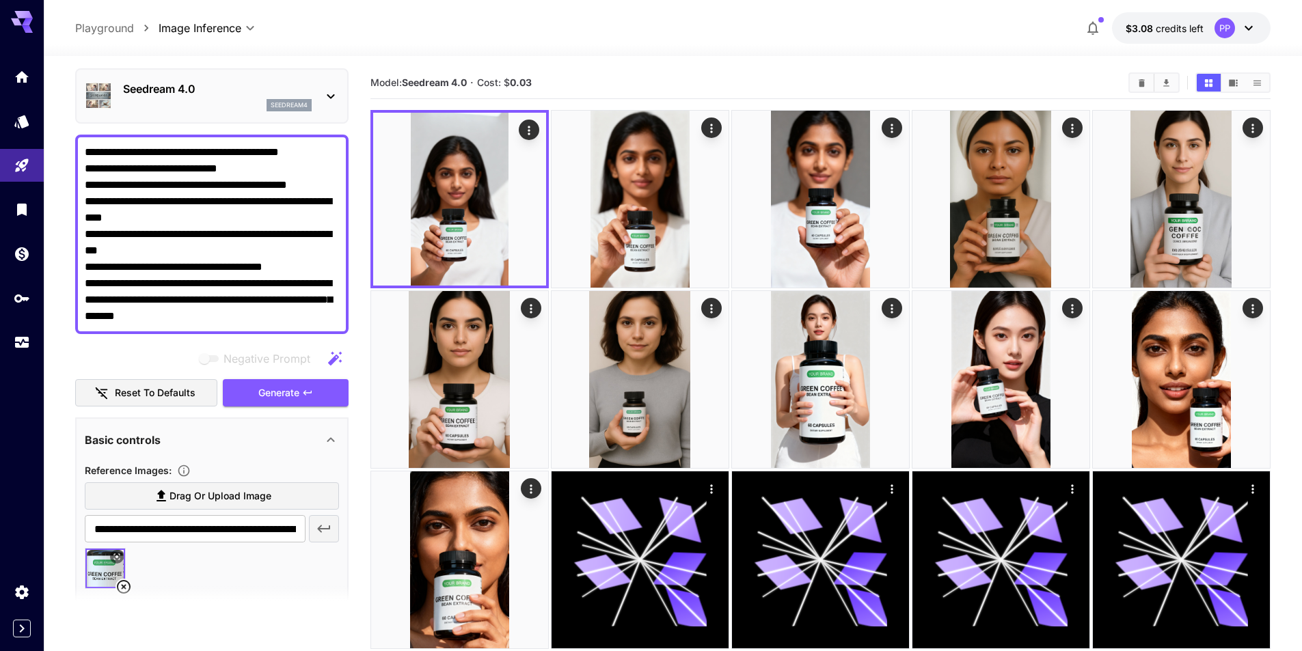
scroll to position [68, 0]
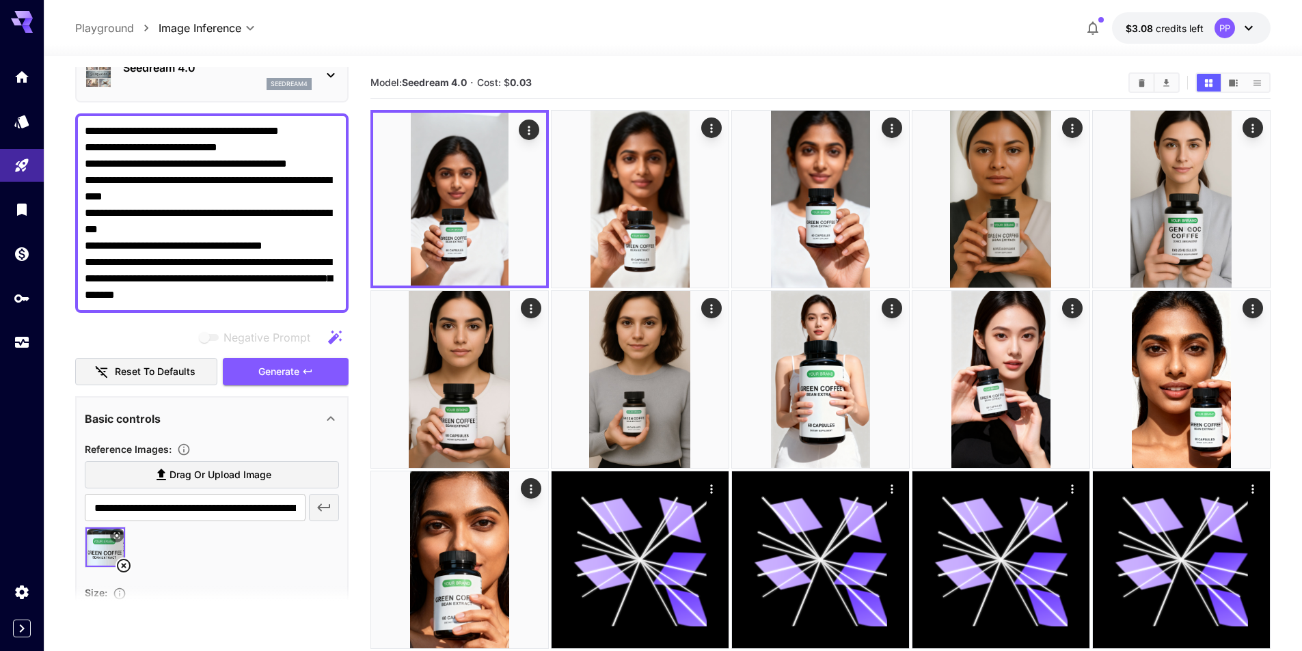
drag, startPoint x: 124, startPoint y: 262, endPoint x: 334, endPoint y: 257, distance: 209.9
click at [334, 257] on textarea "**********" at bounding box center [212, 213] width 254 height 180
drag, startPoint x: 123, startPoint y: 146, endPoint x: 278, endPoint y: 146, distance: 154.5
click at [278, 146] on textarea "**********" at bounding box center [212, 213] width 254 height 180
click at [336, 87] on div "Seedream 4.0 seedream4" at bounding box center [212, 75] width 254 height 42
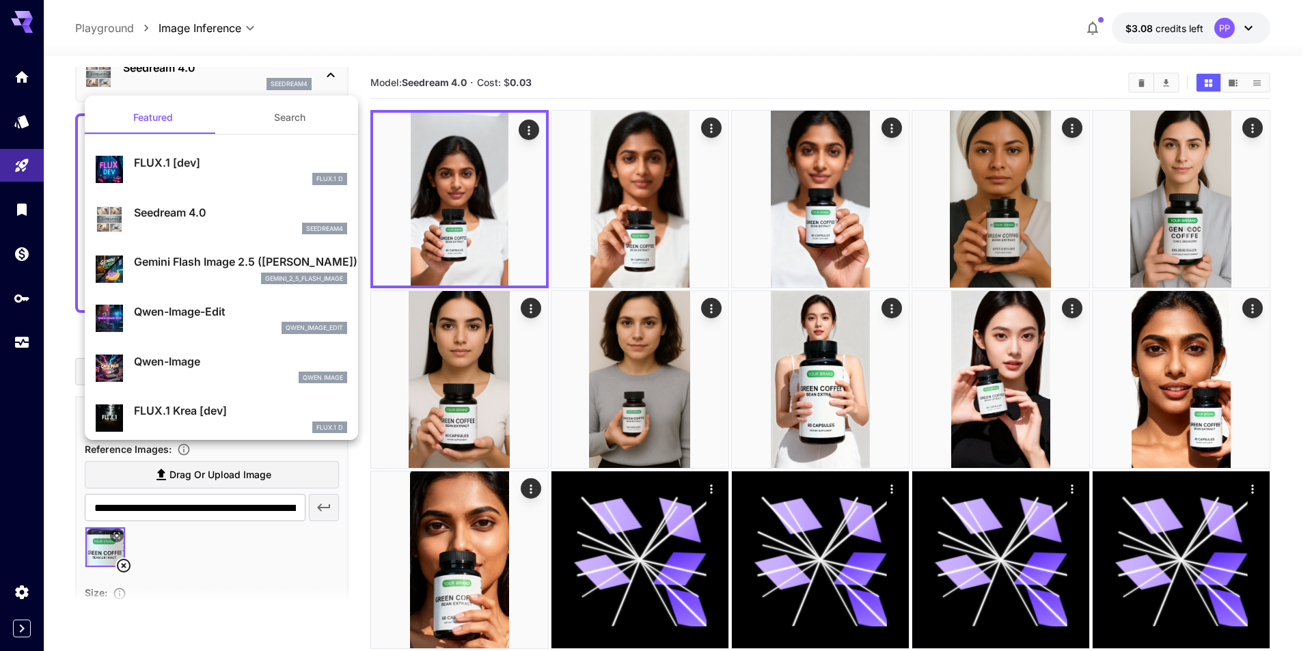
click at [410, 53] on div at bounding box center [656, 325] width 1312 height 651
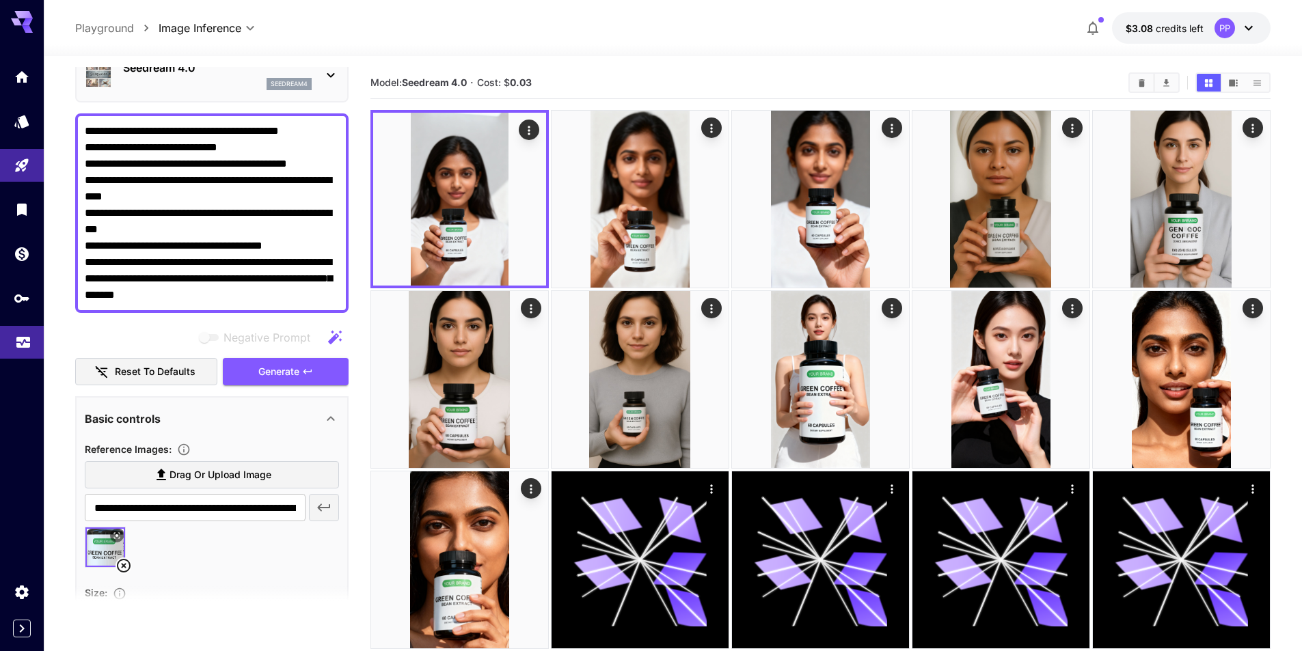
click at [10, 340] on link at bounding box center [22, 342] width 44 height 33
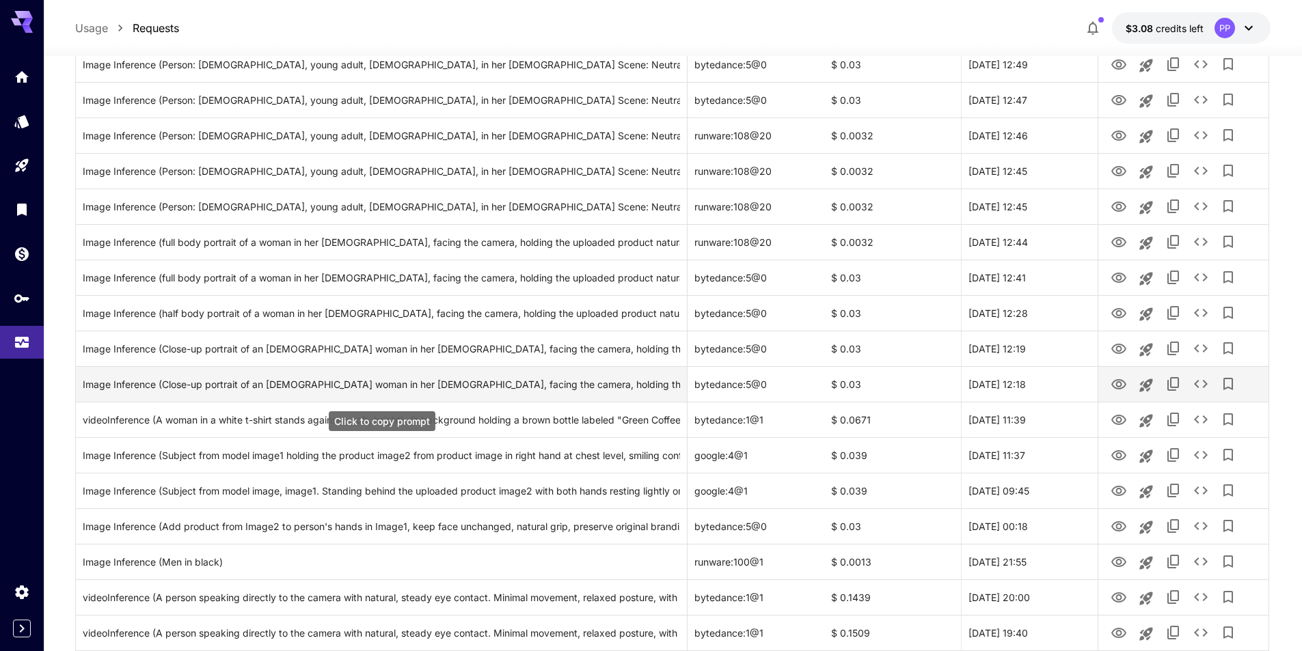
scroll to position [273, 0]
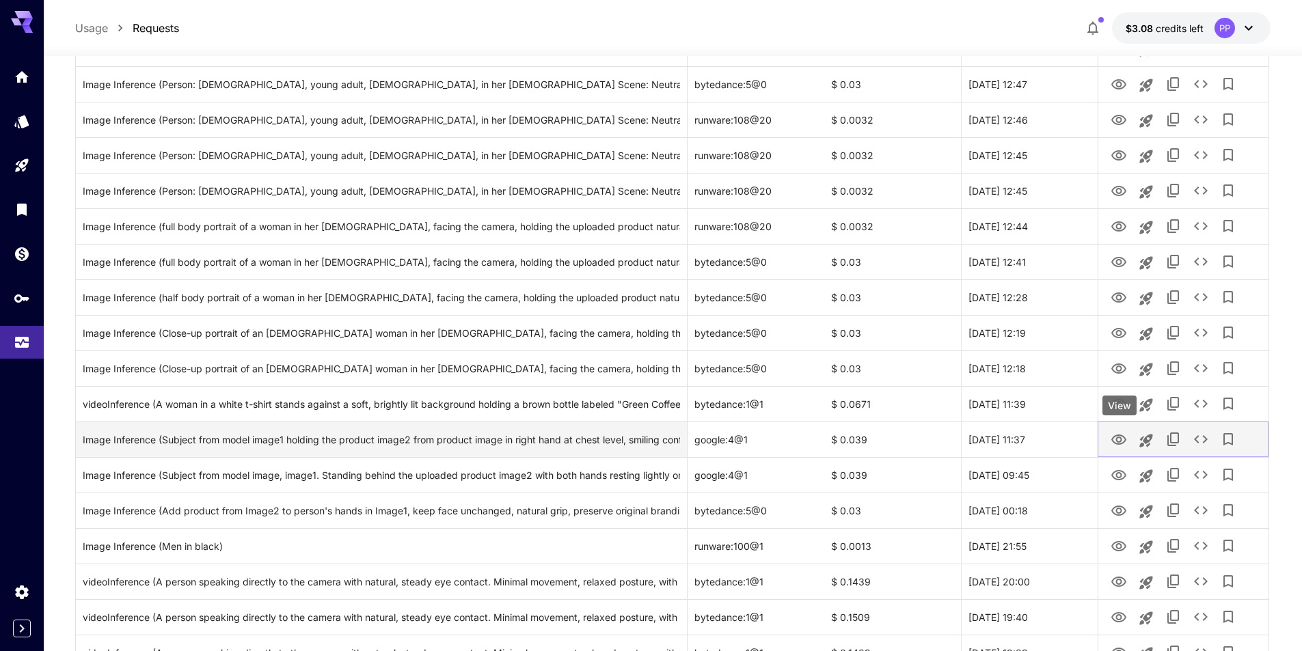
click at [1109, 437] on button "View" at bounding box center [1118, 439] width 27 height 28
click at [1125, 444] on icon "View" at bounding box center [1119, 440] width 16 height 16
click at [1199, 437] on icon "See details" at bounding box center [1201, 439] width 16 height 16
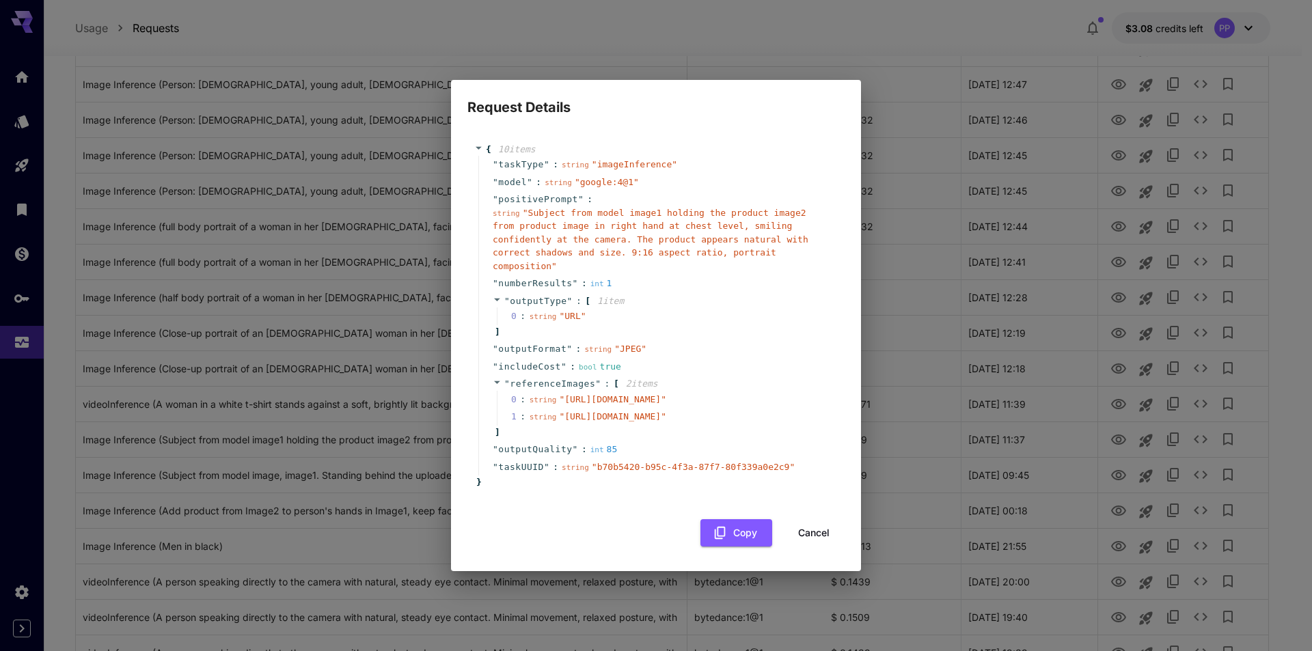
click at [666, 394] on span "" https://d2mvlnd2646klr.cloudfront.net/showcaseai/temp/0.9404513990516596.png "" at bounding box center [612, 399] width 107 height 10
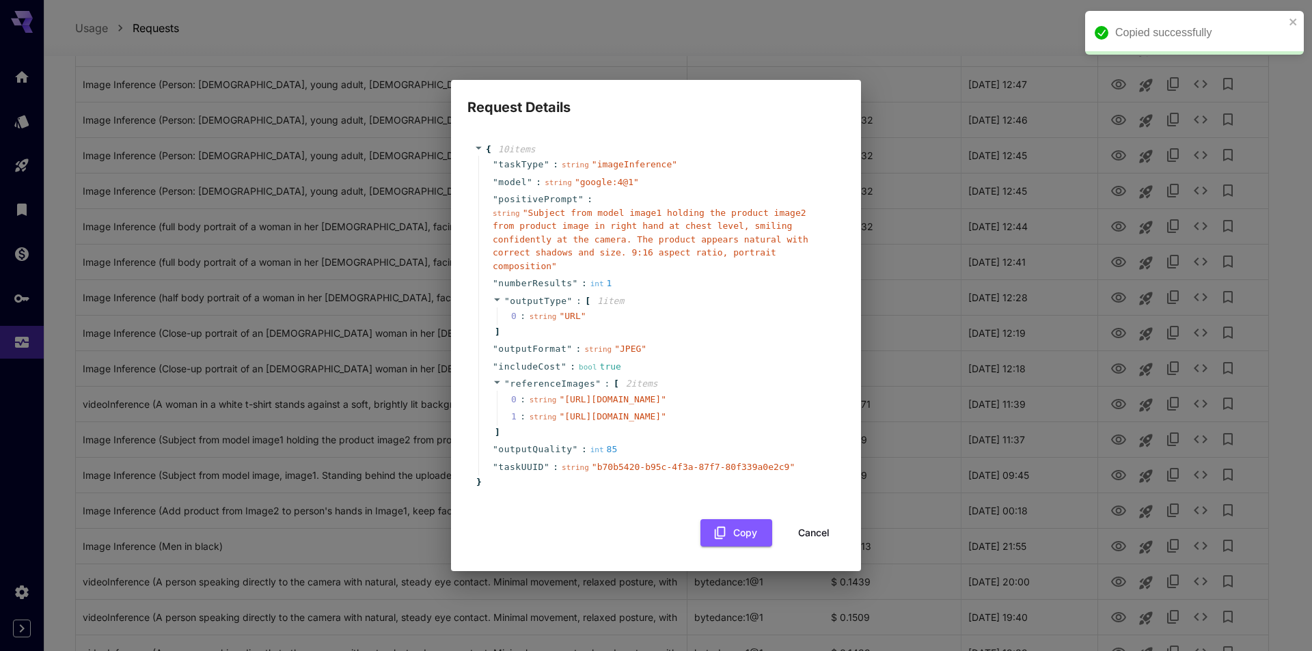
click at [666, 417] on span "" https://d2mvlnd2646klr.cloudfront.net/showcaseai/temp/0.8928454951672742.png "" at bounding box center [612, 416] width 107 height 10
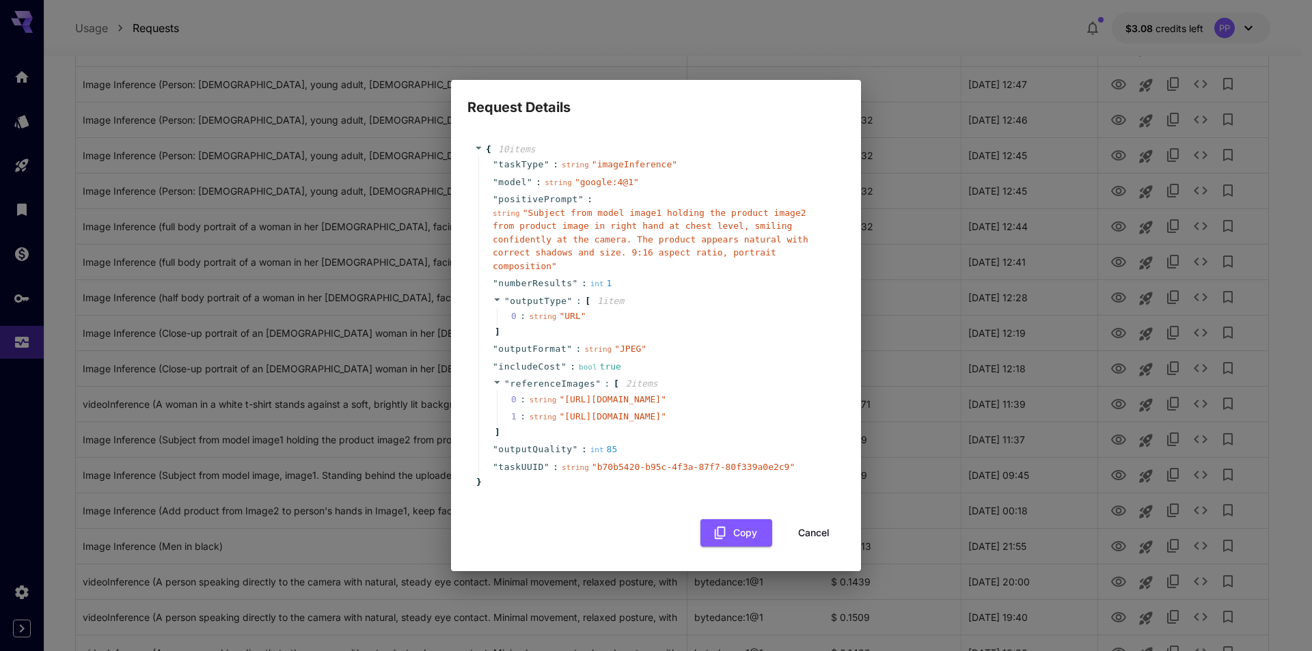
click at [665, 419] on span "" https://d2mvlnd2646klr.cloudfront.net/showcaseai/temp/0.8928454951672742.png "" at bounding box center [612, 416] width 107 height 10
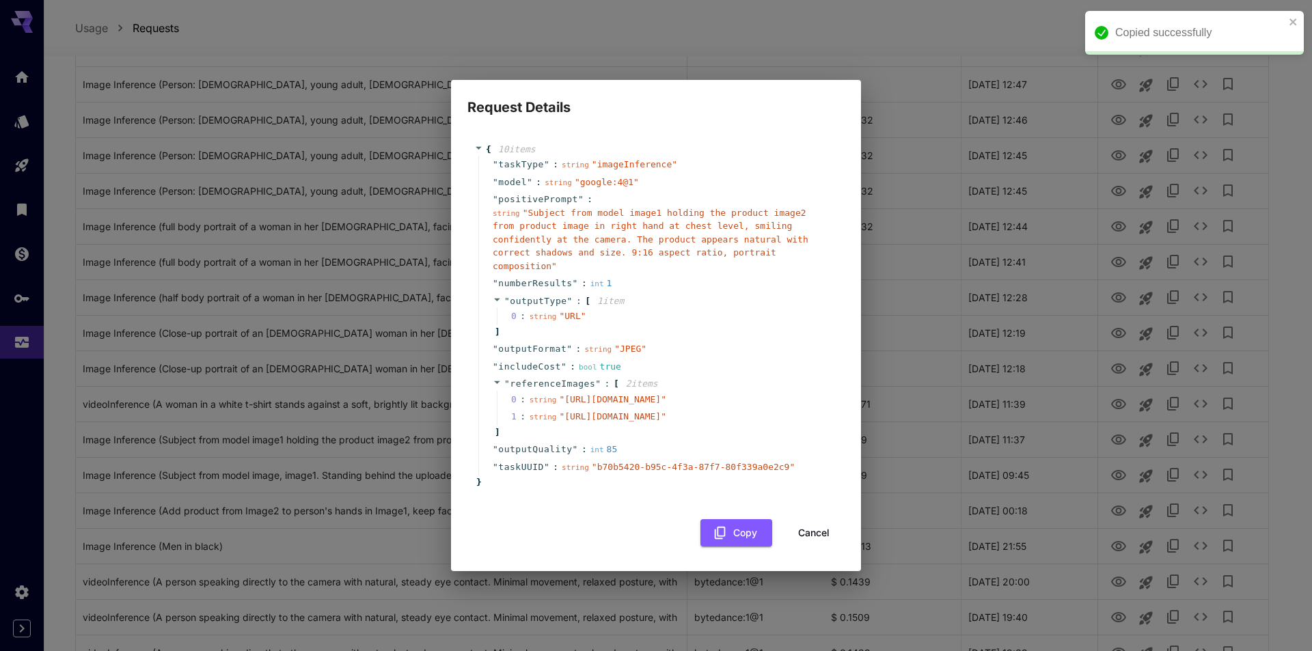
click at [666, 394] on span "" https://d2mvlnd2646klr.cloudfront.net/showcaseai/temp/0.9404513990516596.png "" at bounding box center [612, 399] width 107 height 10
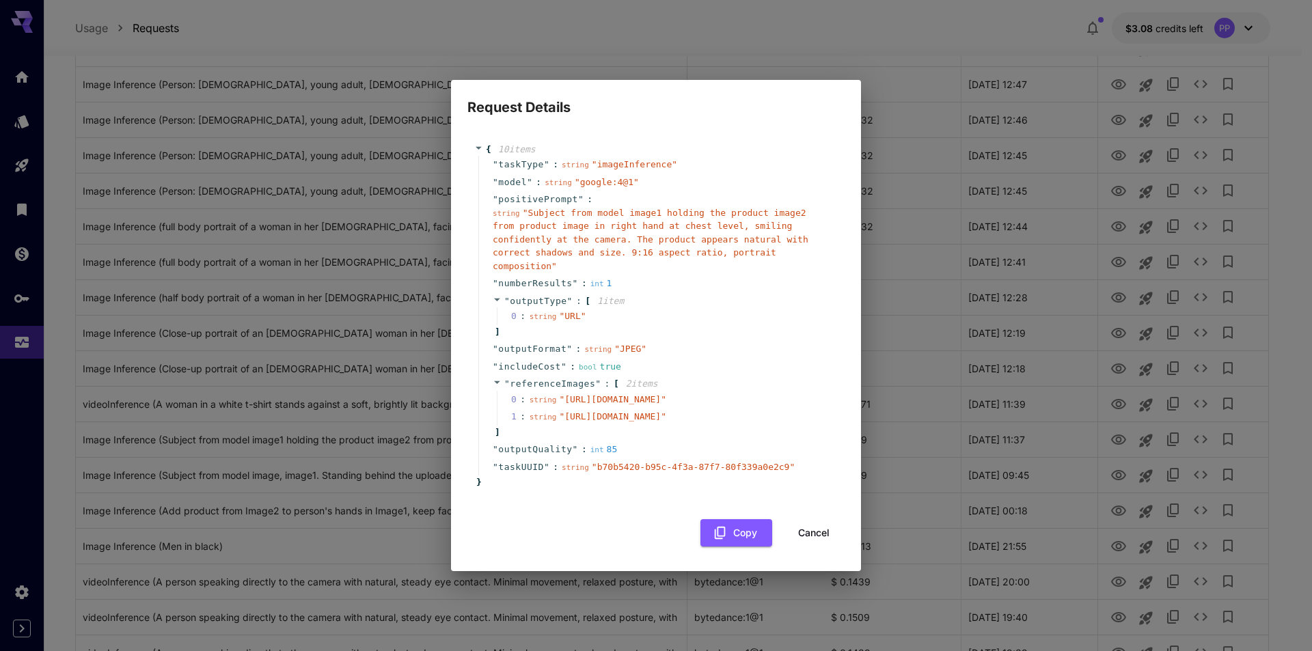
click at [822, 530] on button "Cancel" at bounding box center [814, 533] width 62 height 28
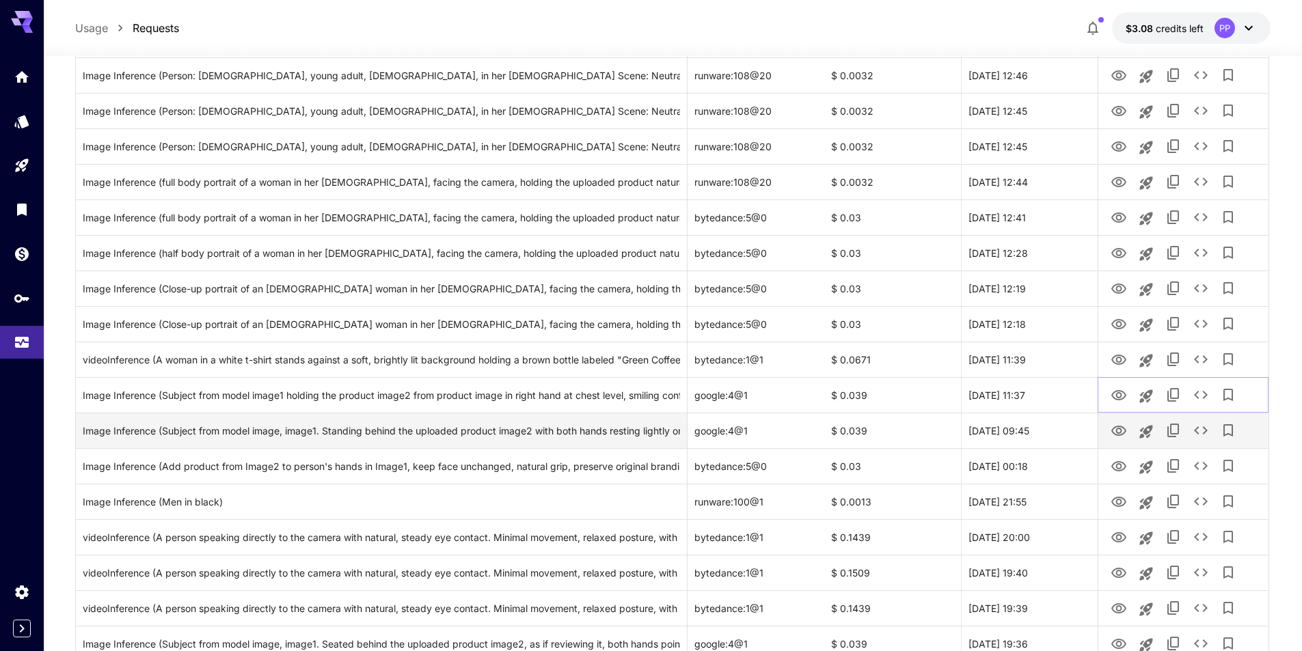
scroll to position [342, 0]
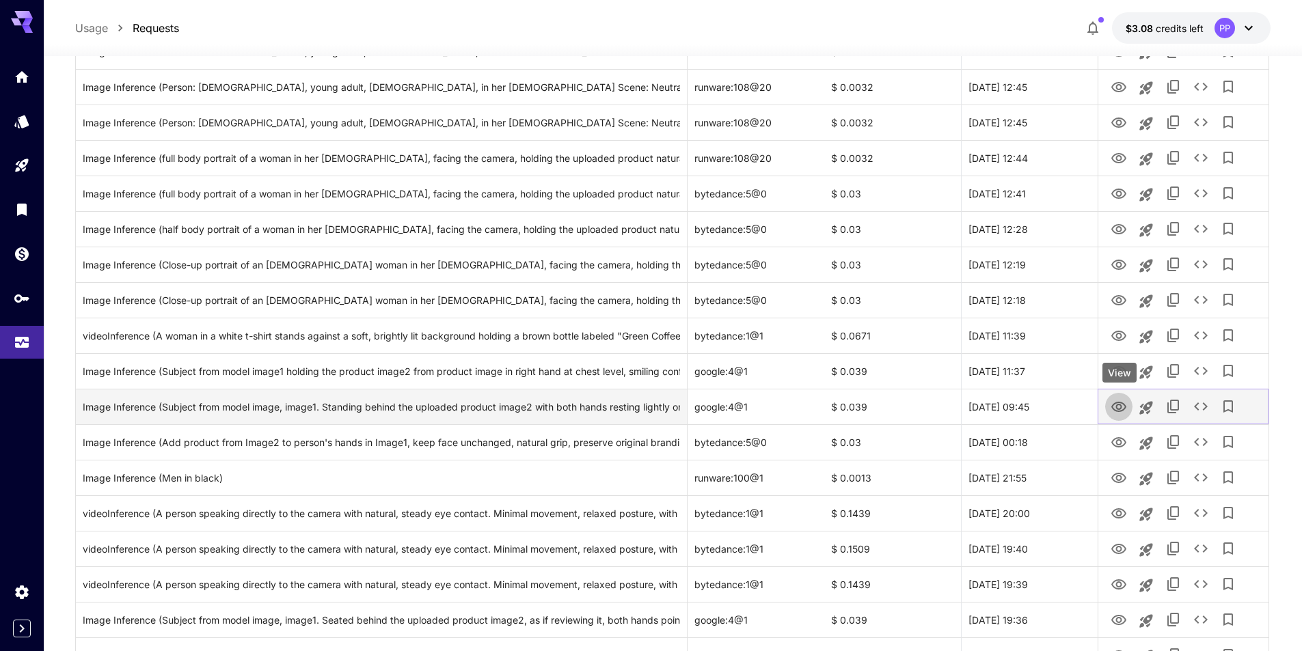
click at [1115, 412] on icon "View" at bounding box center [1119, 407] width 16 height 16
click at [1198, 411] on icon "See details" at bounding box center [1201, 406] width 16 height 16
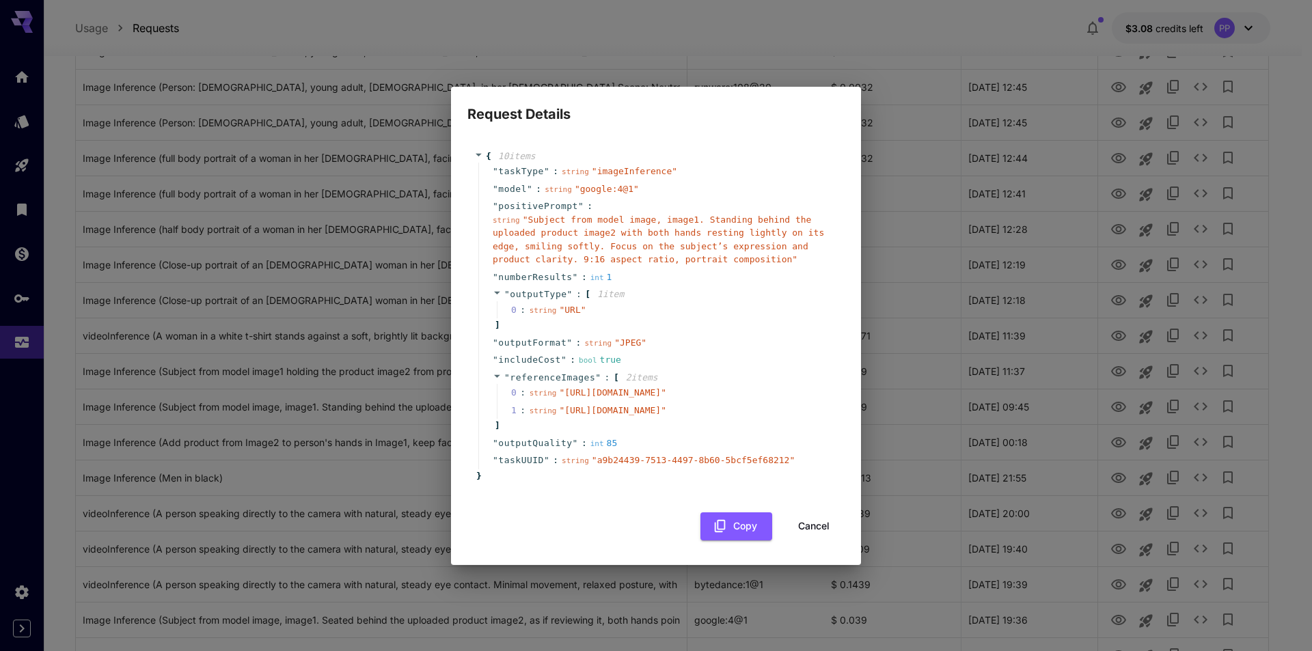
click at [666, 388] on span "" https://d2mvlnd2646klr.cloudfront.net/showcaseai/temp/0.20854579485640334.jpg…" at bounding box center [612, 393] width 107 height 10
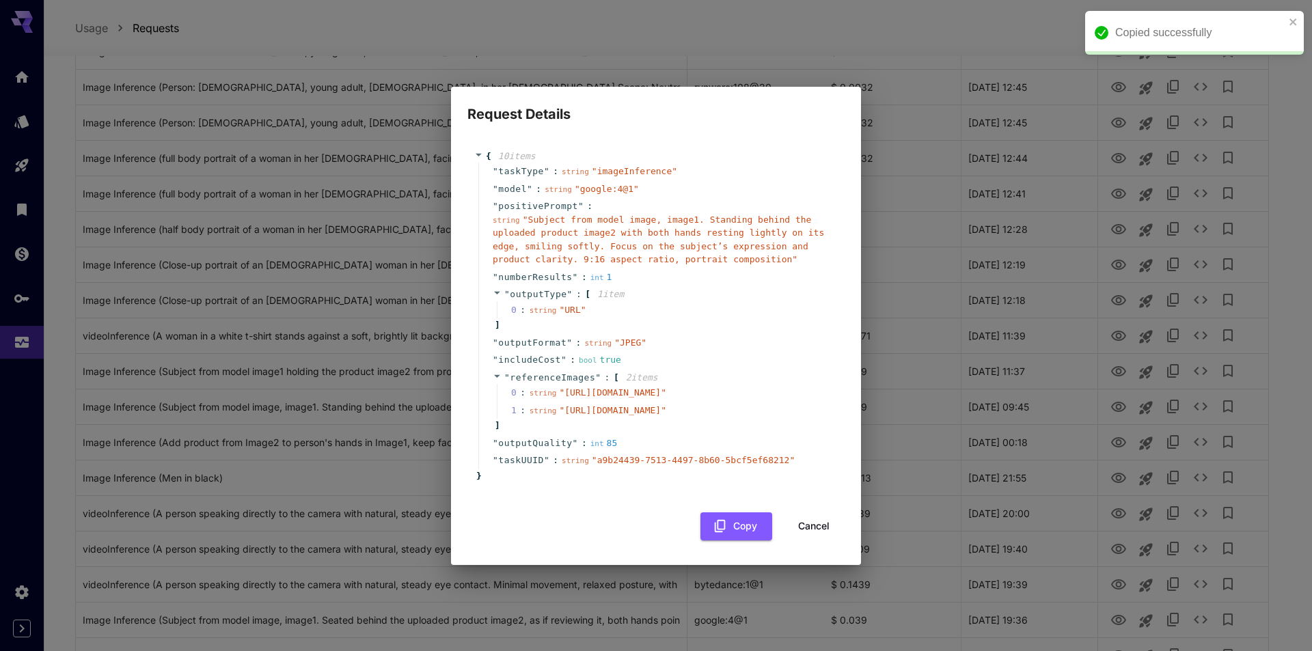
click at [666, 416] on span "" https://d2mvlnd2646klr.cloudfront.net/showcaseai/temp/0.05073857010218763.png…" at bounding box center [612, 410] width 107 height 10
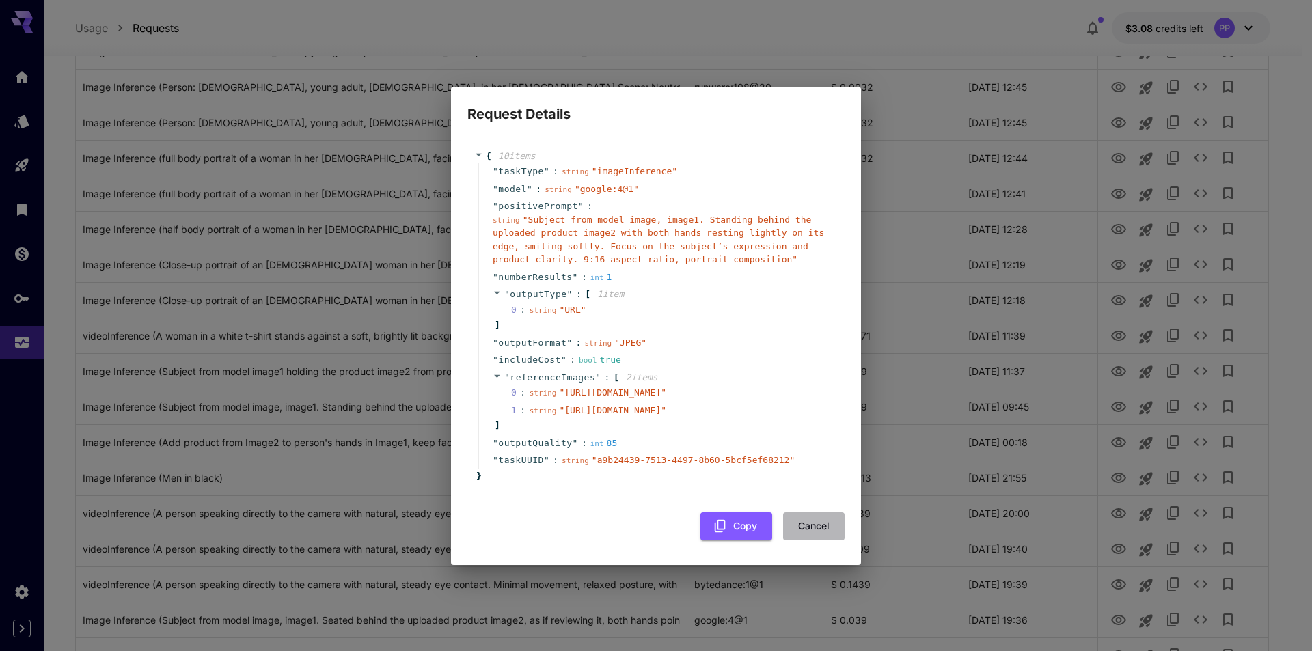
click at [824, 535] on button "Cancel" at bounding box center [814, 527] width 62 height 28
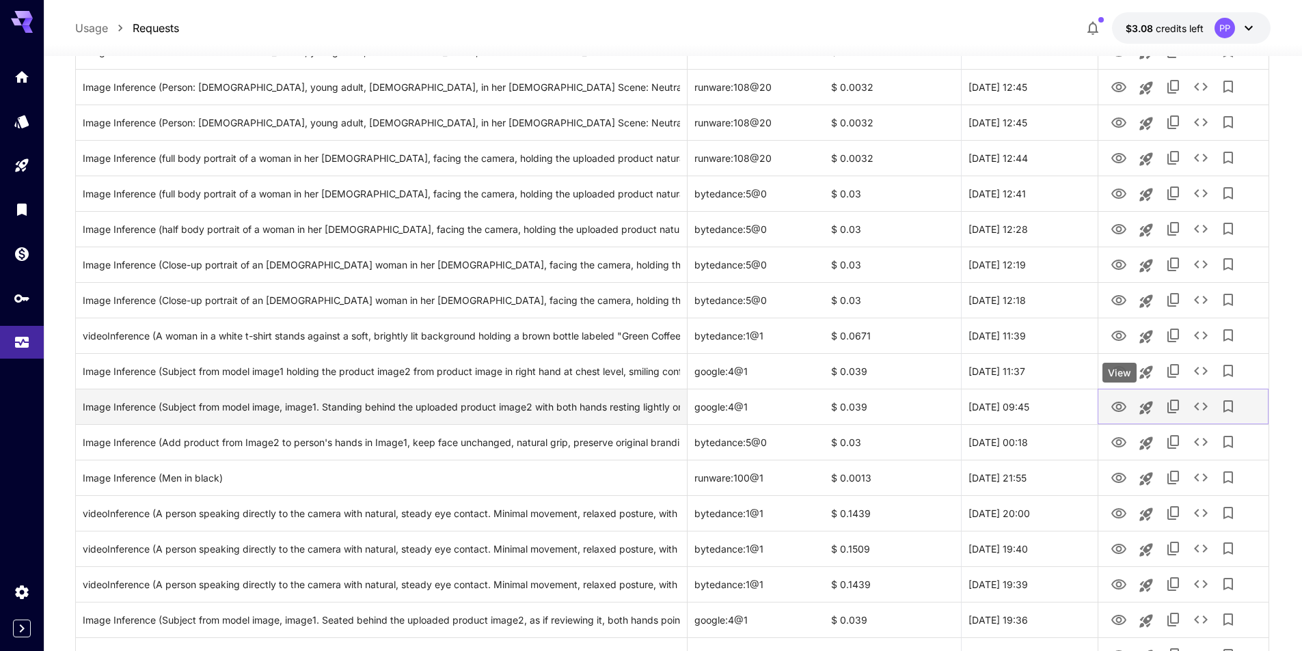
click at [1117, 407] on icon "View" at bounding box center [1118, 407] width 15 height 10
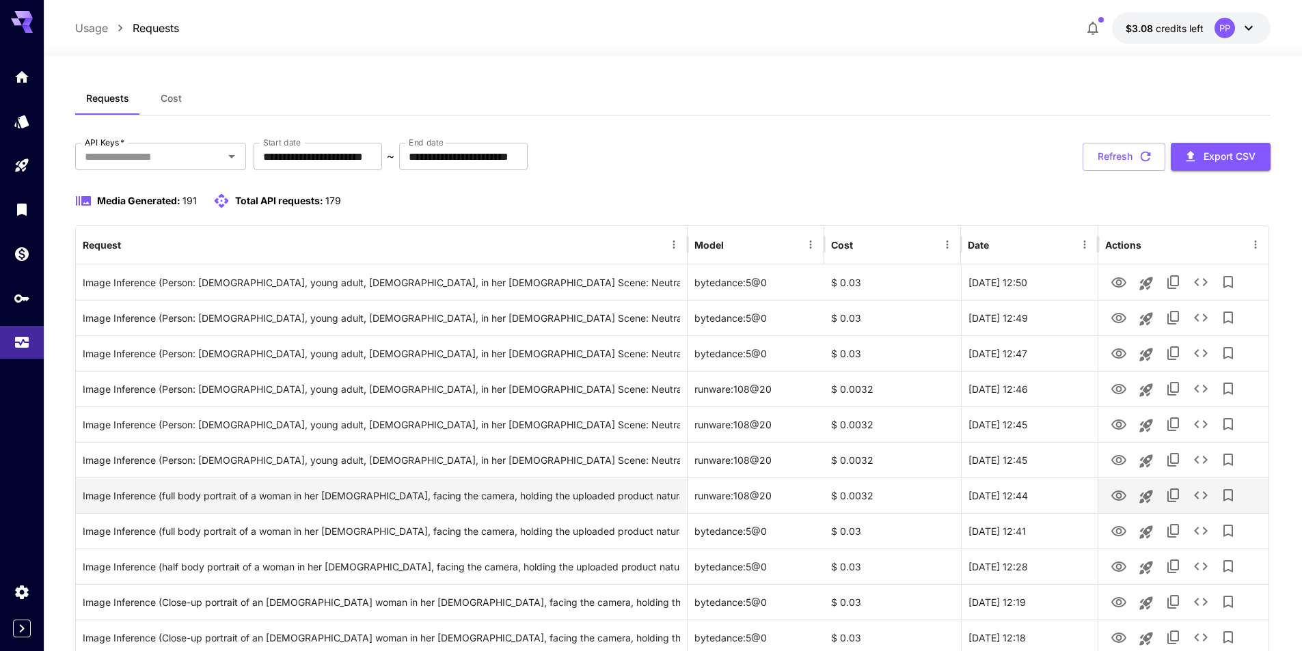
scroll to position [0, 0]
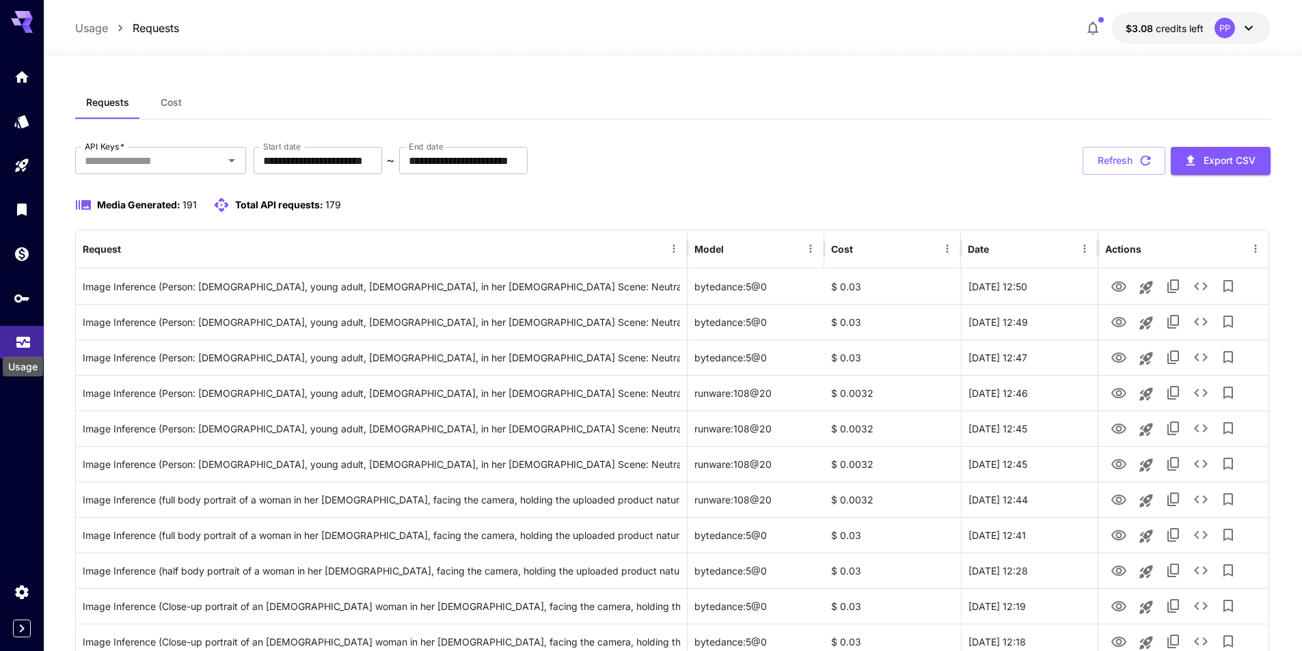
click at [15, 345] on icon "Usage" at bounding box center [23, 338] width 16 height 16
click at [29, 343] on icon "Usage" at bounding box center [23, 341] width 14 height 7
click at [29, 343] on icon "Usage" at bounding box center [23, 340] width 14 height 7
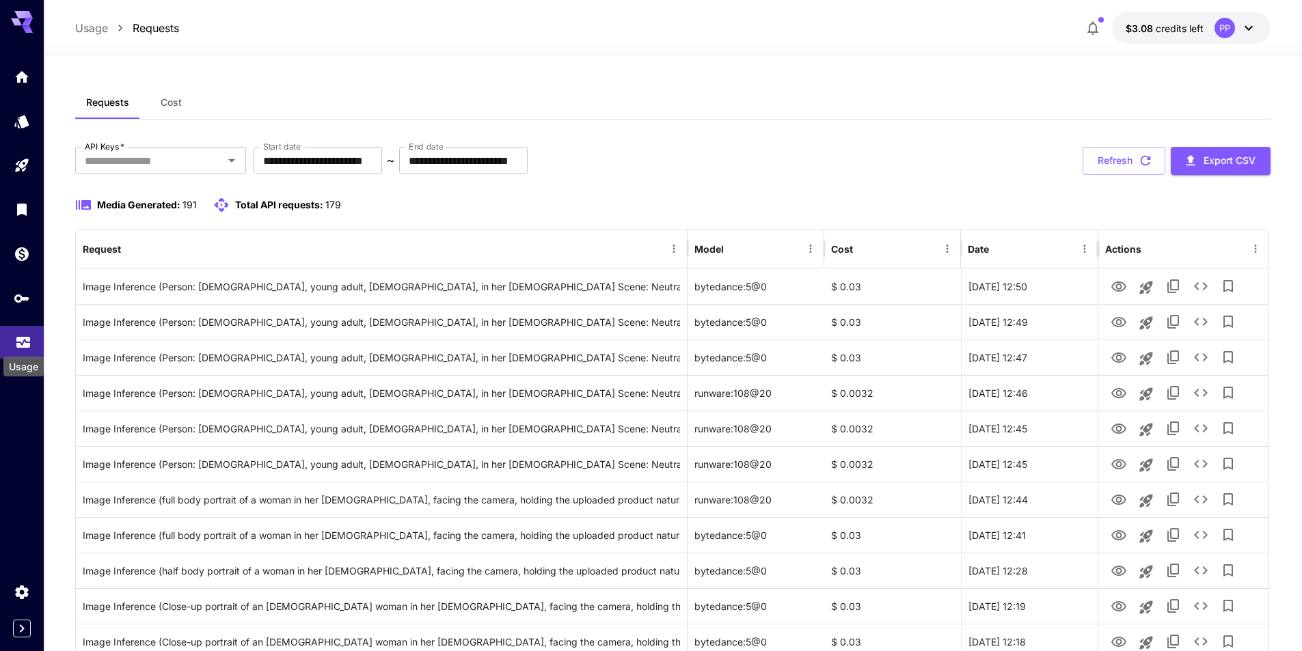
click at [29, 343] on icon "Usage" at bounding box center [23, 340] width 14 height 7
click at [21, 67] on icon "Home" at bounding box center [23, 73] width 16 height 16
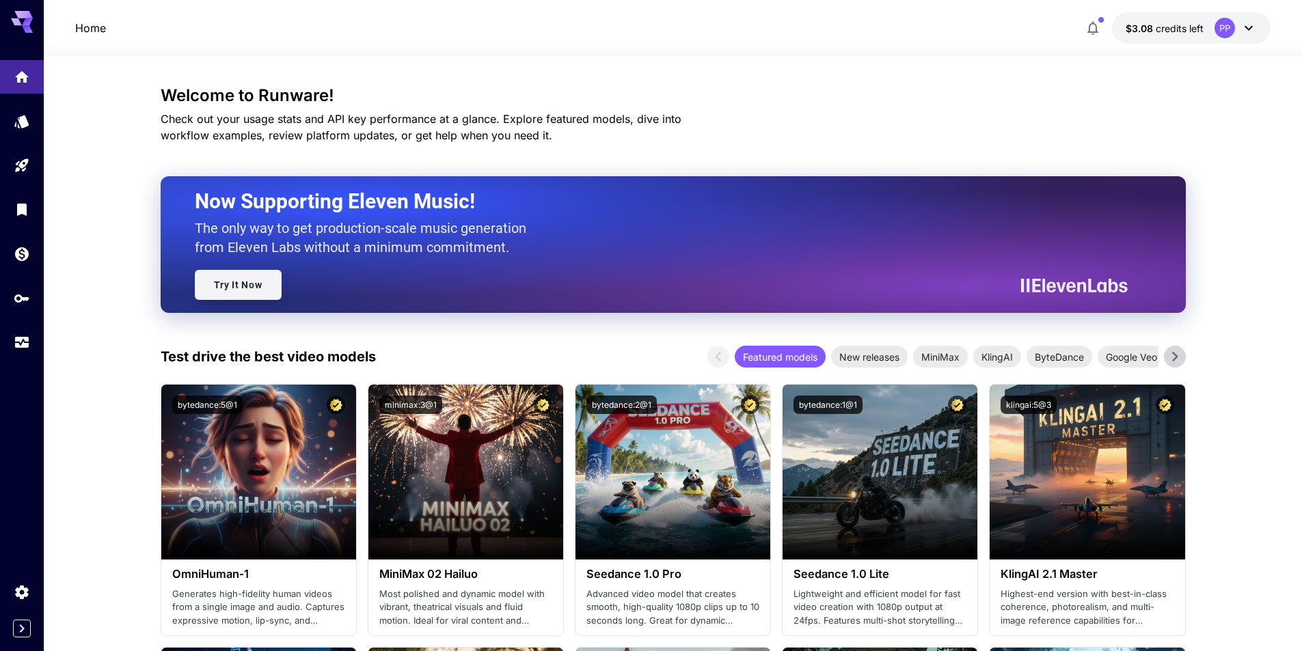
click at [230, 288] on link "Try It Now" at bounding box center [238, 285] width 87 height 30
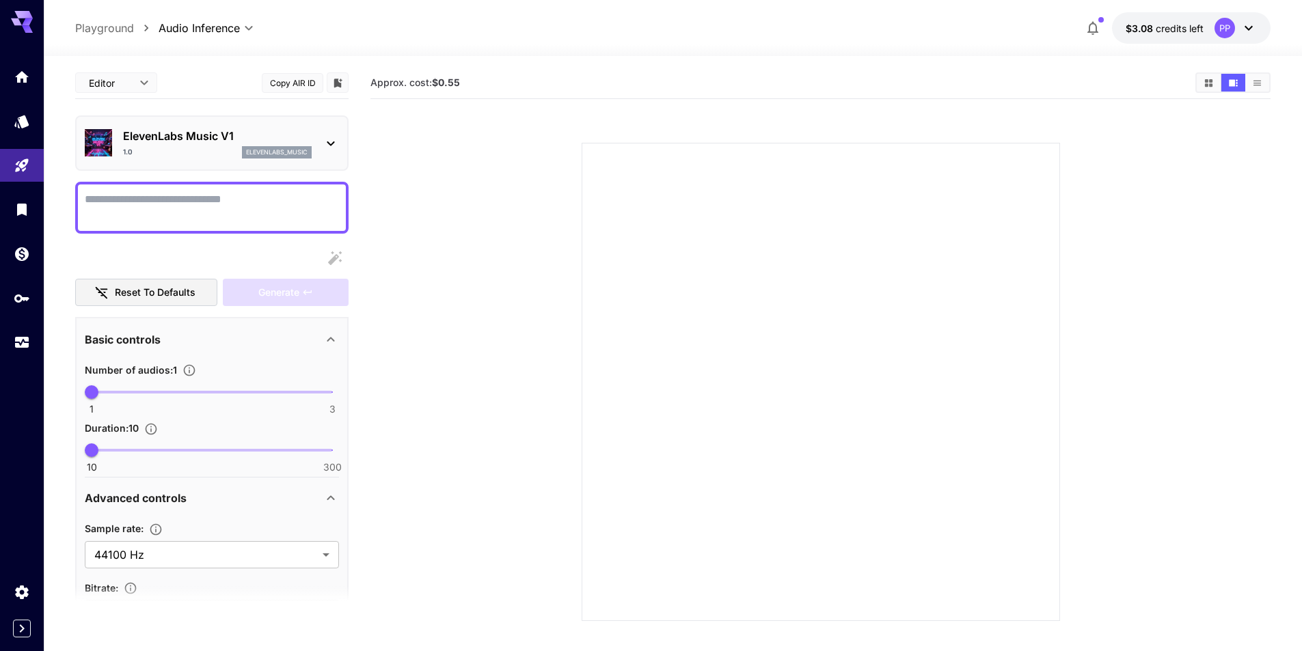
click at [325, 141] on icon at bounding box center [331, 143] width 16 height 16
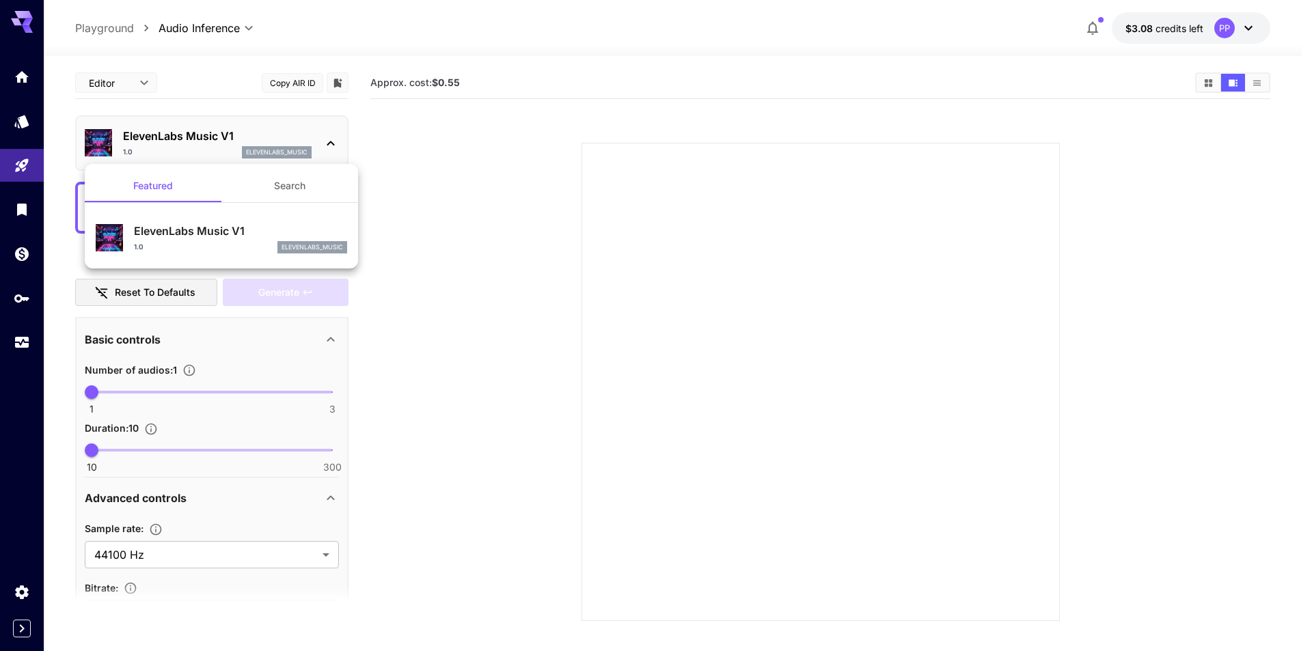
click at [325, 141] on div at bounding box center [656, 325] width 1312 height 651
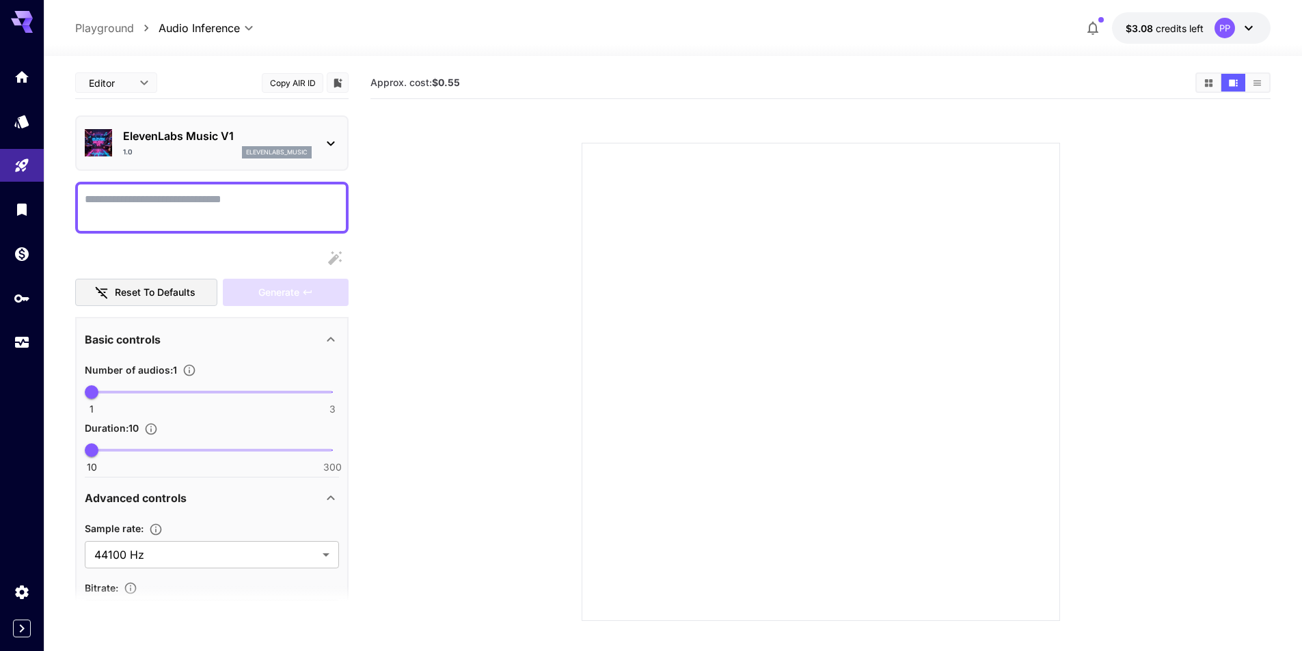
click at [177, 211] on textarea "Display cost in response" at bounding box center [212, 207] width 254 height 33
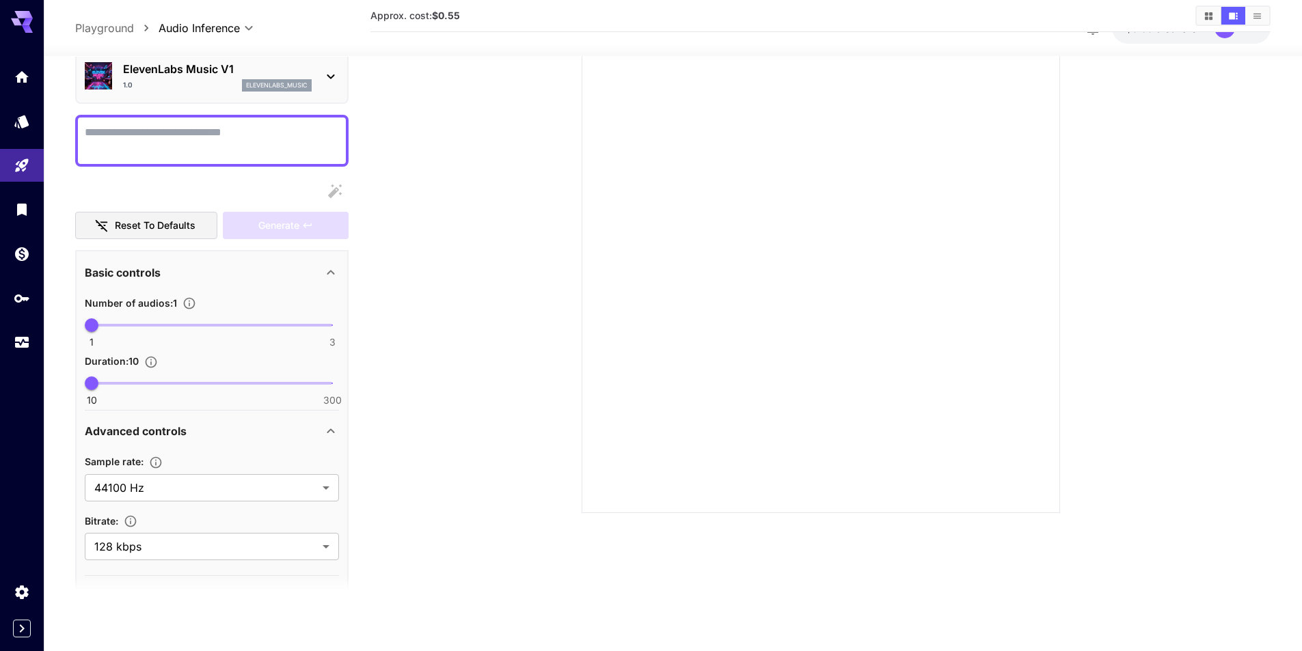
scroll to position [100, 0]
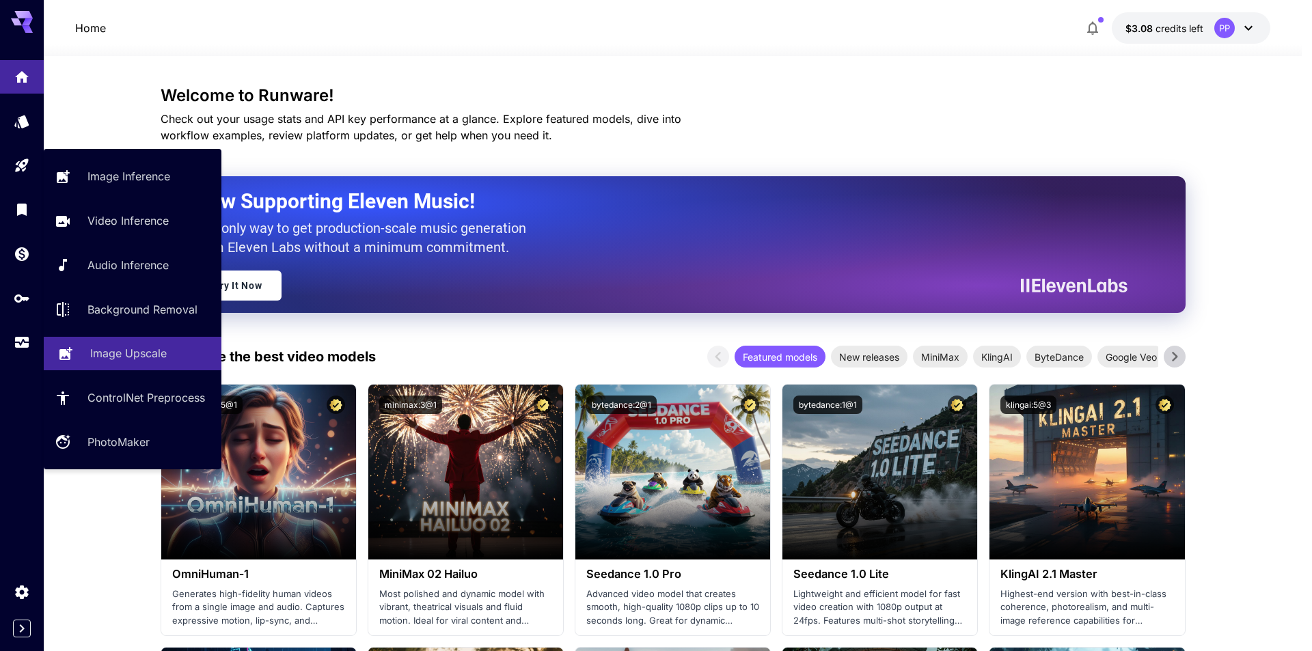
click at [147, 351] on p "Image Upscale" at bounding box center [128, 353] width 77 height 16
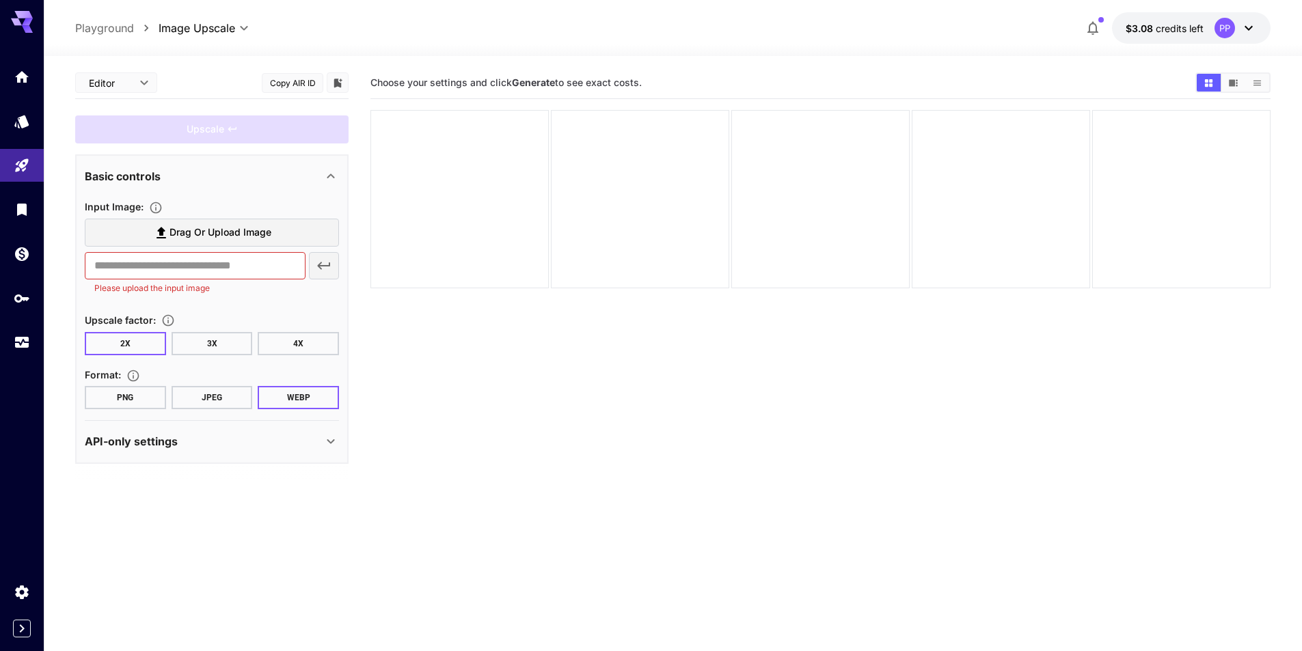
click at [236, 224] on label "Drag or upload image" at bounding box center [212, 233] width 254 height 28
click at [0, 0] on input "Drag or upload image" at bounding box center [0, 0] width 0 height 0
click at [217, 239] on span "Drag or upload image" at bounding box center [221, 232] width 102 height 17
click at [0, 0] on input "Drag or upload image" at bounding box center [0, 0] width 0 height 0
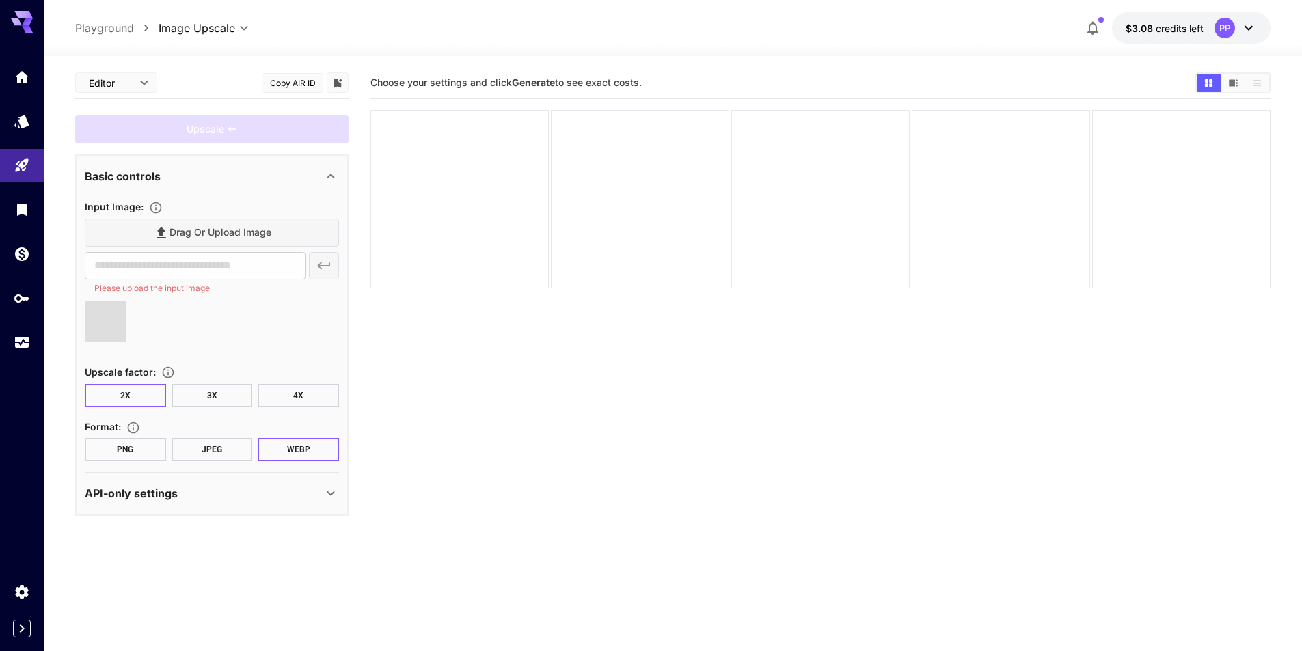
type input "**********"
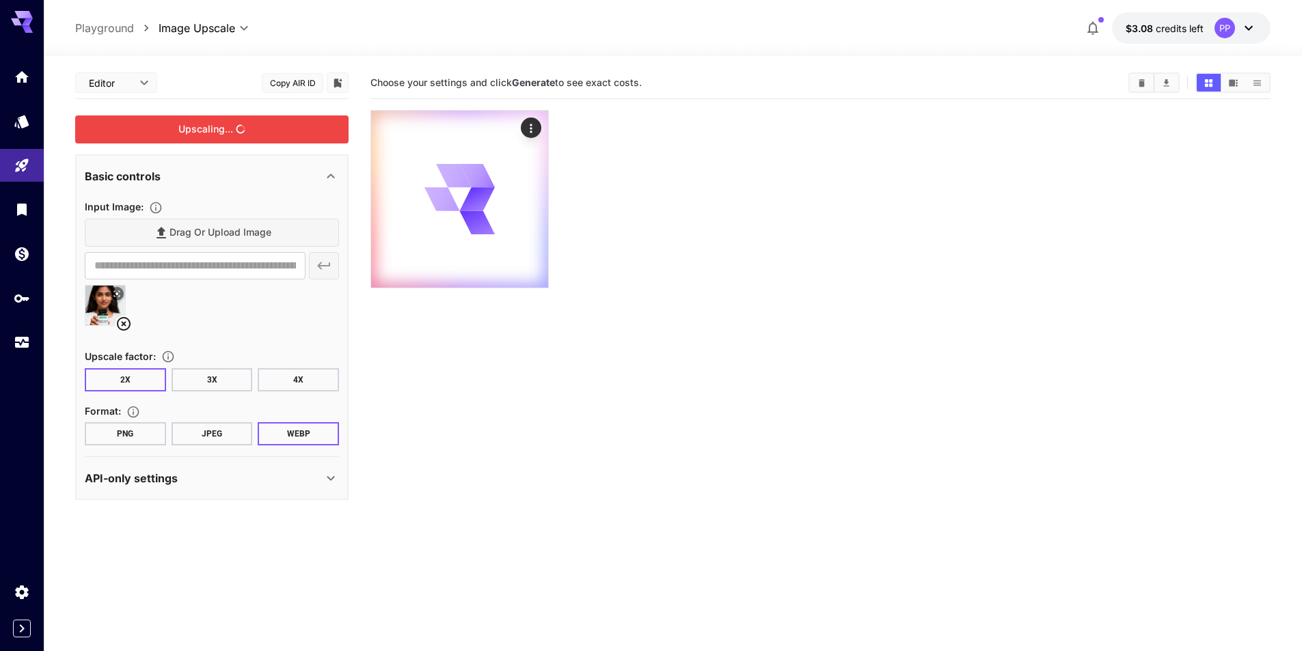
click at [217, 135] on div "Upscaling..." at bounding box center [211, 130] width 273 height 28
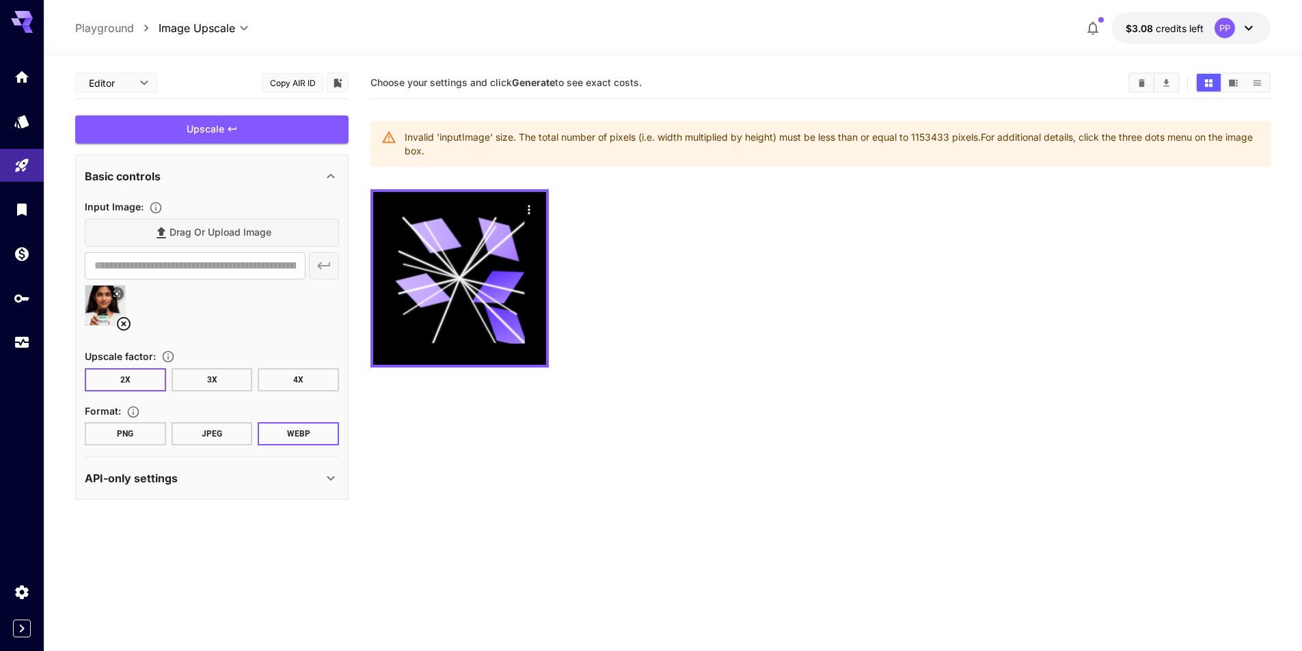
click at [124, 321] on icon at bounding box center [124, 324] width 16 height 16
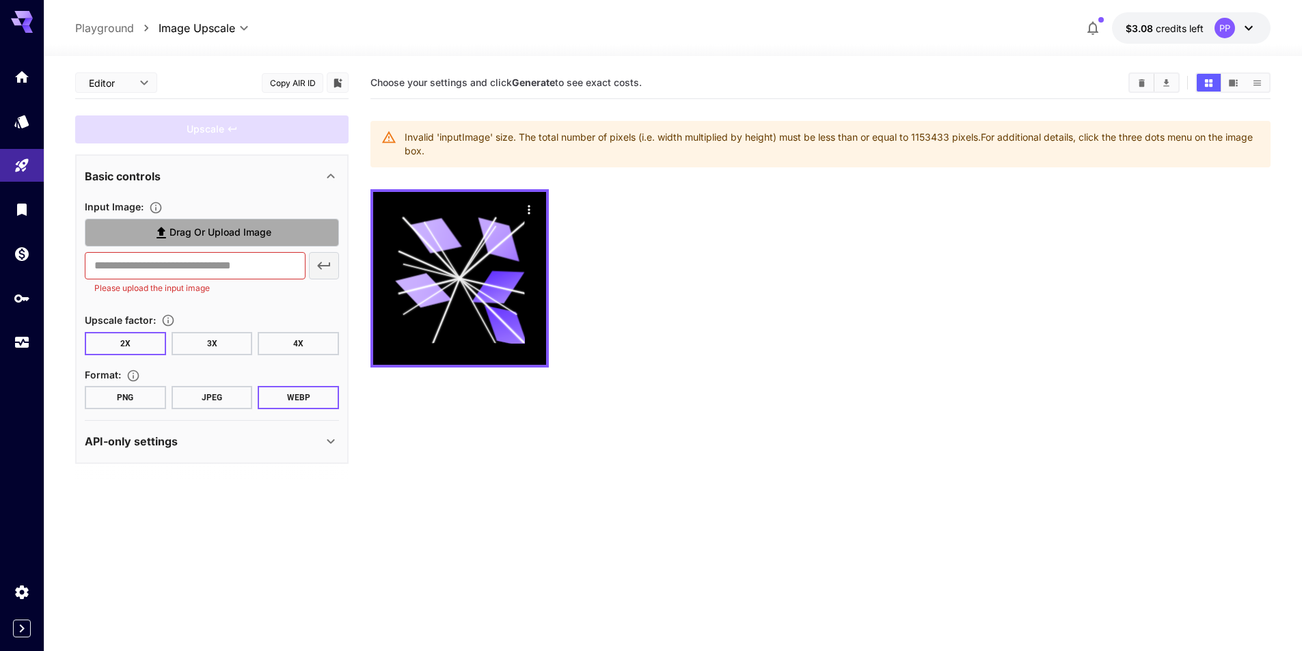
click at [215, 228] on span "Drag or upload image" at bounding box center [221, 232] width 102 height 17
click at [0, 0] on input "Drag or upload image" at bounding box center [0, 0] width 0 height 0
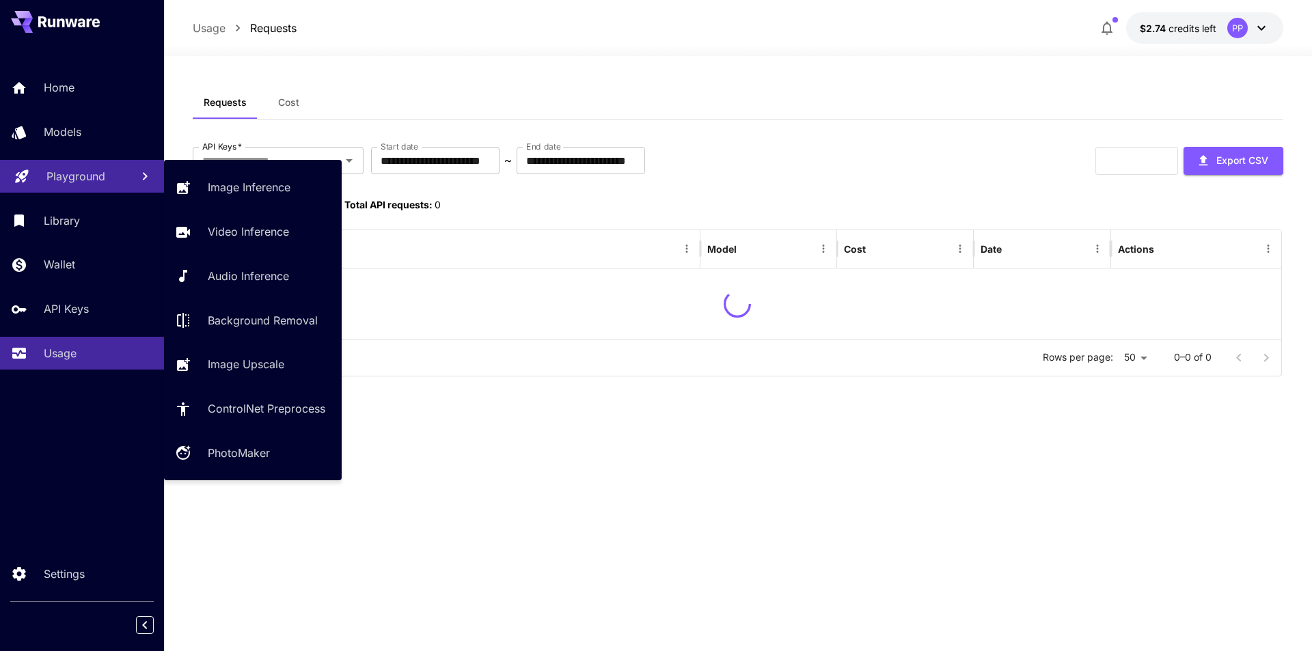
click at [77, 170] on p "Playground" at bounding box center [75, 176] width 59 height 16
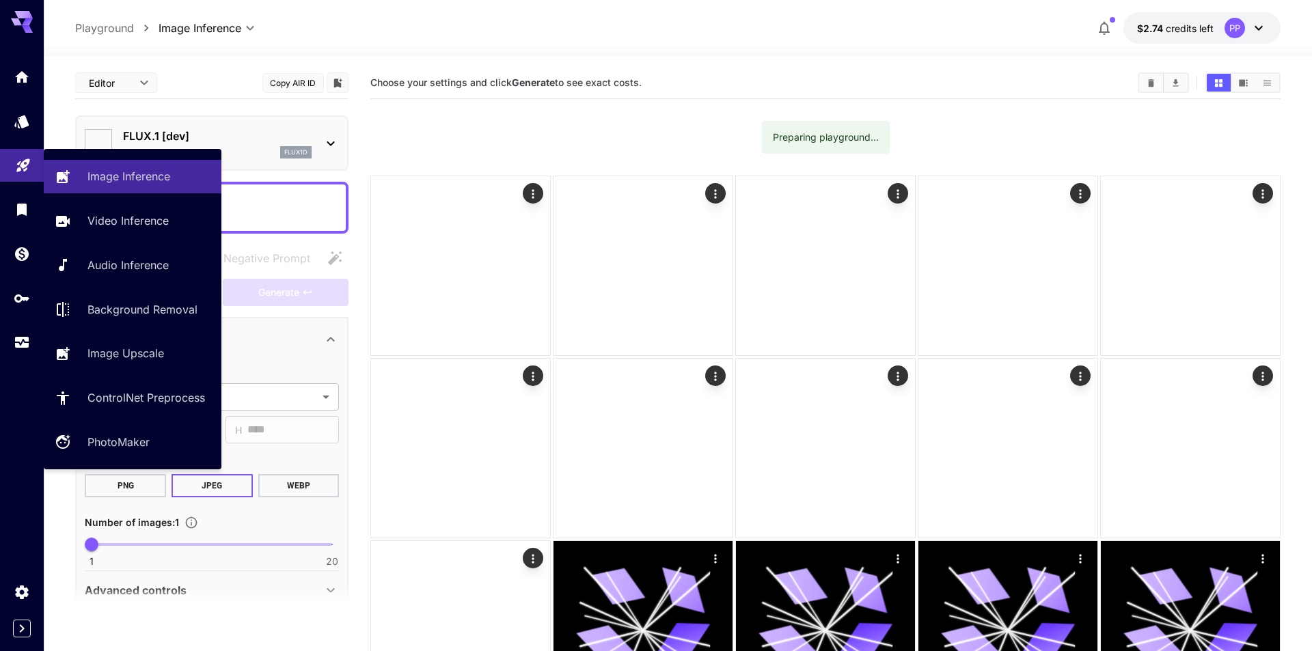
type input "**********"
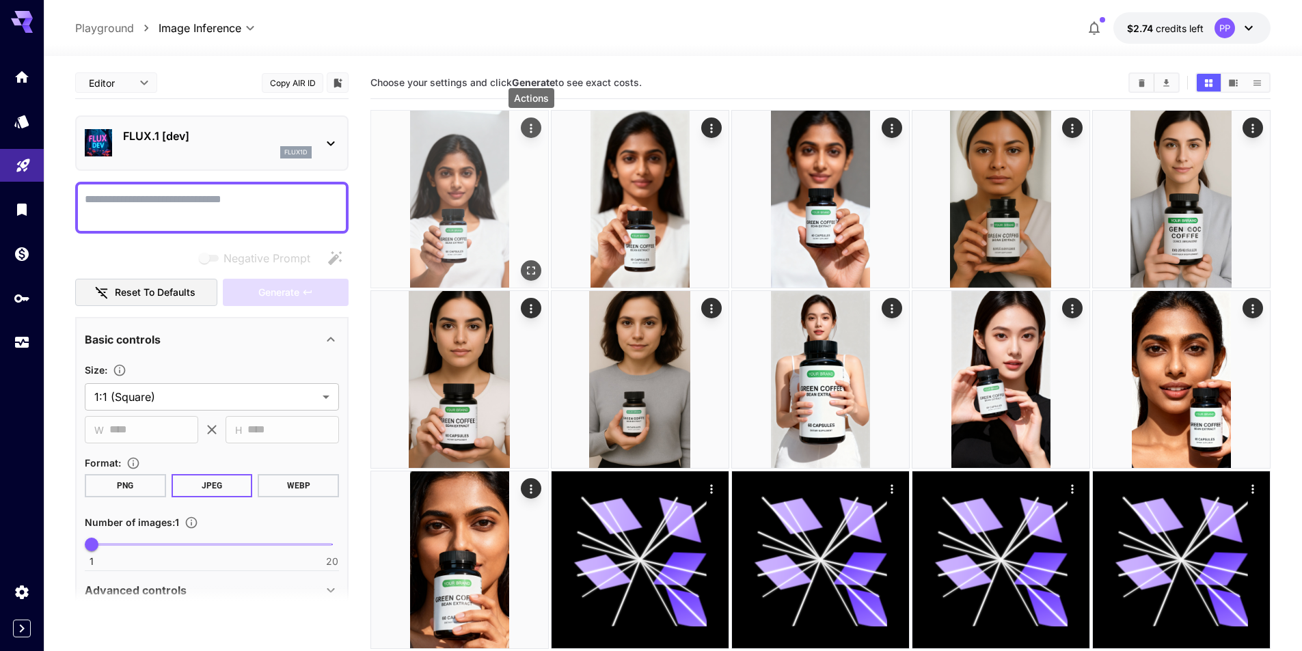
click at [532, 129] on icon "Actions" at bounding box center [531, 129] width 14 height 14
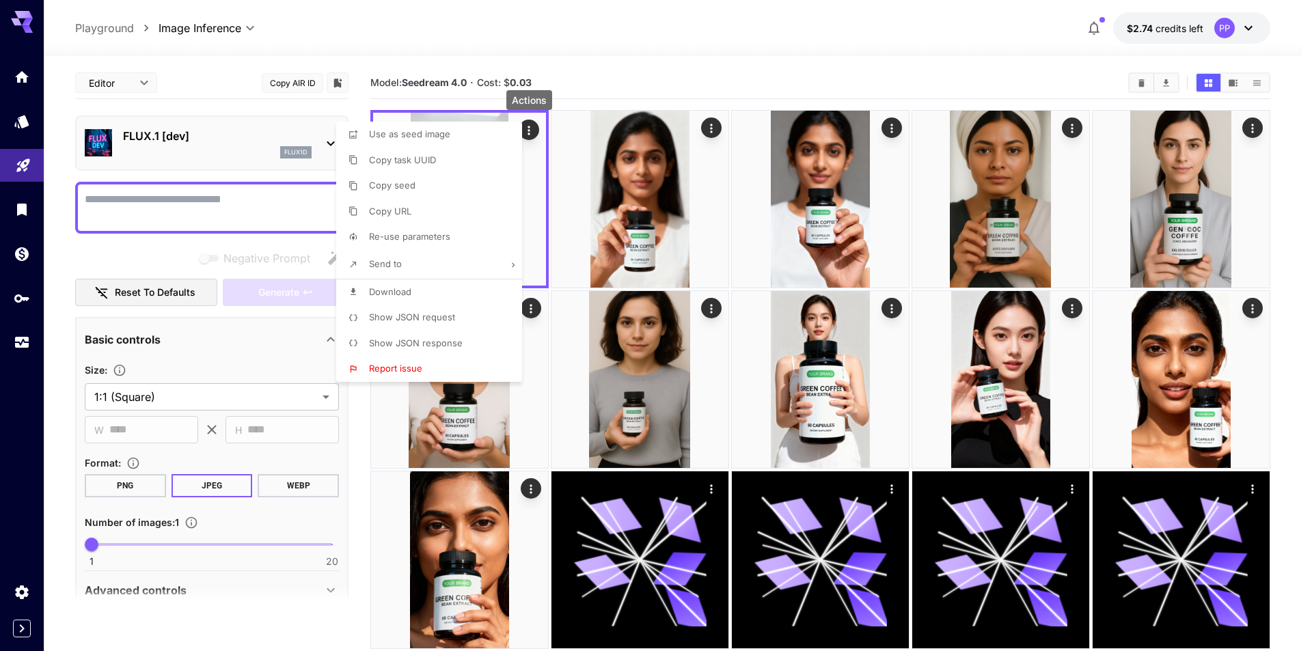
click at [399, 293] on span "Download" at bounding box center [390, 291] width 42 height 11
click at [627, 68] on div at bounding box center [656, 325] width 1312 height 651
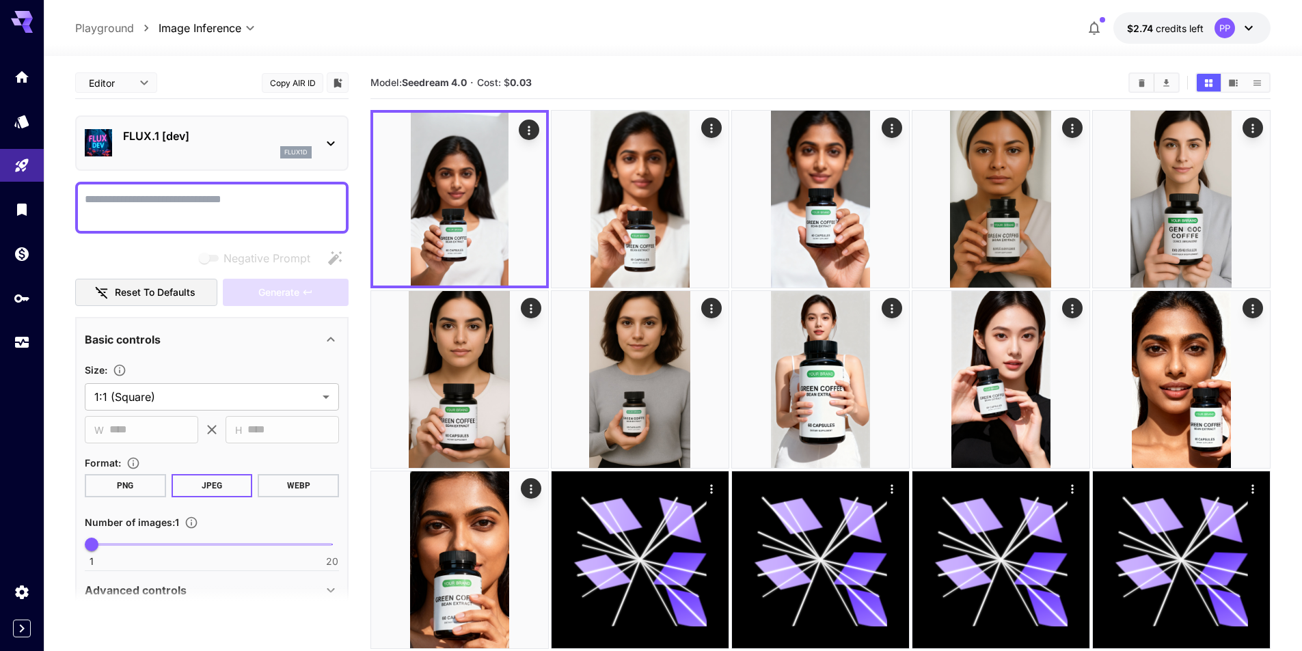
click at [324, 139] on icon at bounding box center [331, 143] width 16 height 16
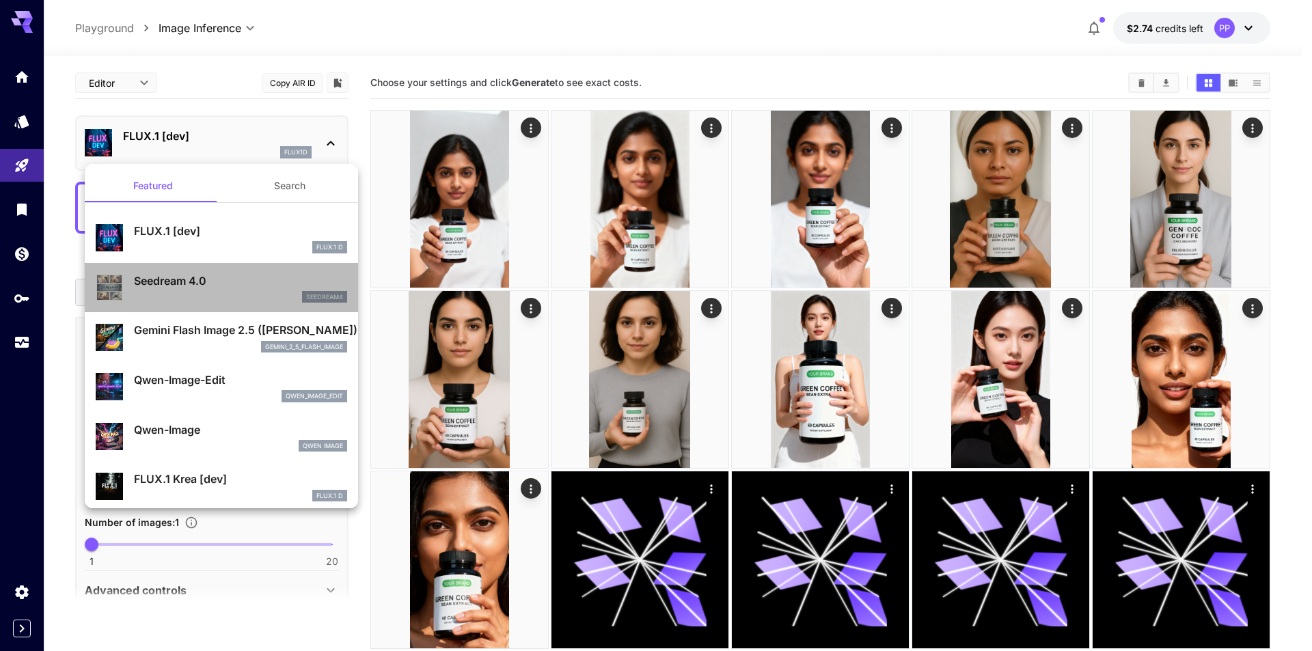
click at [226, 280] on p "Seedream 4.0" at bounding box center [240, 281] width 213 height 16
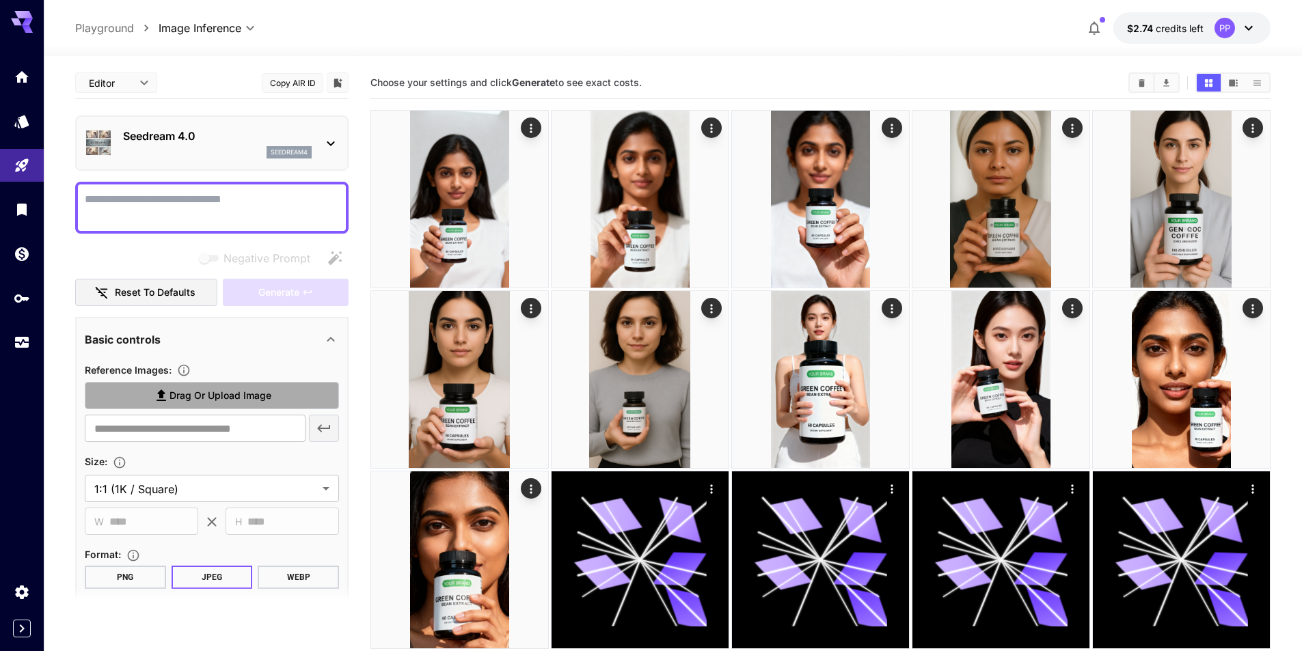
click at [196, 398] on span "Drag or upload image" at bounding box center [221, 396] width 102 height 17
click at [0, 0] on input "Drag or upload image" at bounding box center [0, 0] width 0 height 0
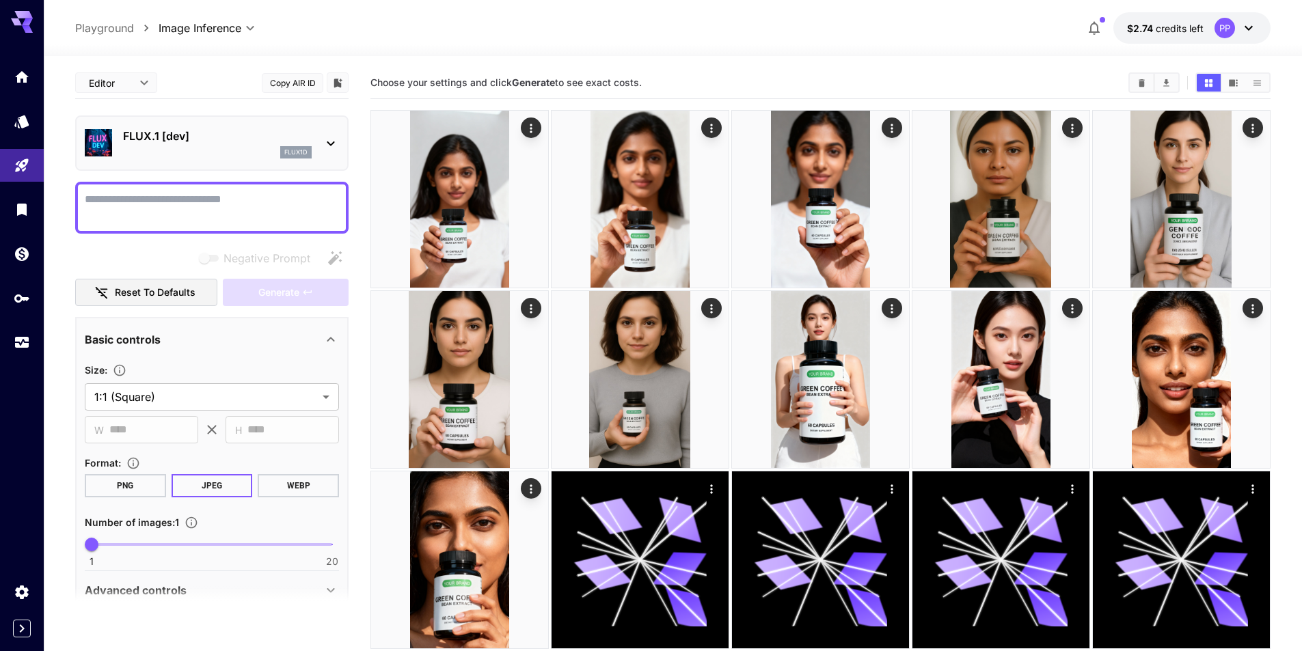
click at [334, 157] on div "FLUX.1 [dev] flux1d" at bounding box center [212, 143] width 254 height 42
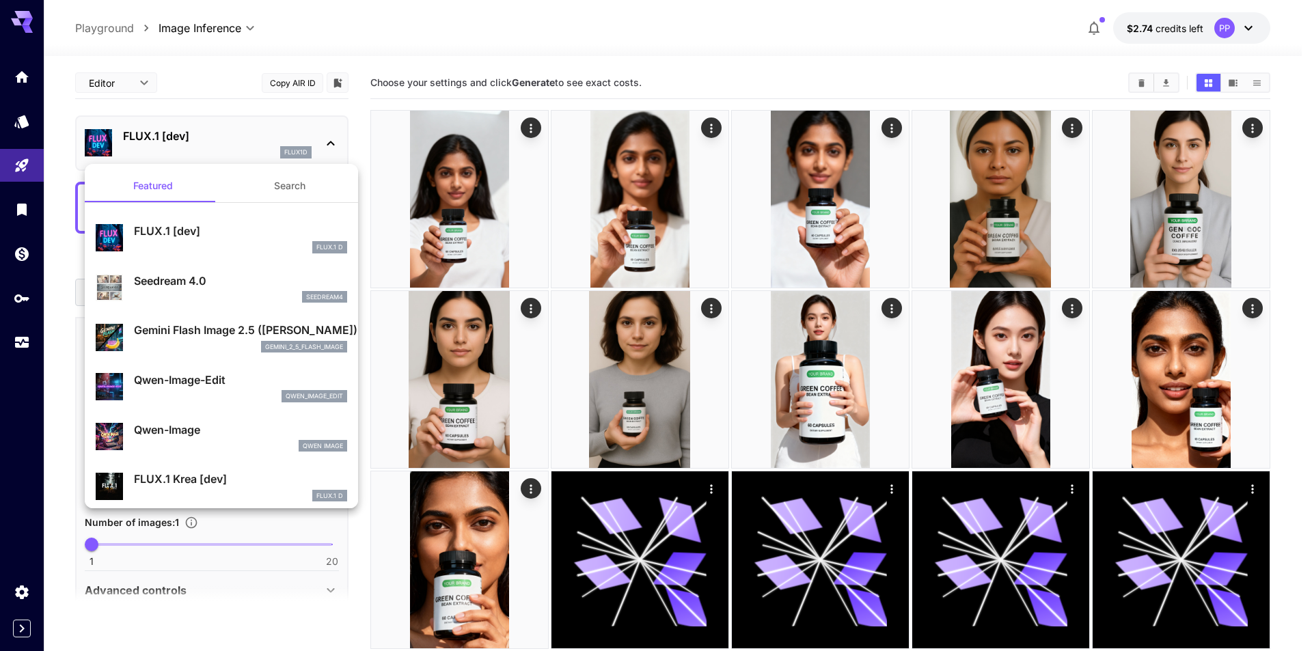
click at [191, 283] on p "Seedream 4.0" at bounding box center [240, 281] width 213 height 16
type input "**********"
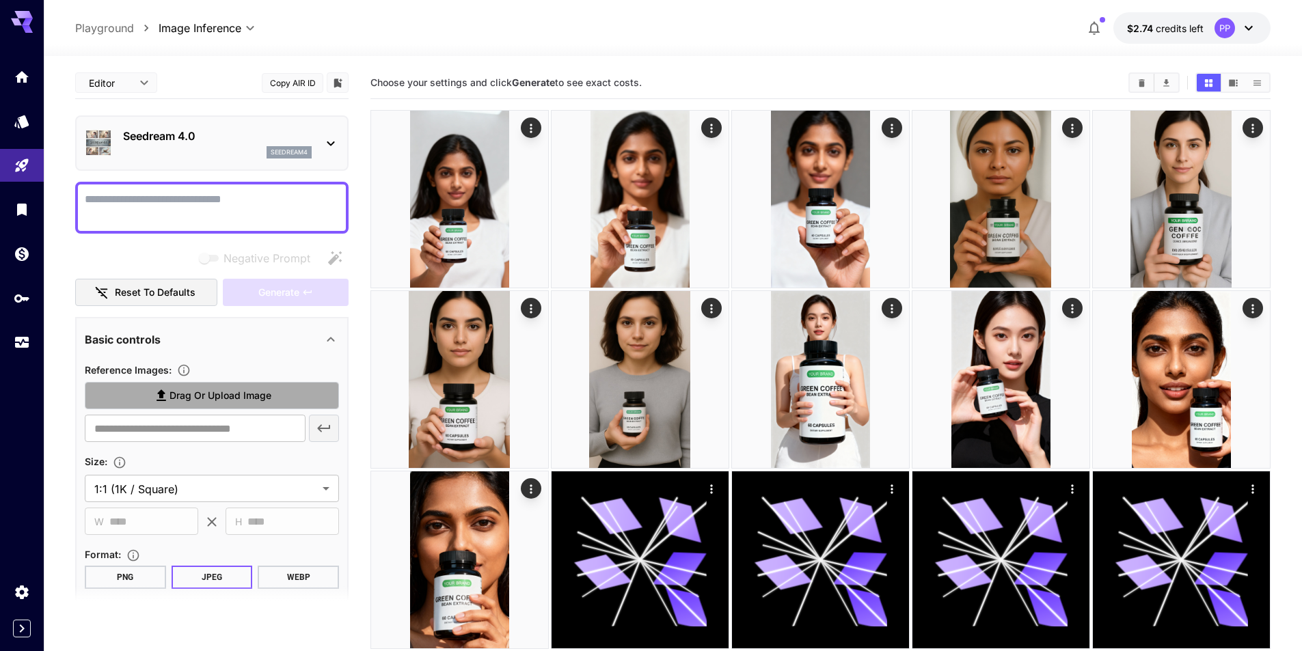
click at [314, 399] on label "Drag or upload image" at bounding box center [212, 396] width 254 height 28
click at [0, 0] on input "Drag or upload image" at bounding box center [0, 0] width 0 height 0
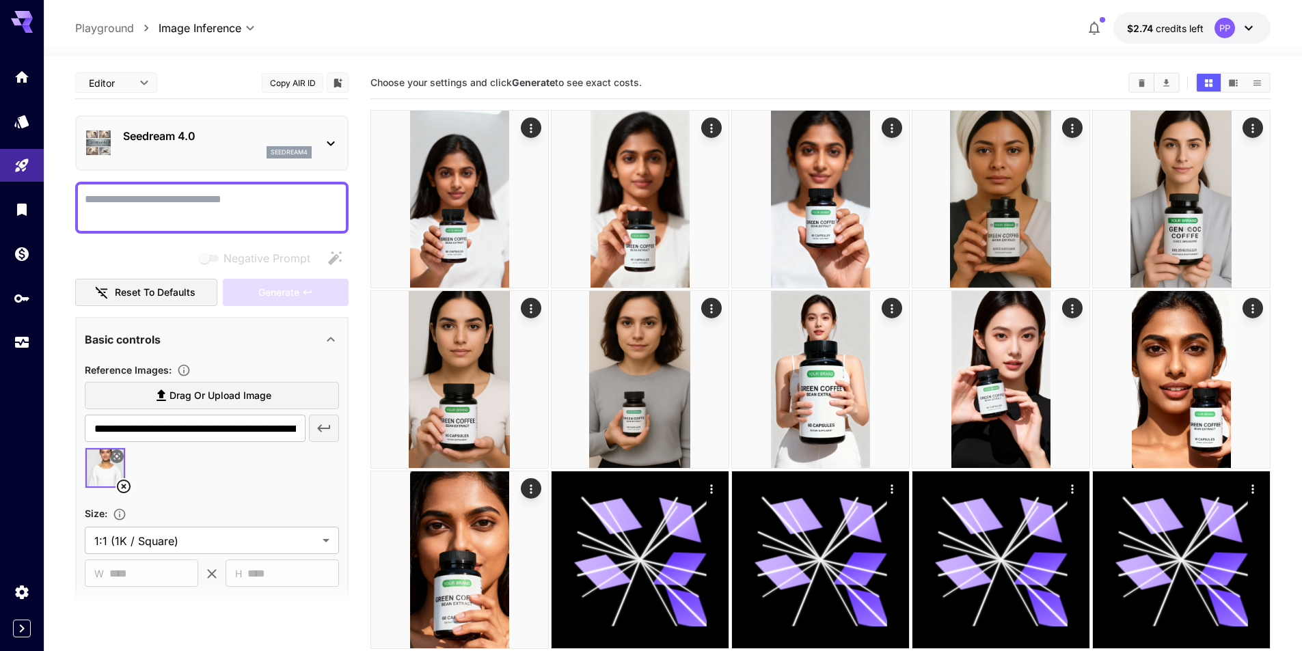
click at [234, 398] on span "Drag or upload image" at bounding box center [221, 396] width 102 height 17
click at [0, 0] on input "Drag or upload image" at bounding box center [0, 0] width 0 height 0
type input "**********"
click at [222, 206] on textarea "Negative Prompt" at bounding box center [212, 207] width 254 height 33
paste textarea "**********"
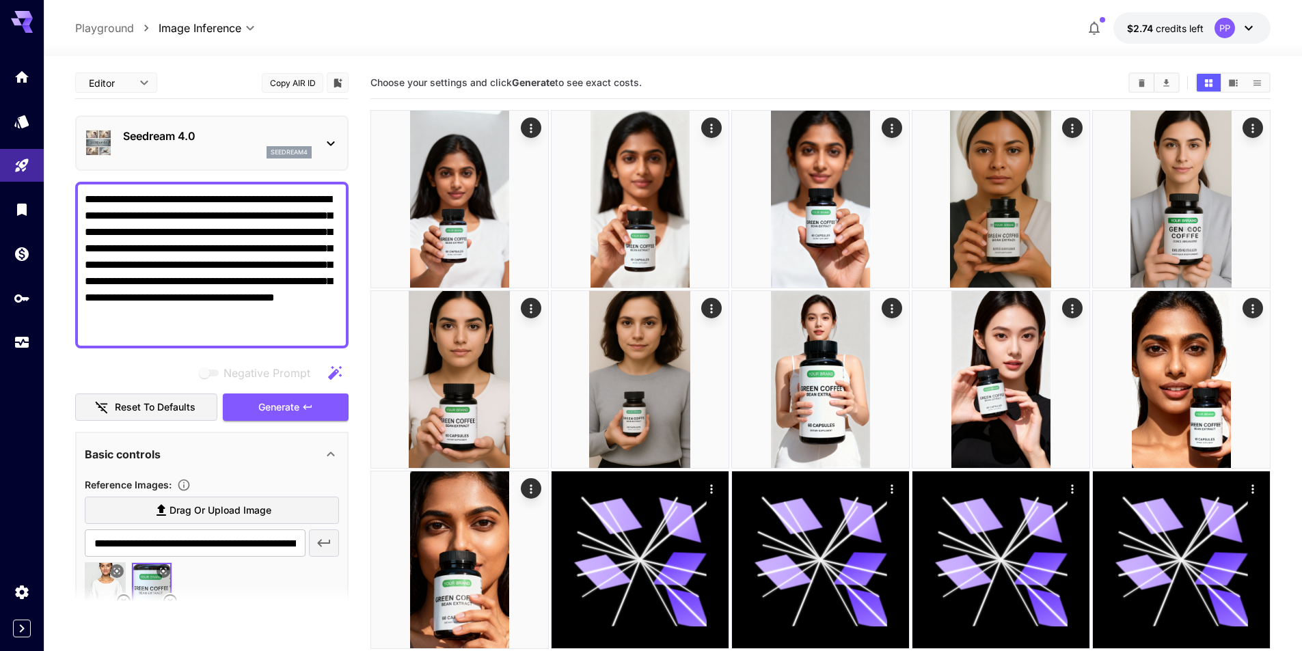
scroll to position [68, 0]
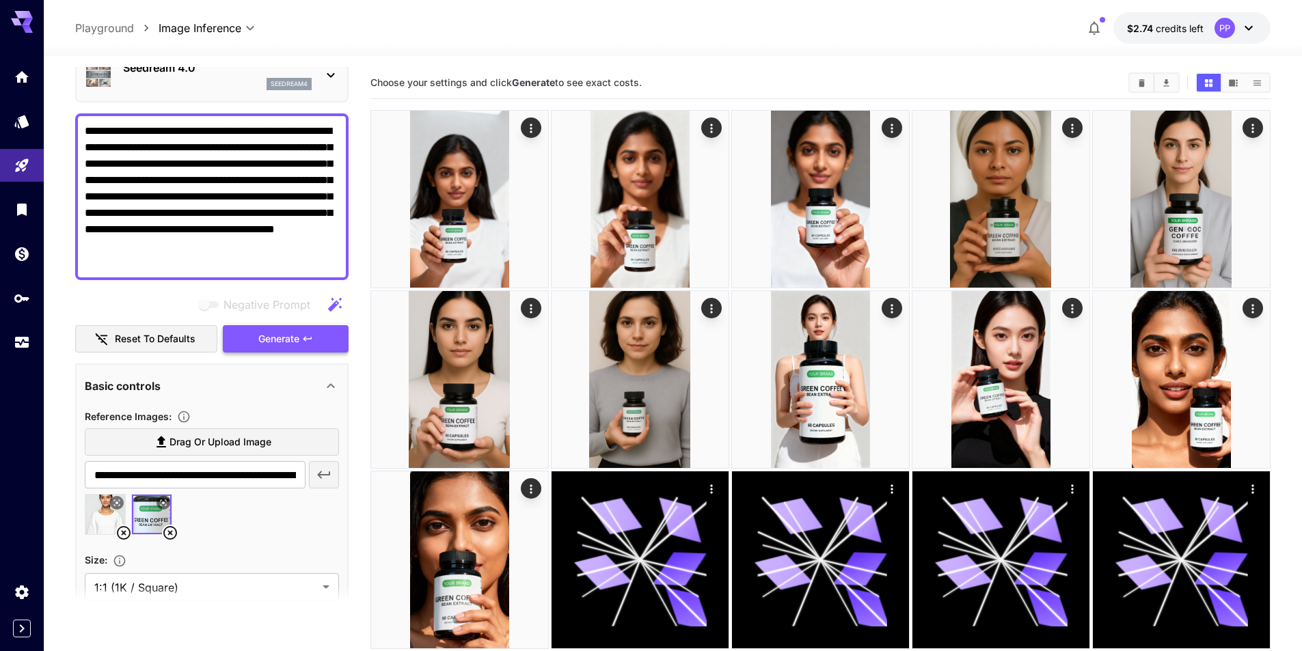
type textarea "**********"
click at [299, 341] on span "Generate" at bounding box center [278, 339] width 41 height 17
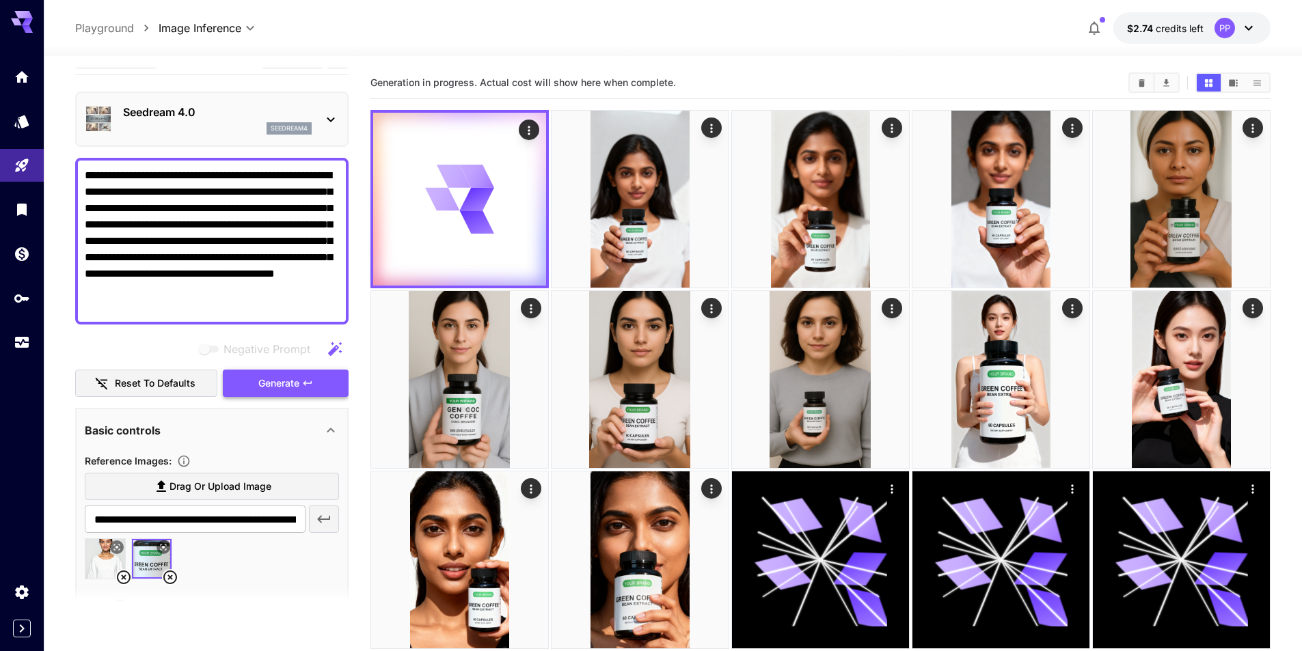
scroll to position [0, 0]
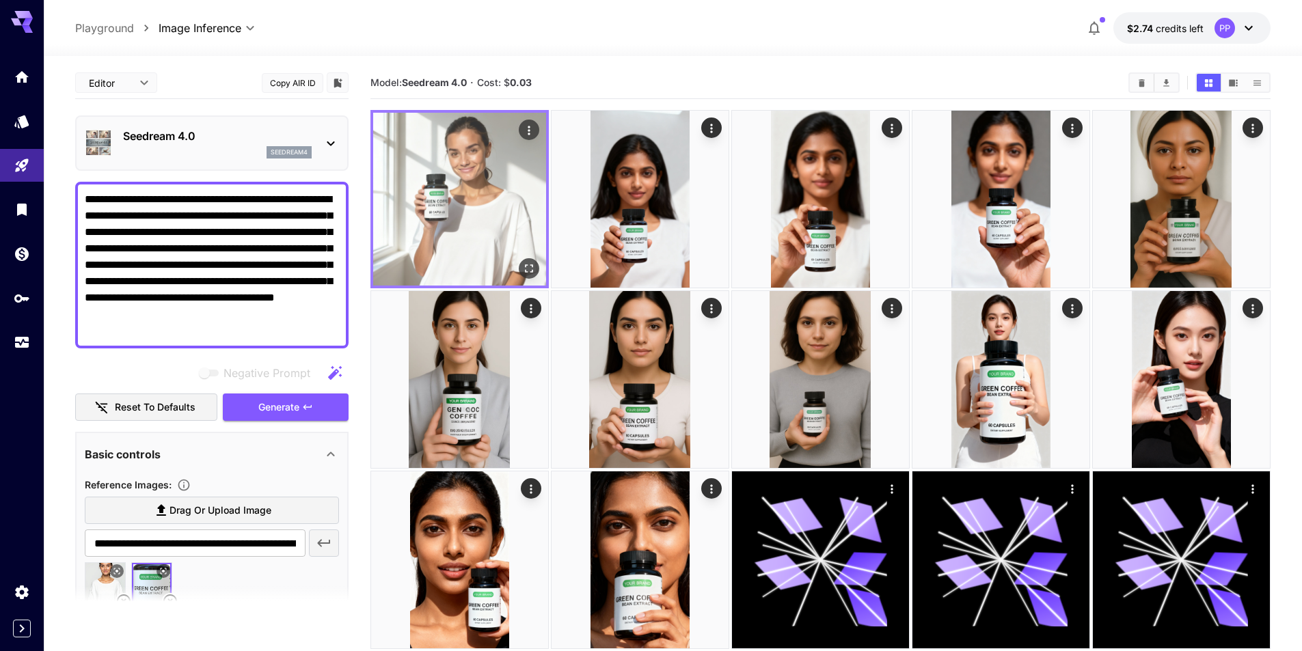
click at [528, 257] on img at bounding box center [459, 199] width 173 height 173
click at [525, 268] on icon "Open in fullscreen" at bounding box center [529, 269] width 14 height 14
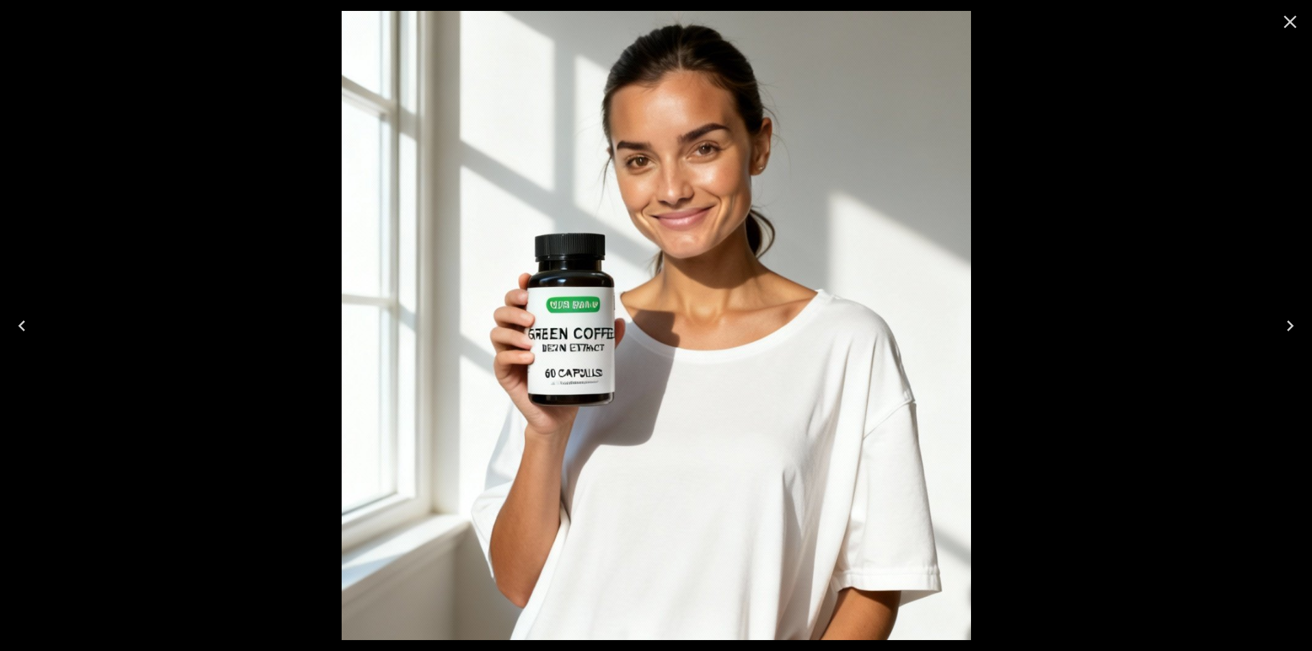
click at [1290, 27] on icon "Close" at bounding box center [1291, 22] width 22 height 22
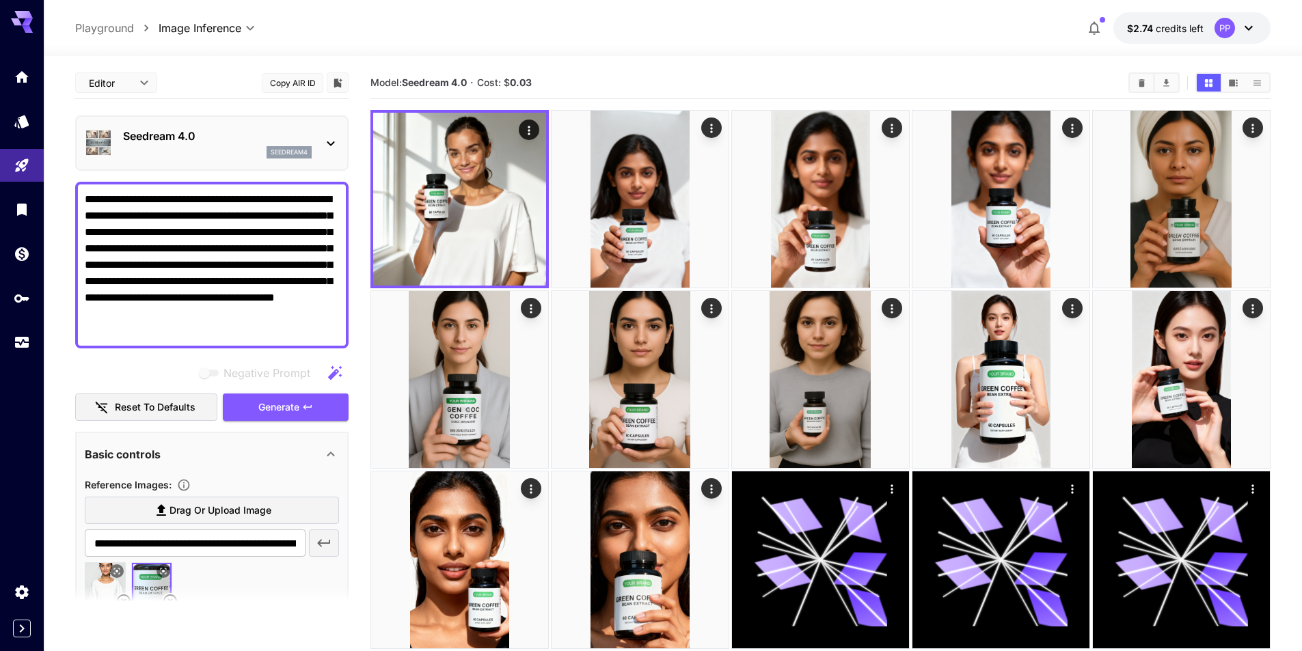
click at [329, 144] on icon at bounding box center [331, 143] width 16 height 16
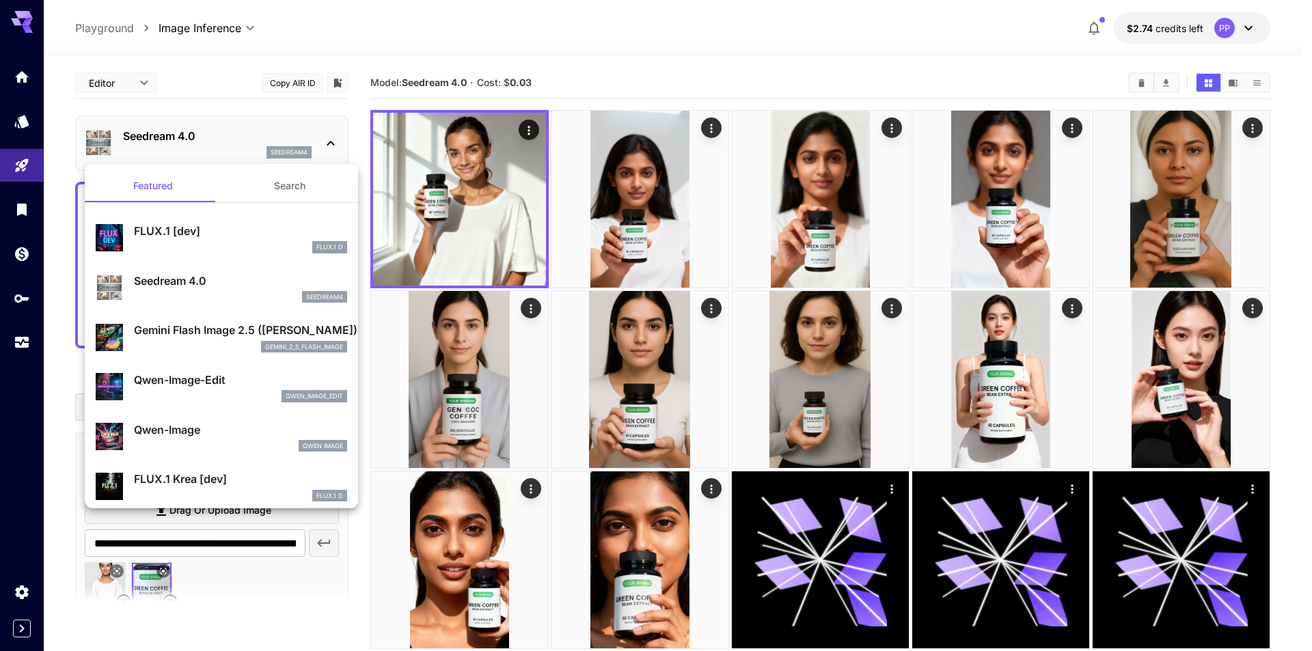
click at [212, 325] on p "Gemini Flash Image 2.5 ([PERSON_NAME])" at bounding box center [240, 330] width 213 height 16
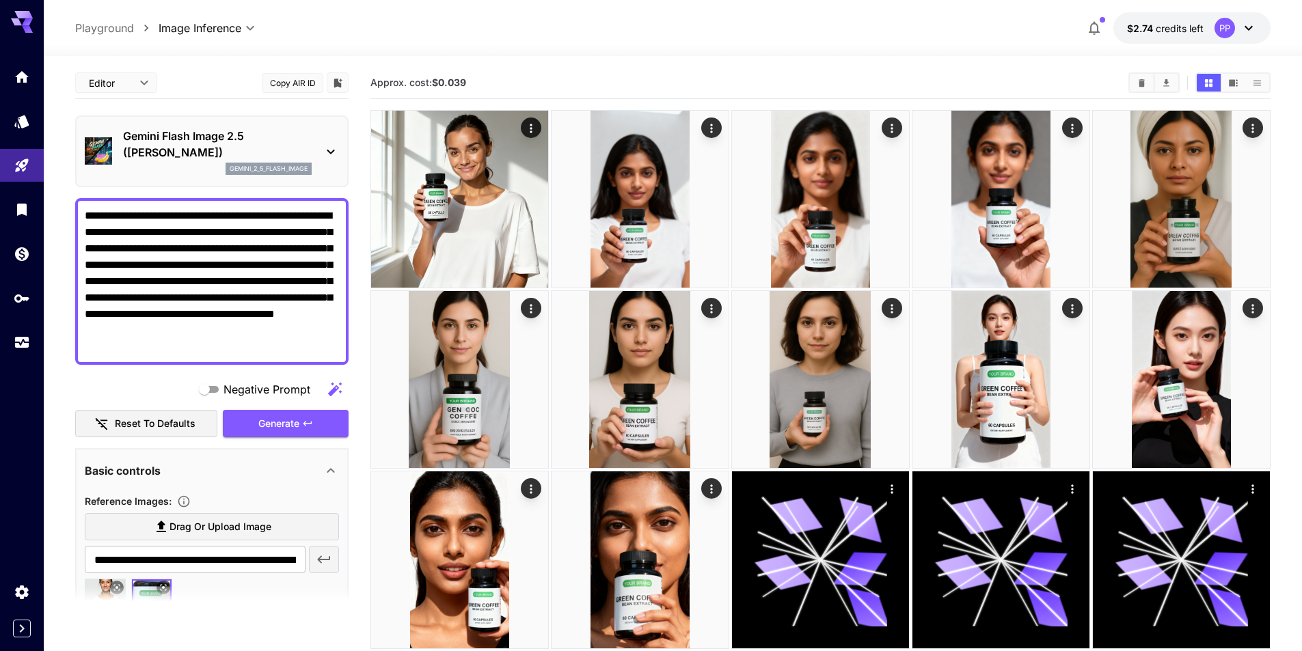
scroll to position [68, 0]
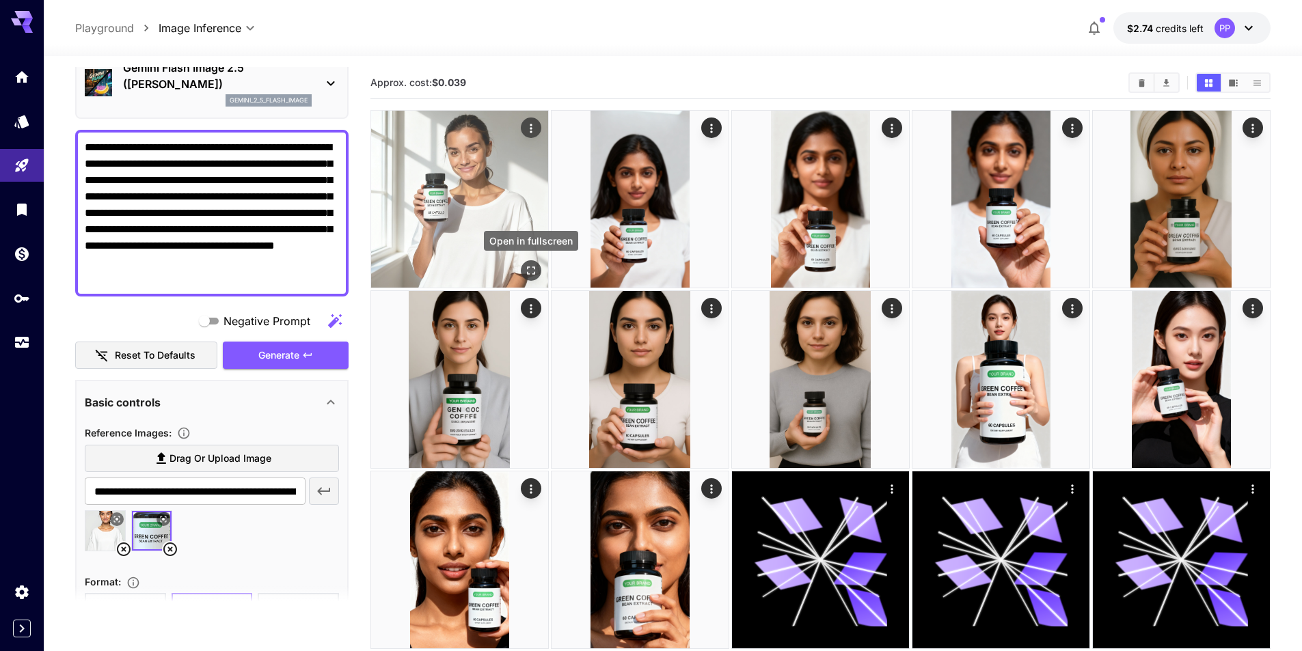
click at [533, 265] on icon "Open in fullscreen" at bounding box center [531, 271] width 14 height 14
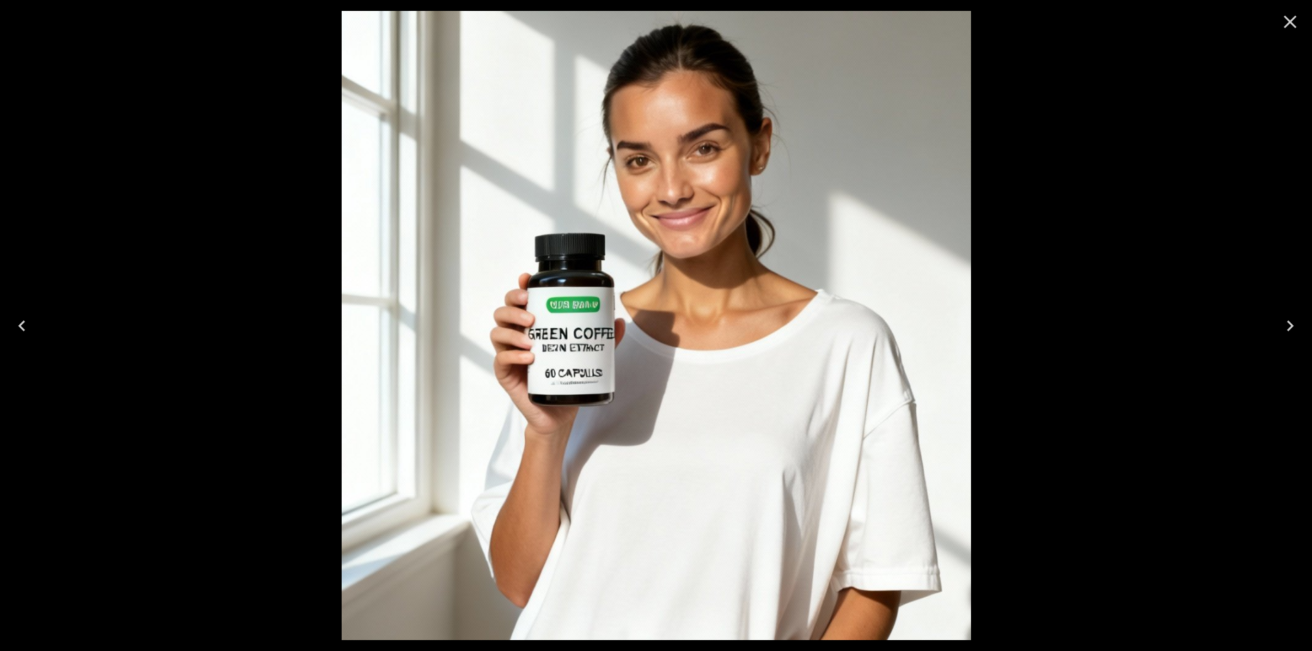
click at [1284, 19] on icon "Close" at bounding box center [1291, 22] width 22 height 22
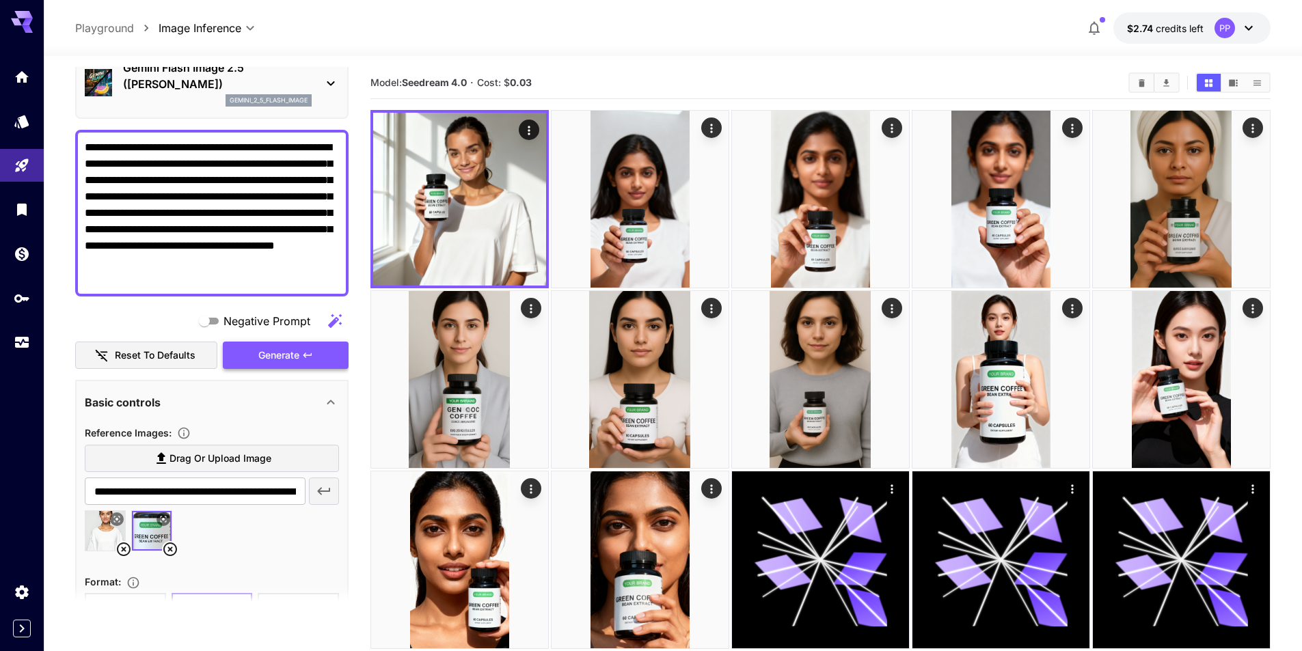
click at [305, 353] on icon "button" at bounding box center [307, 355] width 11 height 11
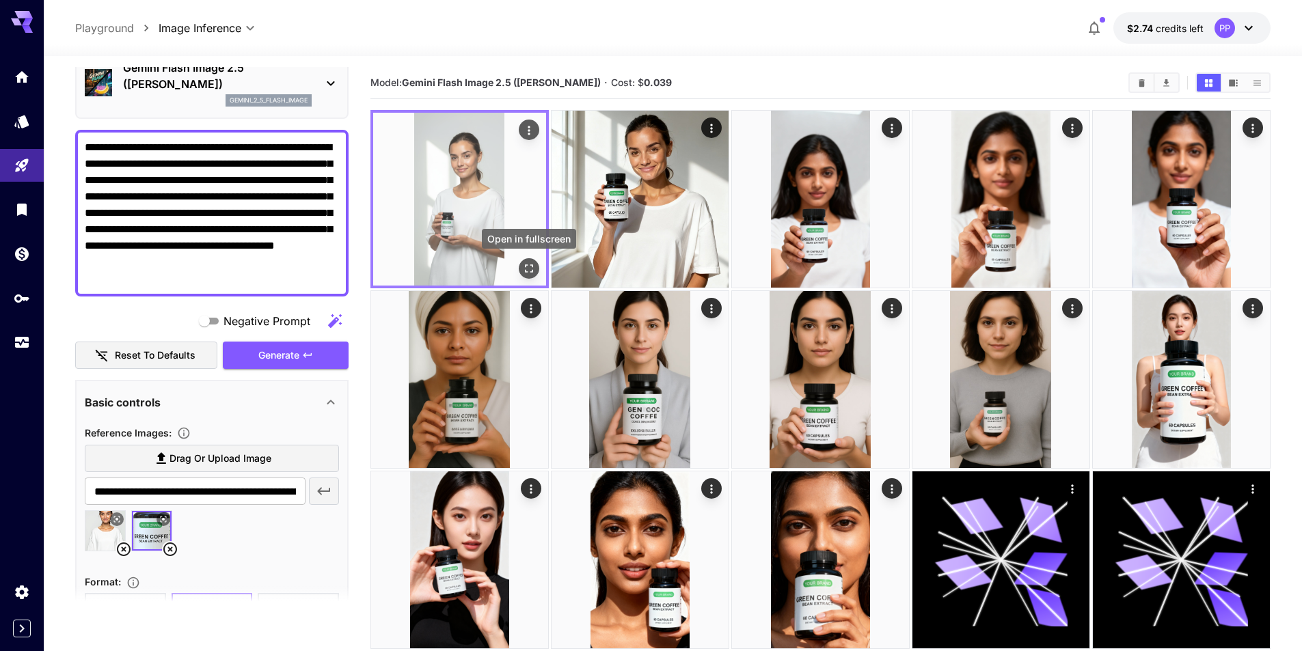
click at [535, 271] on icon "Open in fullscreen" at bounding box center [529, 269] width 14 height 14
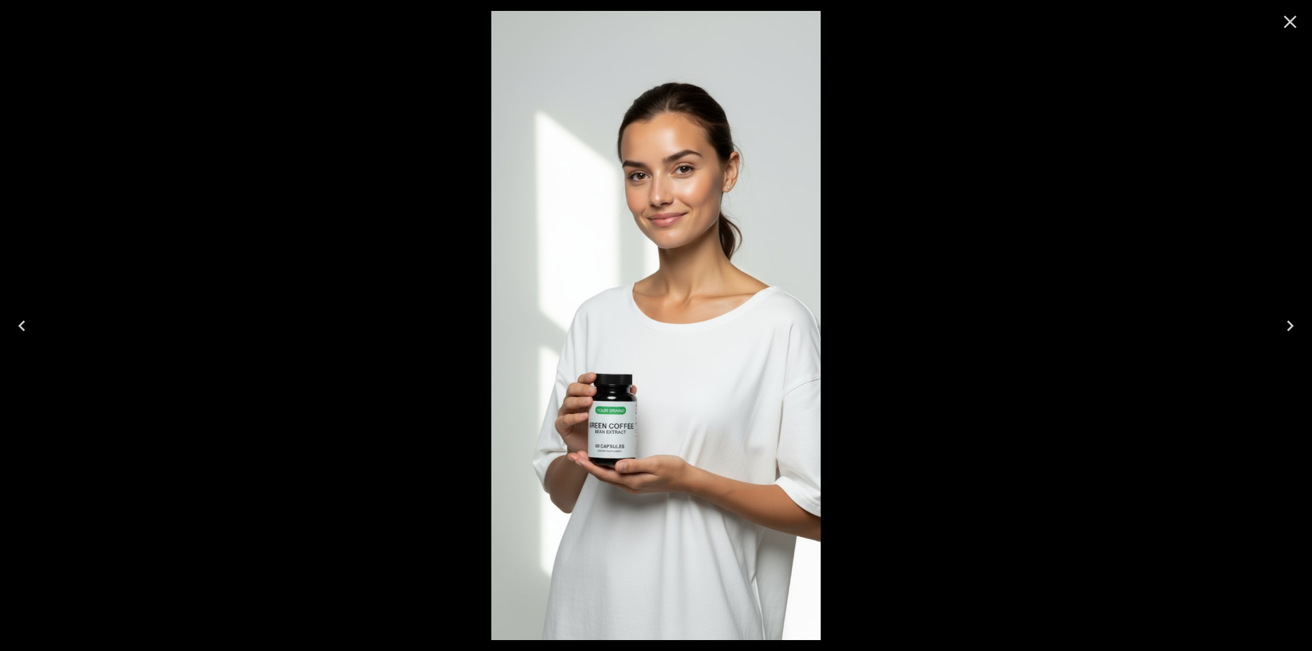
click at [692, 404] on img at bounding box center [655, 326] width 329 height 630
click at [1291, 20] on icon "Close" at bounding box center [1291, 22] width 22 height 22
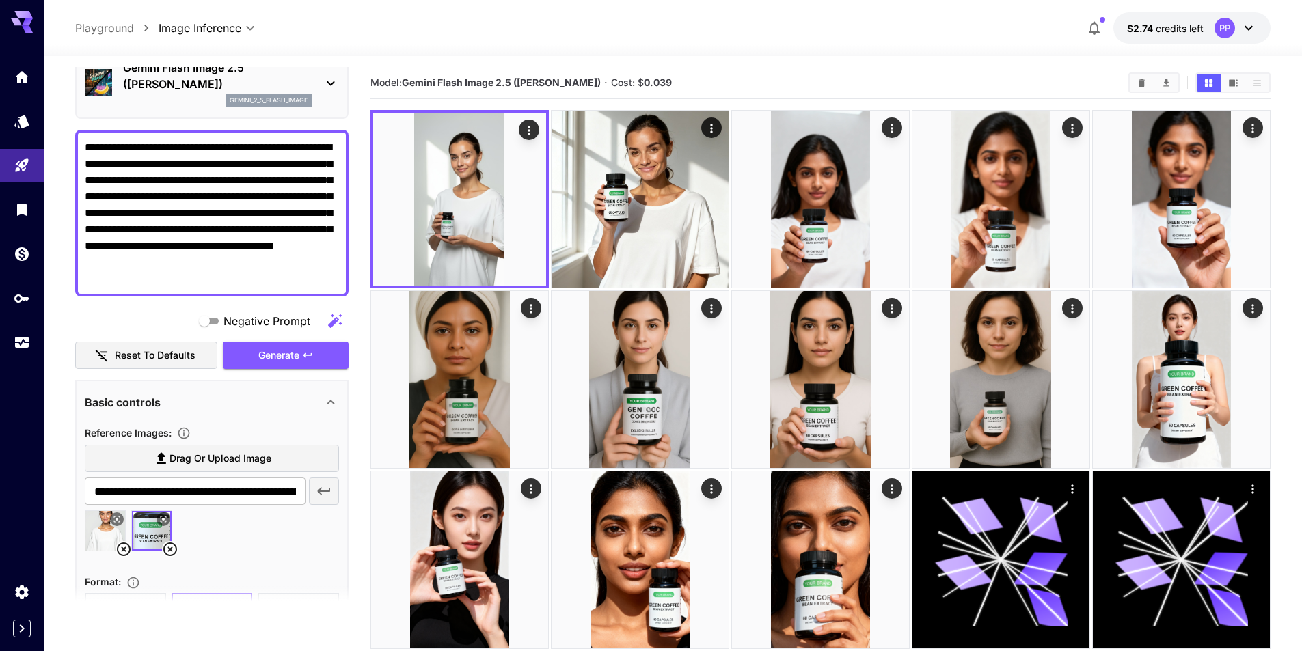
click at [209, 279] on textarea "**********" at bounding box center [212, 213] width 254 height 148
click at [200, 248] on textarea "**********" at bounding box center [212, 213] width 254 height 148
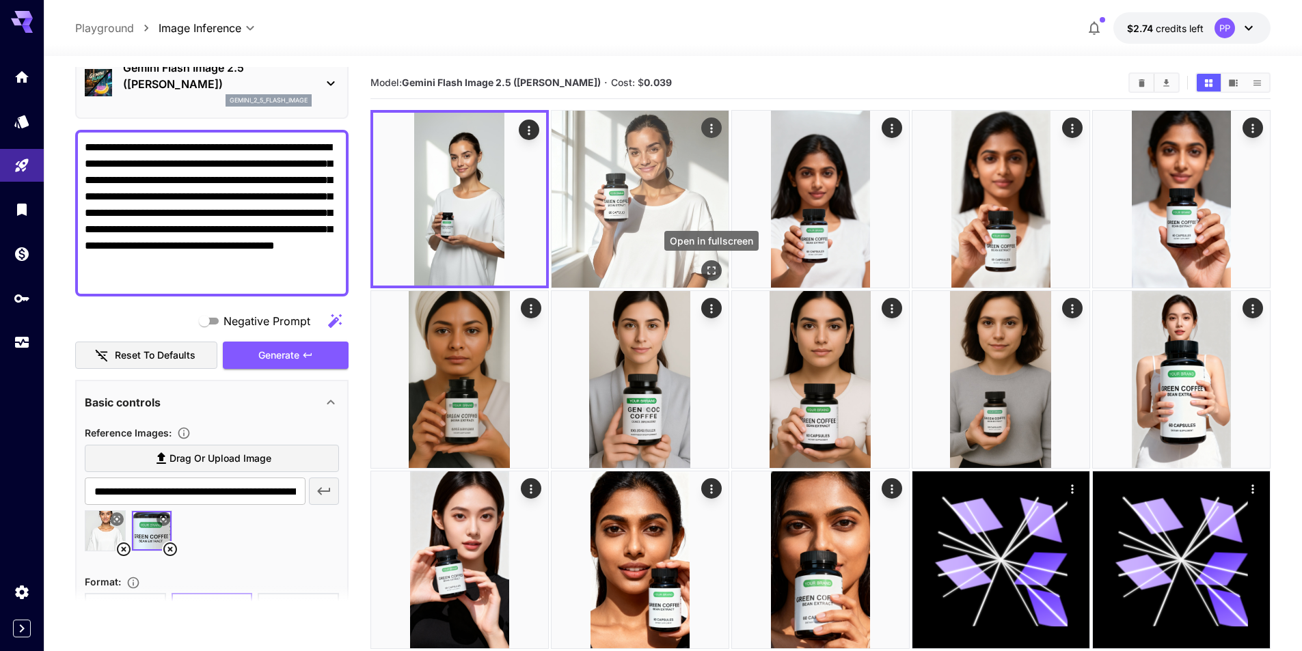
click at [718, 270] on button "Open in fullscreen" at bounding box center [711, 270] width 21 height 21
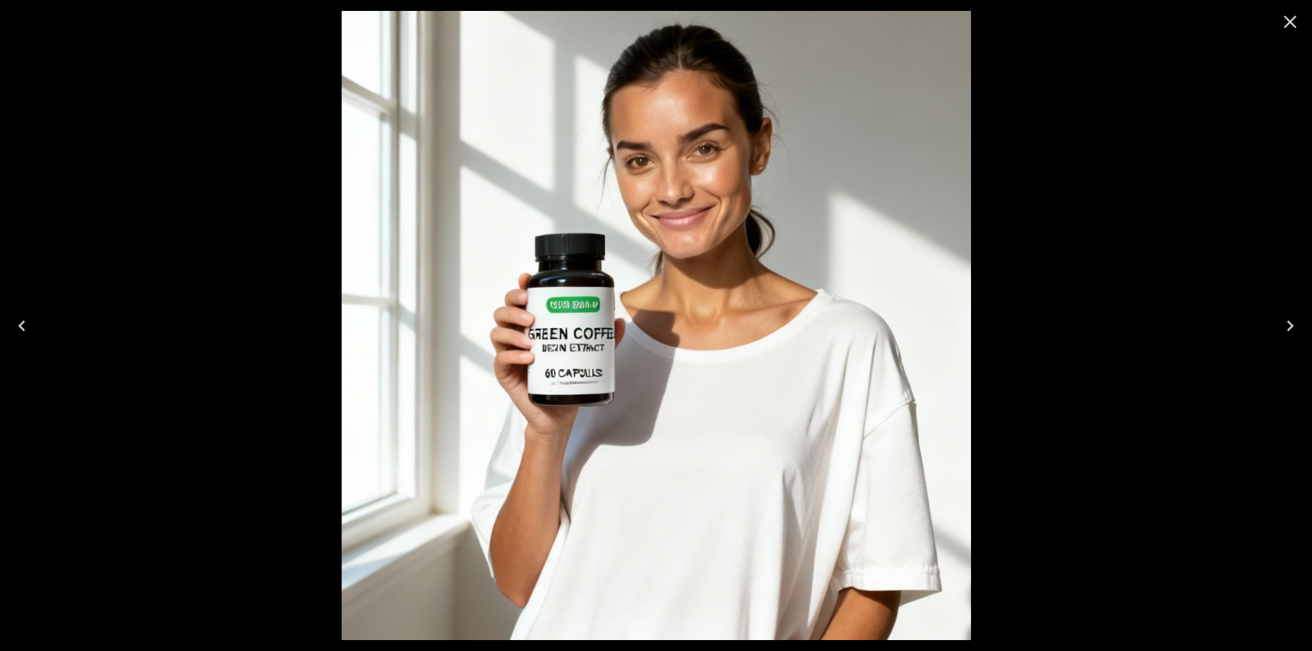
click at [1297, 19] on icon "Close" at bounding box center [1291, 22] width 22 height 22
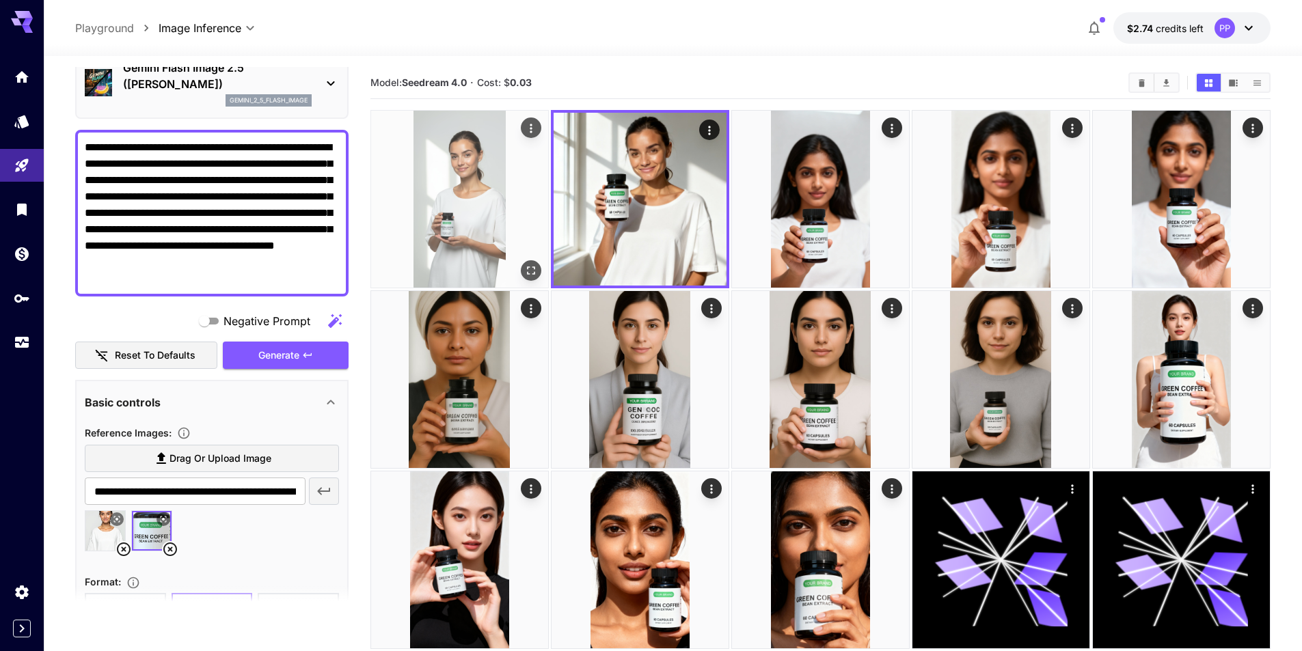
click at [504, 204] on img at bounding box center [459, 199] width 177 height 177
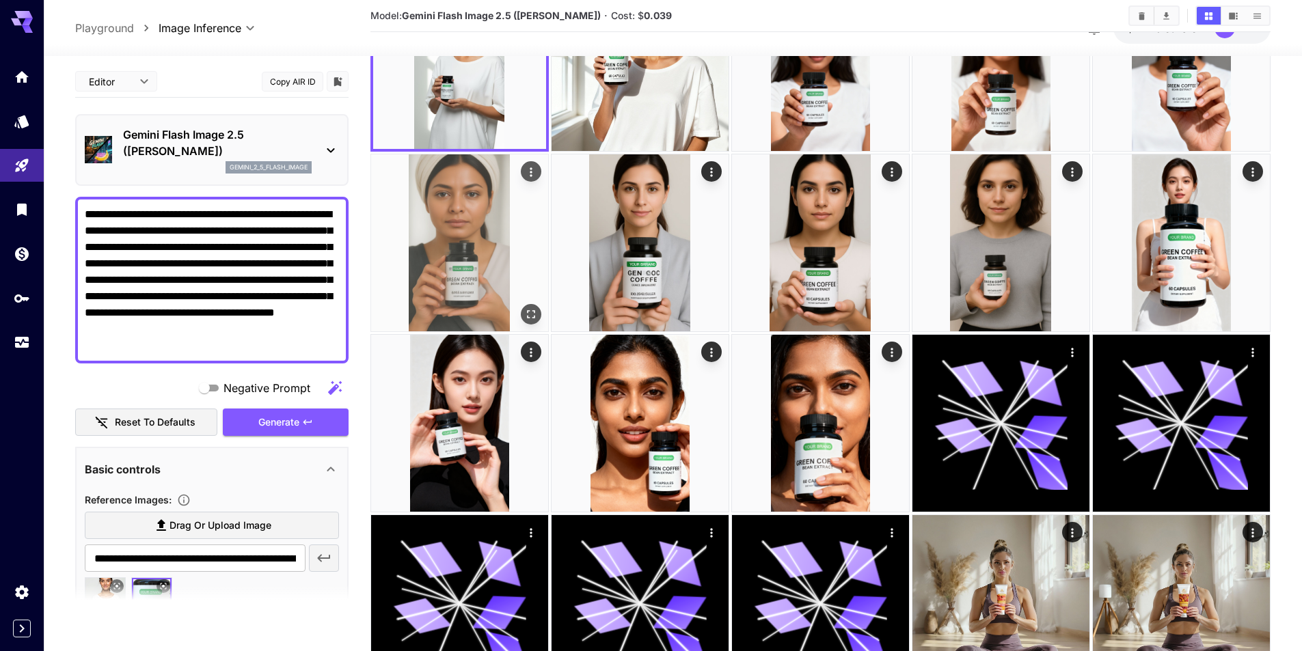
scroll to position [0, 0]
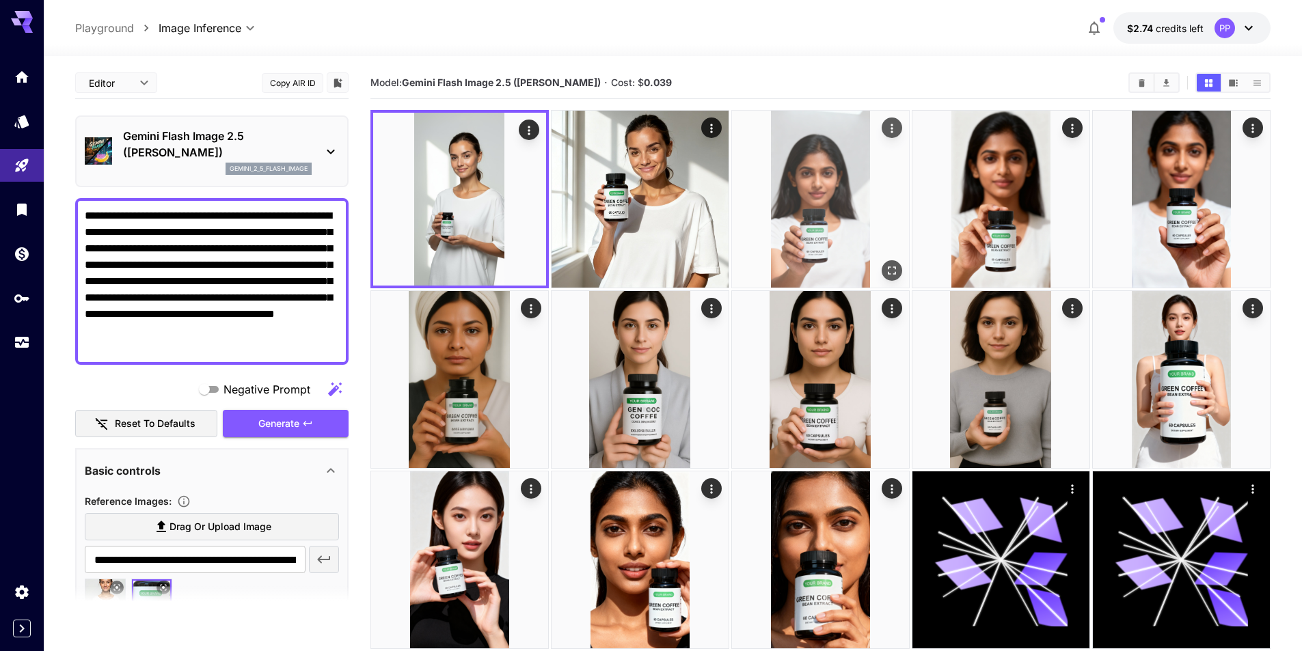
click at [827, 198] on img at bounding box center [820, 199] width 177 height 177
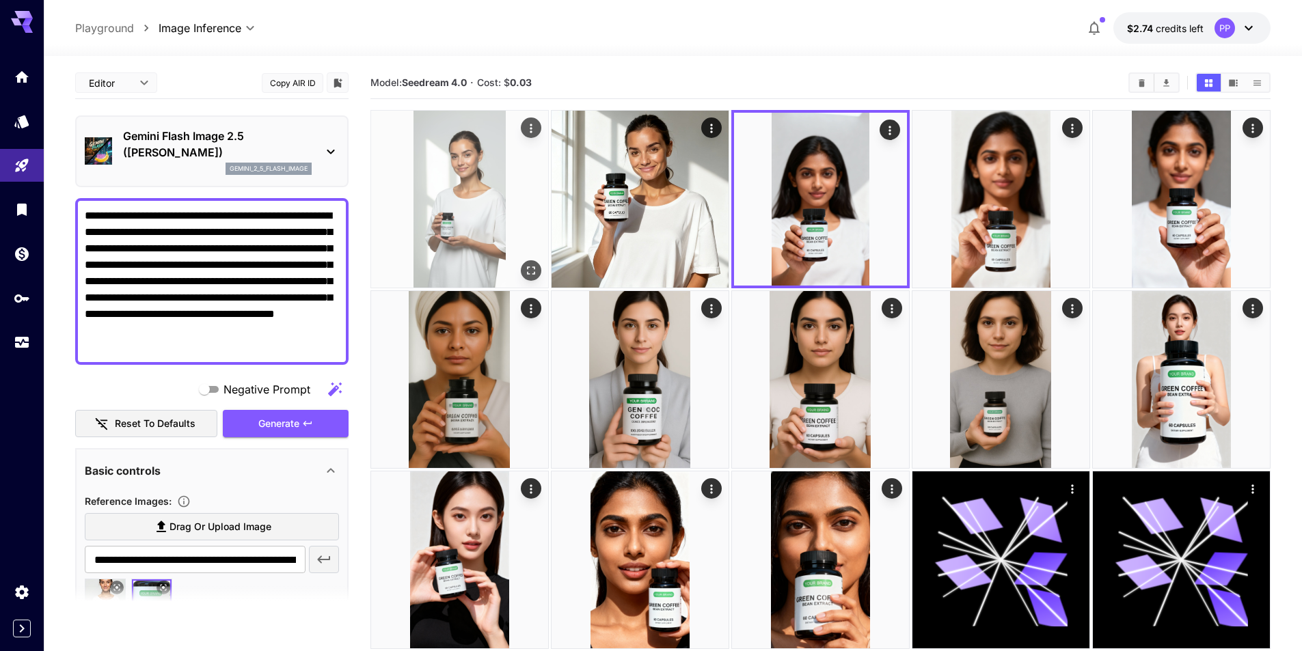
click at [491, 210] on img at bounding box center [459, 199] width 177 height 177
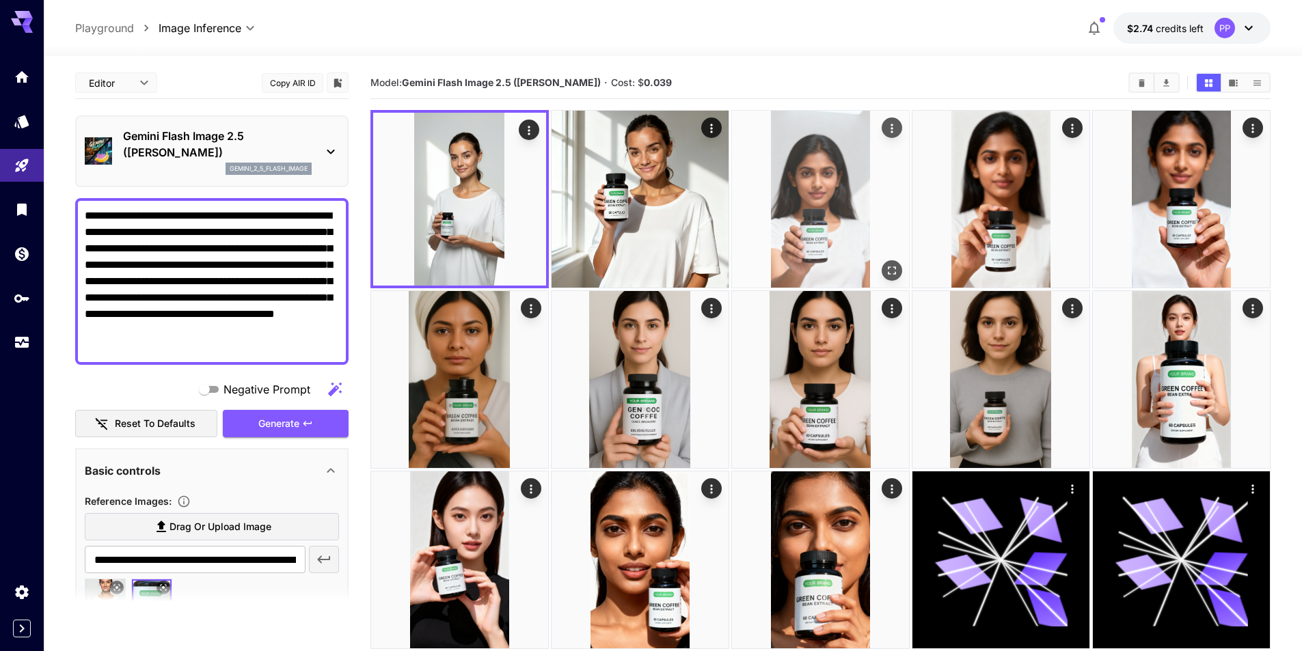
click at [855, 200] on img at bounding box center [820, 199] width 177 height 177
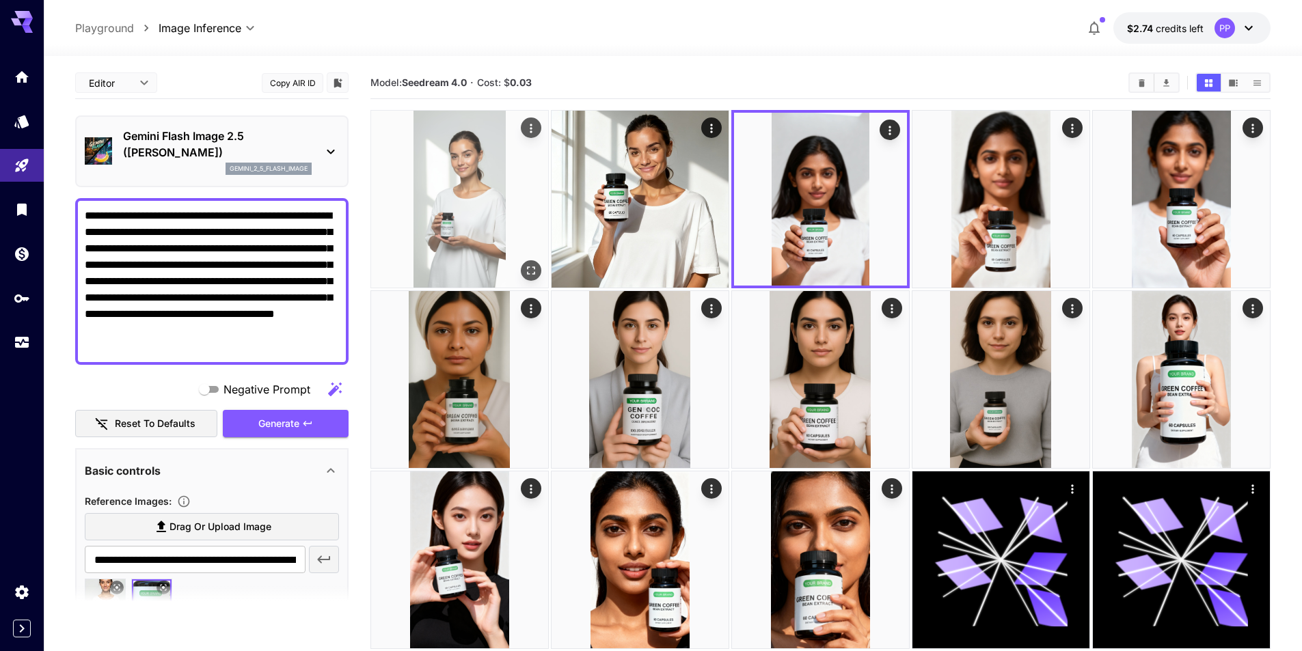
click at [441, 193] on img at bounding box center [459, 199] width 177 height 177
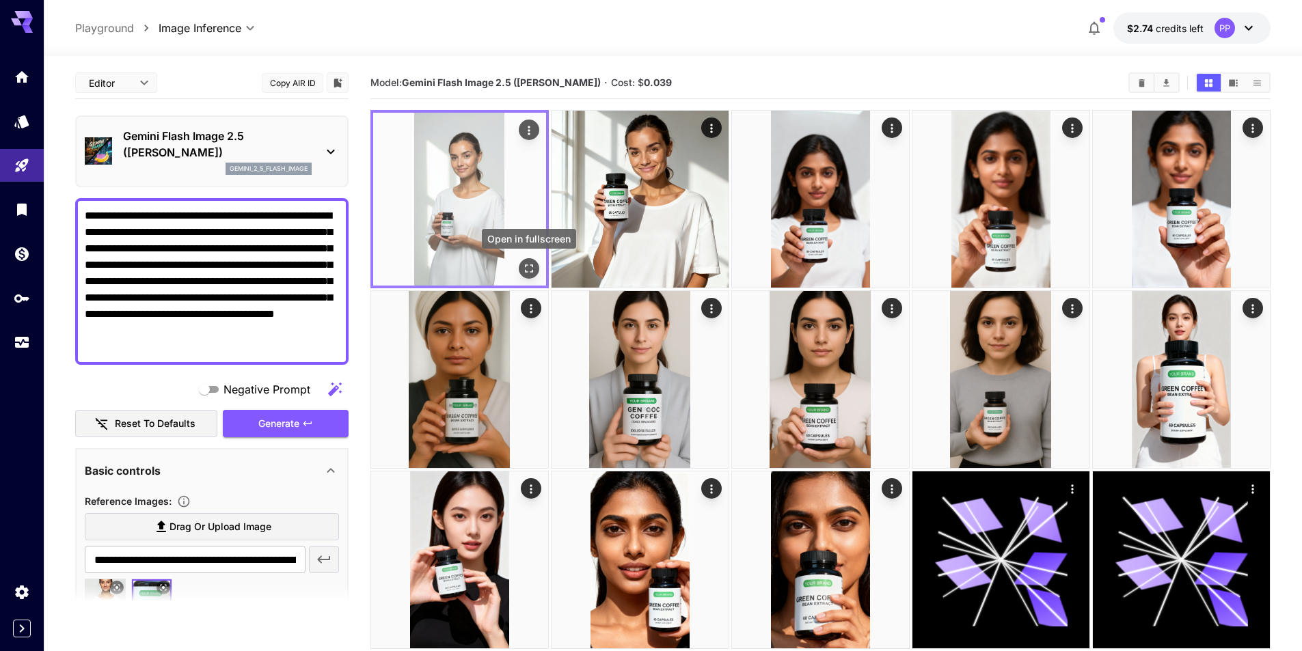
click at [530, 272] on icon "Open in fullscreen" at bounding box center [529, 269] width 8 height 8
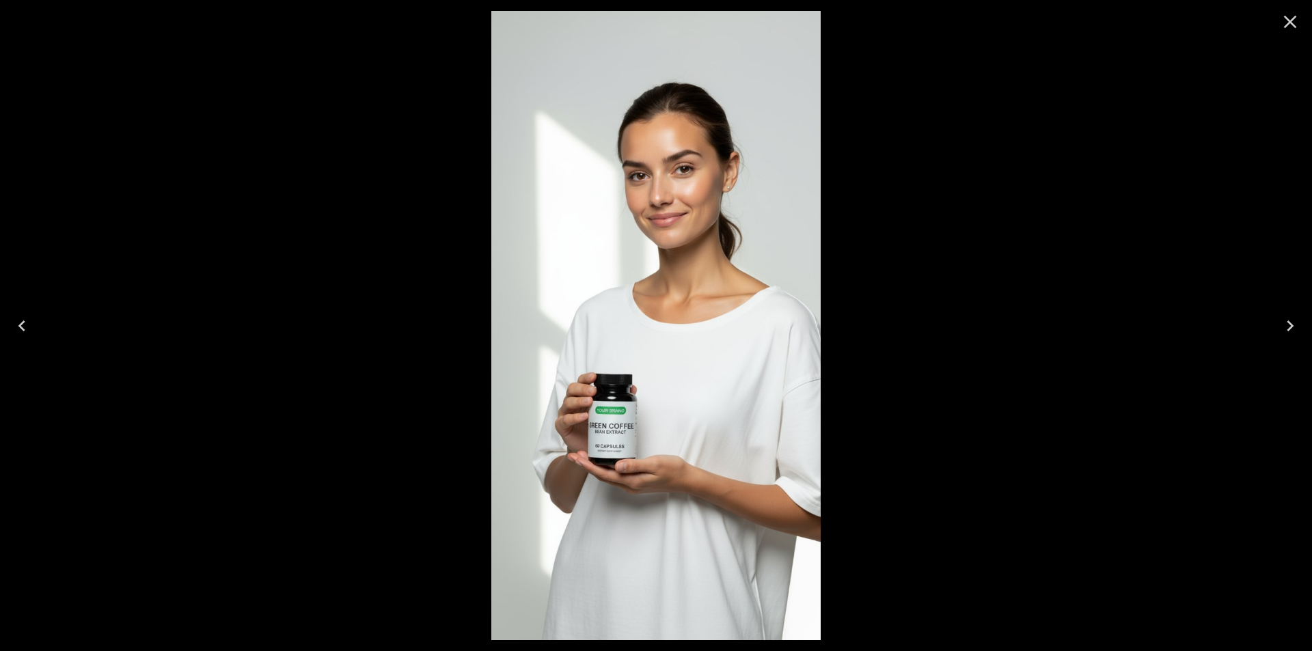
click at [612, 431] on img at bounding box center [655, 326] width 329 height 630
click at [643, 358] on img at bounding box center [655, 326] width 329 height 630
click at [1290, 14] on icon "Close" at bounding box center [1291, 22] width 22 height 22
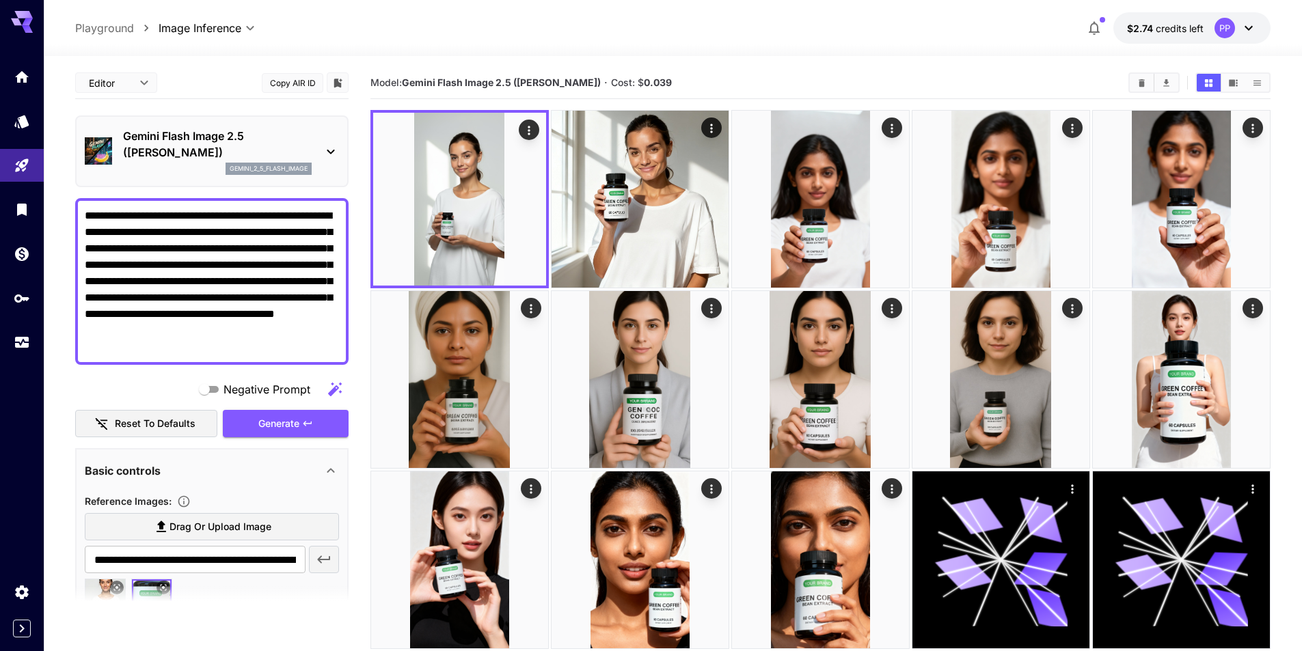
click at [197, 342] on textarea "**********" at bounding box center [212, 282] width 254 height 148
click at [174, 269] on textarea "**********" at bounding box center [212, 282] width 254 height 148
